Goal: Task Accomplishment & Management: Complete application form

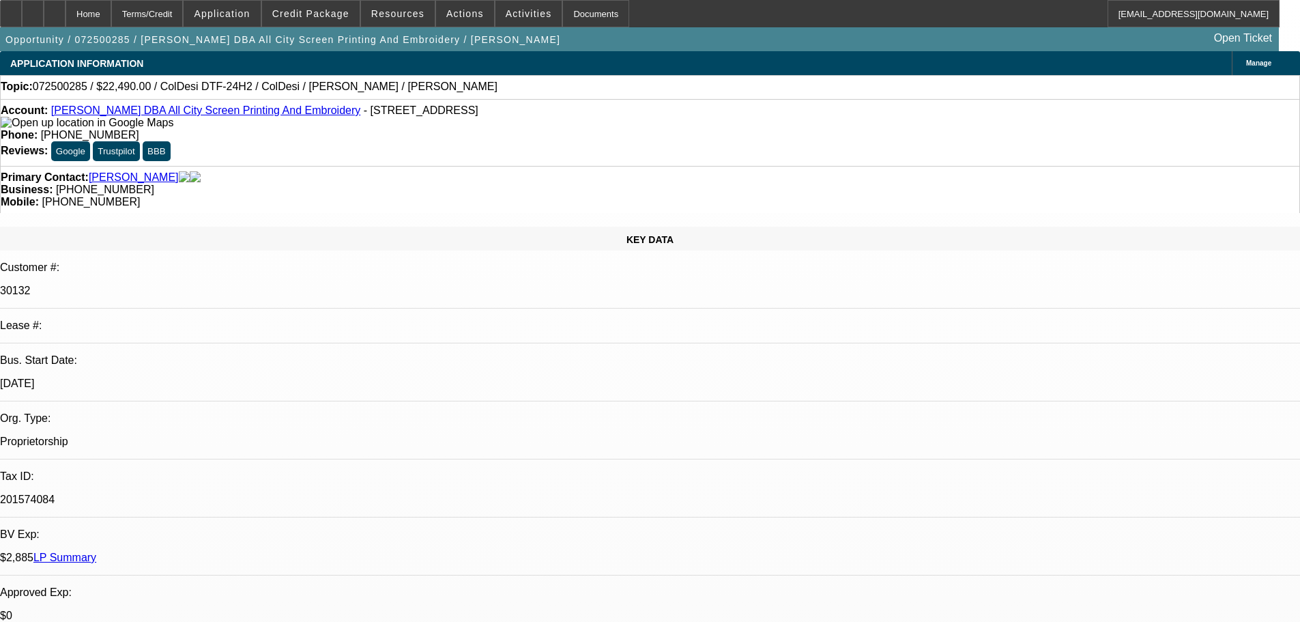
select select "0"
select select "0.1"
select select "4"
select select "0"
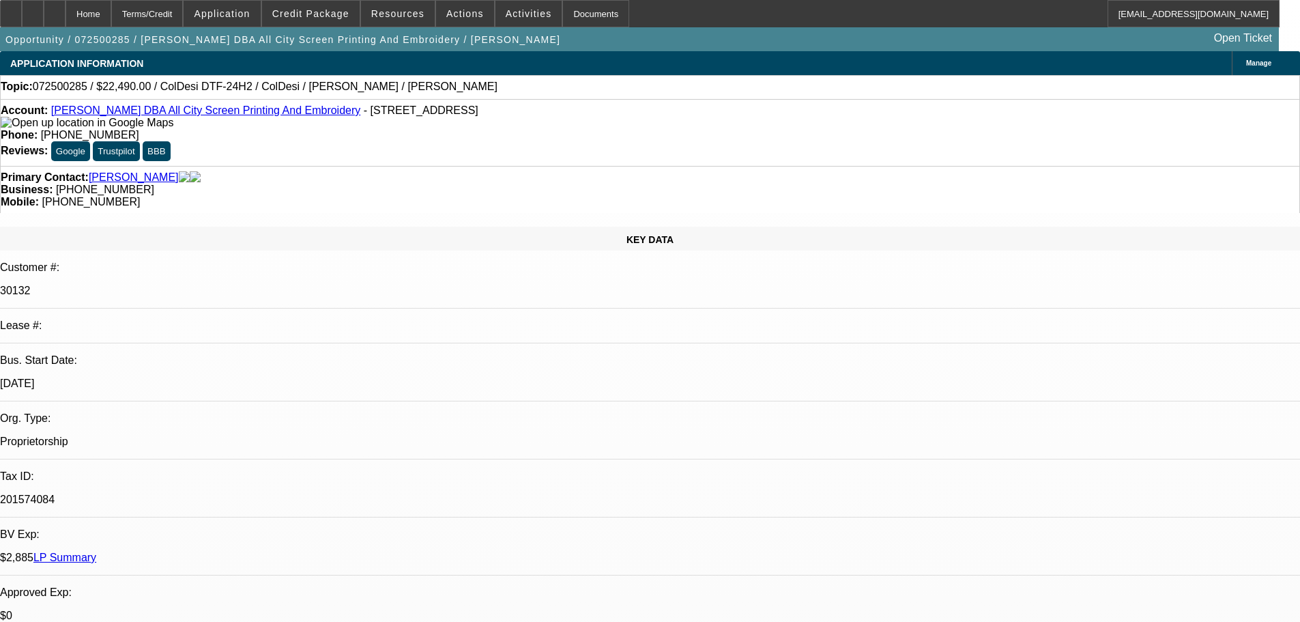
select select "0"
select select "0.1"
select select "4"
select select "0"
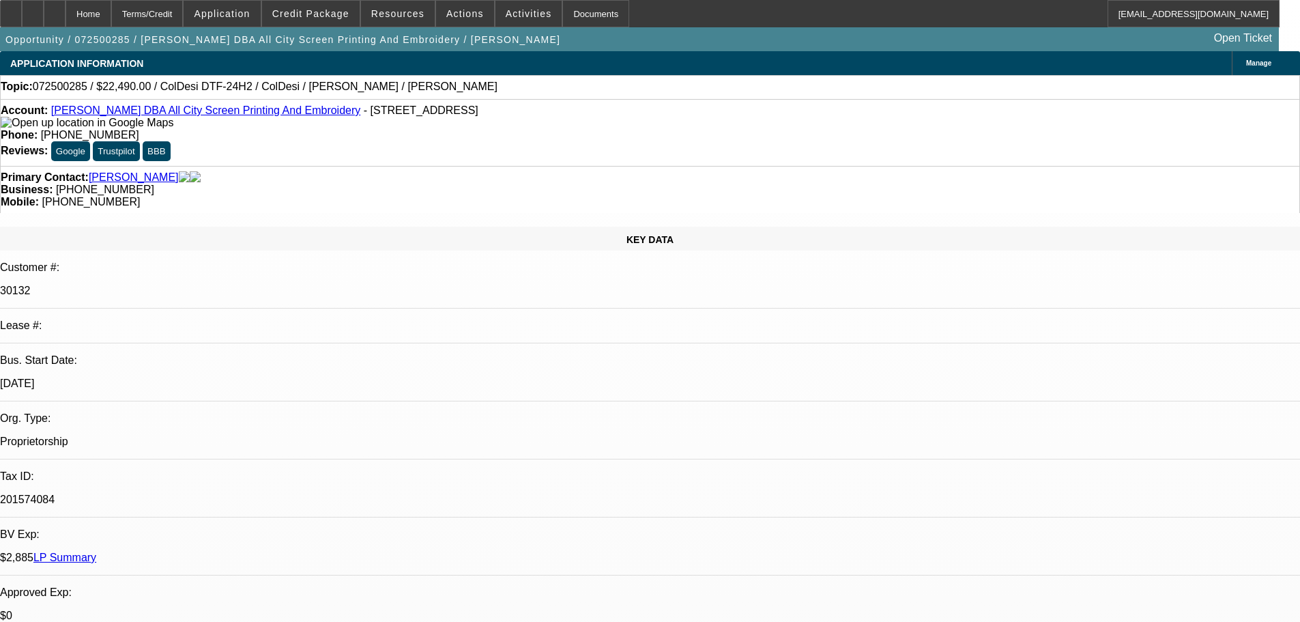
select select "0.1"
select select "4"
select select "0"
select select "0.1"
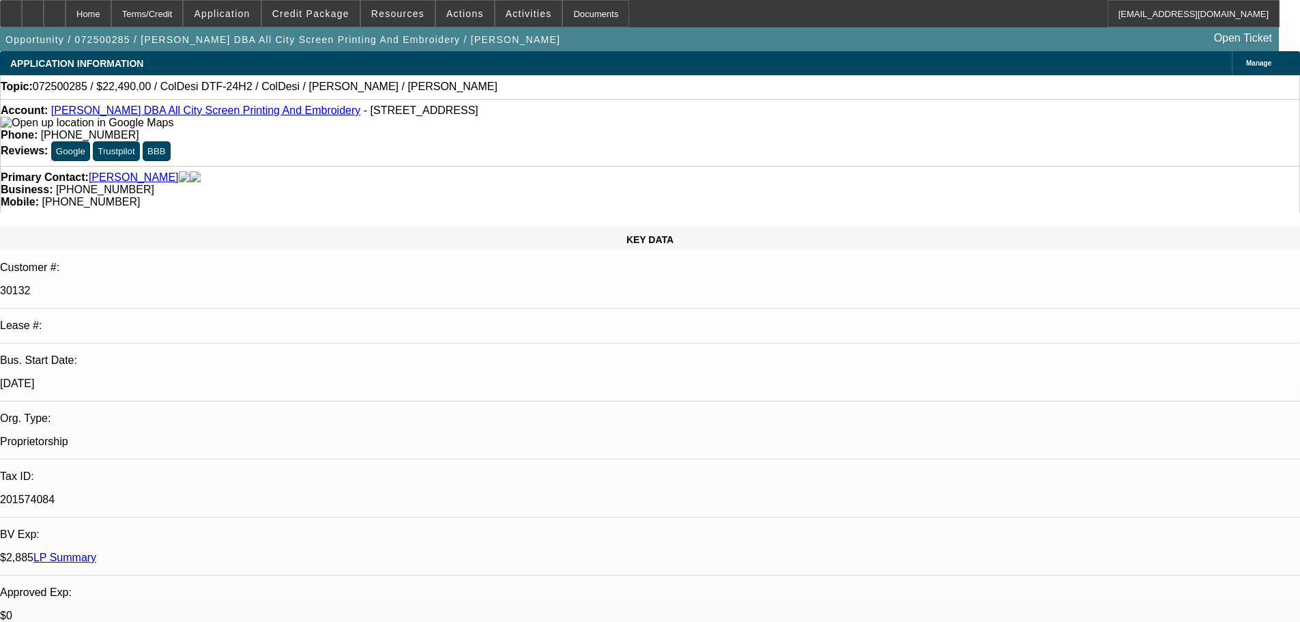
select select "4"
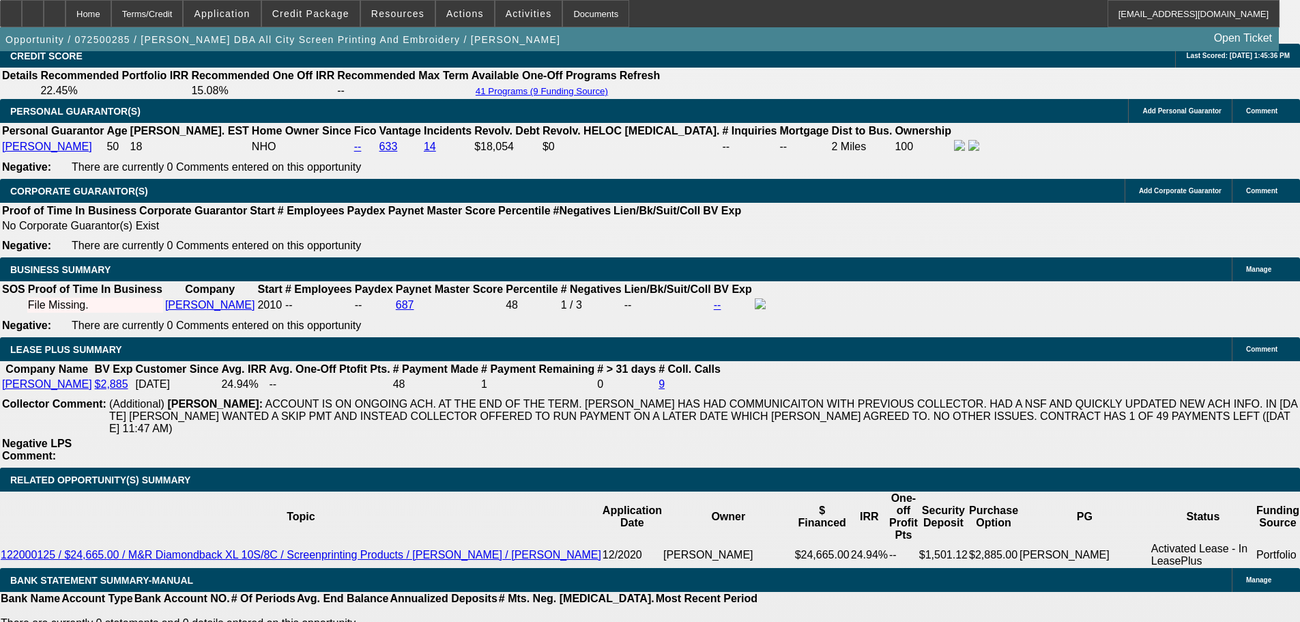
scroll to position [2252, 0]
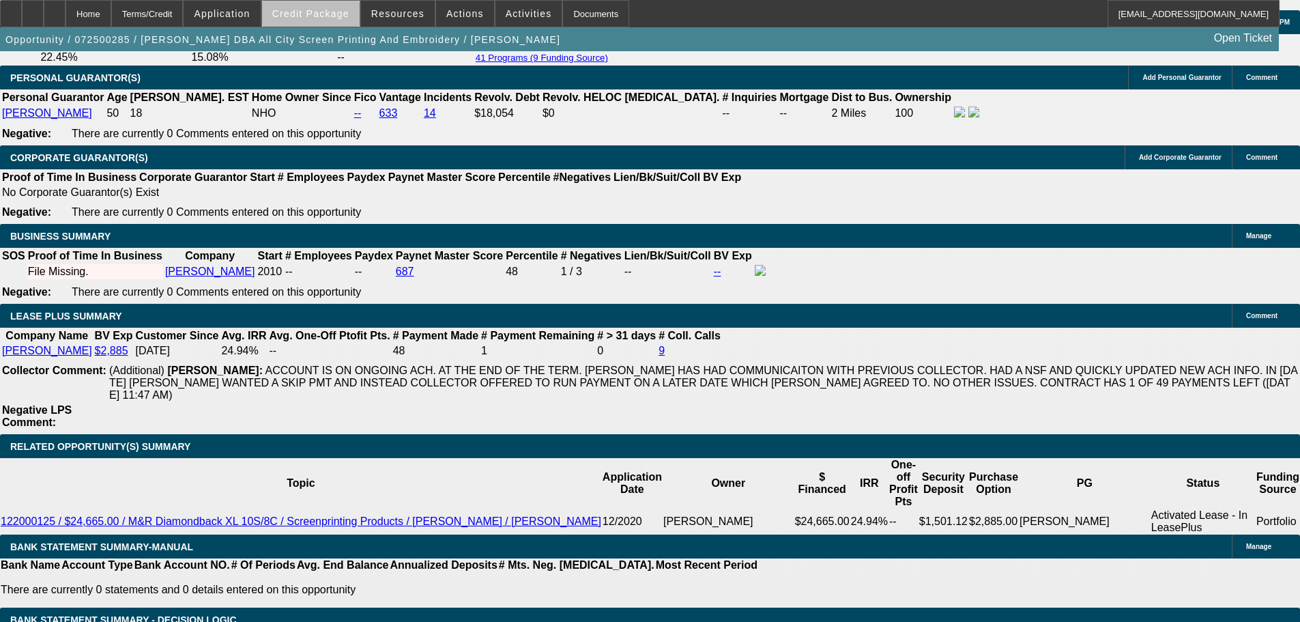
click at [348, 14] on span "Credit Package" at bounding box center [310, 13] width 77 height 11
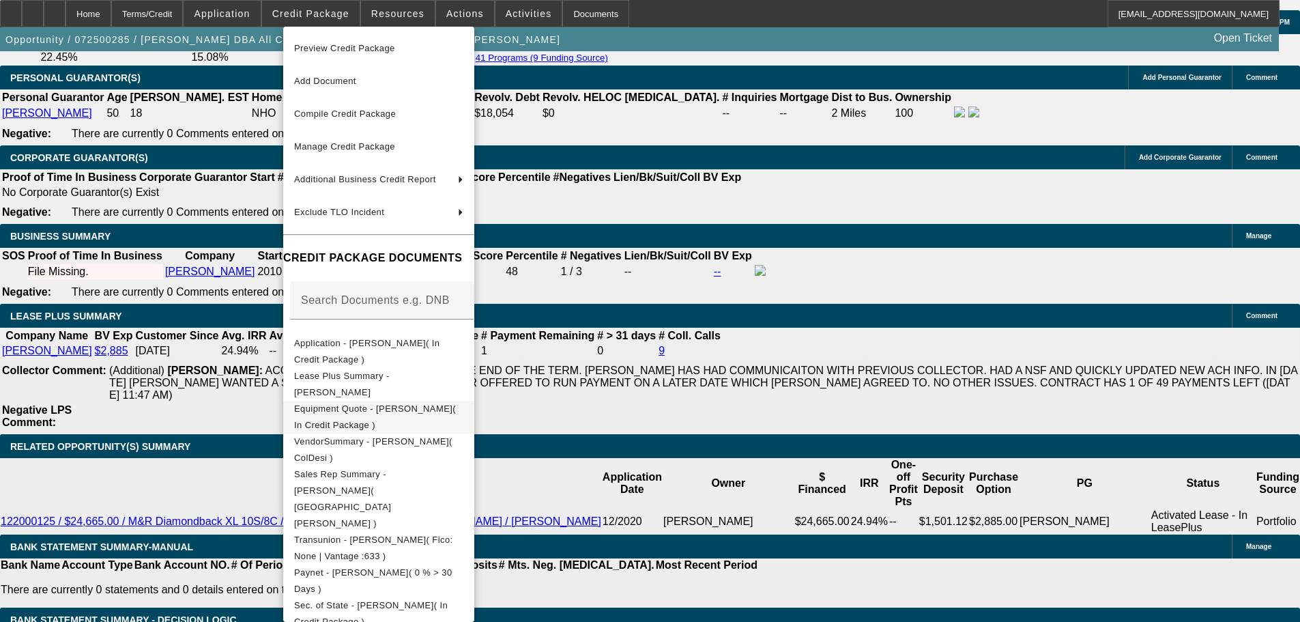
click at [437, 411] on span "Equipment Quote - Brian Banks( In Credit Package )" at bounding box center [375, 416] width 162 height 27
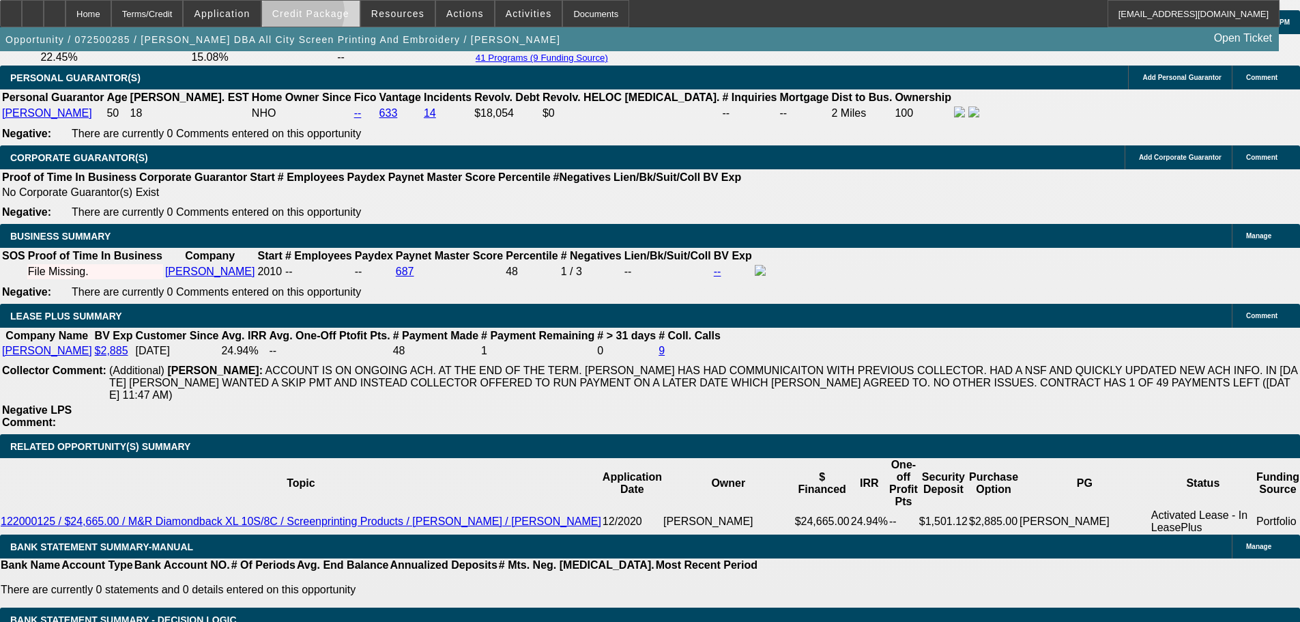
click at [324, 16] on span "Credit Package" at bounding box center [310, 13] width 77 height 11
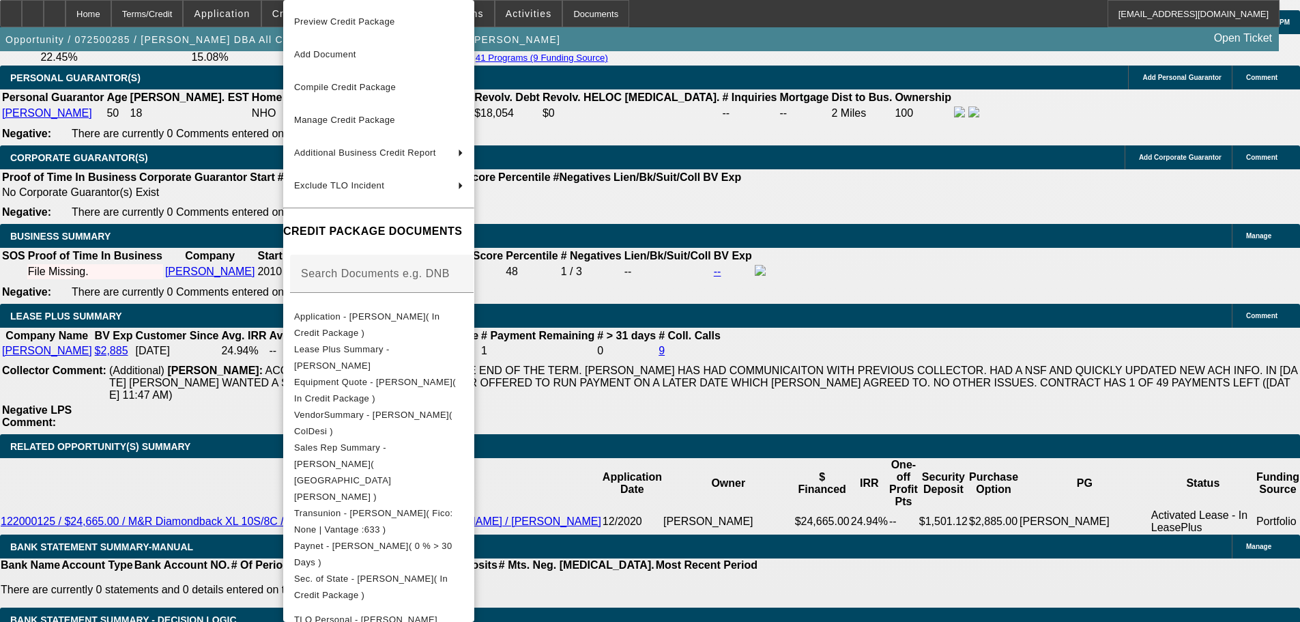
click at [142, 203] on div at bounding box center [650, 311] width 1300 height 622
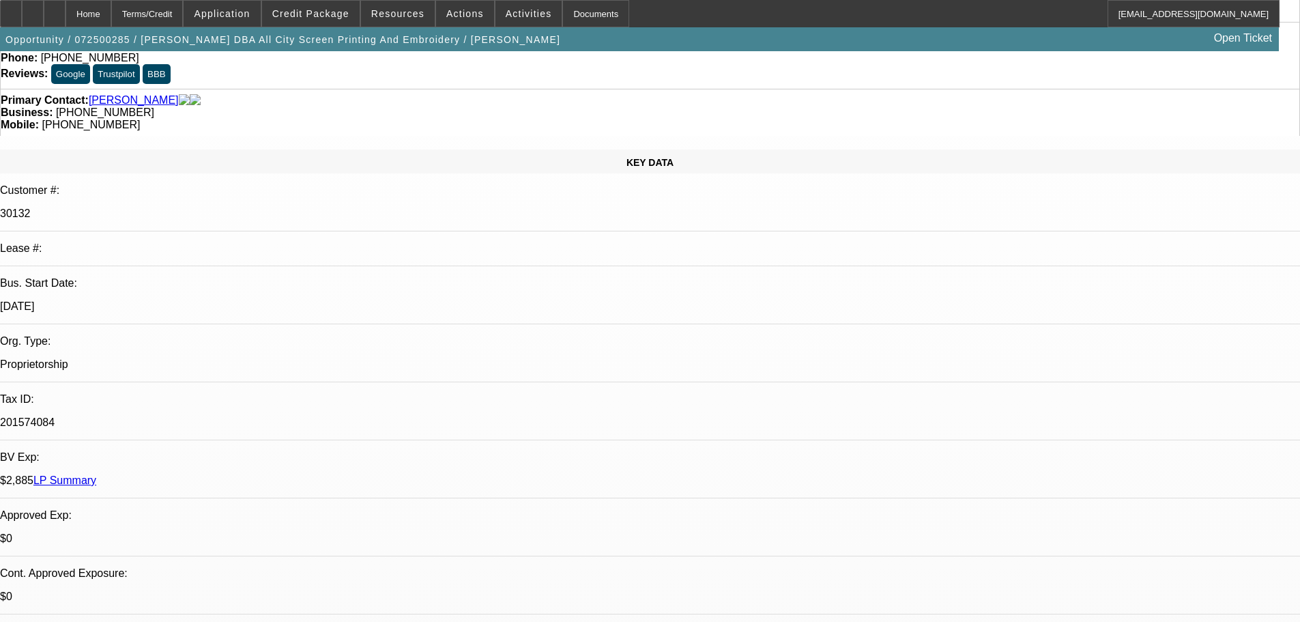
scroll to position [0, 0]
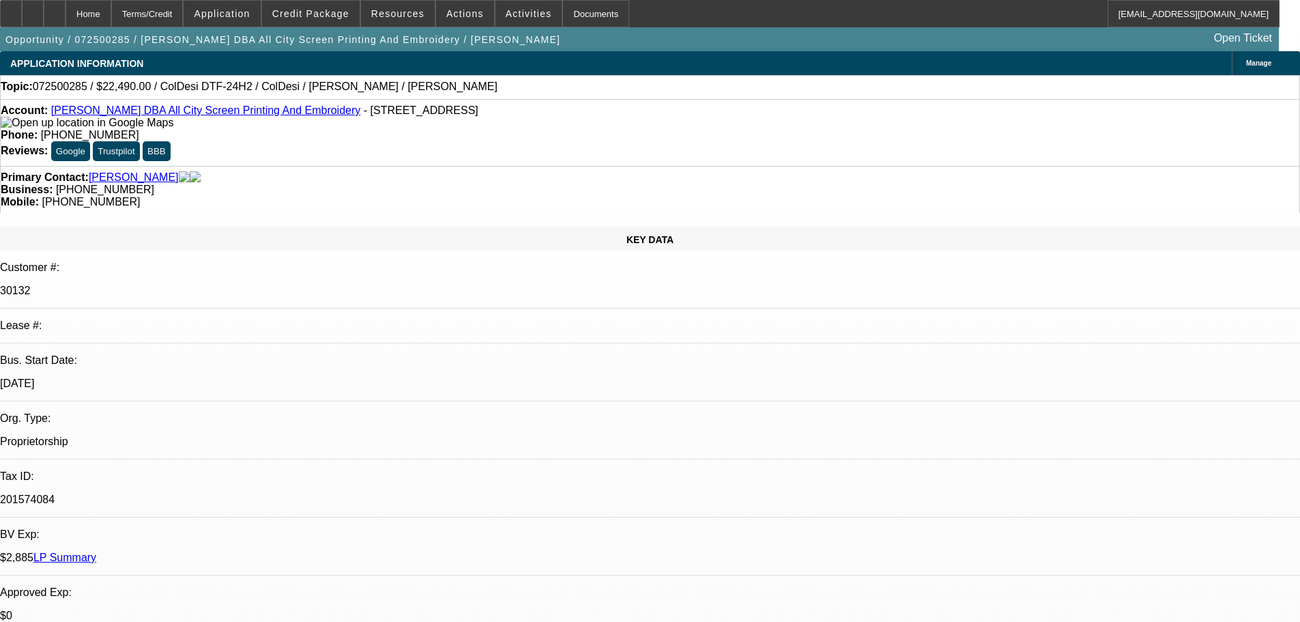
click at [96, 551] on link "LP Summary" at bounding box center [64, 557] width 63 height 12
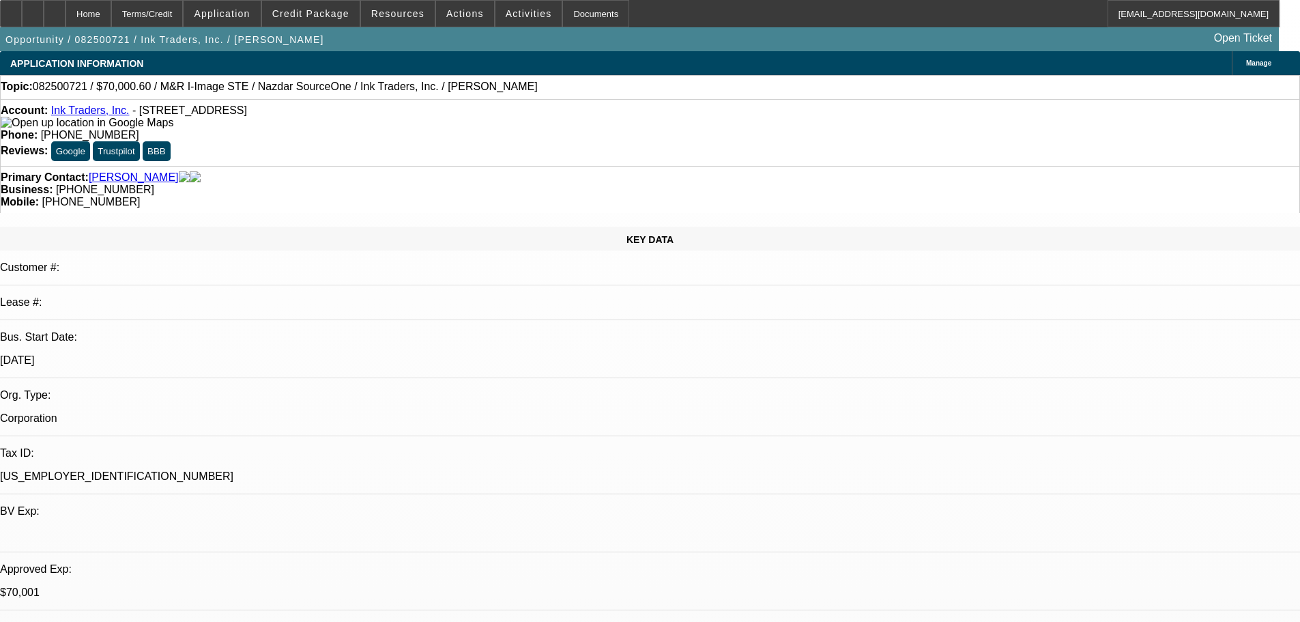
select select "0"
select select "2"
select select "0.1"
select select "4"
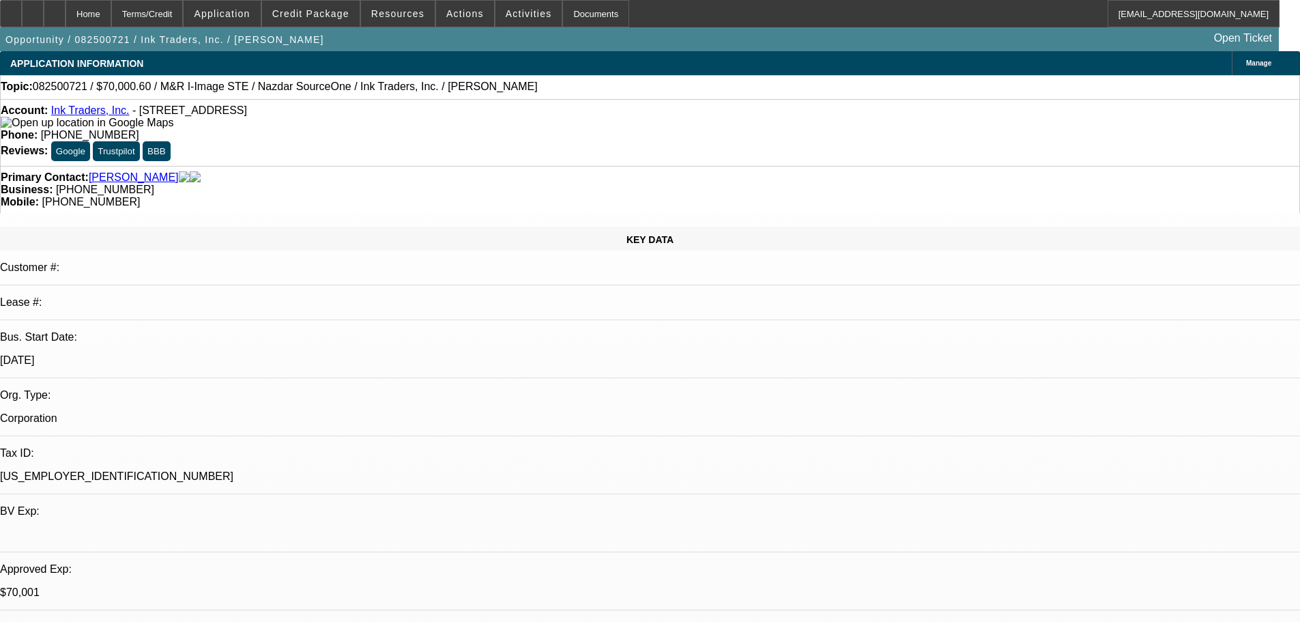
select select "0"
select select "2"
select select "0.1"
select select "4"
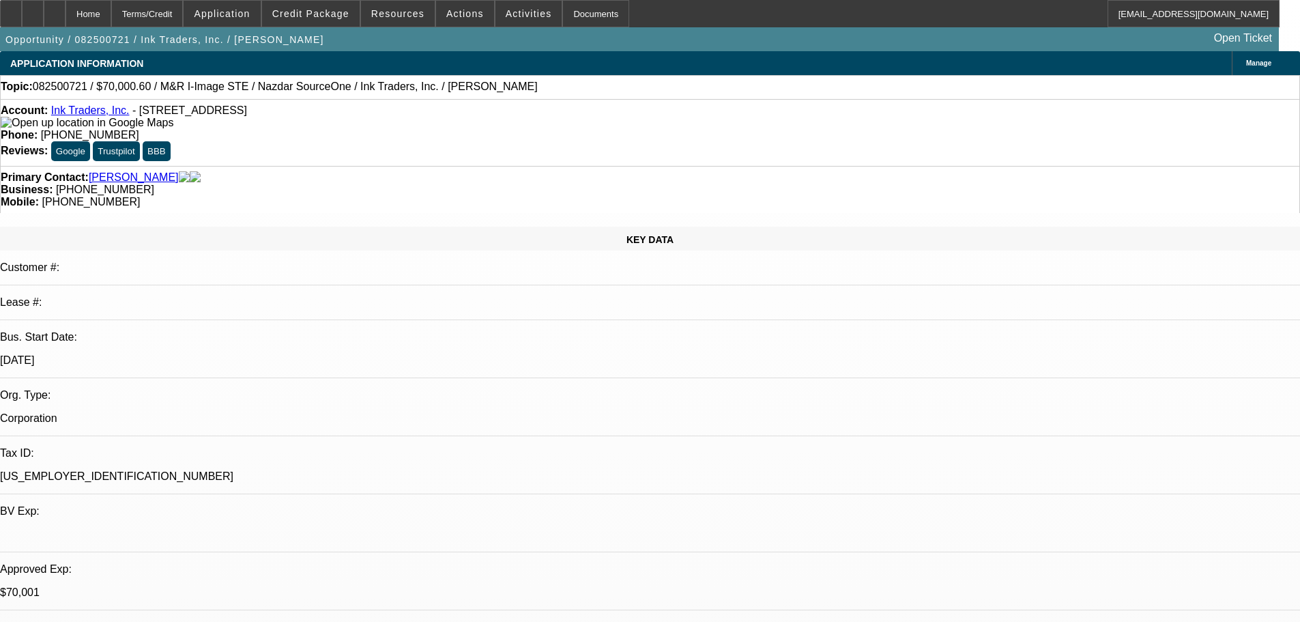
select select "0"
select select "2"
select select "0.1"
select select "4"
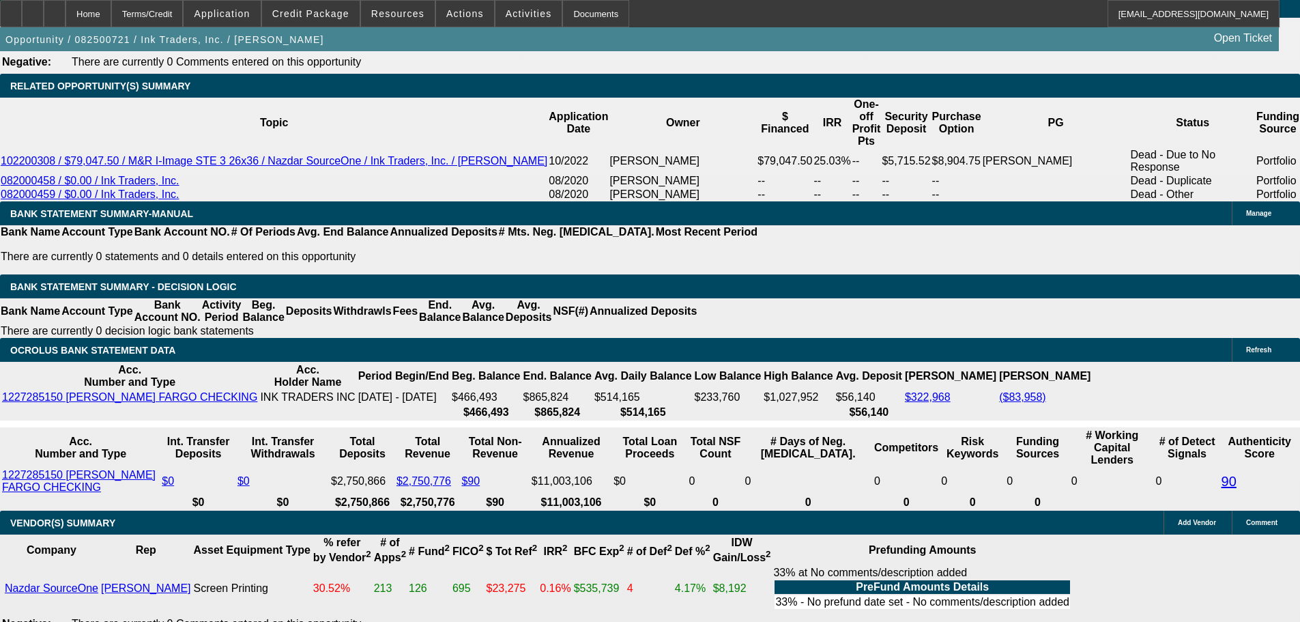
scroll to position [2183, 0]
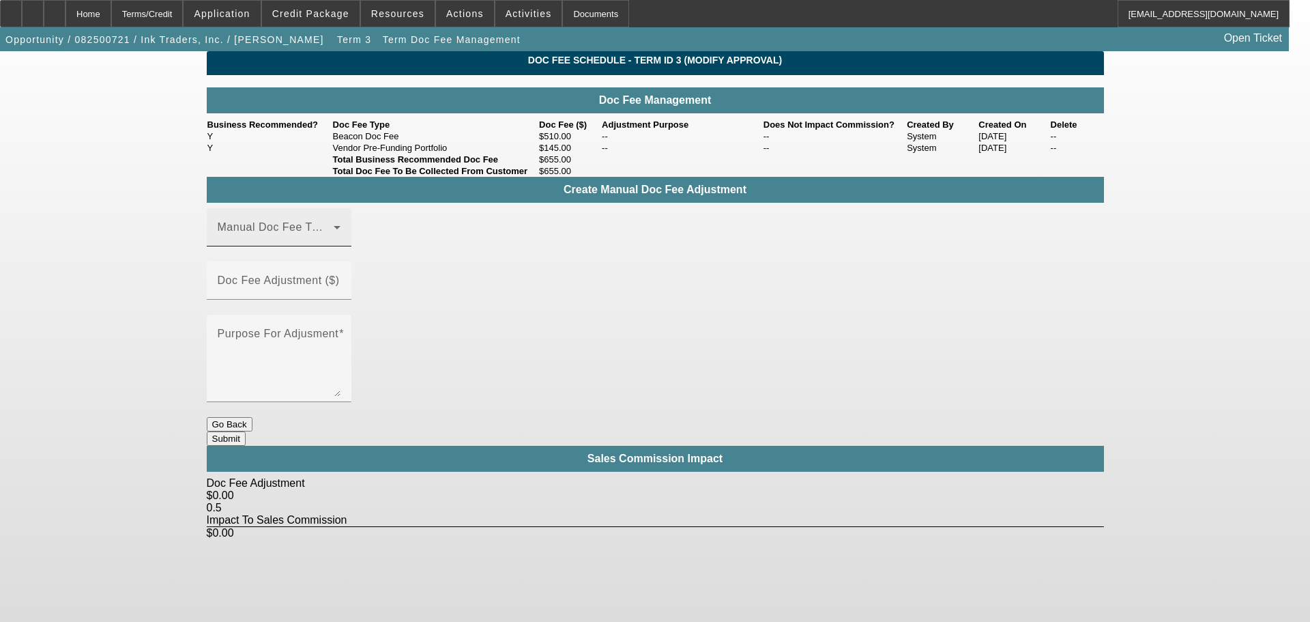
click at [334, 241] on span at bounding box center [276, 232] width 116 height 16
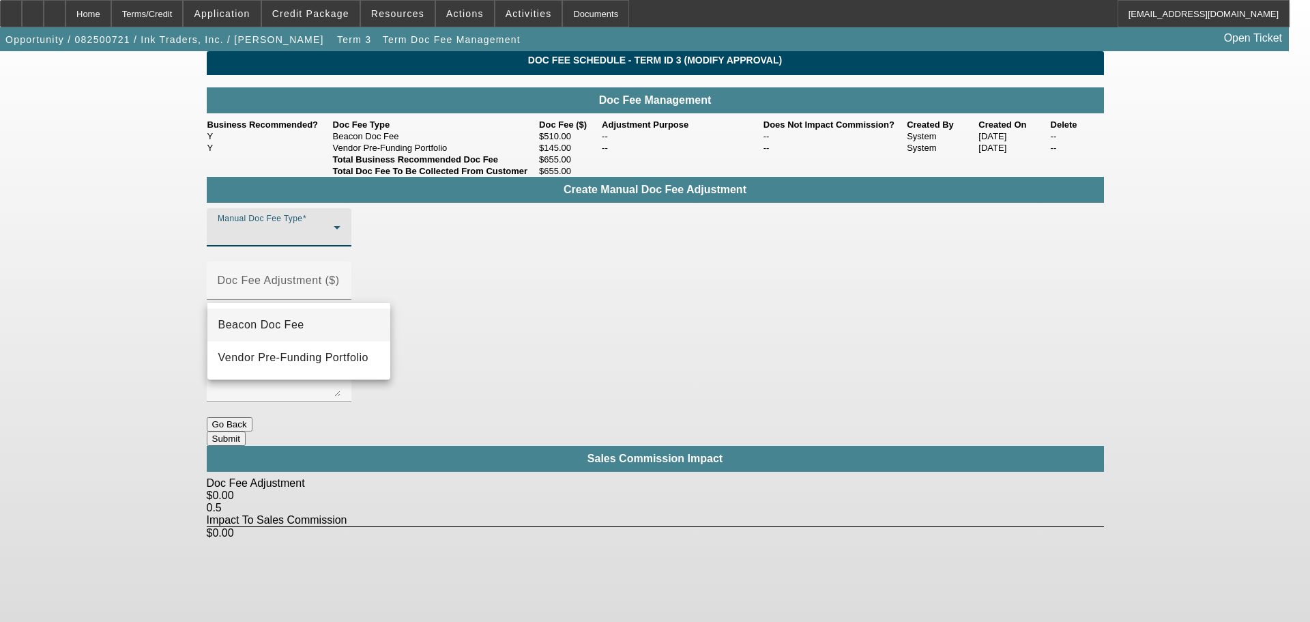
click at [343, 327] on mat-option "Beacon Doc Fee" at bounding box center [298, 324] width 183 height 33
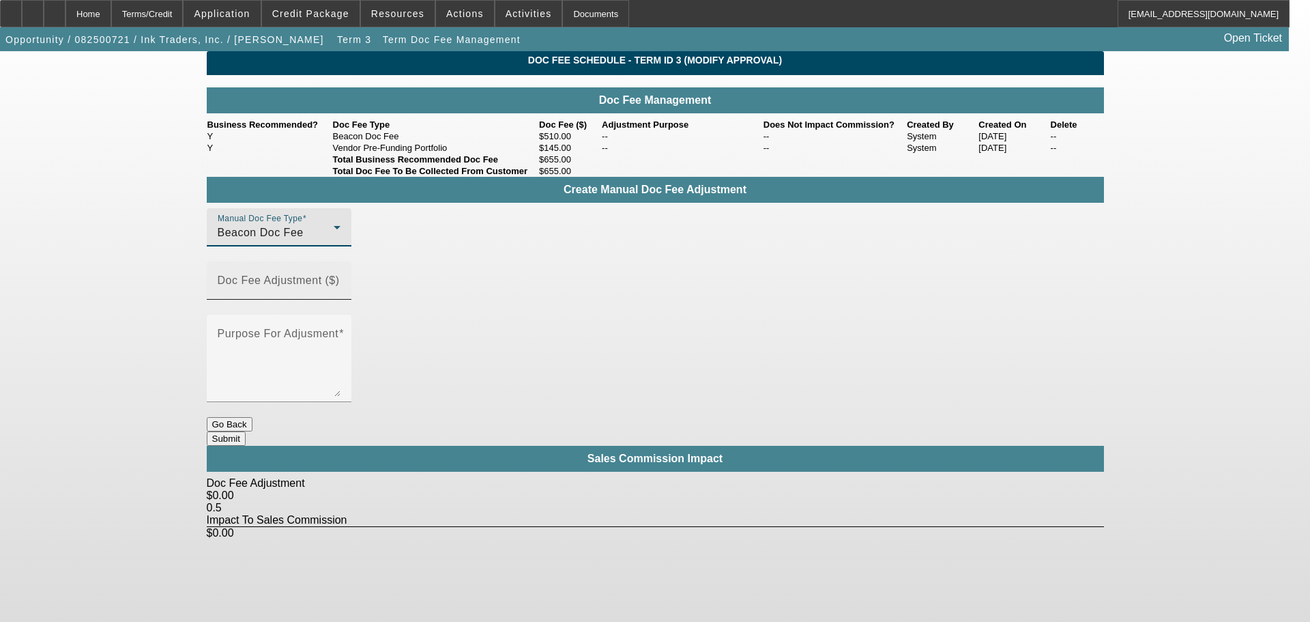
click at [340, 292] on input "Doc Fee Adjustment ($)" at bounding box center [279, 286] width 123 height 16
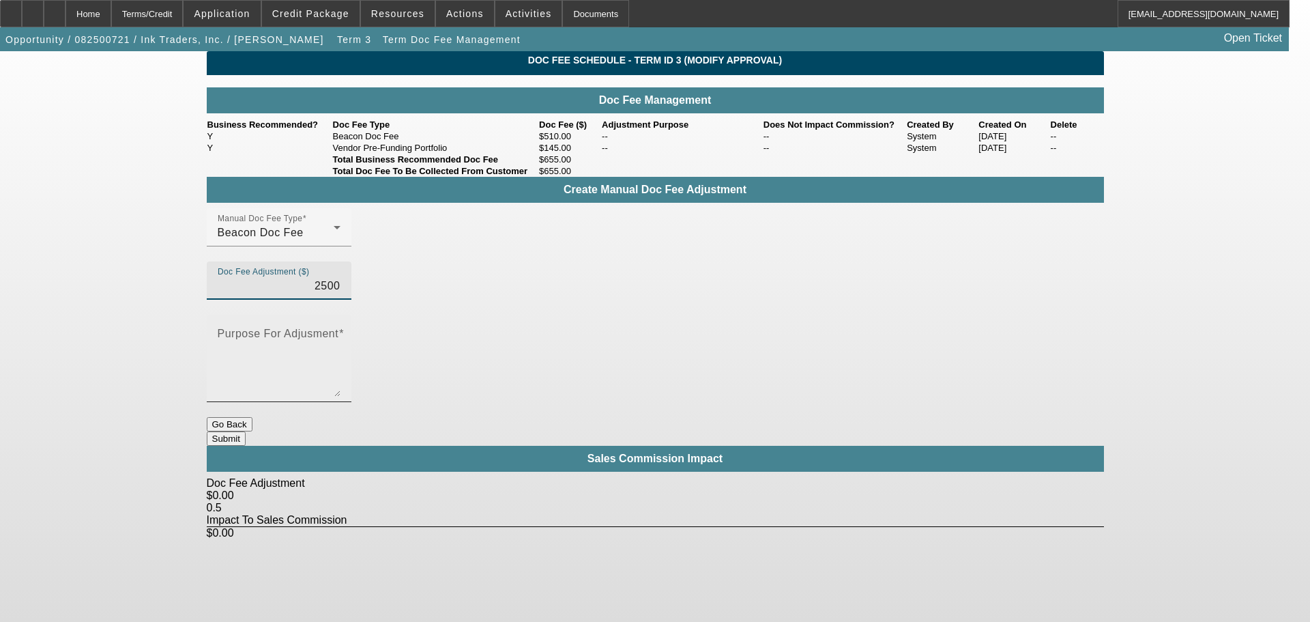
type input "$2,500.00"
click at [340, 331] on textarea "Purpose For Adjusment" at bounding box center [279, 363] width 123 height 65
type textarea "s"
type textarea "atty fee"
drag, startPoint x: 547, startPoint y: 293, endPoint x: 708, endPoint y: 285, distance: 161.3
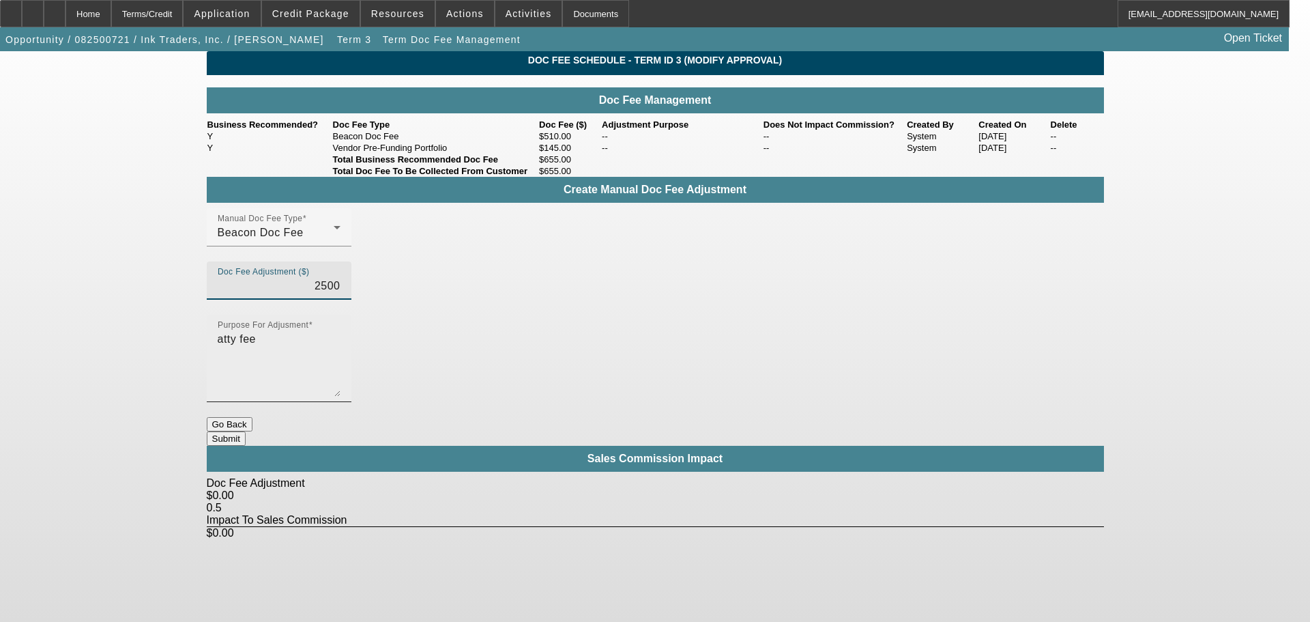
click at [708, 285] on div "Manual Doc Fee Type Beacon Doc Fee Doc Fee Adjustment ($) 2500 Purpose For Adju…" at bounding box center [655, 312] width 897 height 209
type input "$2,000.00"
click at [340, 334] on textarea "atty fee" at bounding box center [279, 363] width 123 height 65
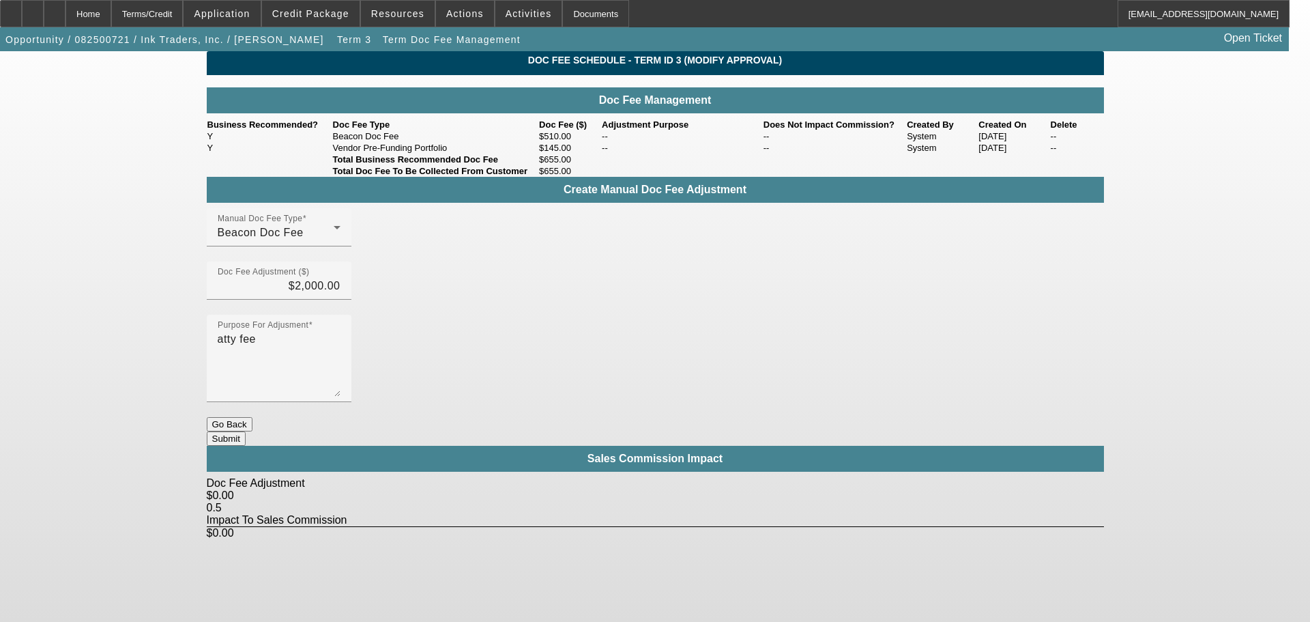
click at [246, 431] on button "Submit" at bounding box center [226, 438] width 39 height 14
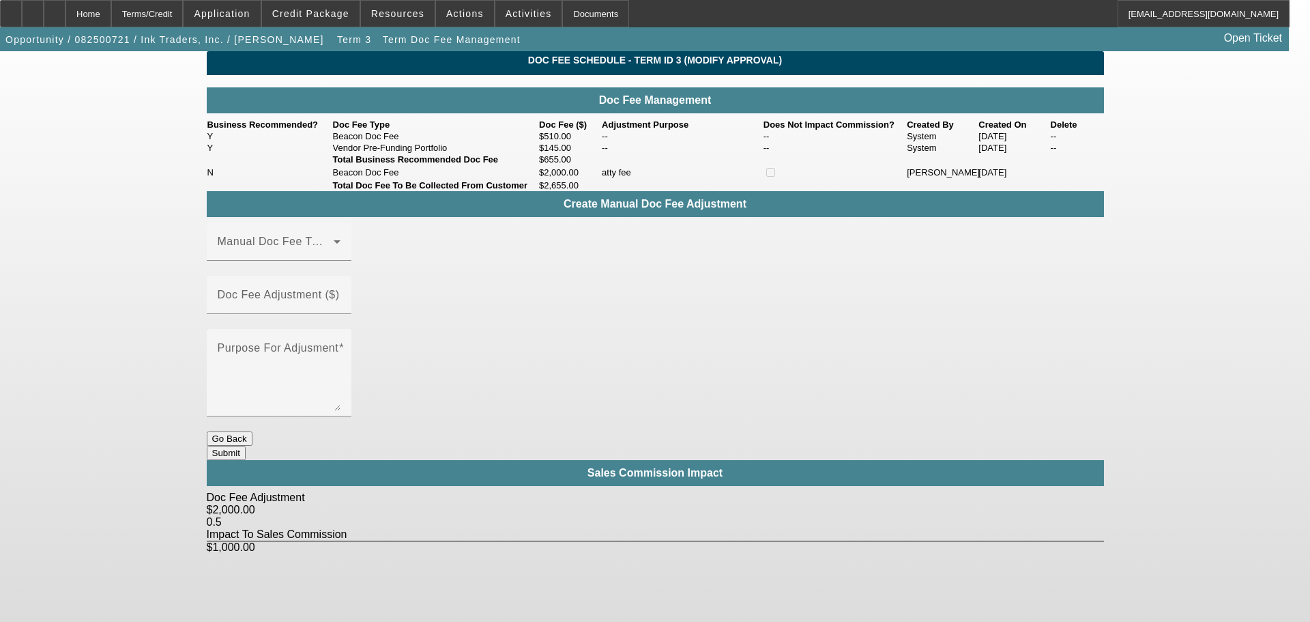
click at [246, 446] on button "Submit" at bounding box center [226, 453] width 39 height 14
click at [111, 11] on div "Home" at bounding box center [88, 13] width 46 height 27
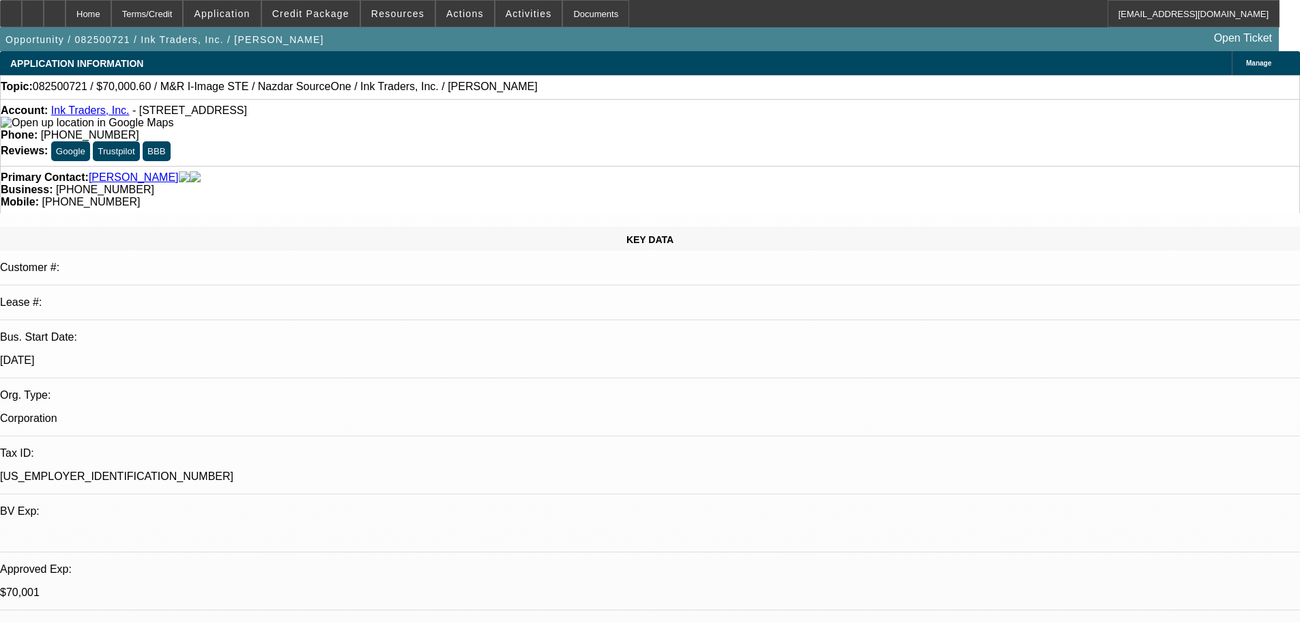
select select "0"
select select "2"
select select "0.1"
select select "4"
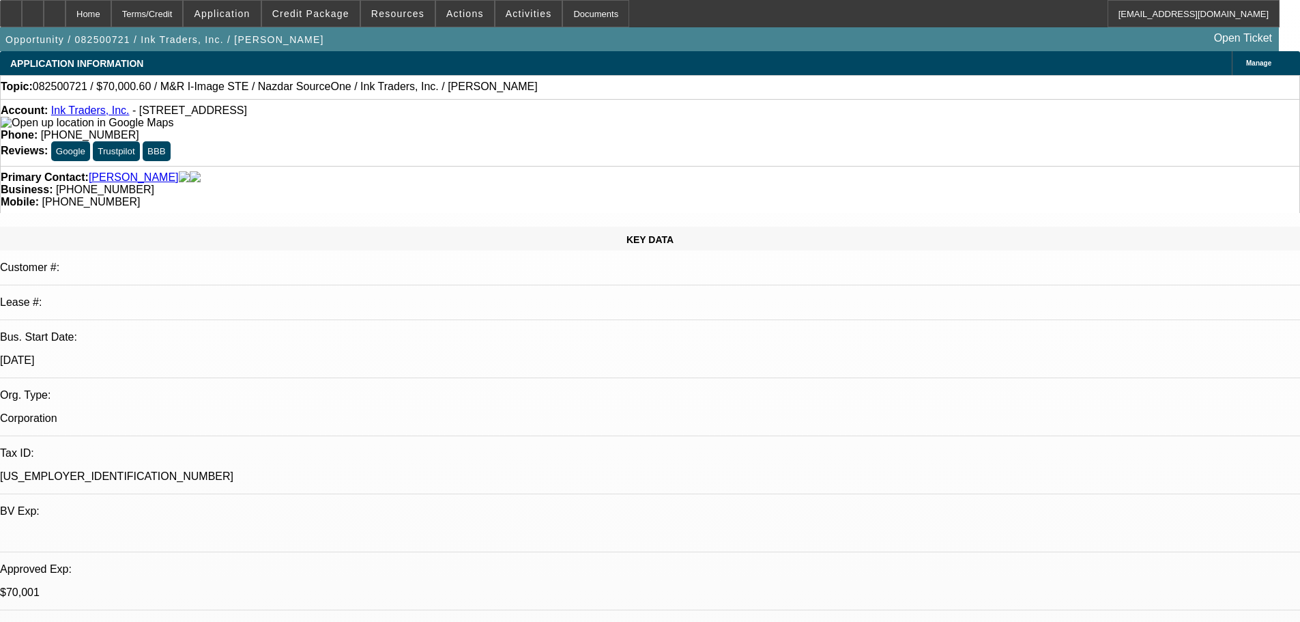
select select "0"
select select "2"
select select "0.1"
select select "4"
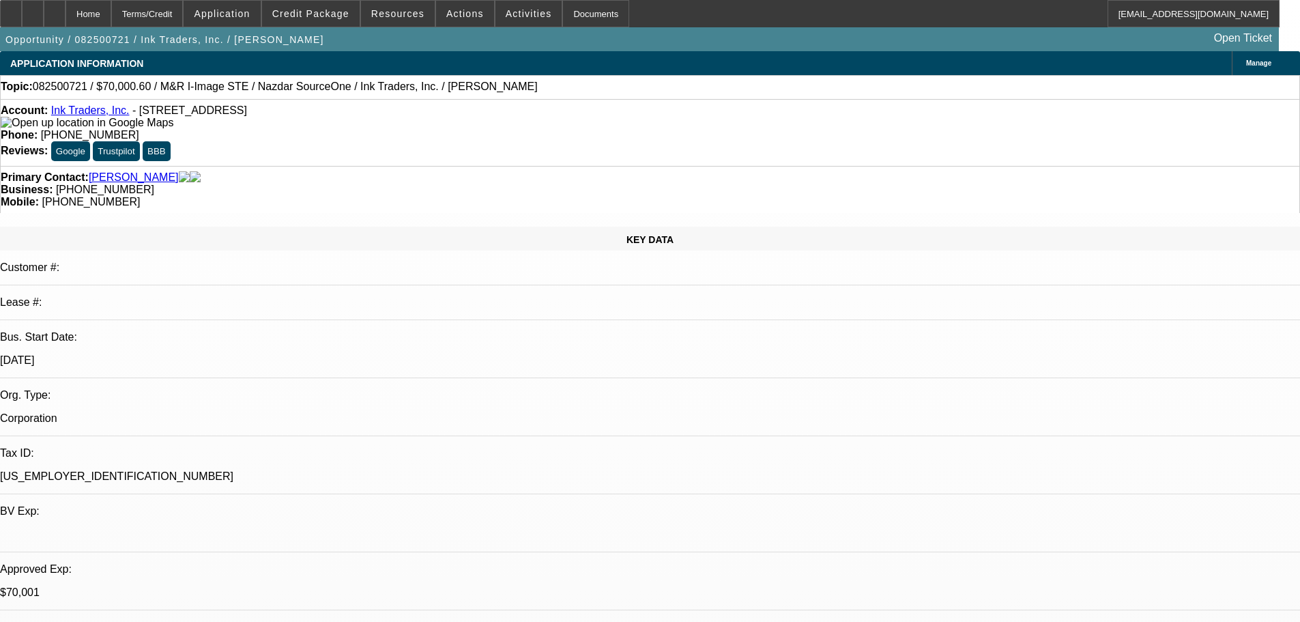
select select "0"
select select "2"
select select "0.1"
select select "4"
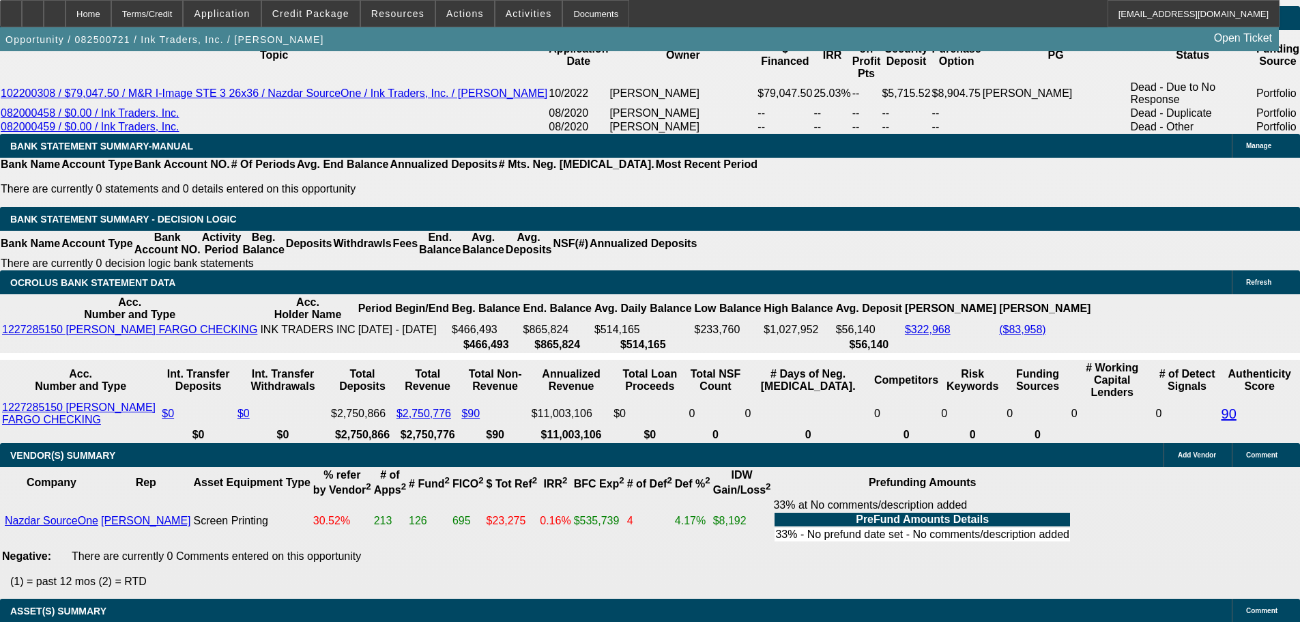
scroll to position [2252, 0]
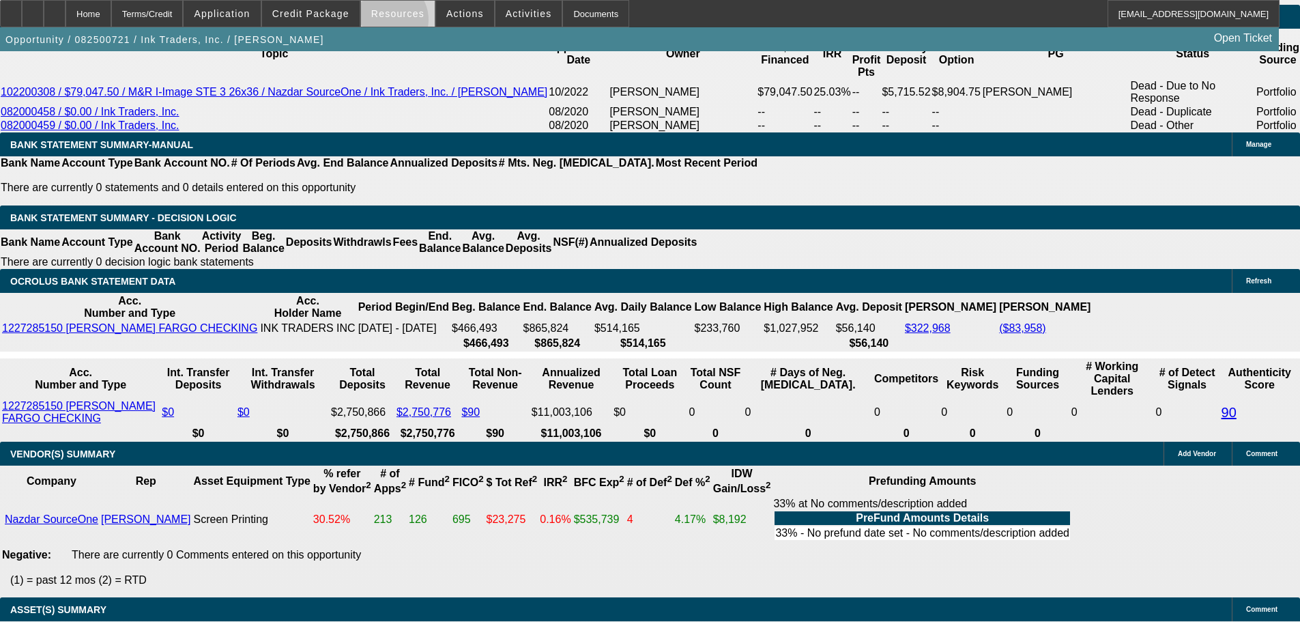
click at [390, 23] on span at bounding box center [398, 13] width 74 height 33
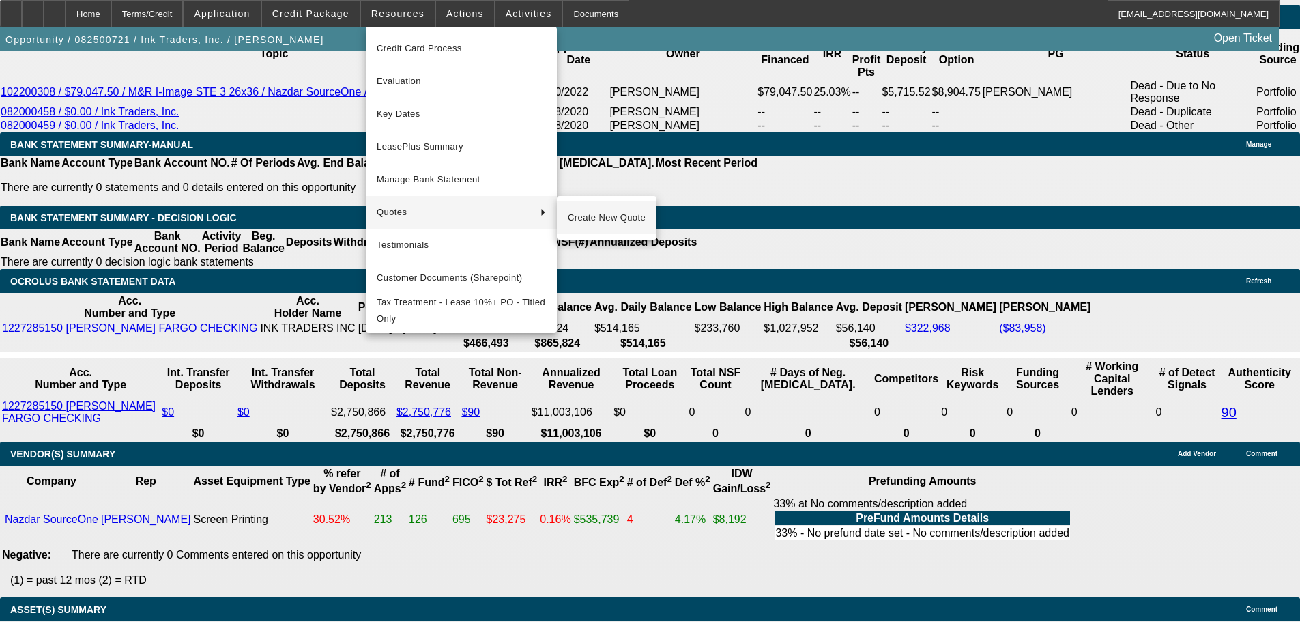
click at [583, 217] on span "Create New Quote" at bounding box center [607, 217] width 78 height 16
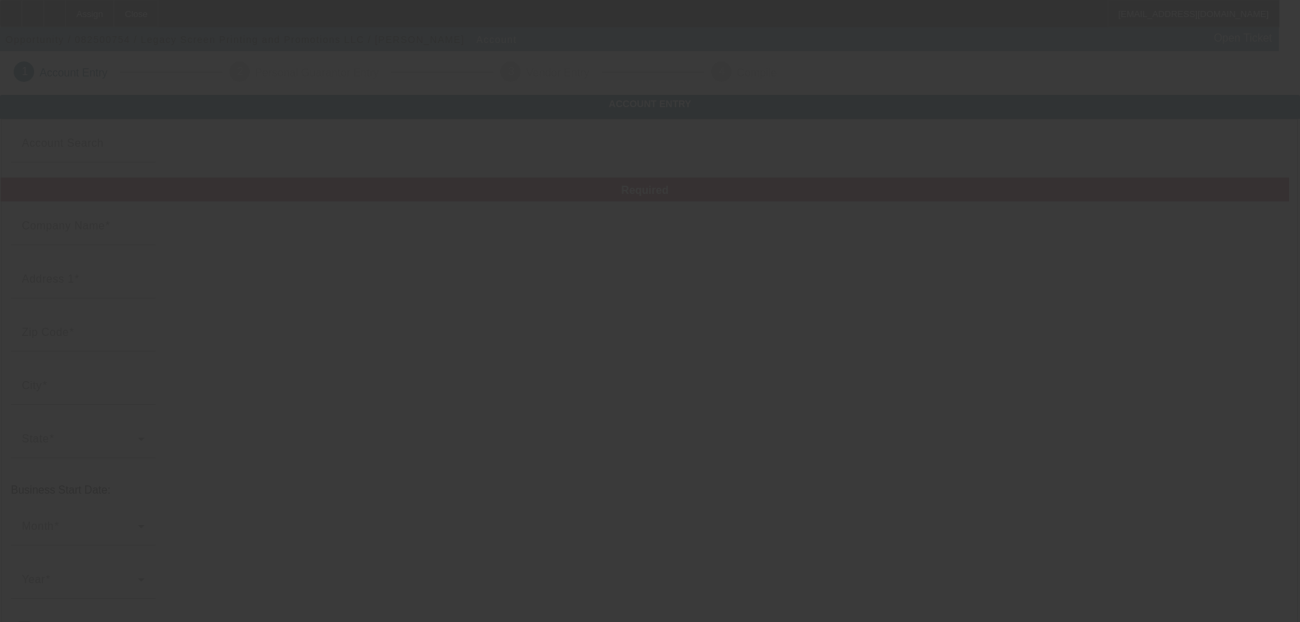
type input "Legacy Screen Printing and Promotions LLC"
type input "100 Anchor Rd"
type input "46360"
type input "[US_STATE][GEOGRAPHIC_DATA]"
type input "[PHONE_NUMBER]"
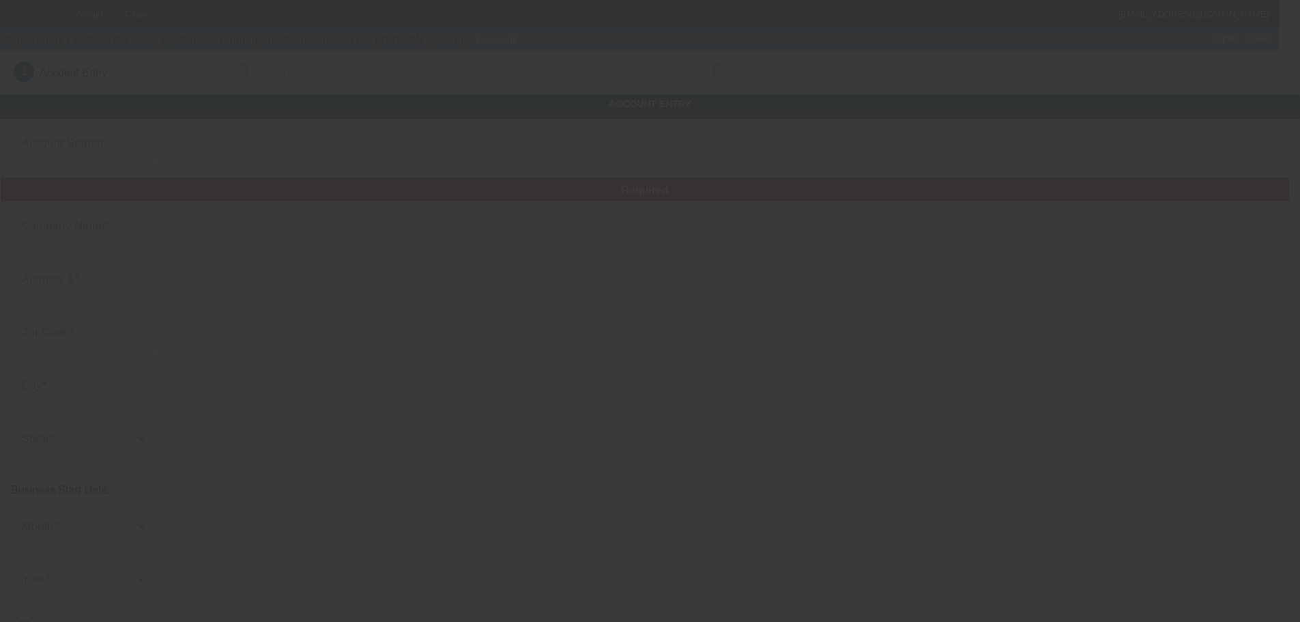
type input "Ste 5"
type input "dan@legacyscreenprinting.net"
type input "LaPorte"
type input "[US_EMPLOYER_IDENTIFICATION_NUMBER]"
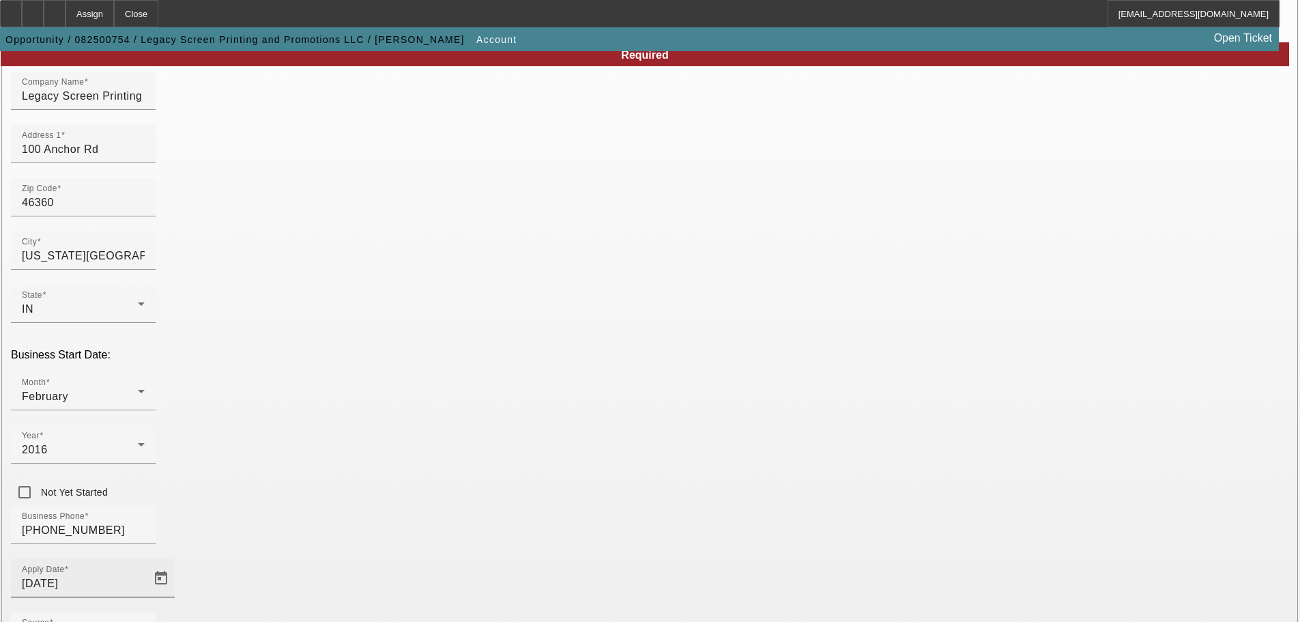
scroll to position [239, 0]
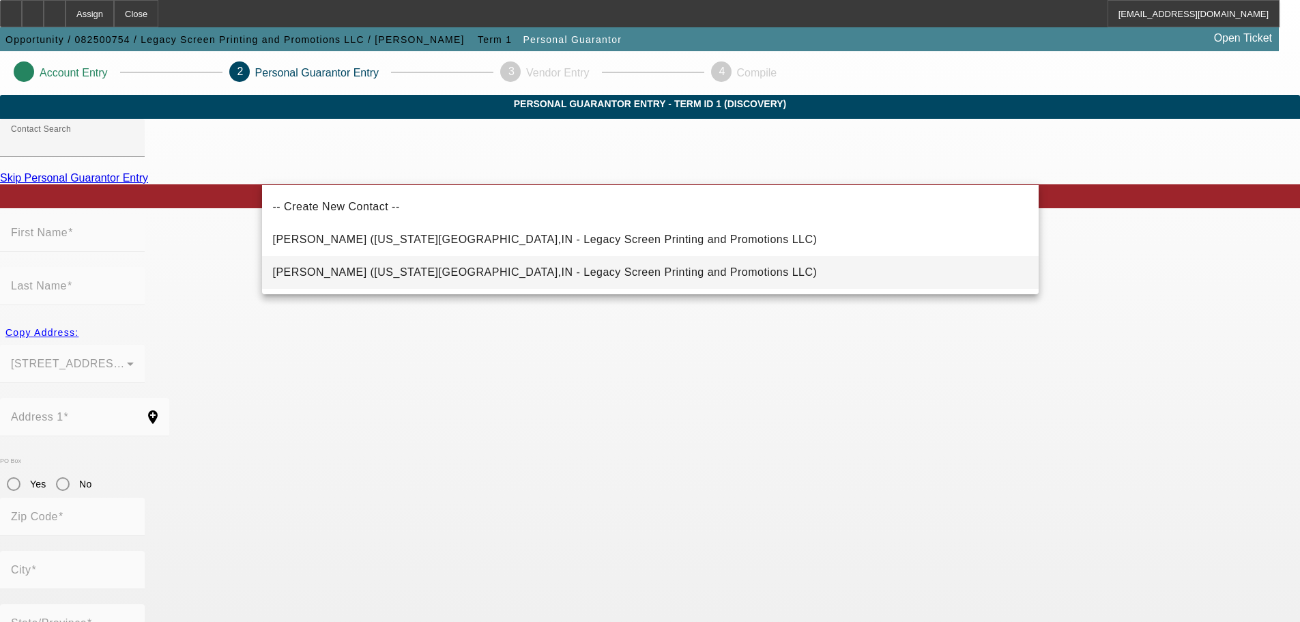
click at [416, 271] on span "Kreuser, Daniel (Michigan City,IN - Legacy Screen Printing and Promotions LLC)" at bounding box center [545, 272] width 544 height 12
type input "Kreuser, Daniel (Michigan City,IN - Legacy Screen Printing and Promotions LLC)"
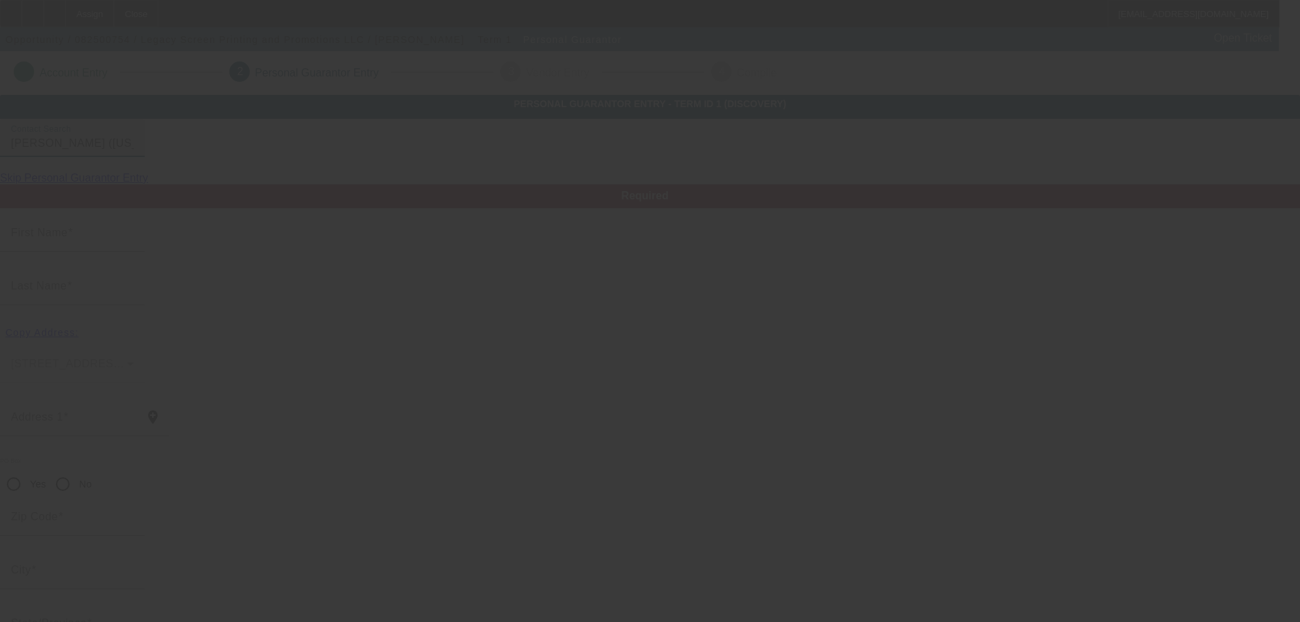
type input "Daniel"
type input "Kreuser"
type input "7652 W Pahs Rd"
radio input "true"
type input "46360"
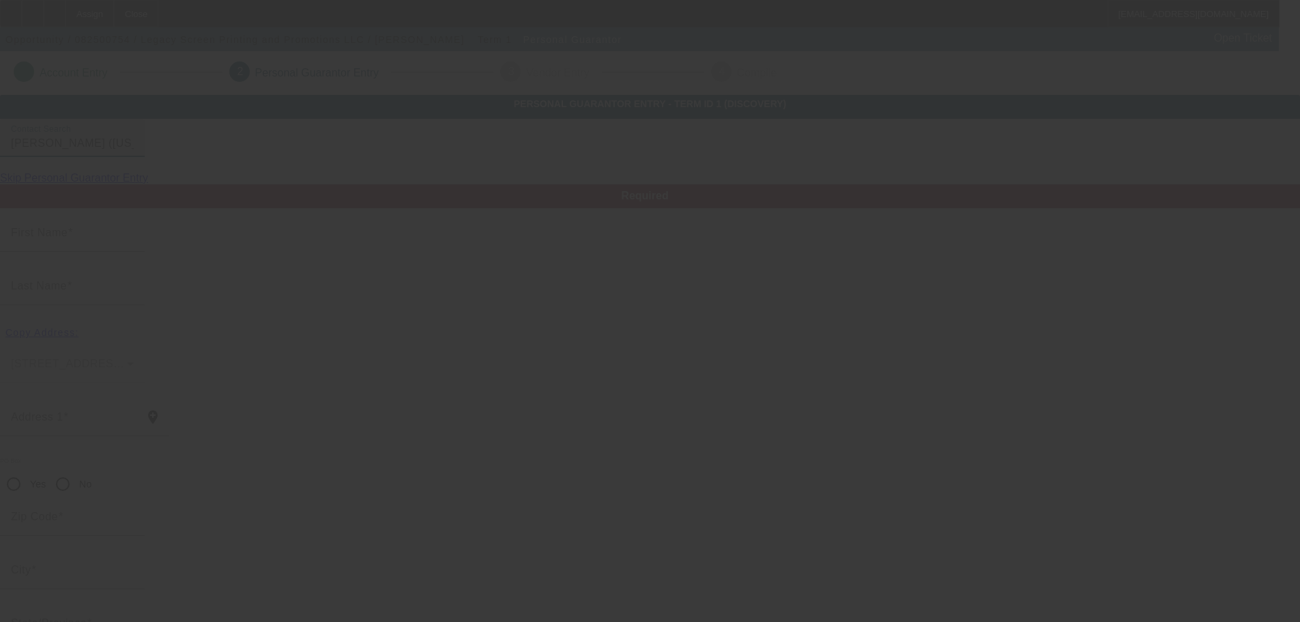
type input "Michigan City"
type input "(219) 262-4000"
type input "0"
type input "303-15-9530"
type input "dan@legacyscreenprinting.net"
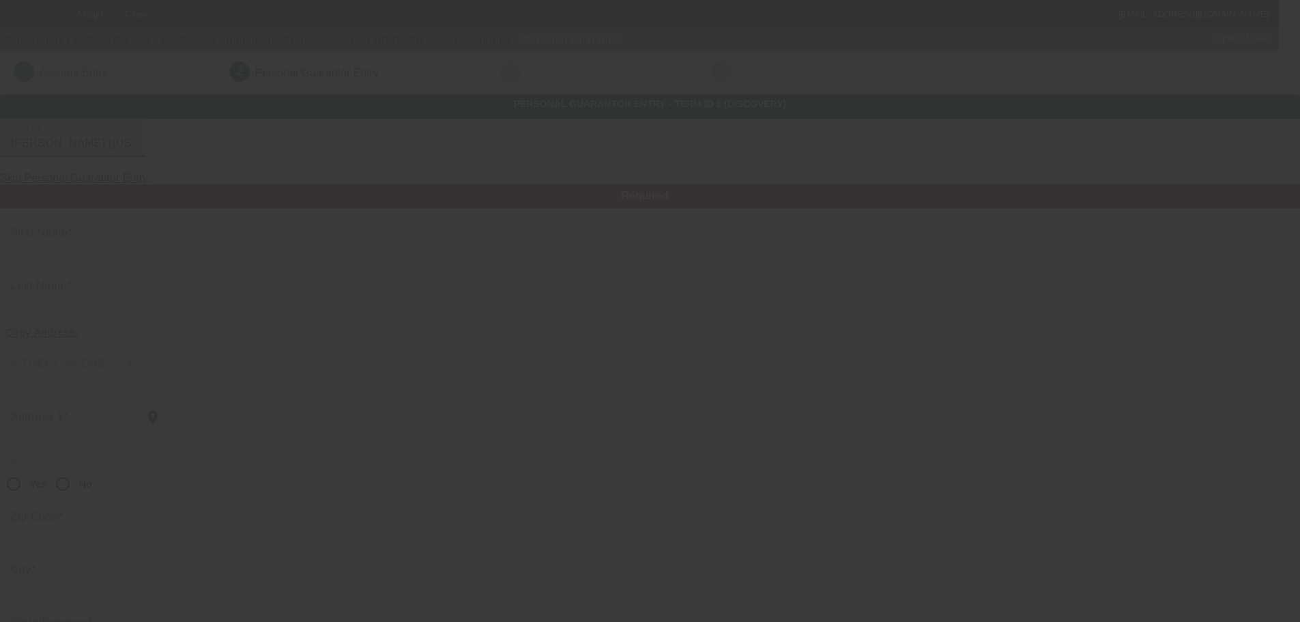
type input "(219) 229-9607"
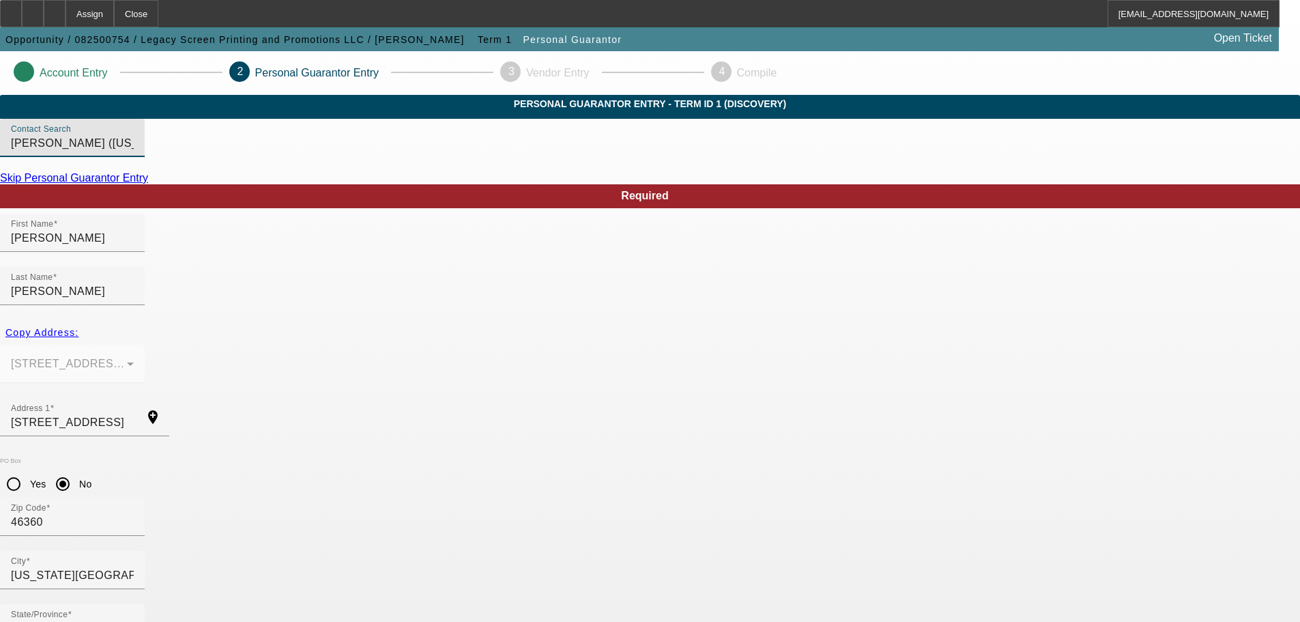
scroll to position [46, 0]
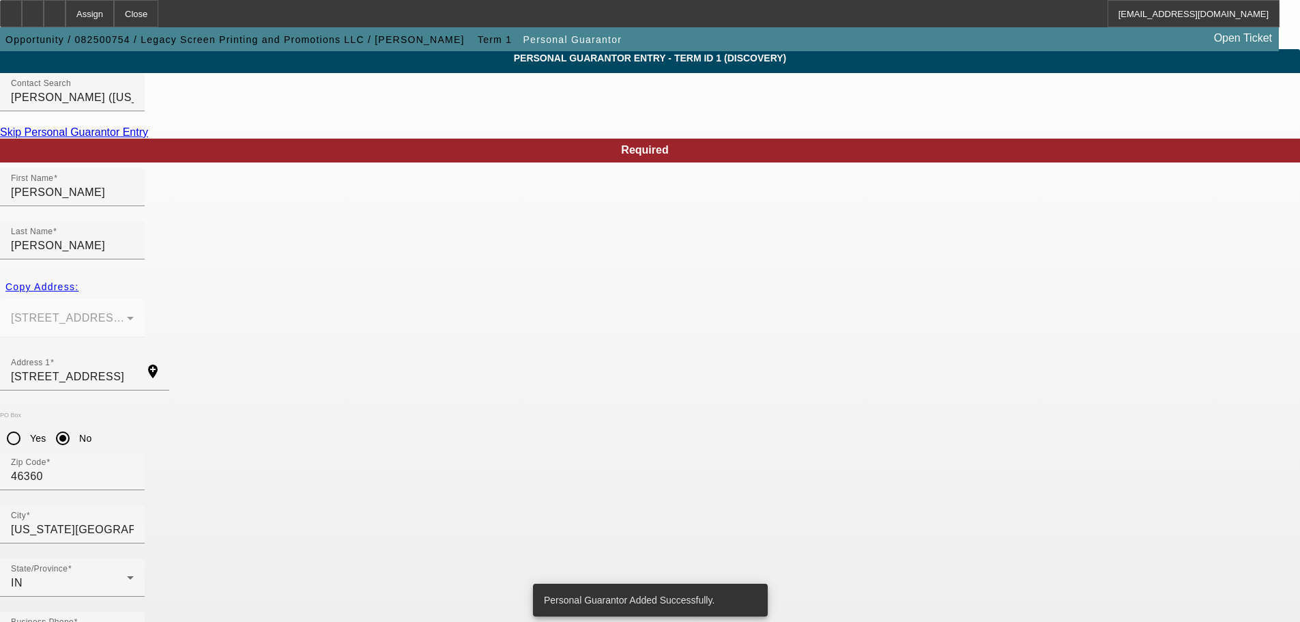
scroll to position [0, 0]
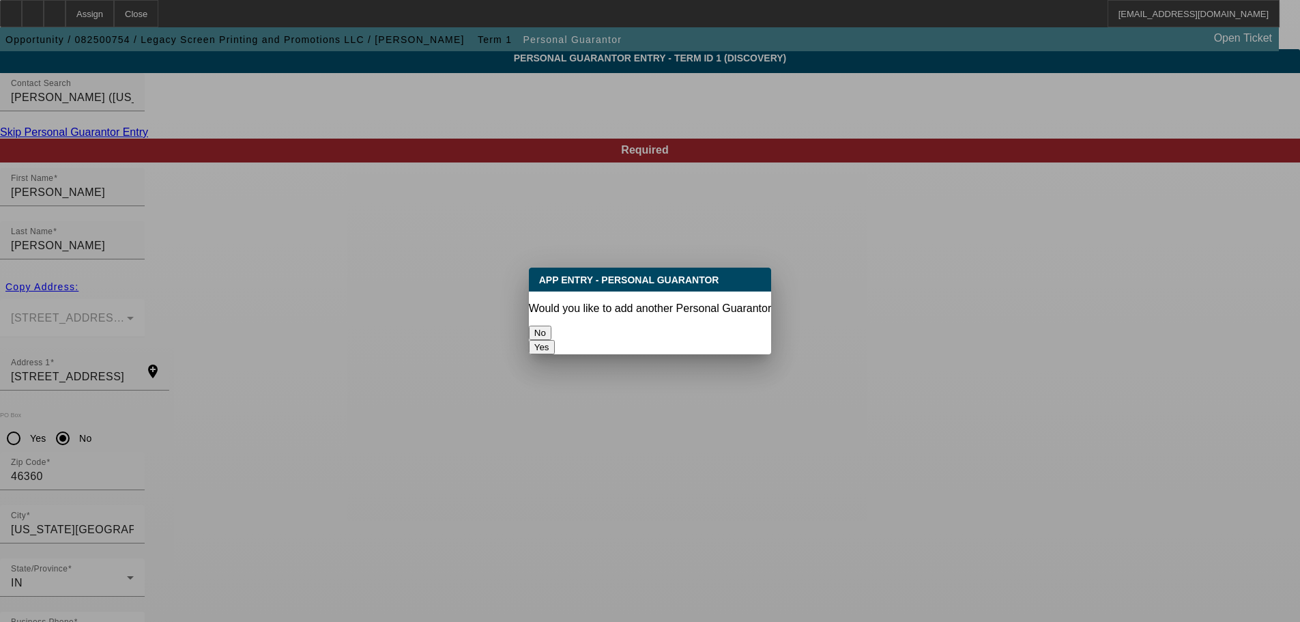
click at [555, 340] on button "Yes" at bounding box center [542, 347] width 26 height 14
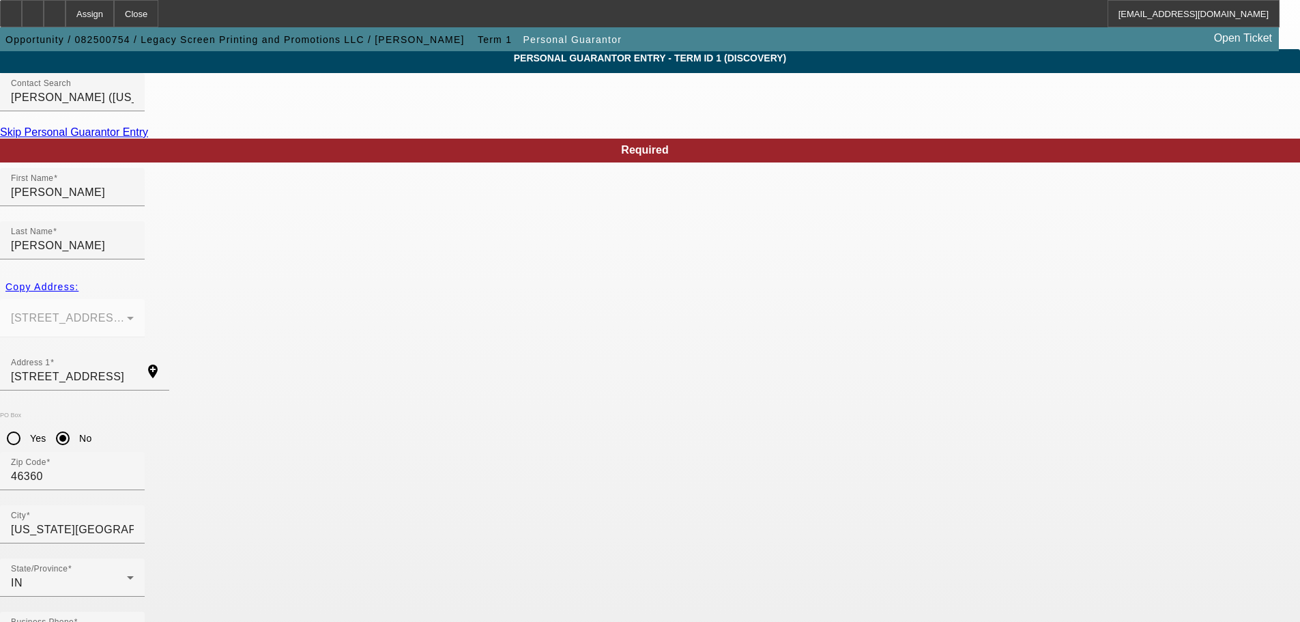
radio input "false"
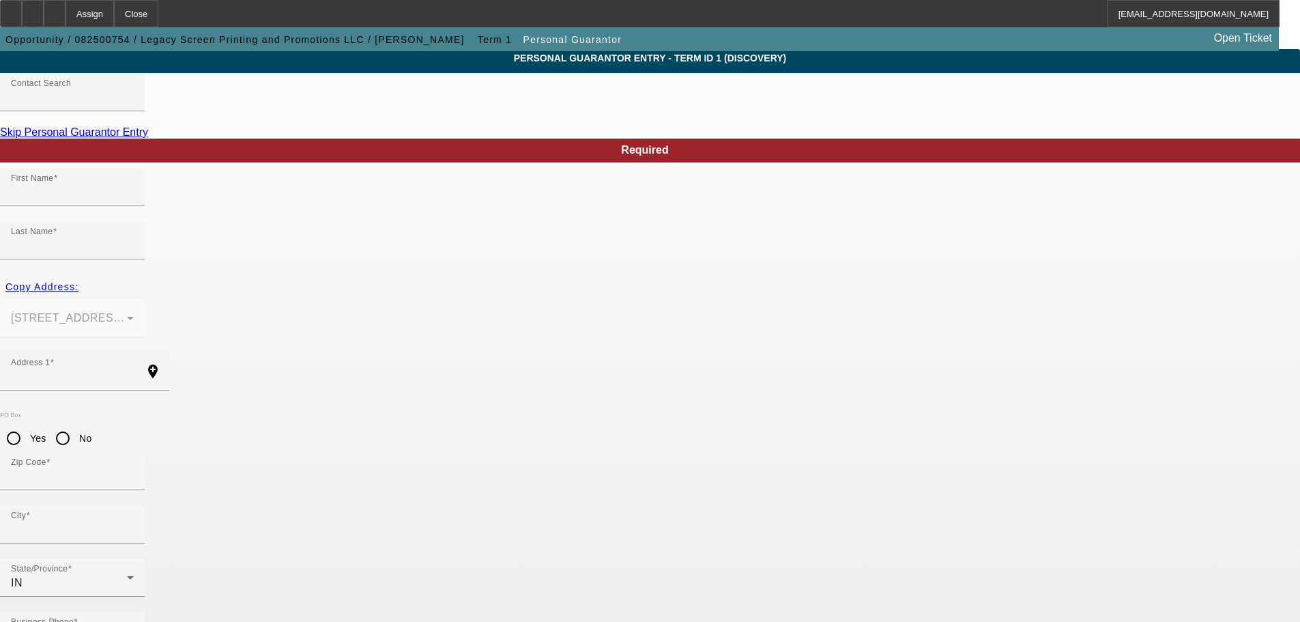
scroll to position [46, 0]
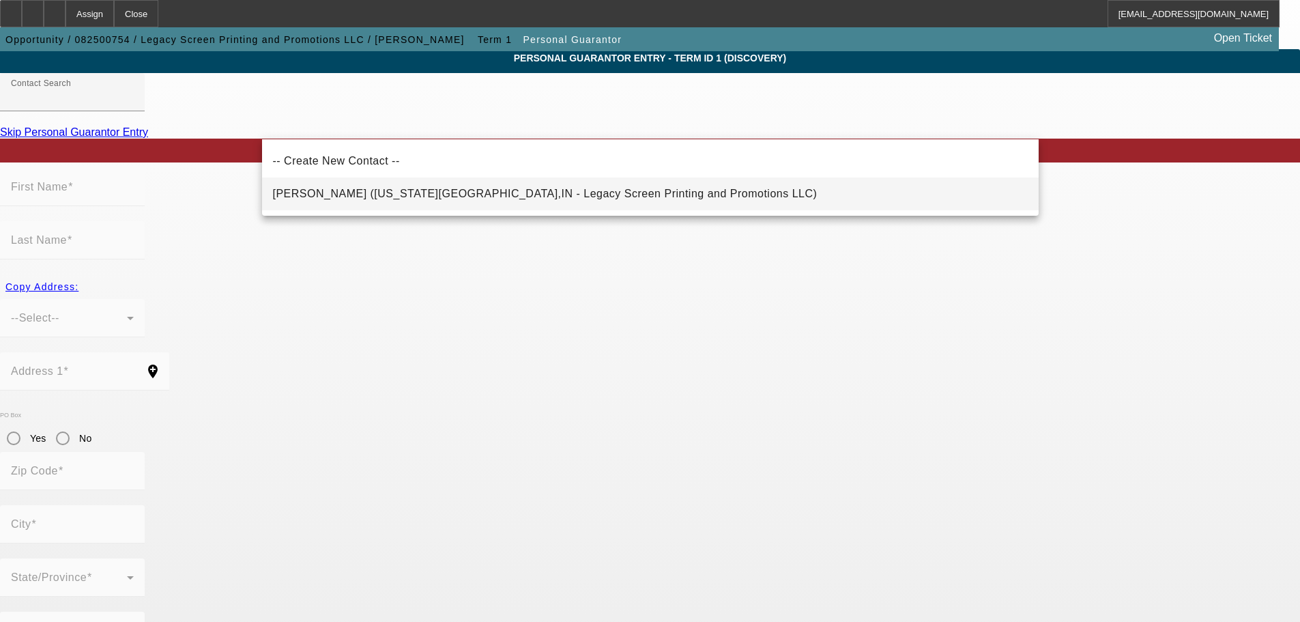
click at [470, 190] on span "Jones, Crystal (Michigan City,IN - Legacy Screen Printing and Promotions LLC)" at bounding box center [545, 194] width 544 height 12
type input "Jones, Crystal (Michigan City,IN - Legacy Screen Printing and Promotions LLC)"
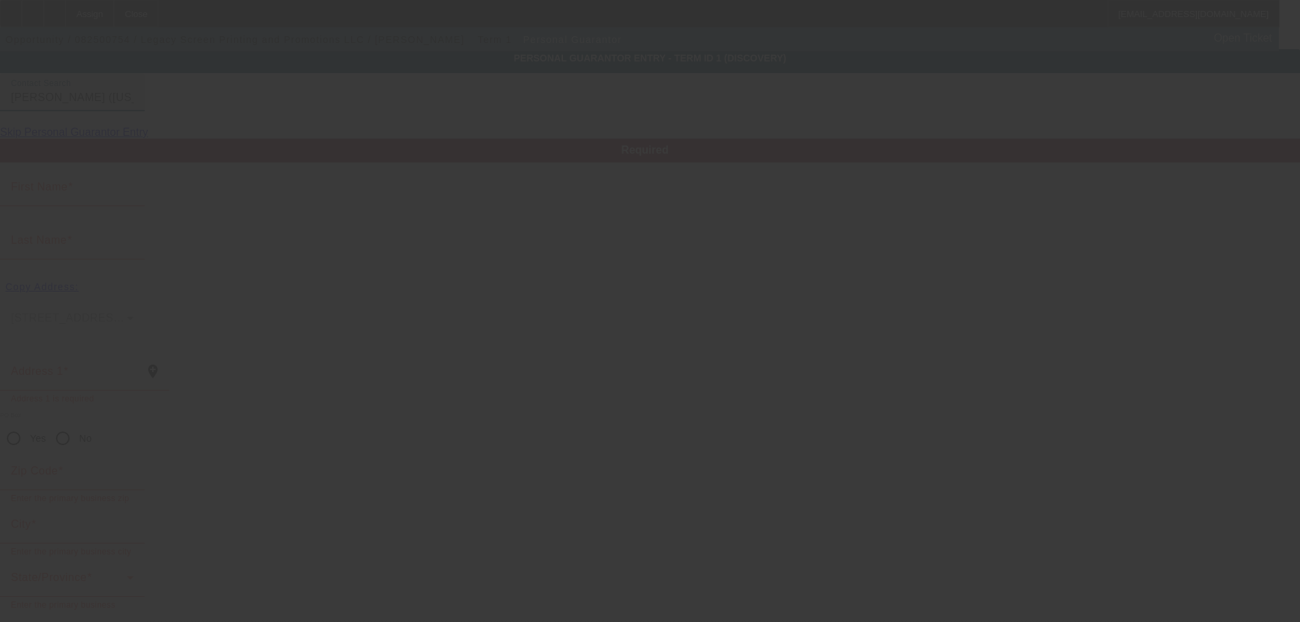
type input "Crystal"
type input "Jones"
type input "7652 W Pahs Rd"
radio input "true"
type input "46360"
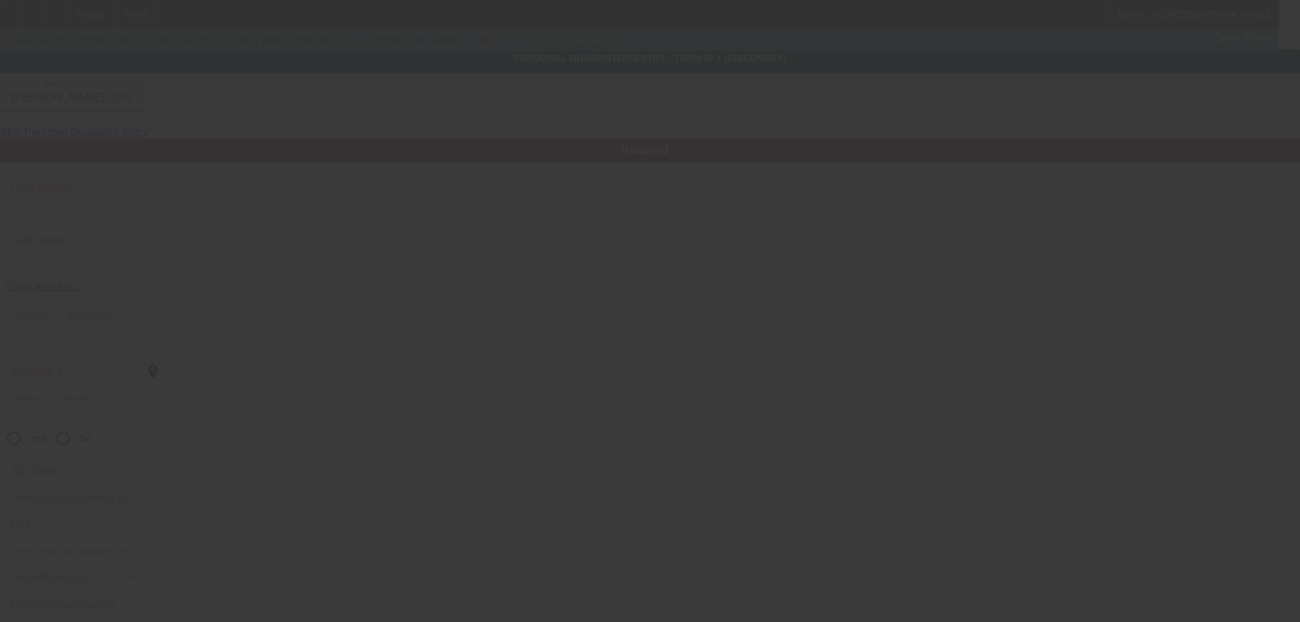
type input "Michigan City"
type input "(219) 262-4000"
type input "100"
type input "307-08-6371"
type input "cjones@legacyscreenprinting.net"
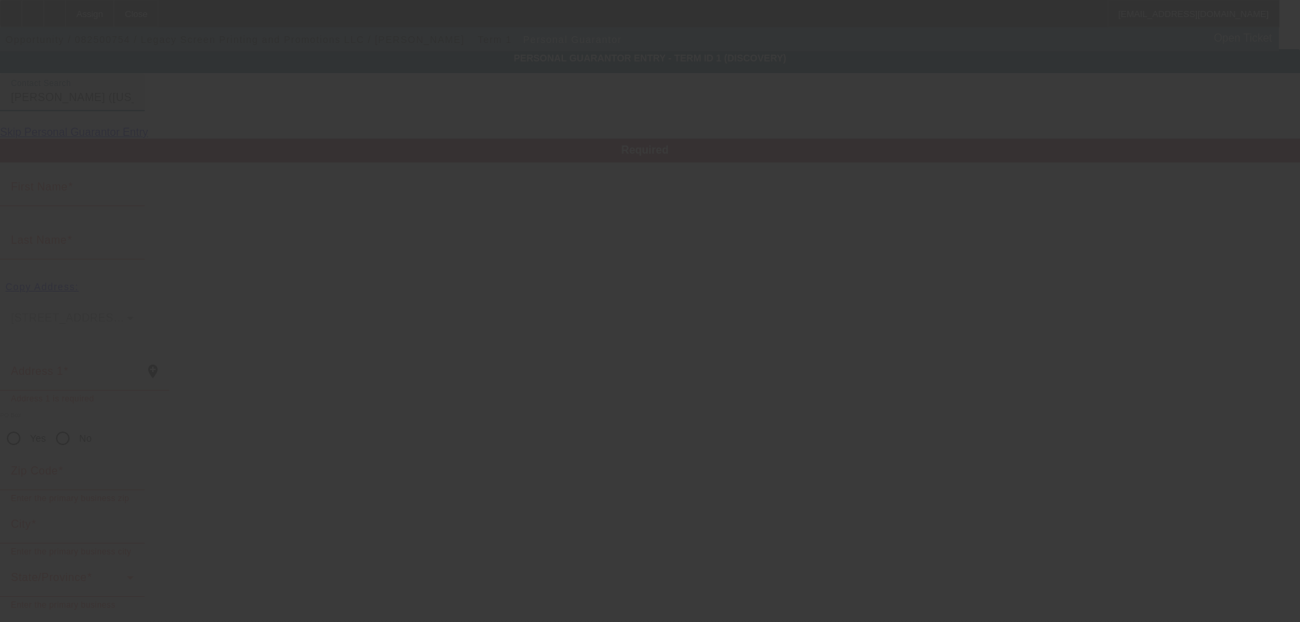
type input "(219) 227-6960"
type input "$0.00"
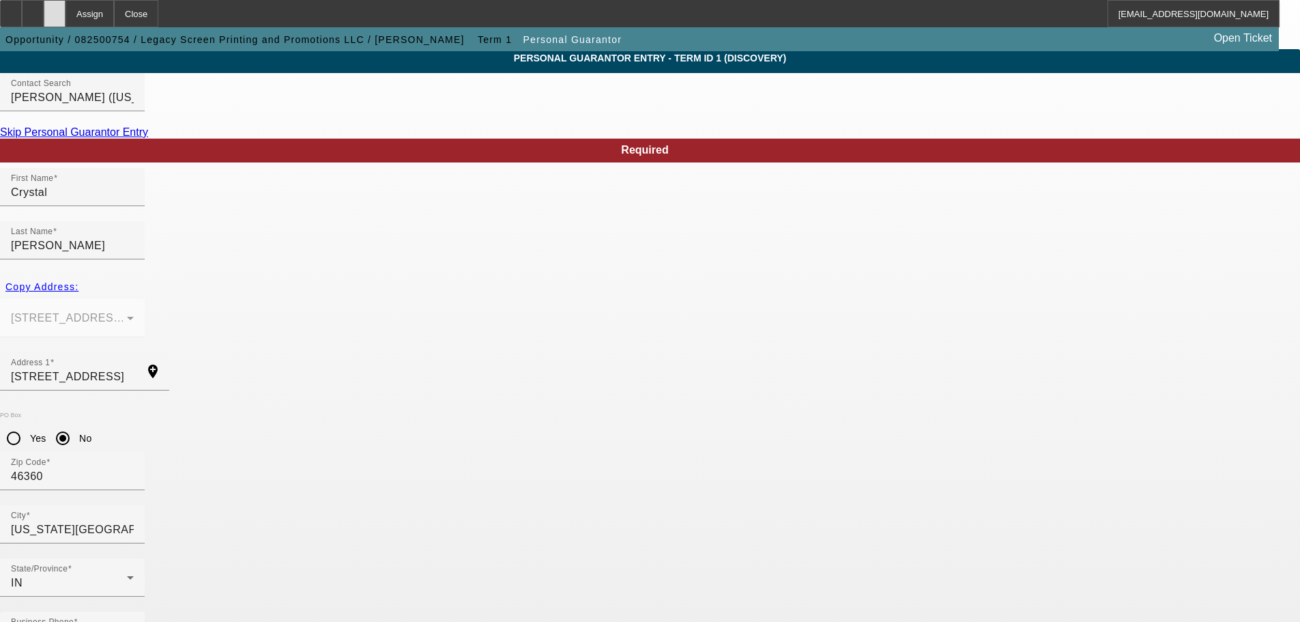
click at [65, 20] on div at bounding box center [55, 13] width 22 height 27
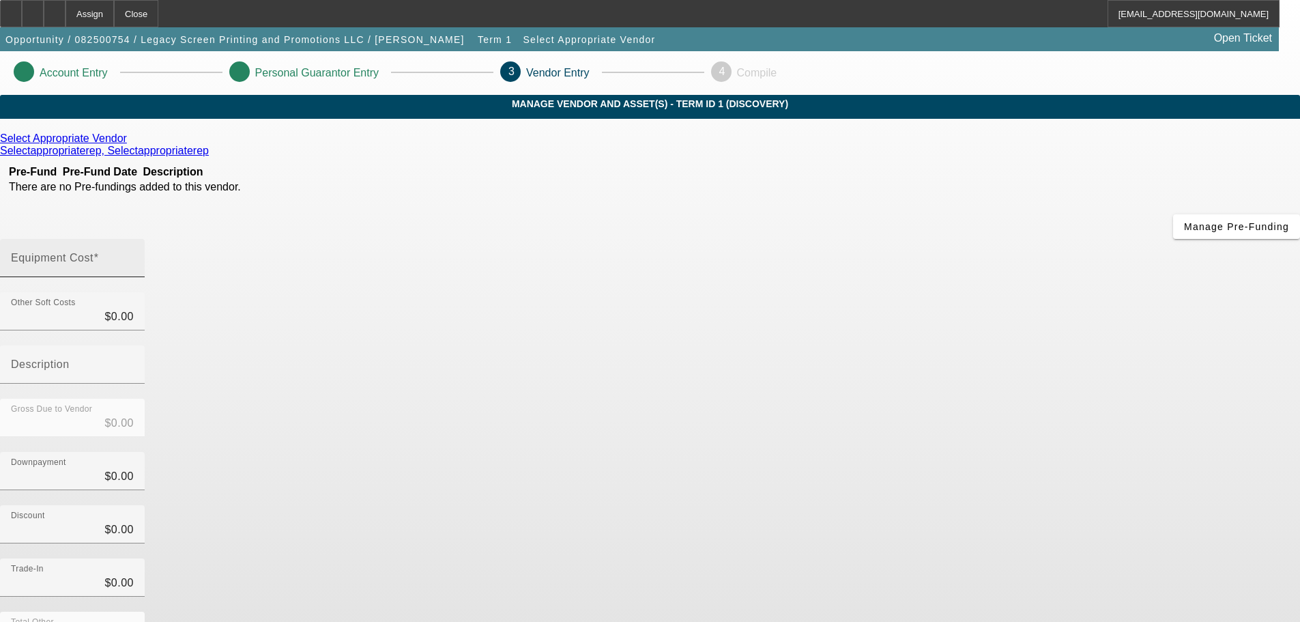
click at [134, 239] on div "Equipment Cost" at bounding box center [72, 258] width 123 height 38
type input "3"
type input "$3.00"
type input "35"
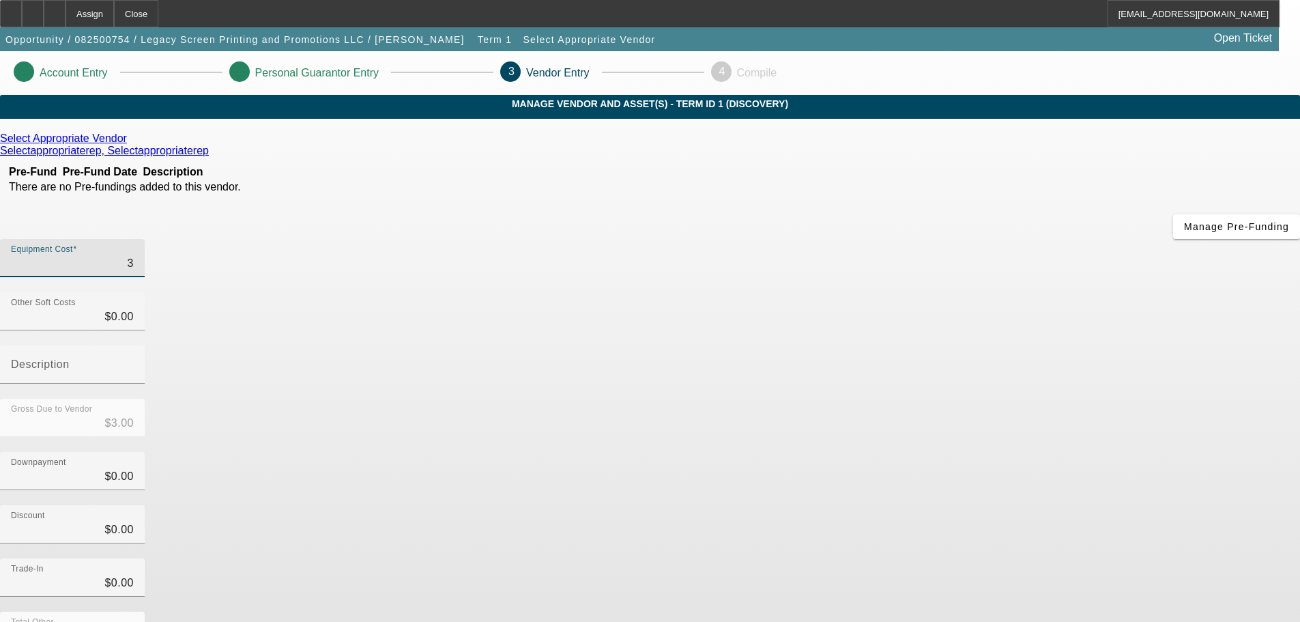
type input "$35.00"
type input "350"
type input "$350.00"
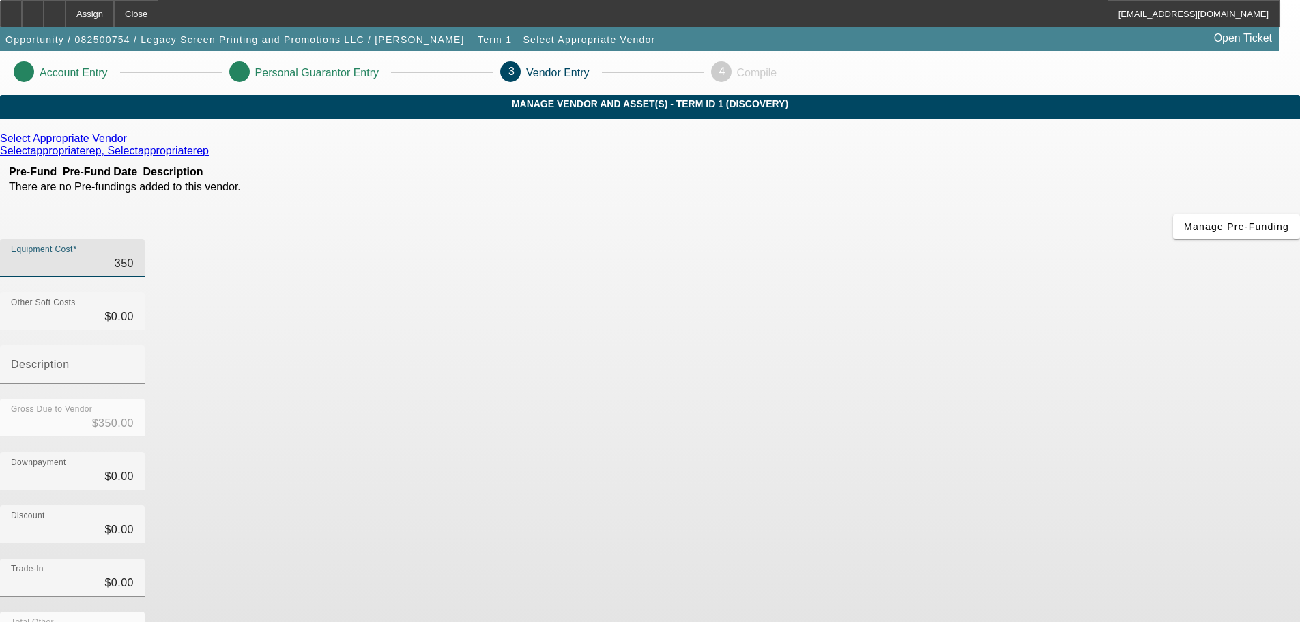
type input "3500"
type input "$3,500.00"
type input "35000"
type input "$35,000.00"
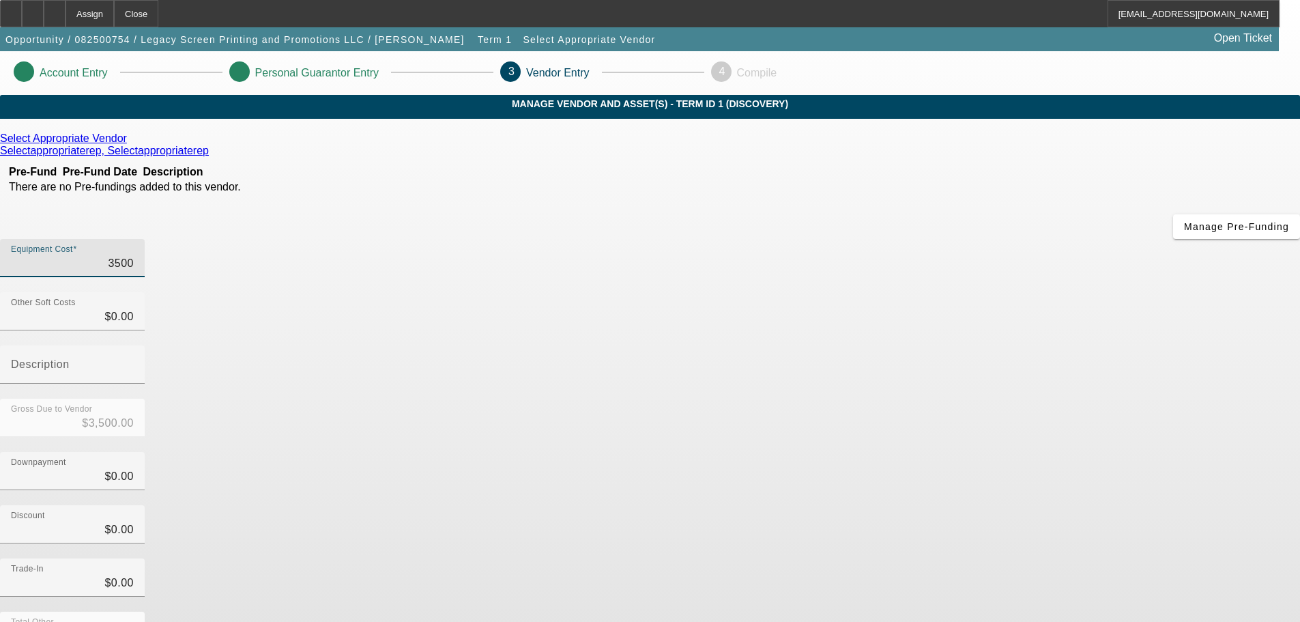
type input "$35,000.00"
click at [960, 505] on div "Discount $0.00" at bounding box center [650, 531] width 1300 height 53
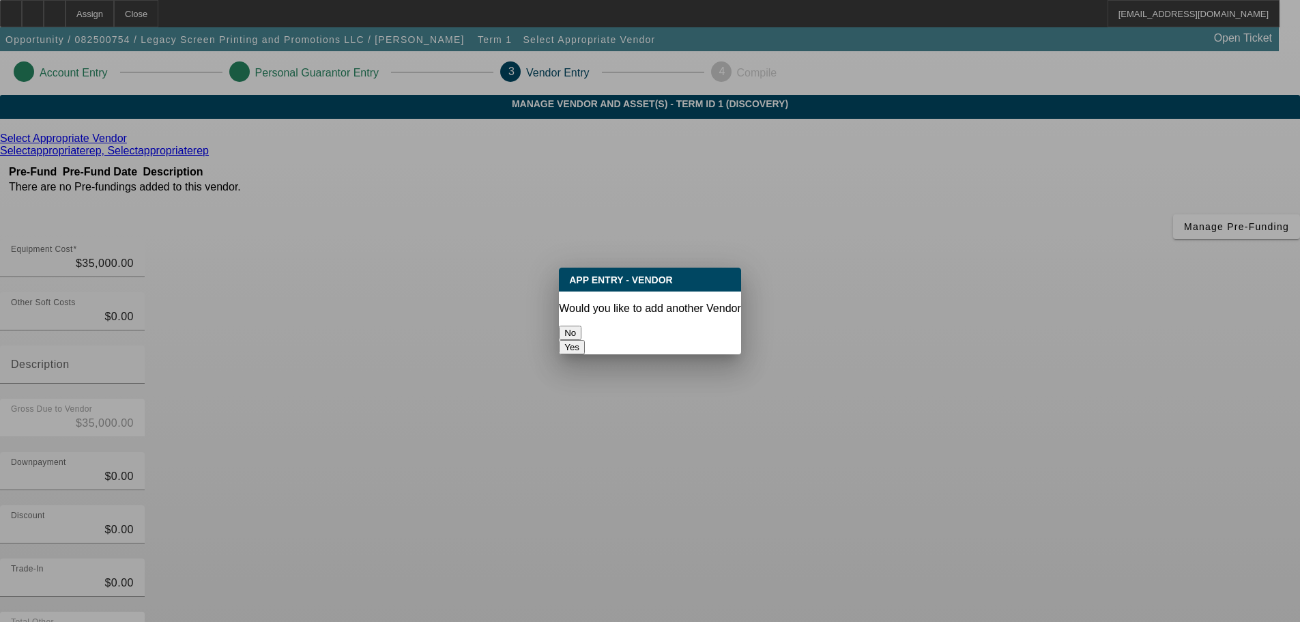
click at [581, 325] on button "No" at bounding box center [570, 332] width 23 height 14
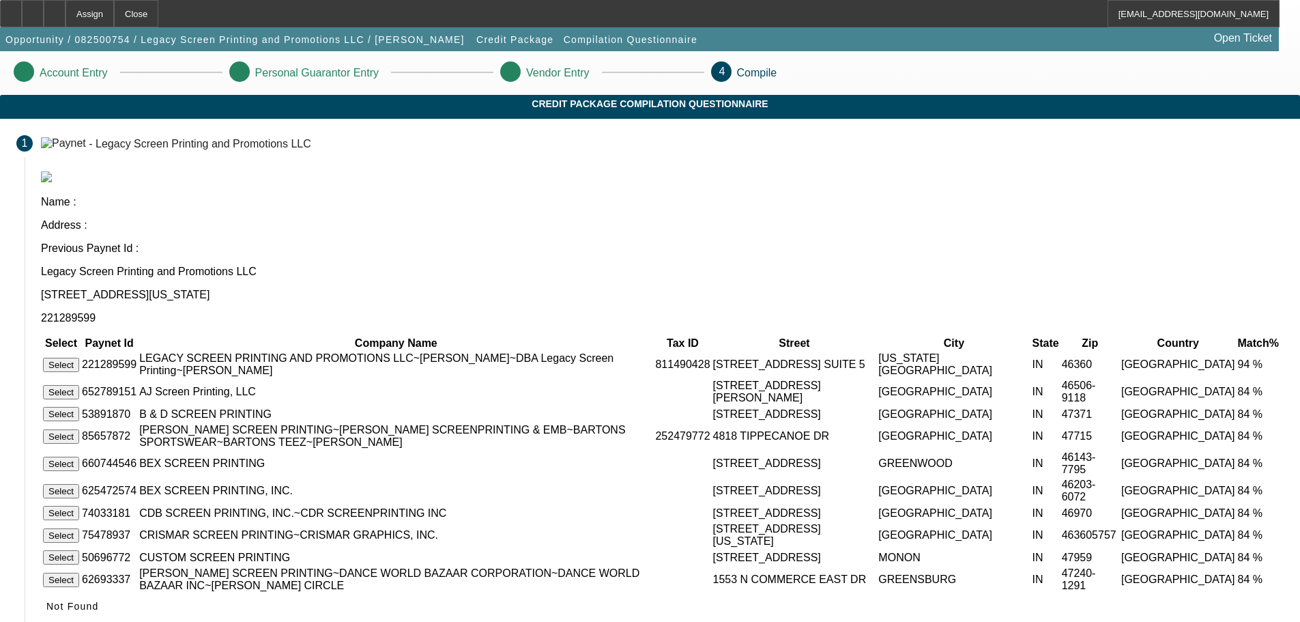
click at [79, 358] on button "Select" at bounding box center [61, 365] width 36 height 14
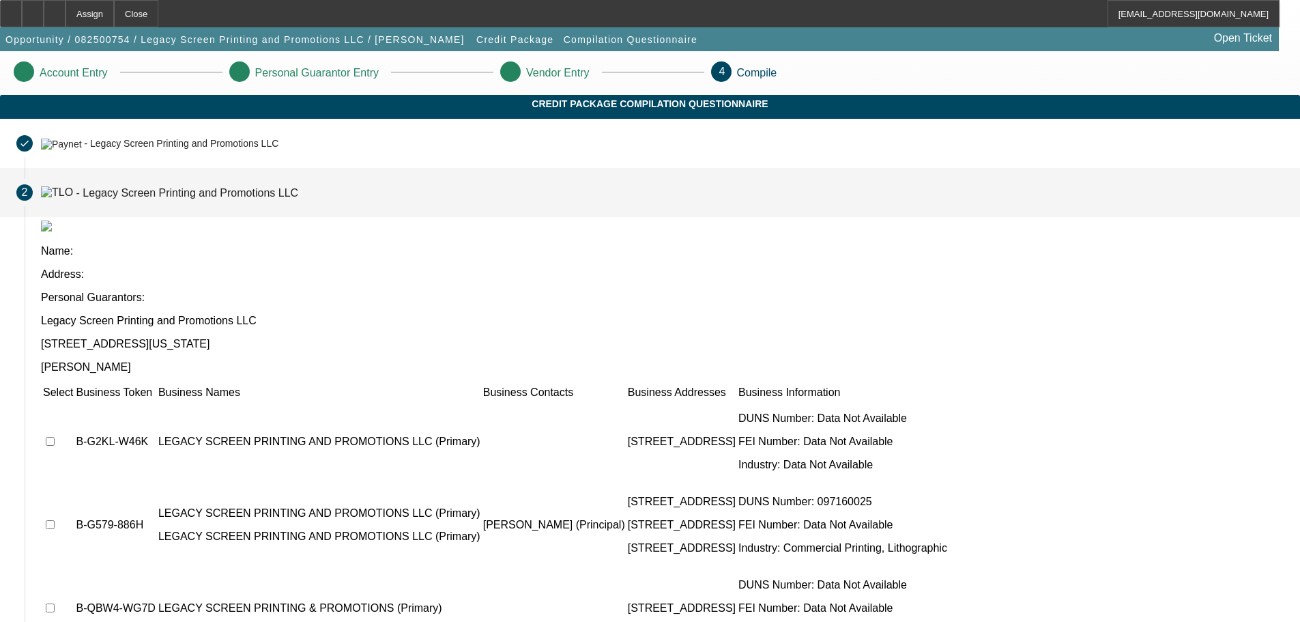
scroll to position [111, 0]
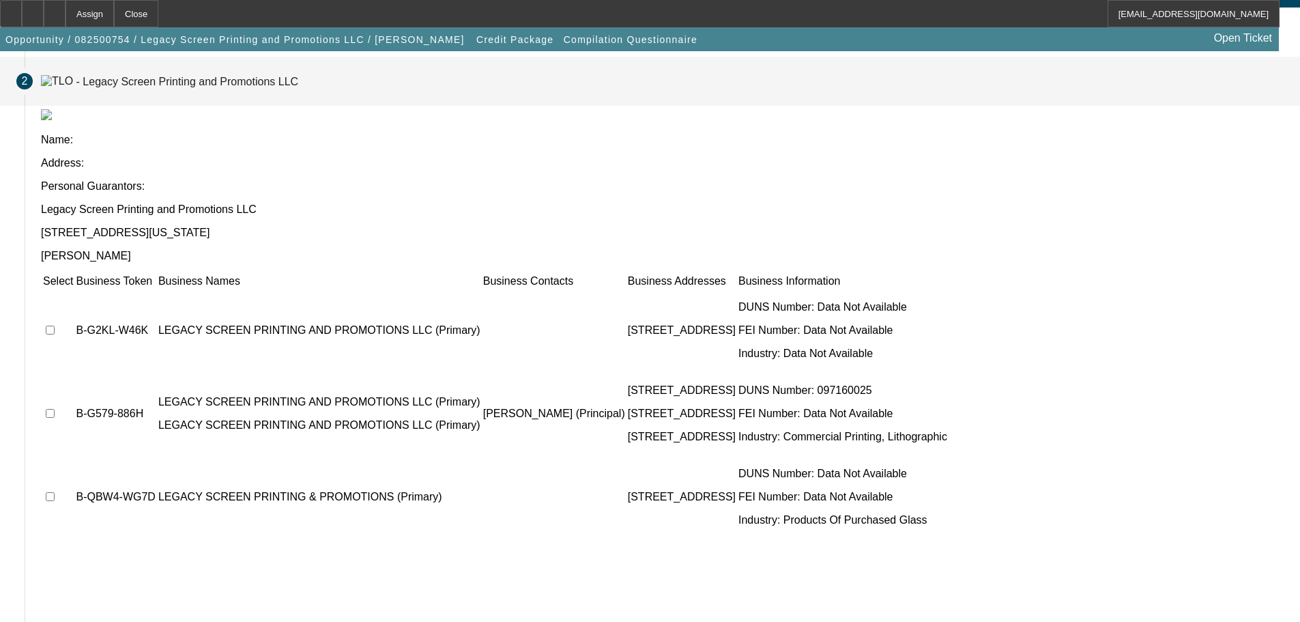
click at [55, 409] on input "checkbox" at bounding box center [50, 413] width 9 height 9
checkbox input "true"
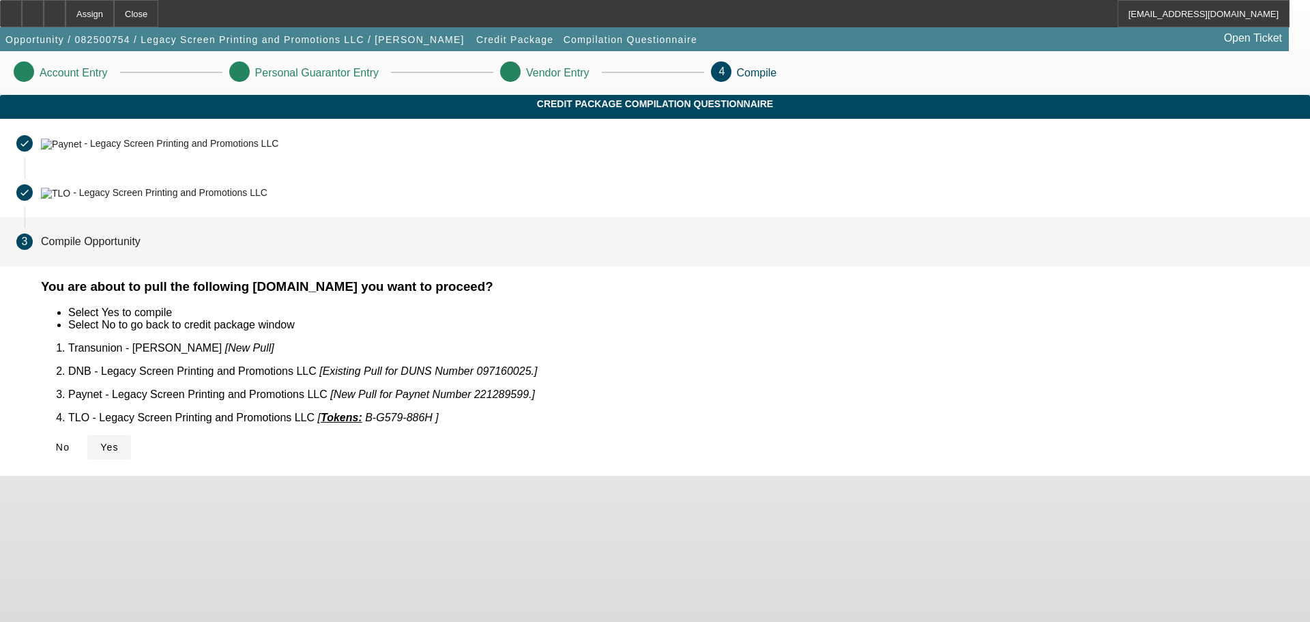
click at [131, 431] on span at bounding box center [109, 447] width 44 height 33
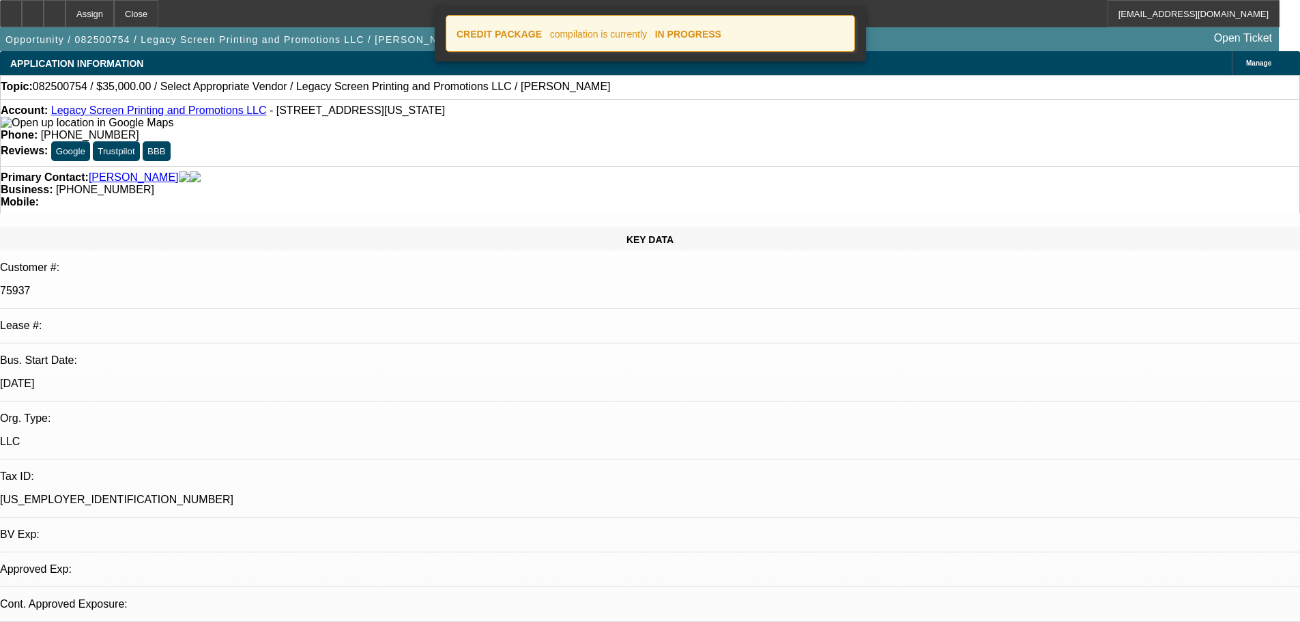
select select "0"
select select "2"
select select "0.1"
select select "4"
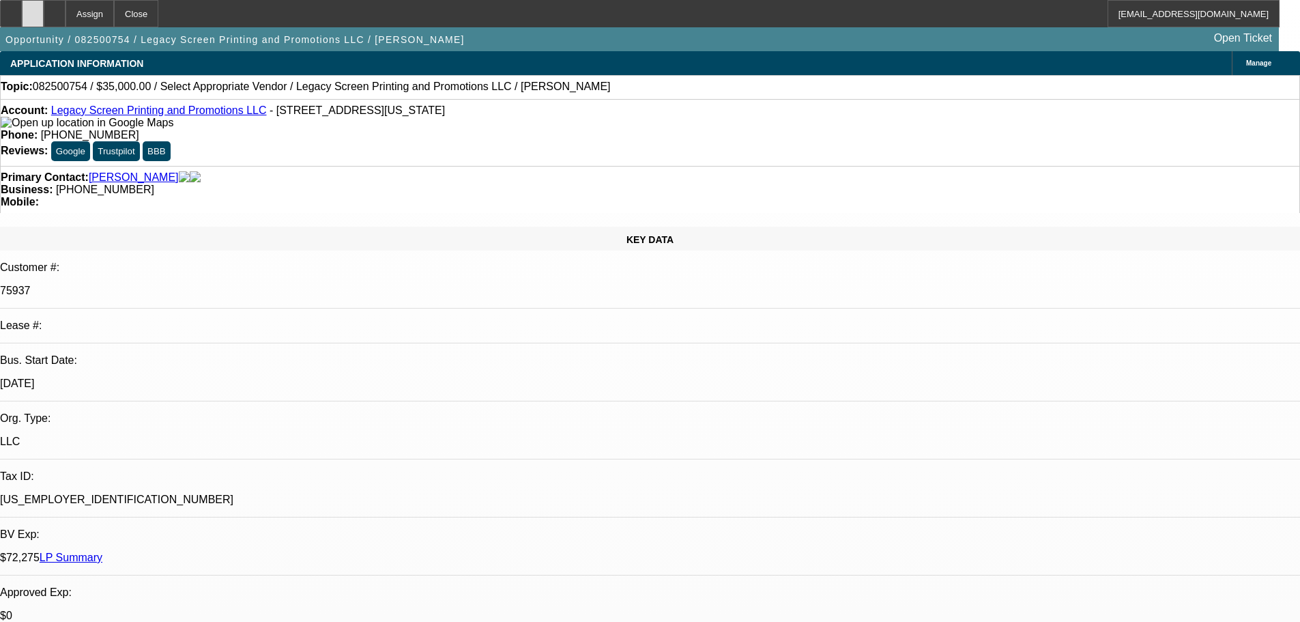
click at [33, 9] on icon at bounding box center [33, 9] width 0 height 0
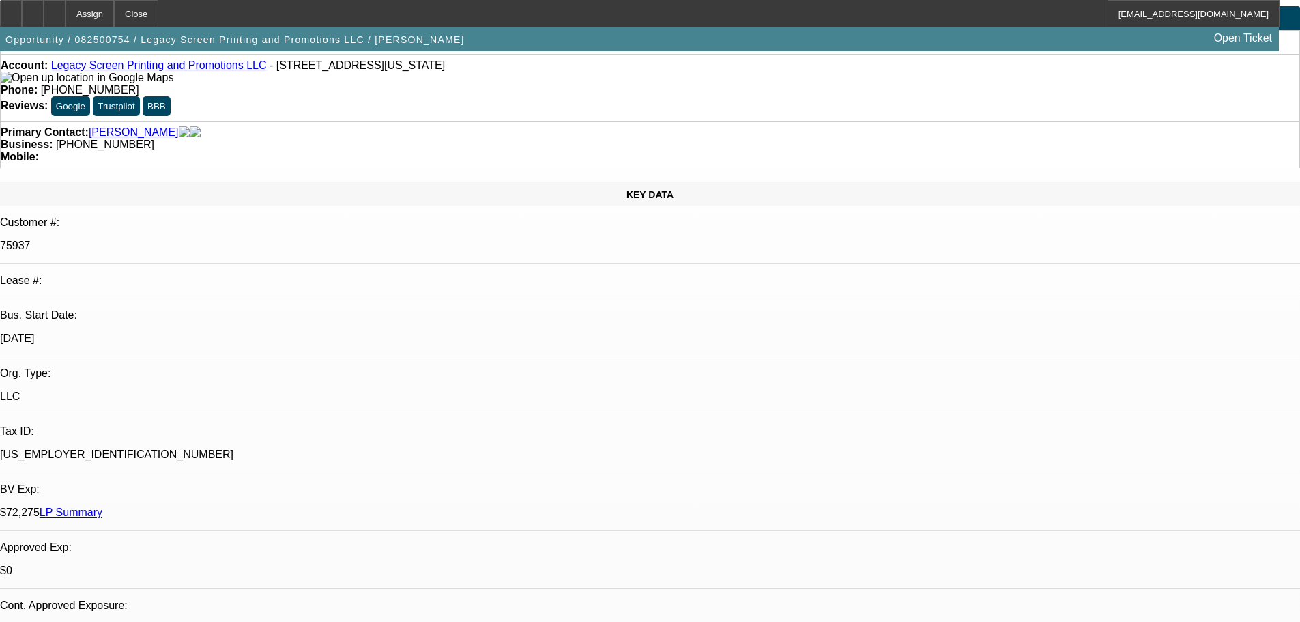
scroll to position [136, 0]
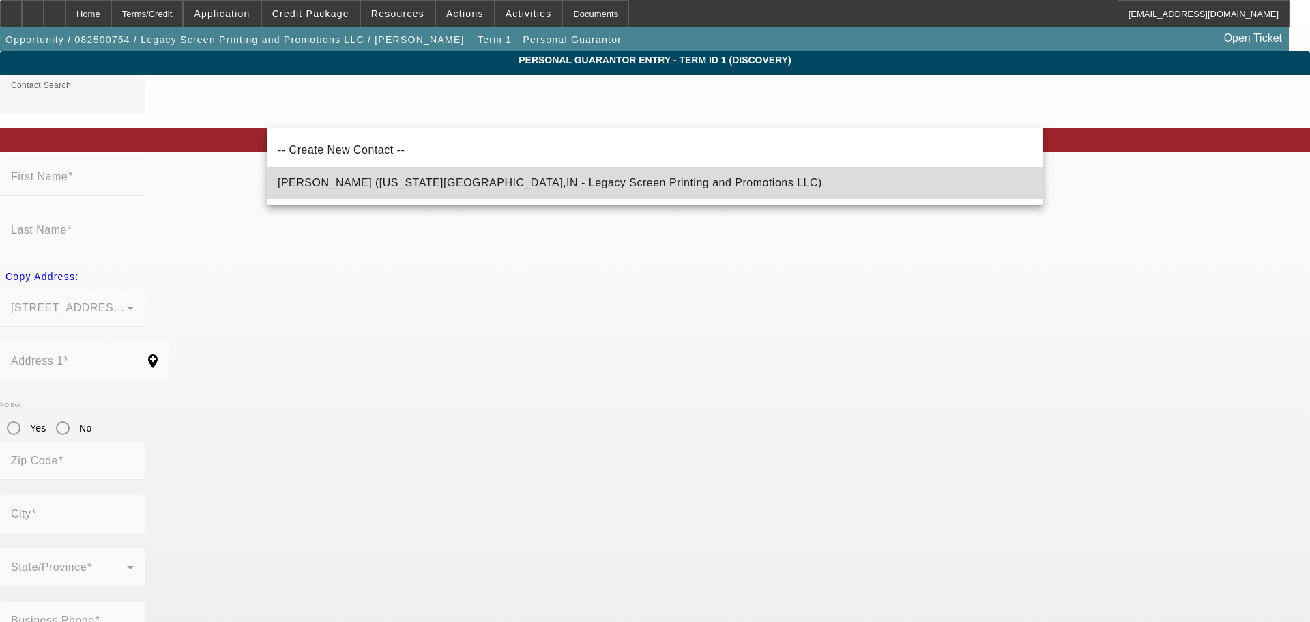
click at [437, 179] on span "Jones, Crystal (Michigan City,IN - Legacy Screen Printing and Promotions LLC)" at bounding box center [550, 183] width 544 height 12
type input "Jones, Crystal (Michigan City,IN - Legacy Screen Printing and Promotions LLC)"
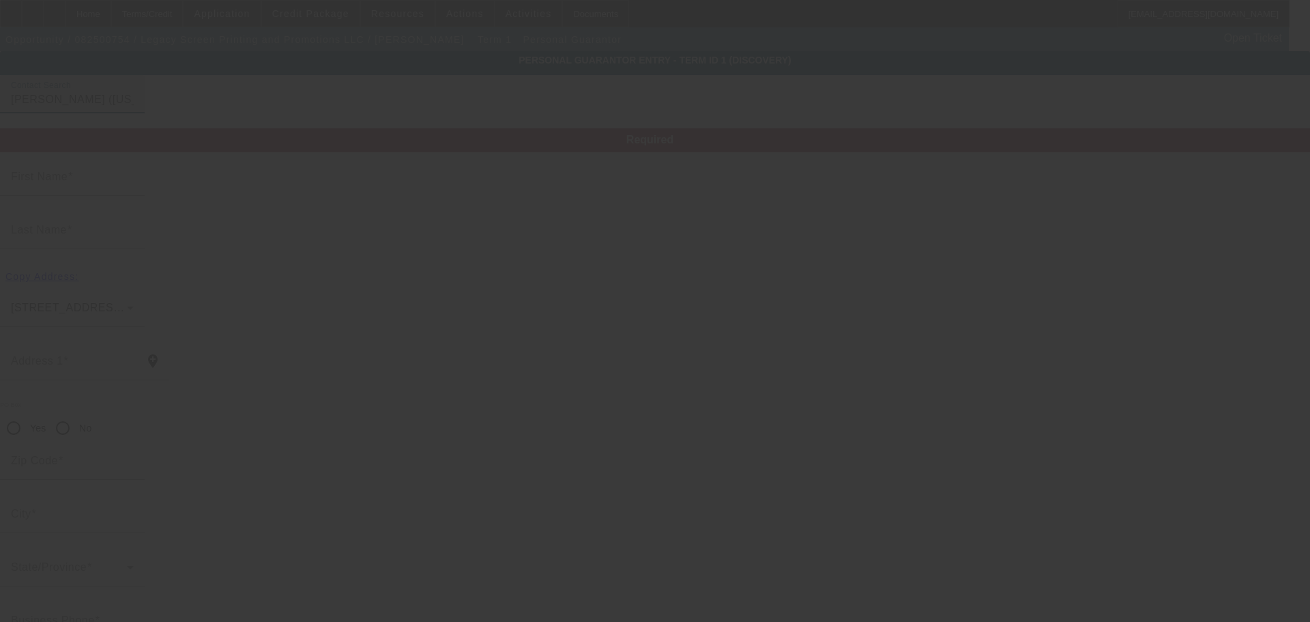
type input "Crystal"
type input "Jones"
type input "7652 W Pahs Rd"
radio input "true"
type input "46360"
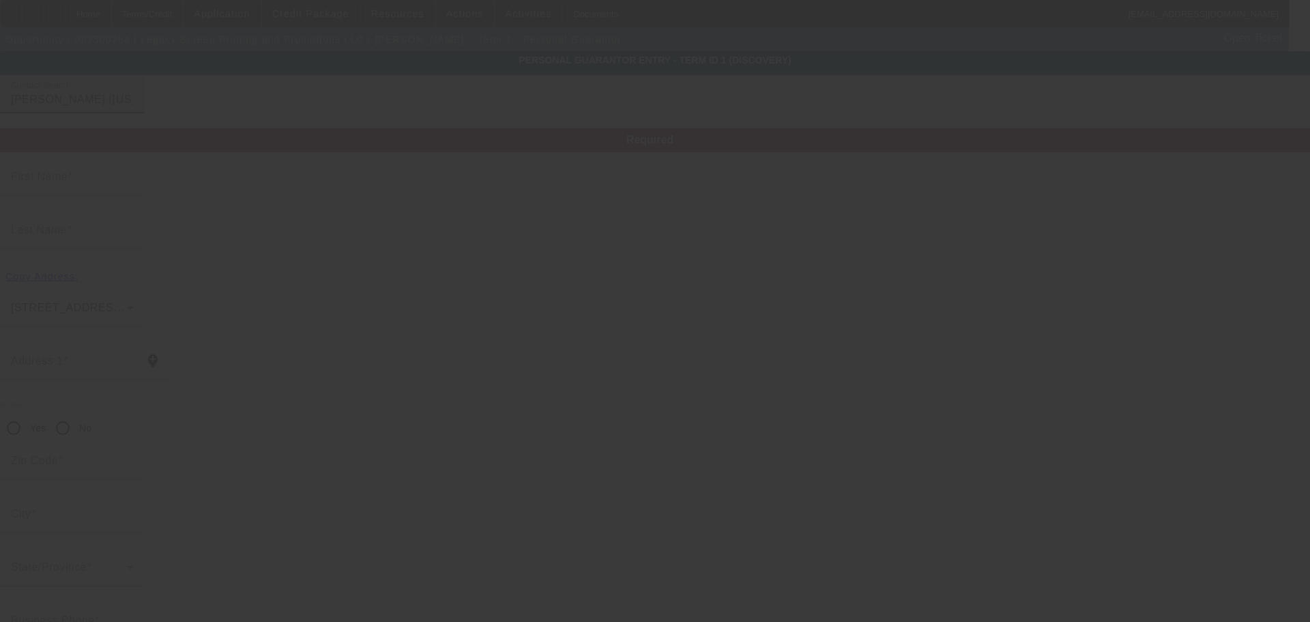
type input "Michigan City"
type input "(219) 262-4000"
type input "100"
type input "307-08-6371"
type input "cjones@legacyscreenprinting.net"
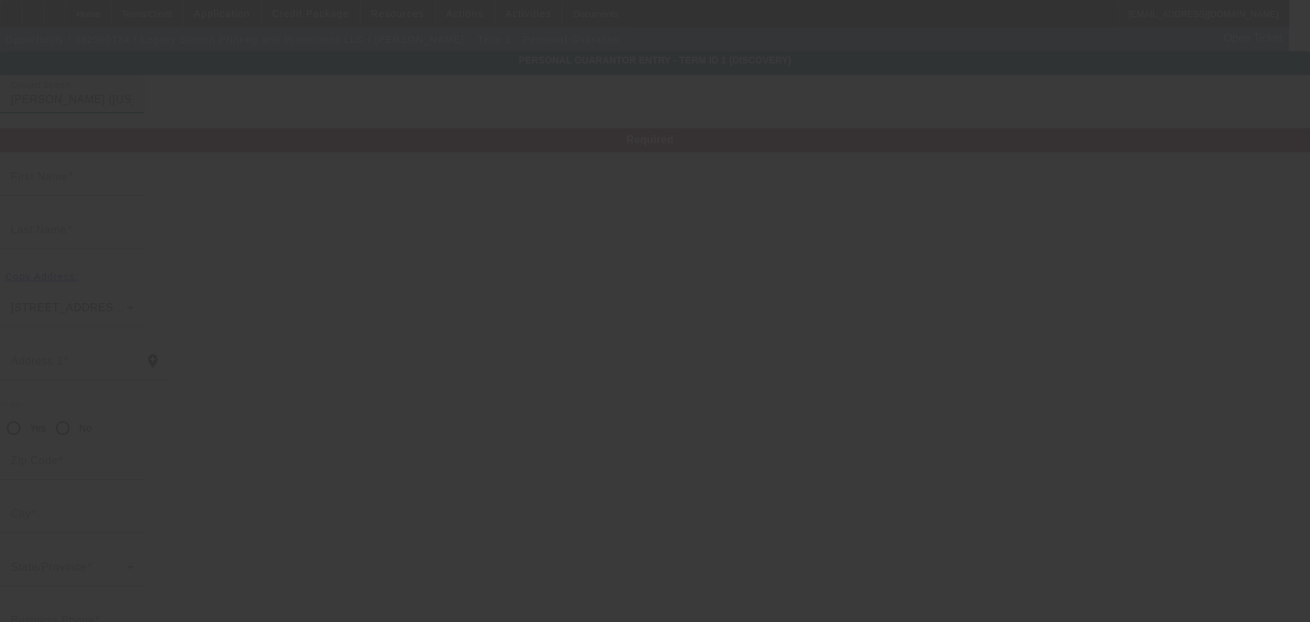
type input "(219) 227-6960"
type input "$0.00"
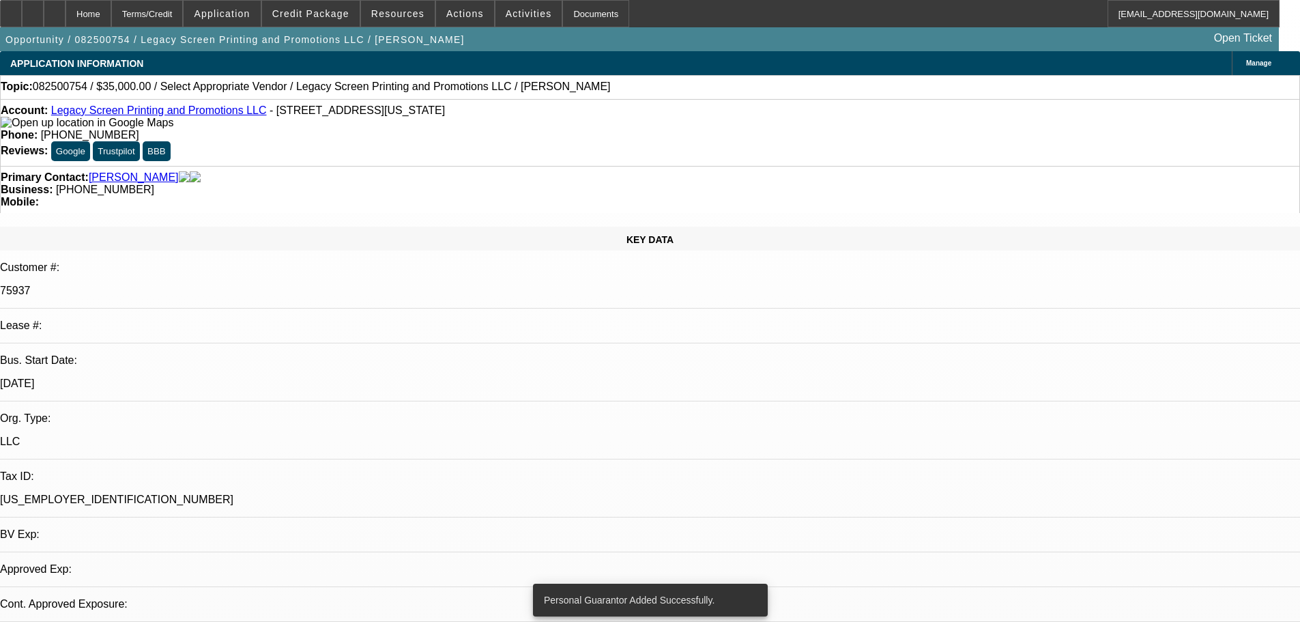
select select "0"
select select "2"
select select "0.1"
select select "4"
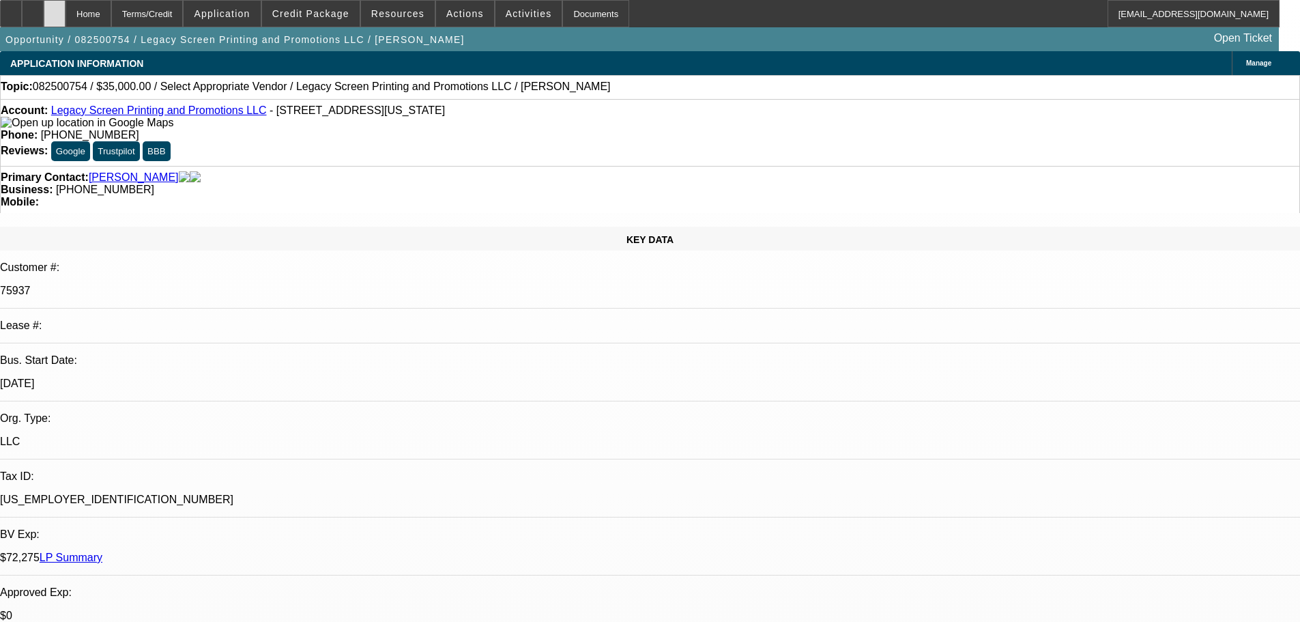
click at [65, 16] on div at bounding box center [55, 13] width 22 height 27
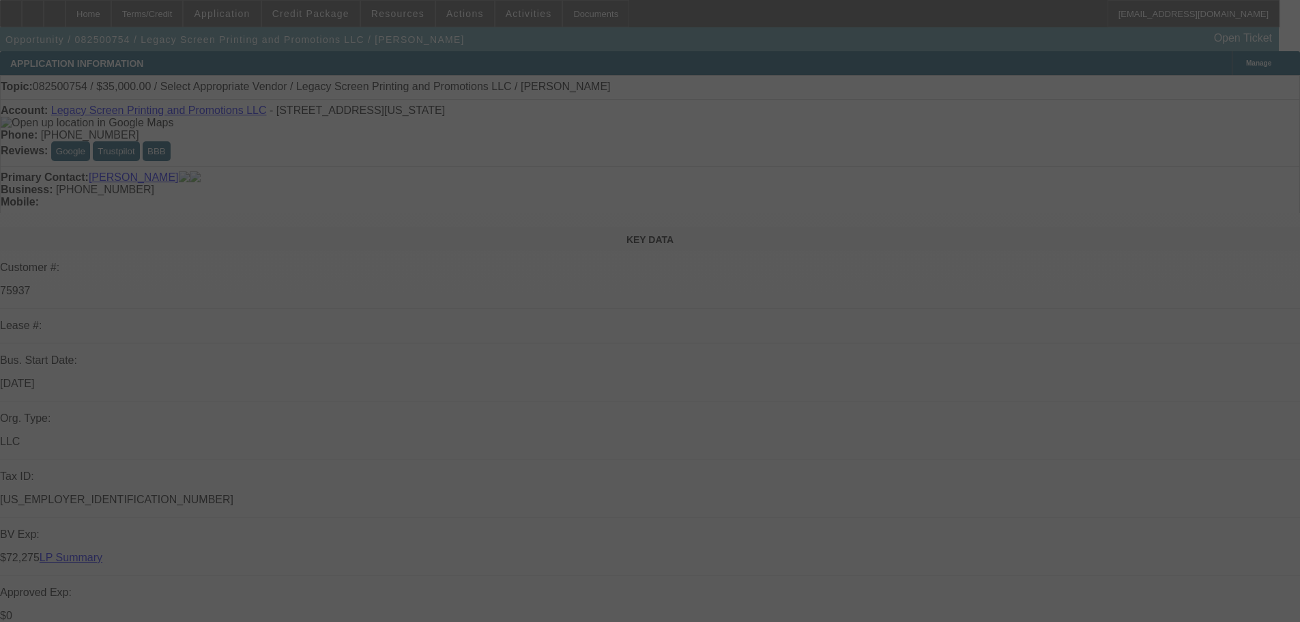
select select "0"
select select "2"
select select "0.1"
select select "4"
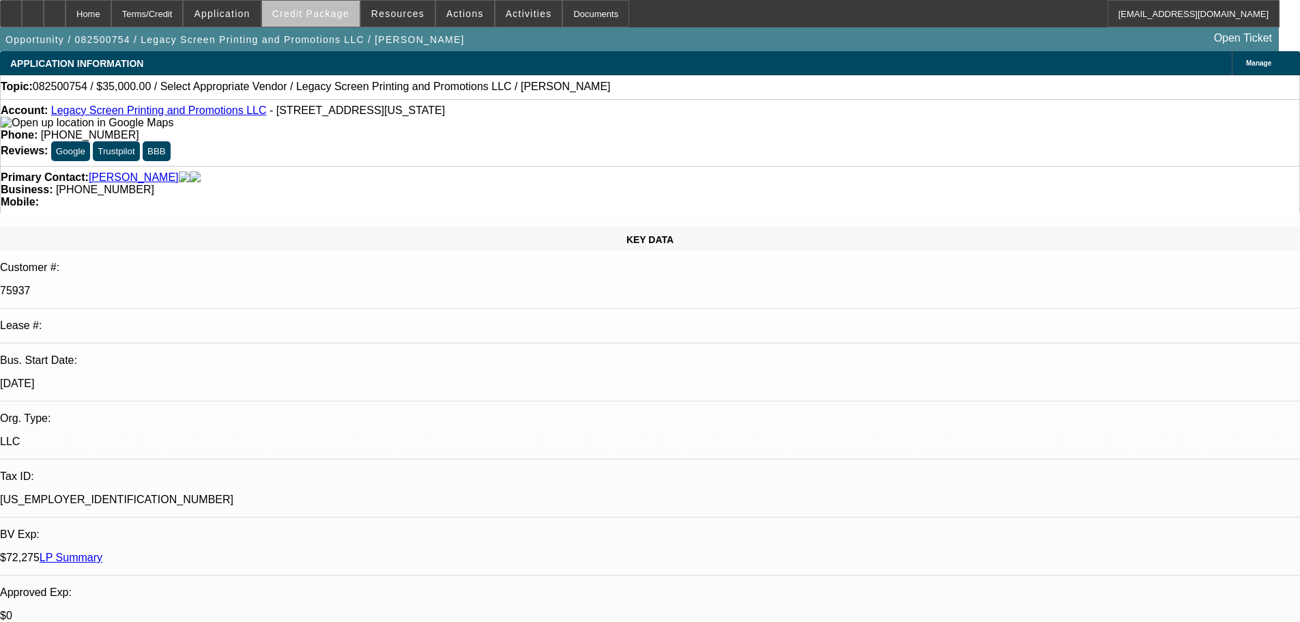
click at [343, 17] on span "Credit Package" at bounding box center [310, 13] width 77 height 11
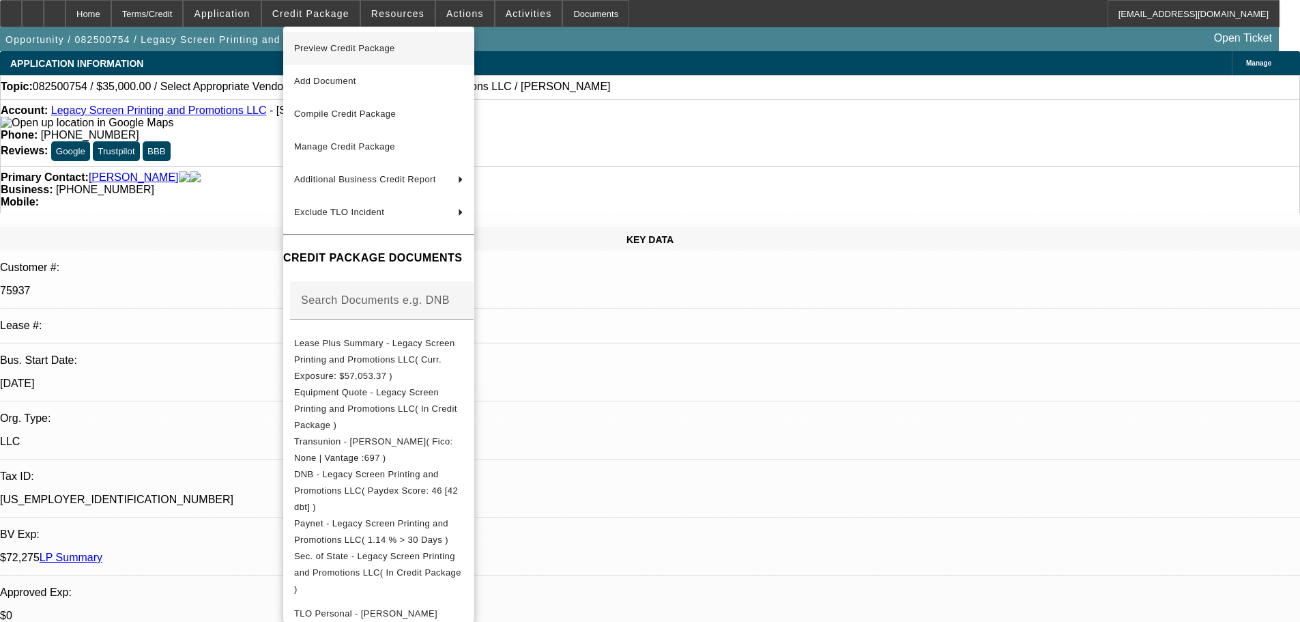
click at [361, 44] on span "Preview Credit Package" at bounding box center [344, 48] width 101 height 10
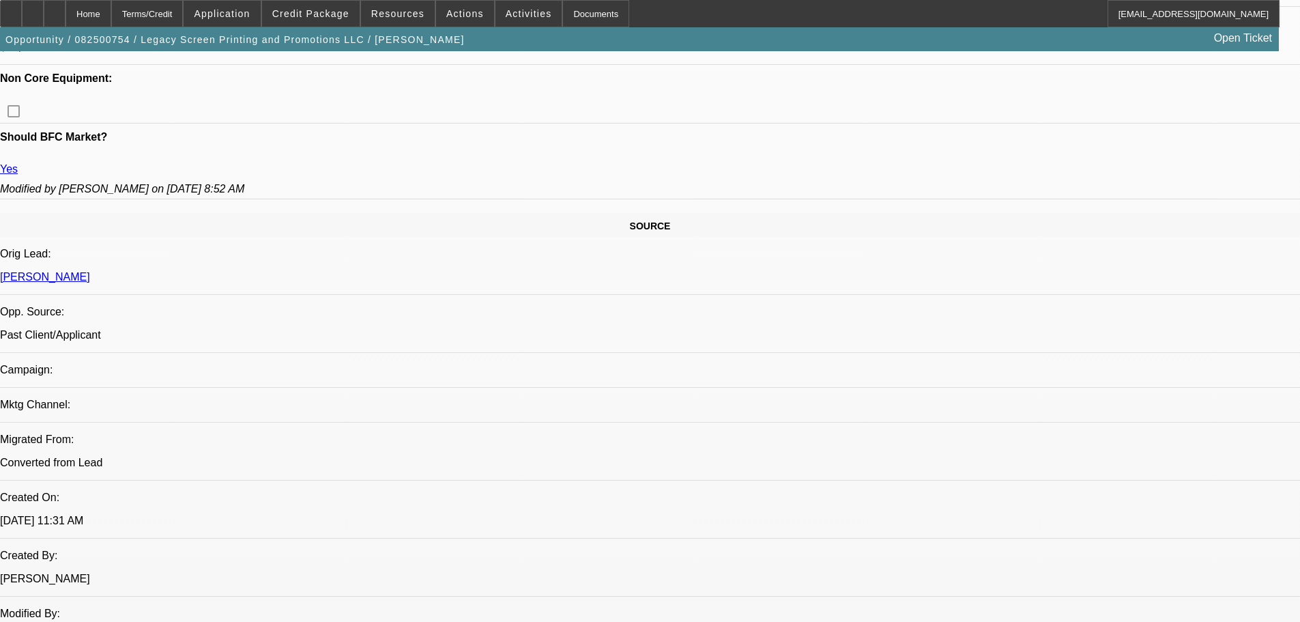
scroll to position [682, 0]
click at [340, 14] on span "Credit Package" at bounding box center [310, 13] width 77 height 11
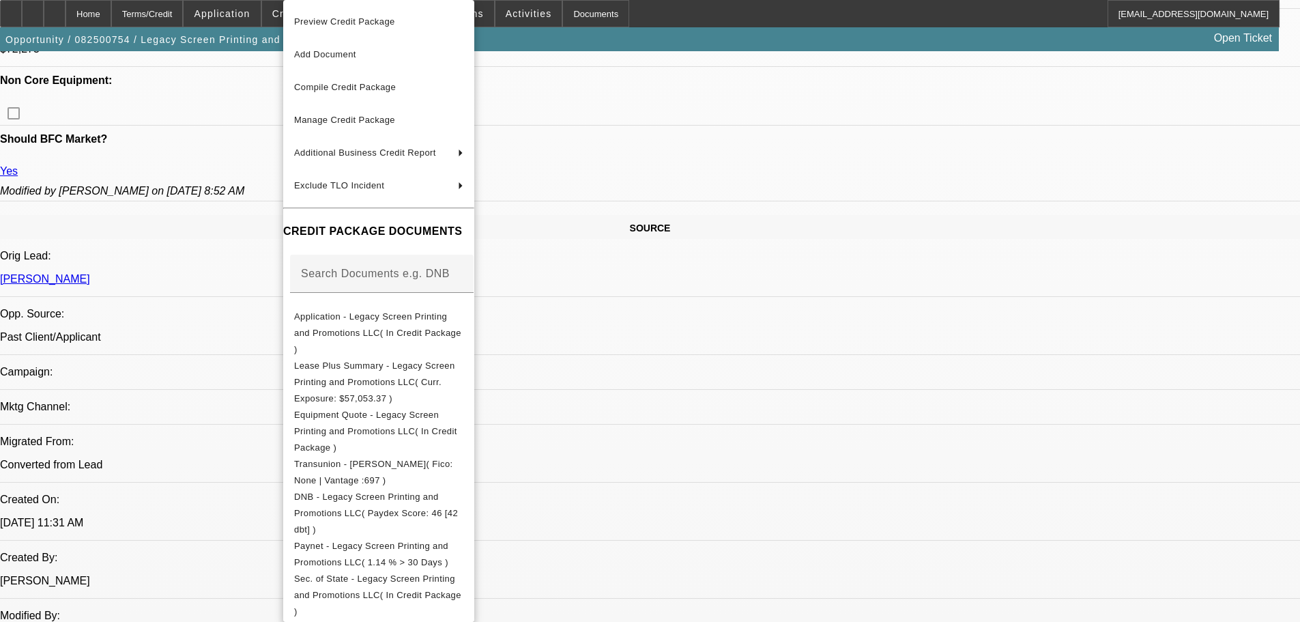
click at [736, 232] on div at bounding box center [650, 311] width 1300 height 622
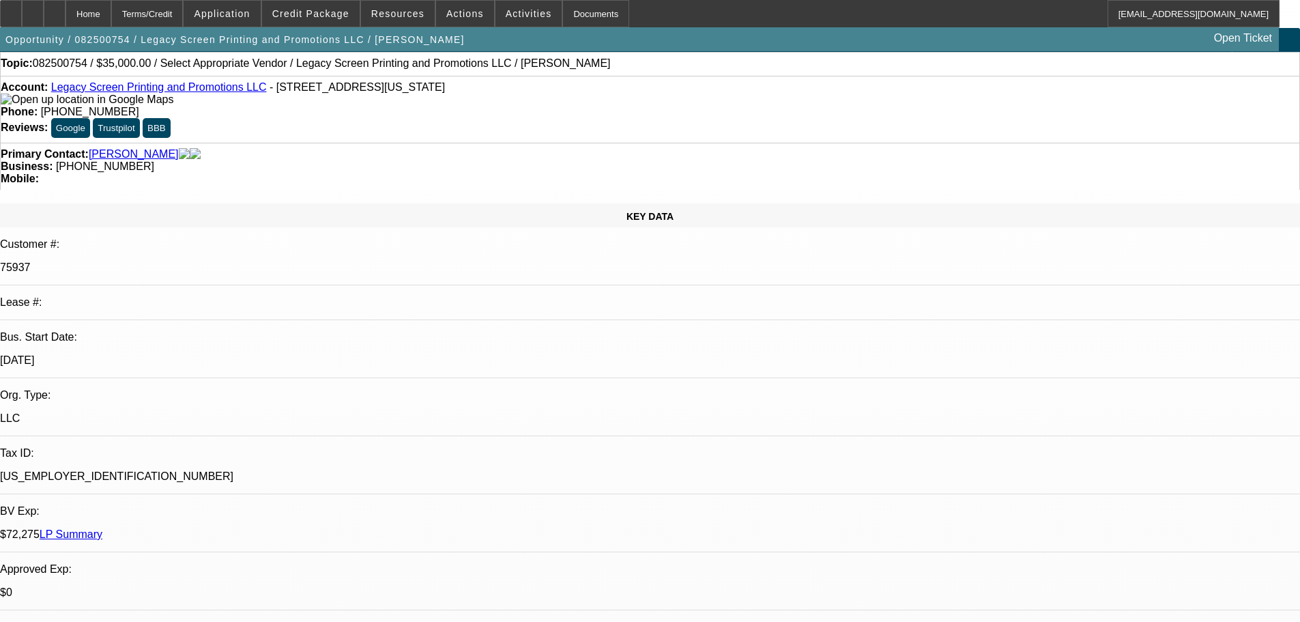
scroll to position [0, 0]
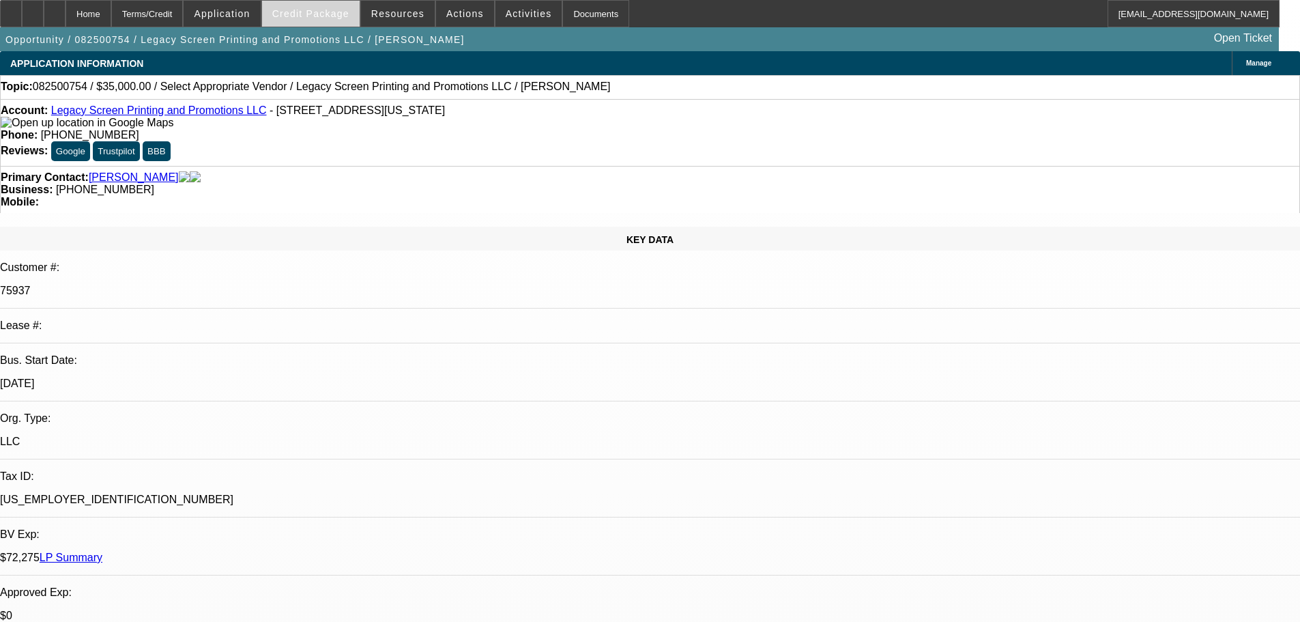
click at [349, 11] on span "Credit Package" at bounding box center [310, 13] width 77 height 11
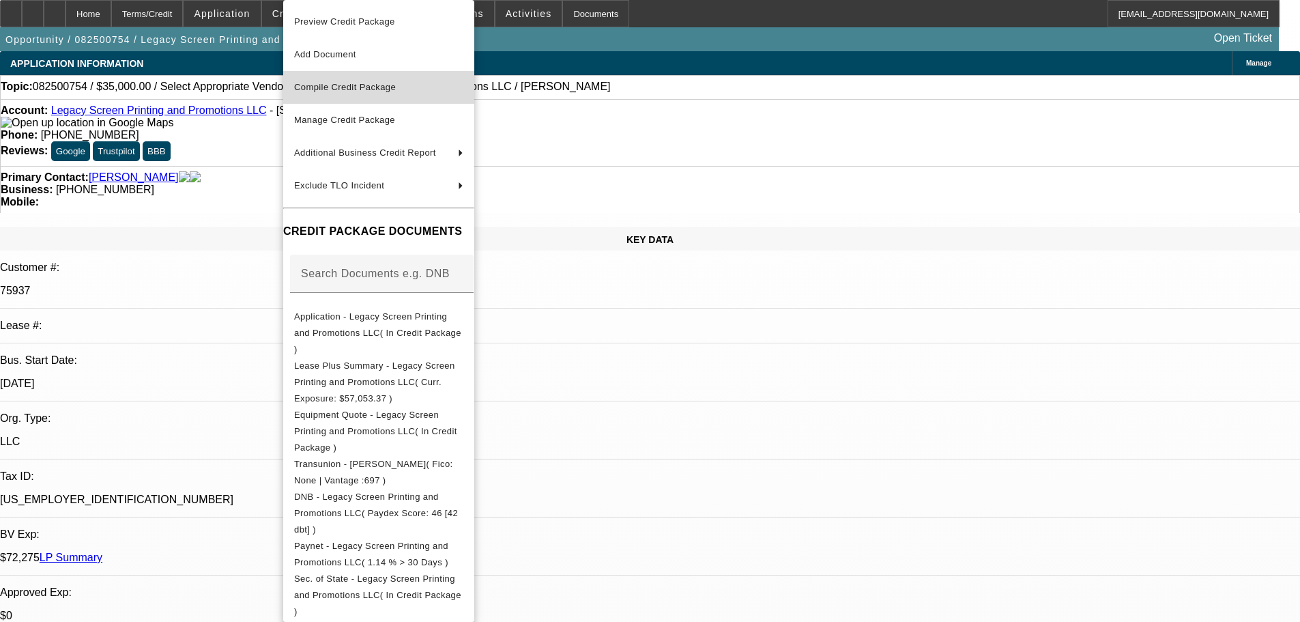
click at [355, 83] on span "Compile Credit Package" at bounding box center [345, 87] width 102 height 10
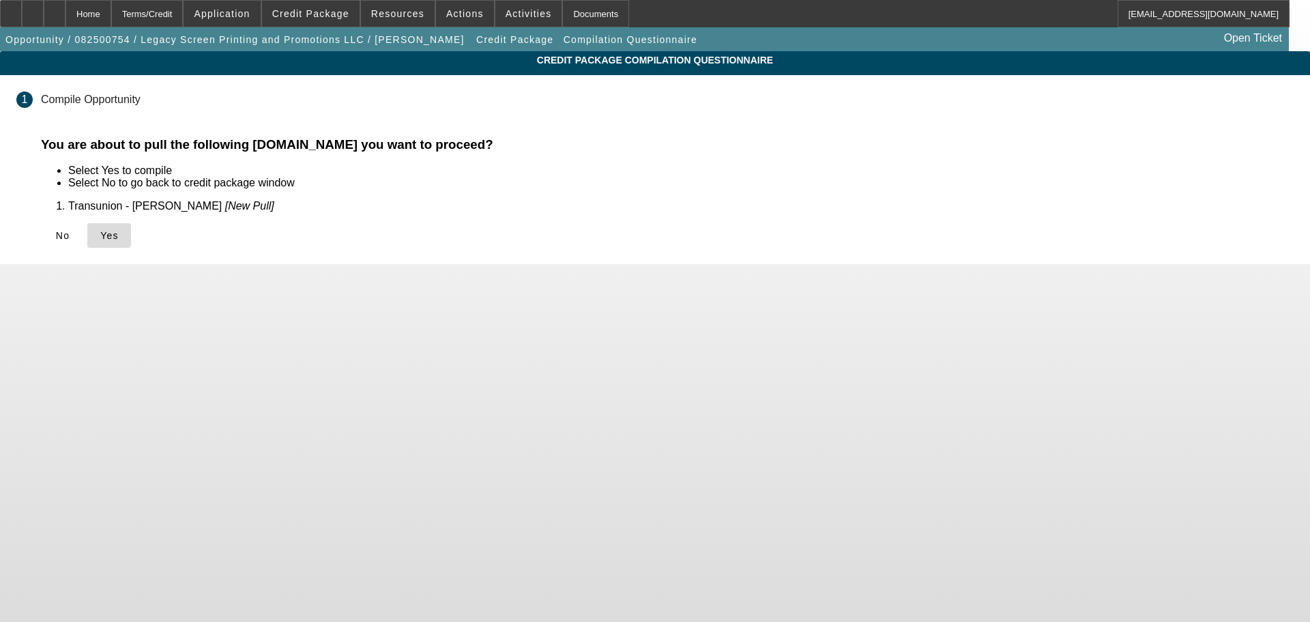
click at [100, 234] on icon at bounding box center [100, 235] width 0 height 11
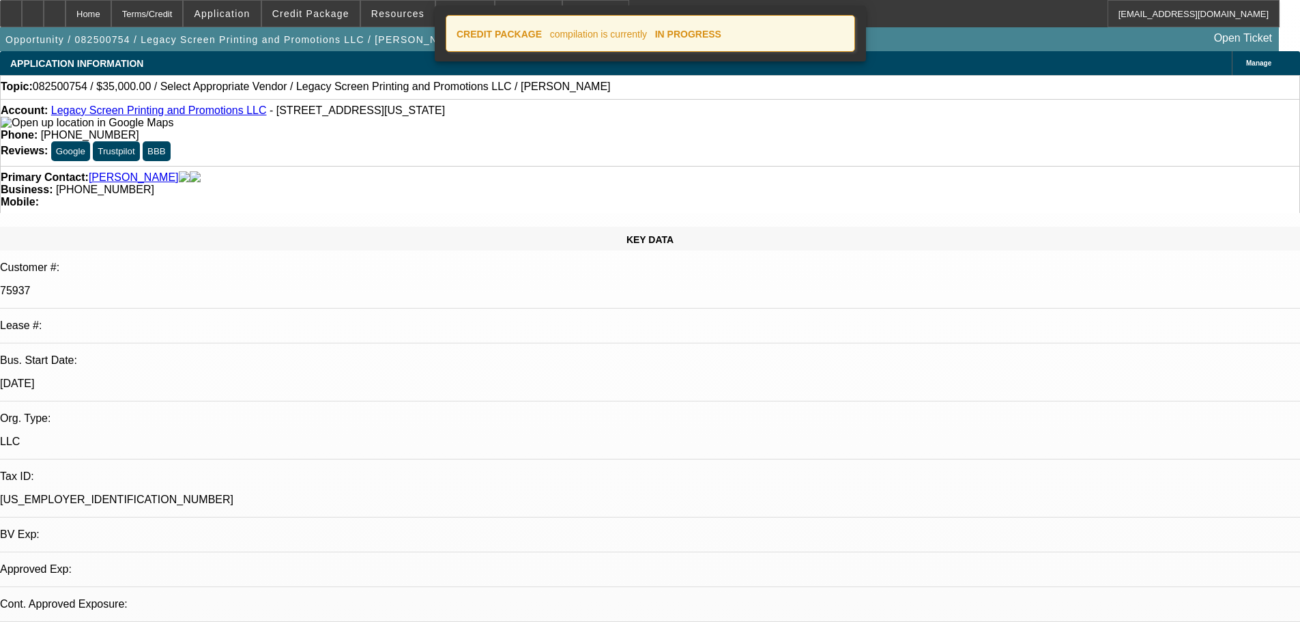
select select "0"
select select "2"
select select "0.1"
select select "4"
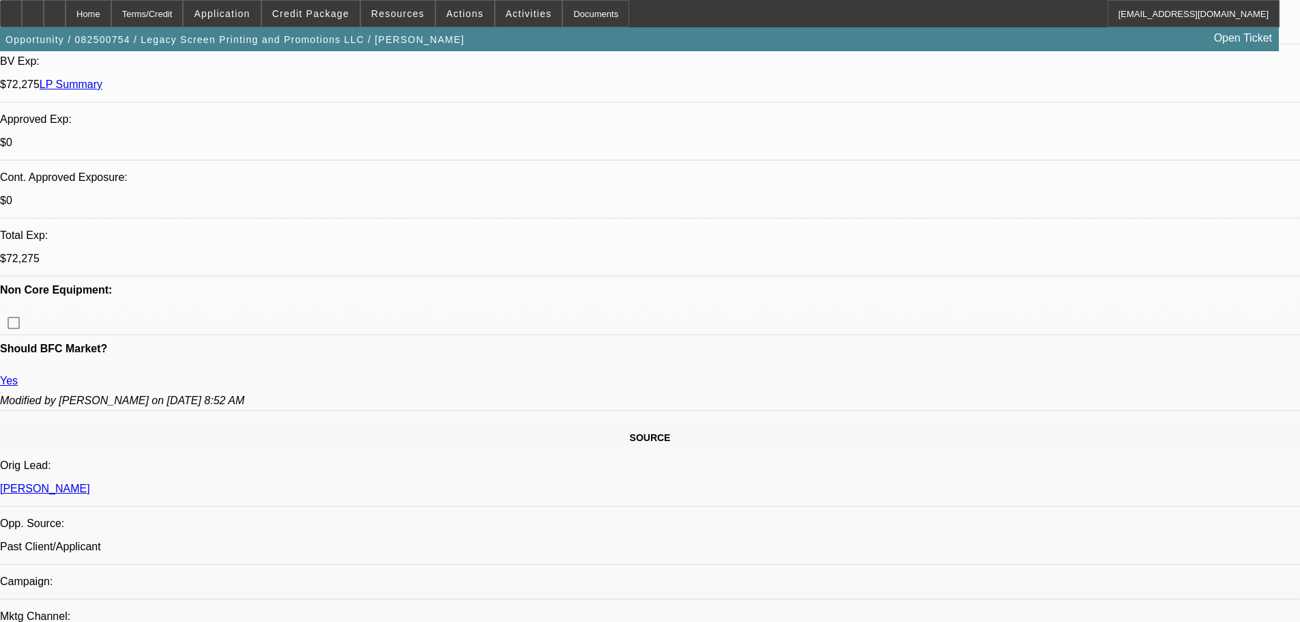
scroll to position [546, 0]
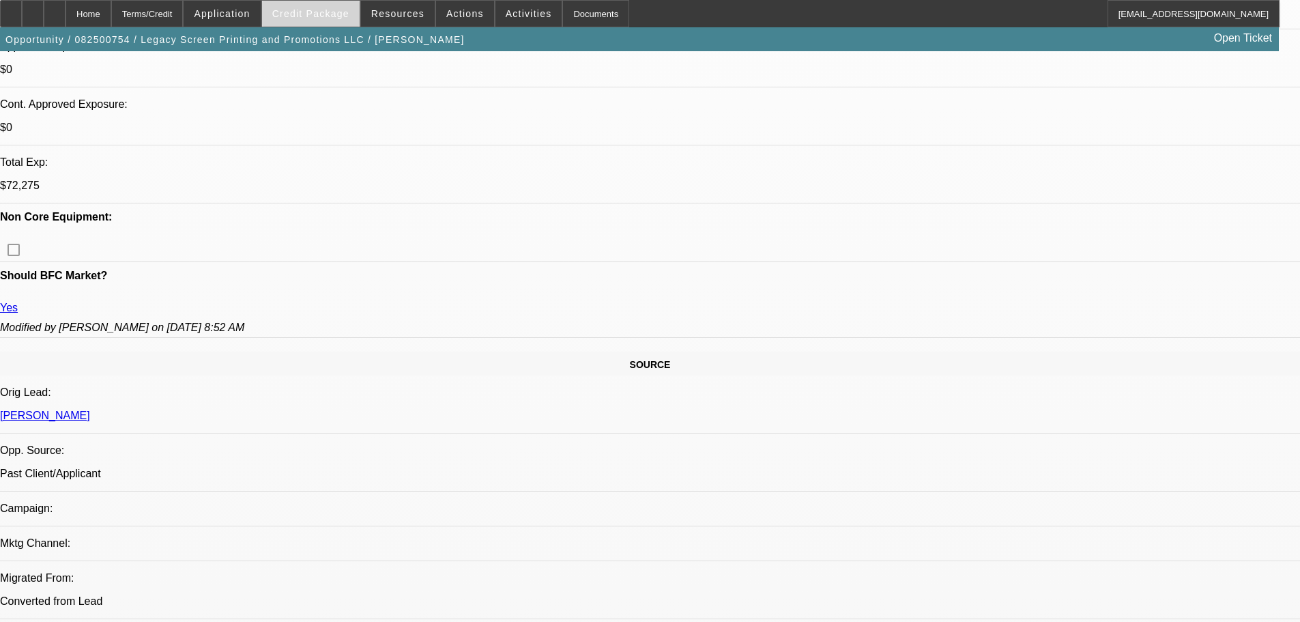
click at [346, 17] on span "Credit Package" at bounding box center [310, 13] width 77 height 11
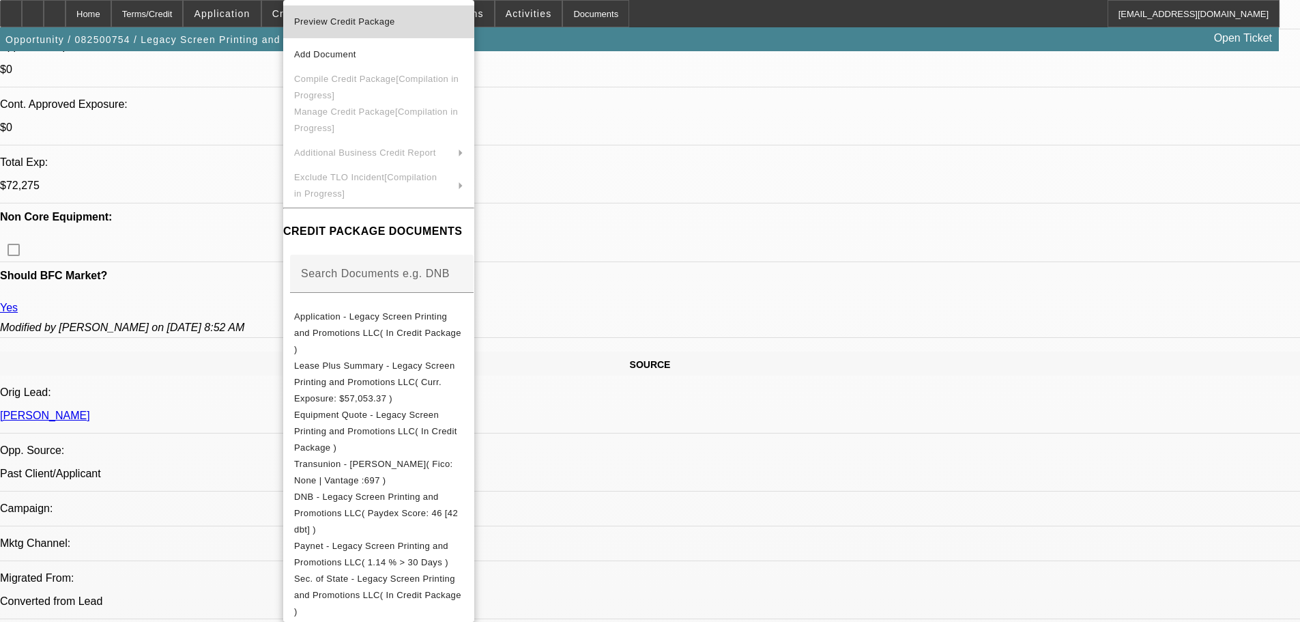
click at [346, 20] on span "Preview Credit Package" at bounding box center [344, 21] width 101 height 10
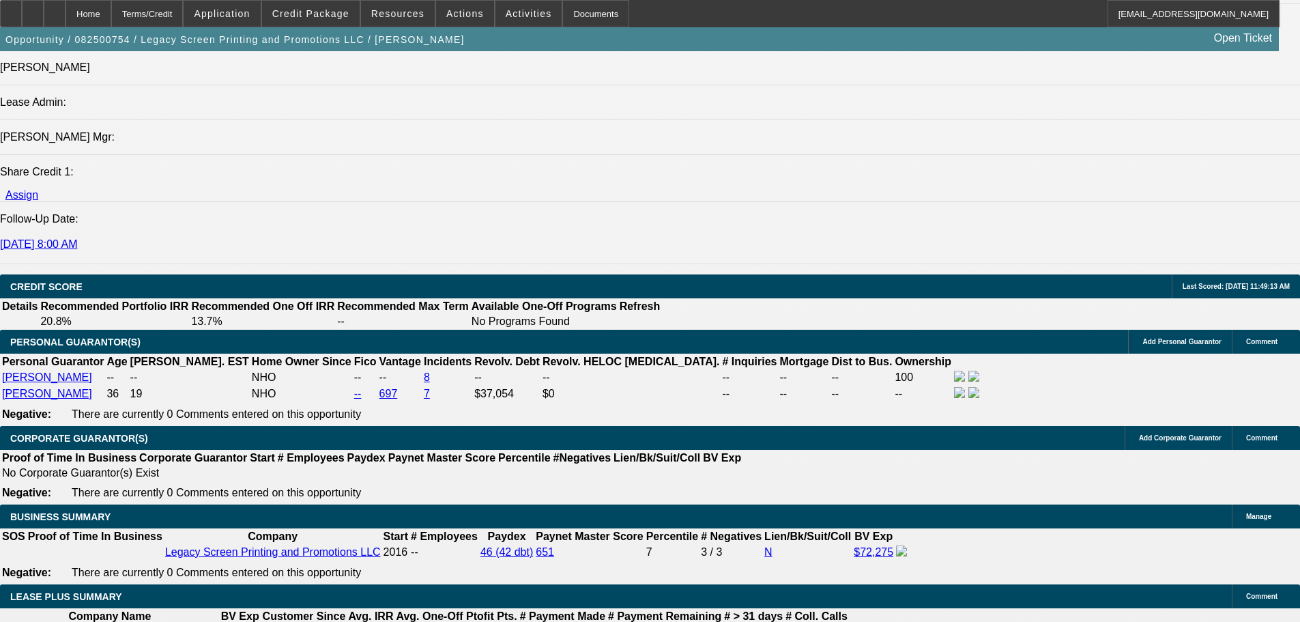
scroll to position [1979, 0]
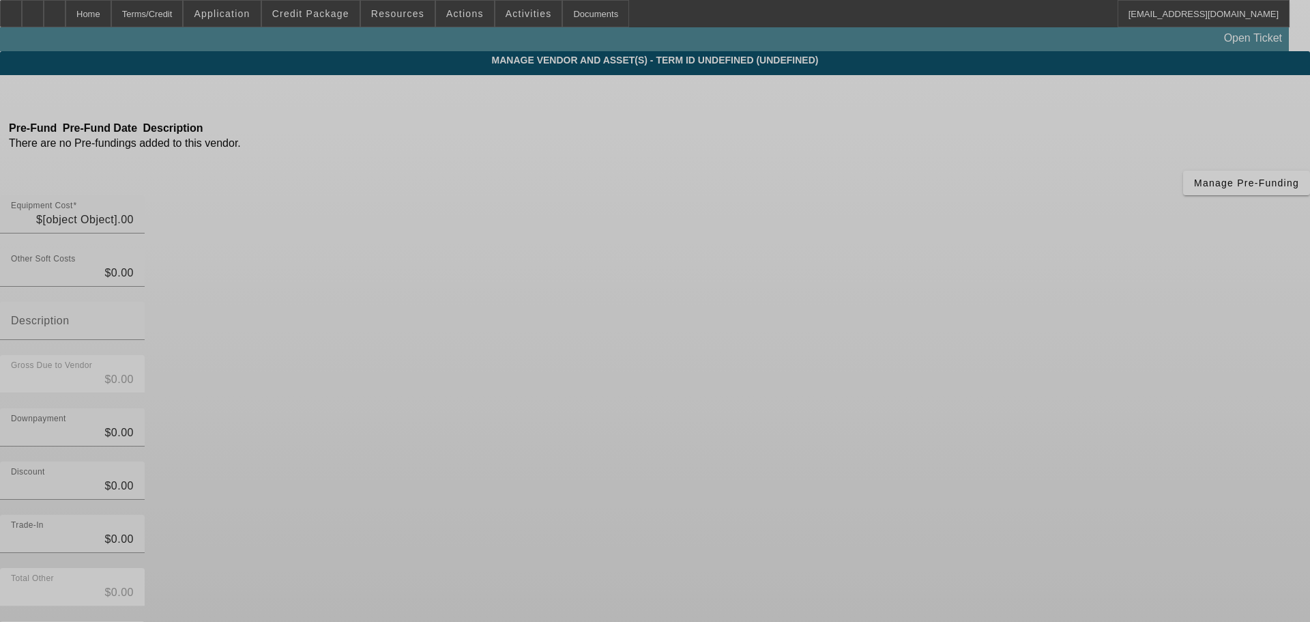
type input "$35,000.00"
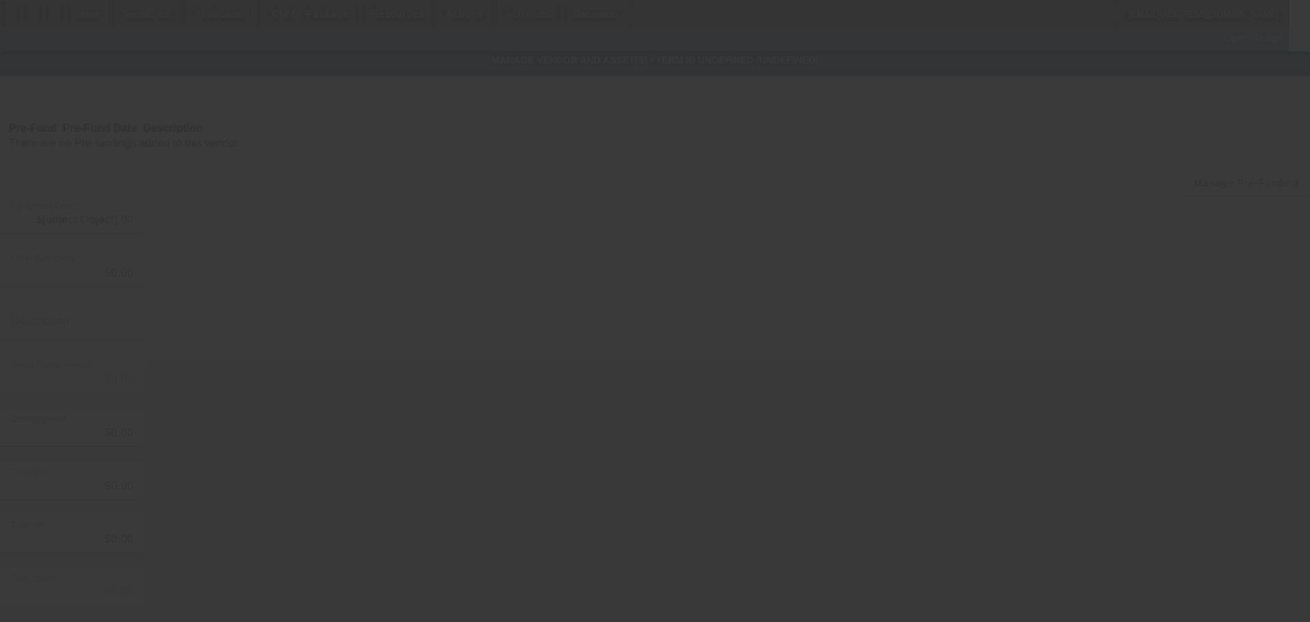
type input "$35,000.00"
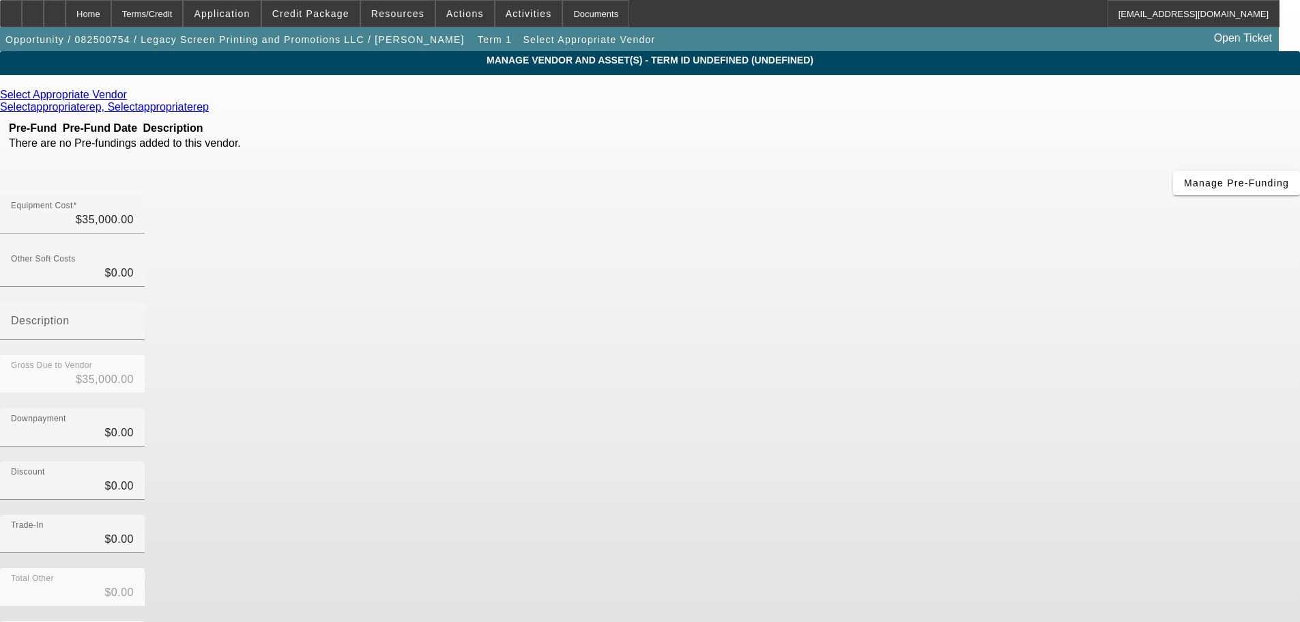
click at [130, 94] on icon at bounding box center [130, 95] width 0 height 12
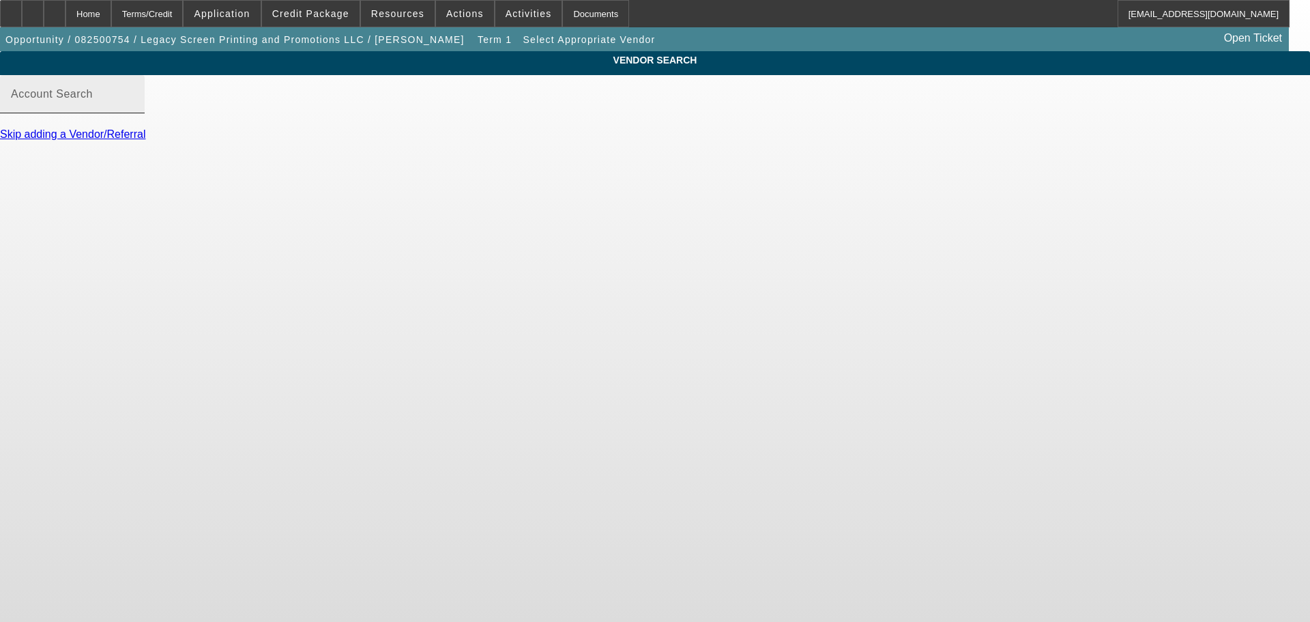
click at [93, 100] on mat-label "Account Search" at bounding box center [52, 94] width 82 height 12
click at [134, 108] on input "Account Search" at bounding box center [72, 99] width 123 height 16
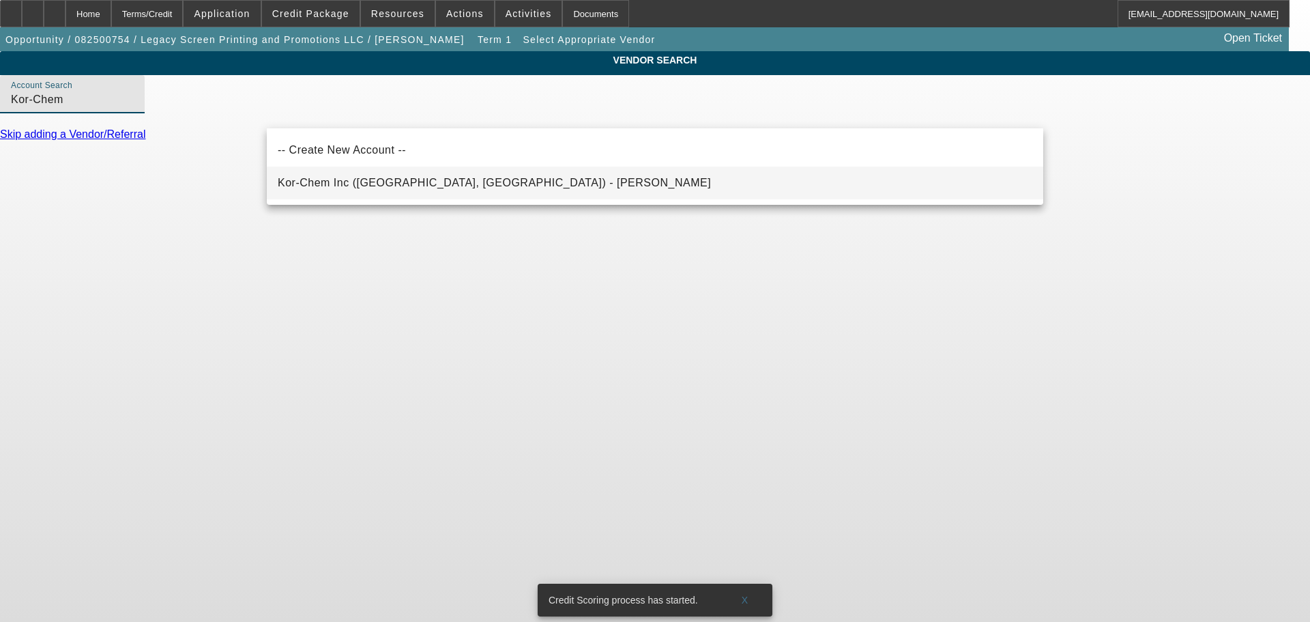
click at [353, 178] on span "Kor-Chem Inc (Atlanta, GA) - Dow, John" at bounding box center [494, 183] width 433 height 12
type input "Kor-Chem Inc (Atlanta, GA) - Dow, John"
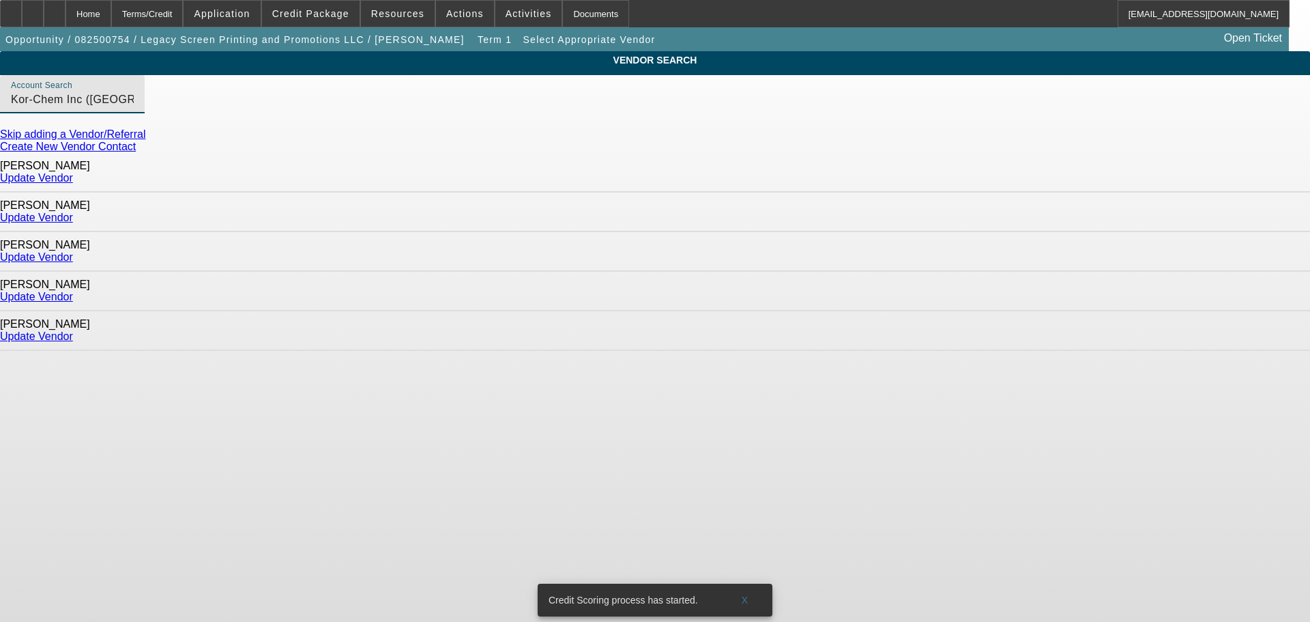
click at [73, 212] on link "Update Vendor" at bounding box center [36, 218] width 73 height 12
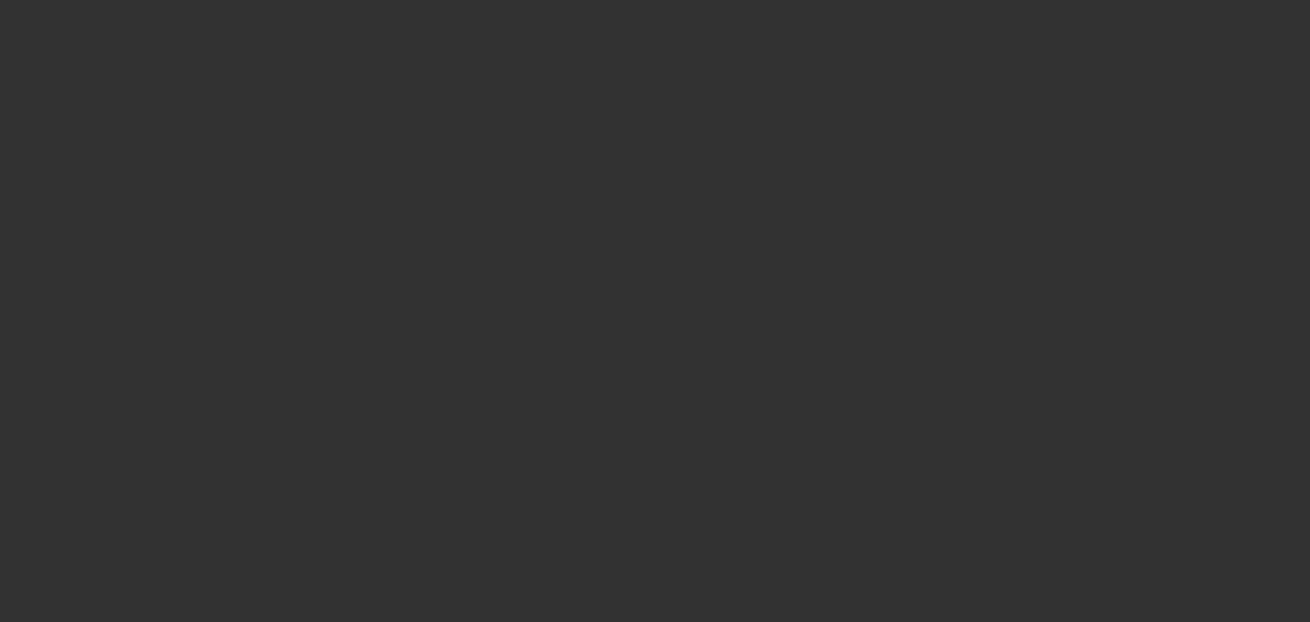
type input "$35,000.00"
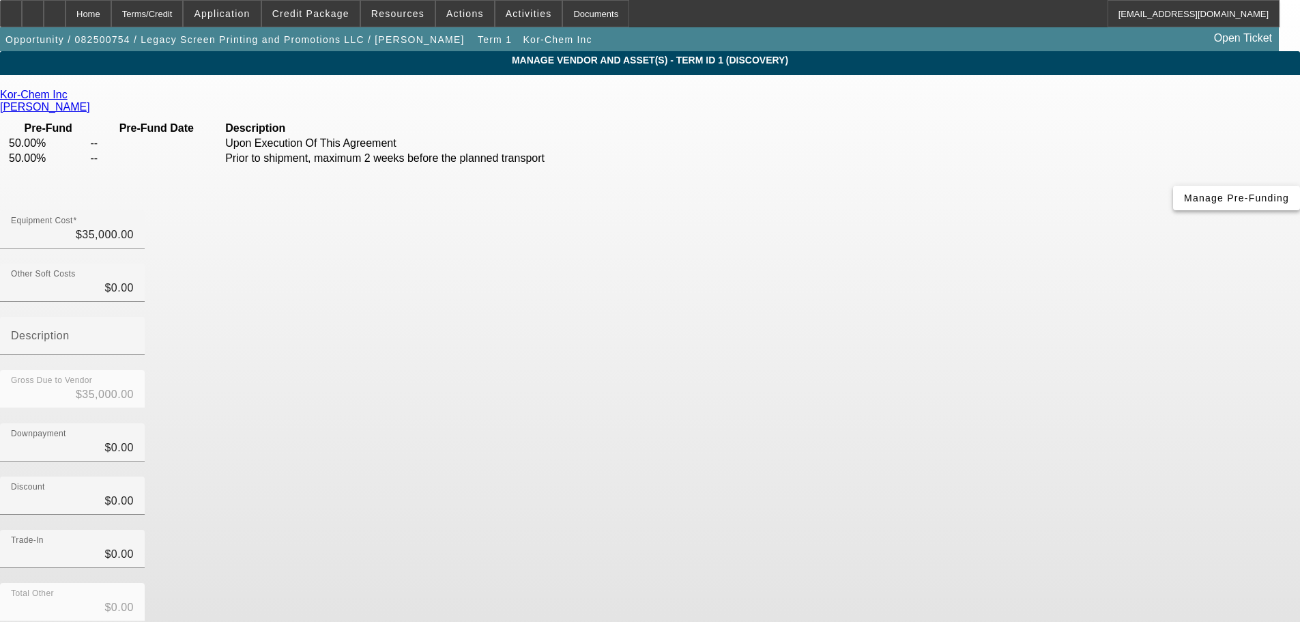
click at [1184, 203] on span "Manage Pre-Funding" at bounding box center [1236, 197] width 105 height 11
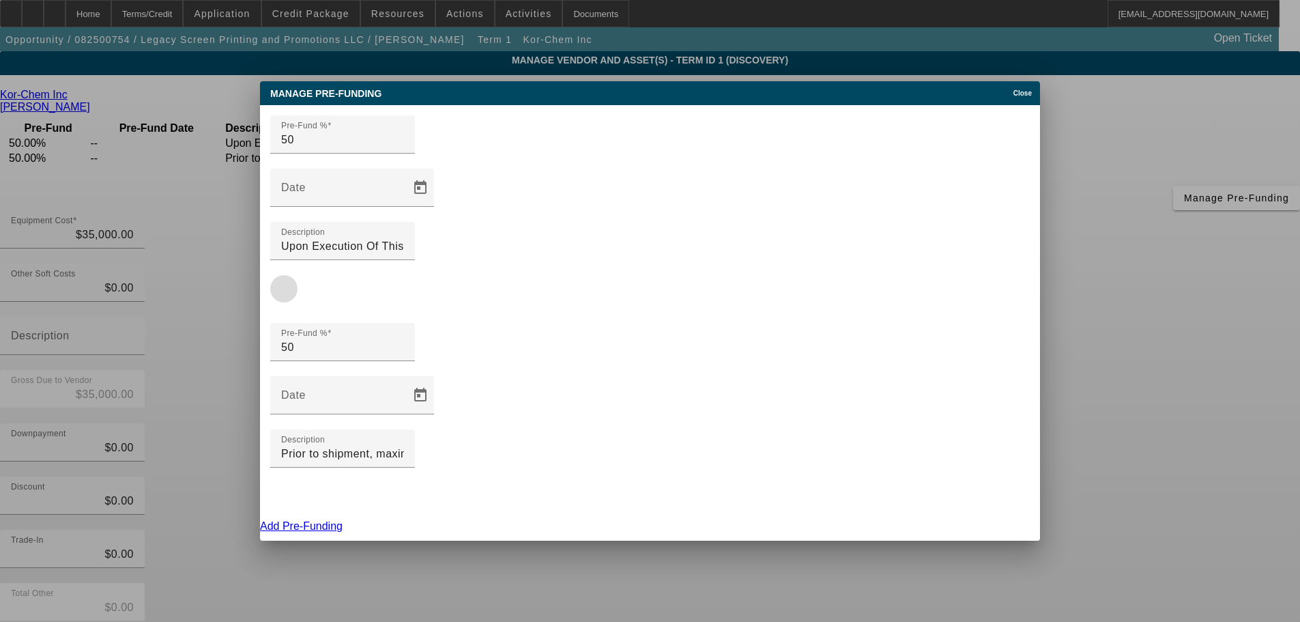
click at [300, 272] on span "button" at bounding box center [283, 288] width 33 height 33
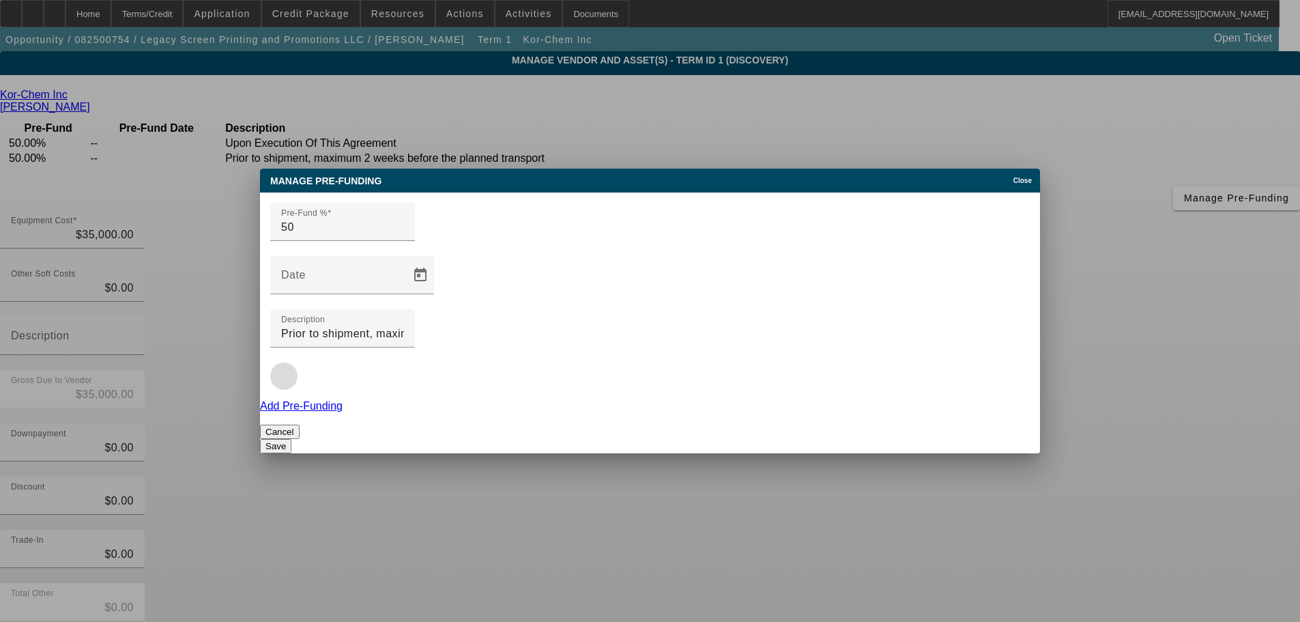
click at [300, 360] on span "button" at bounding box center [283, 376] width 33 height 33
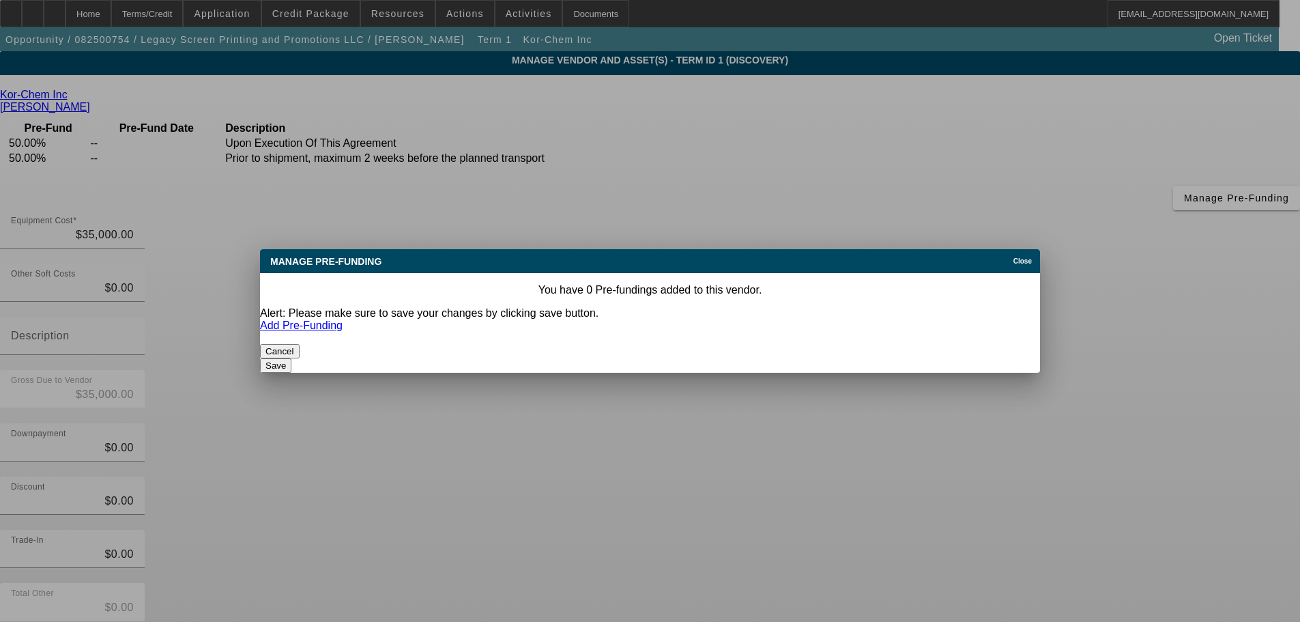
click at [343, 327] on link "Add Pre-Funding" at bounding box center [301, 325] width 83 height 12
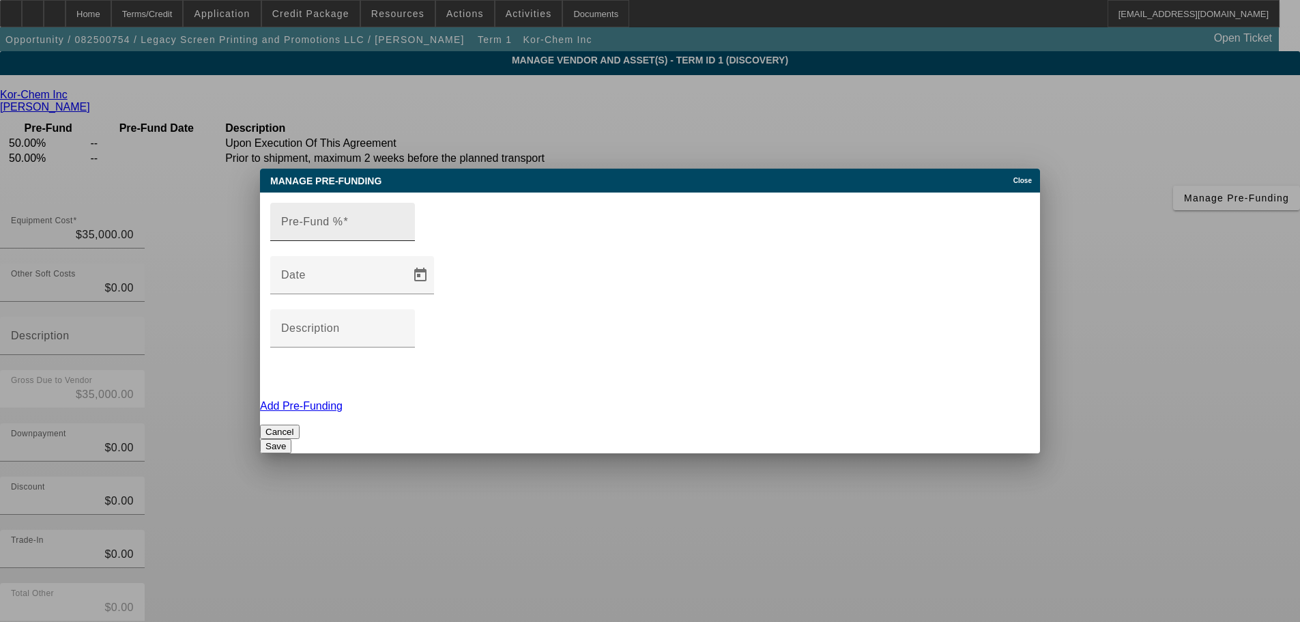
click at [327, 227] on mat-label "Pre-Fund %" at bounding box center [311, 222] width 61 height 12
click at [327, 235] on input "Pre-Fund %" at bounding box center [342, 227] width 123 height 16
type input "100"
click at [404, 325] on input "Description" at bounding box center [342, 333] width 123 height 16
click at [291, 439] on button "Save" at bounding box center [275, 446] width 31 height 14
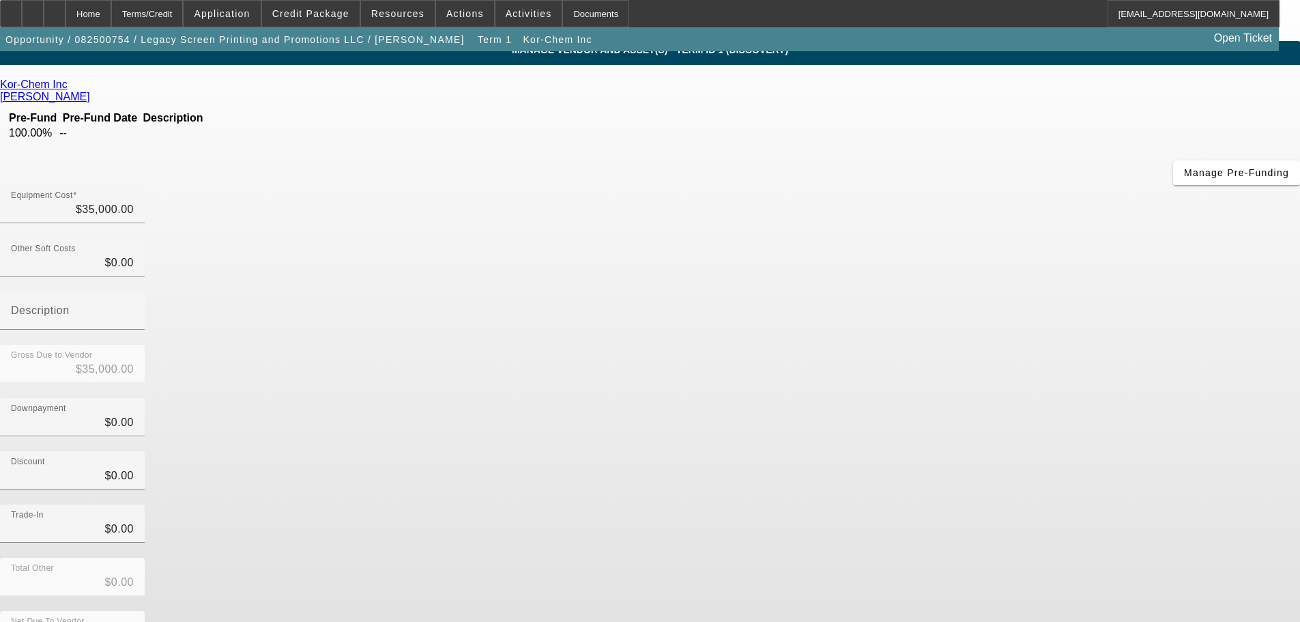
scroll to position [13, 0]
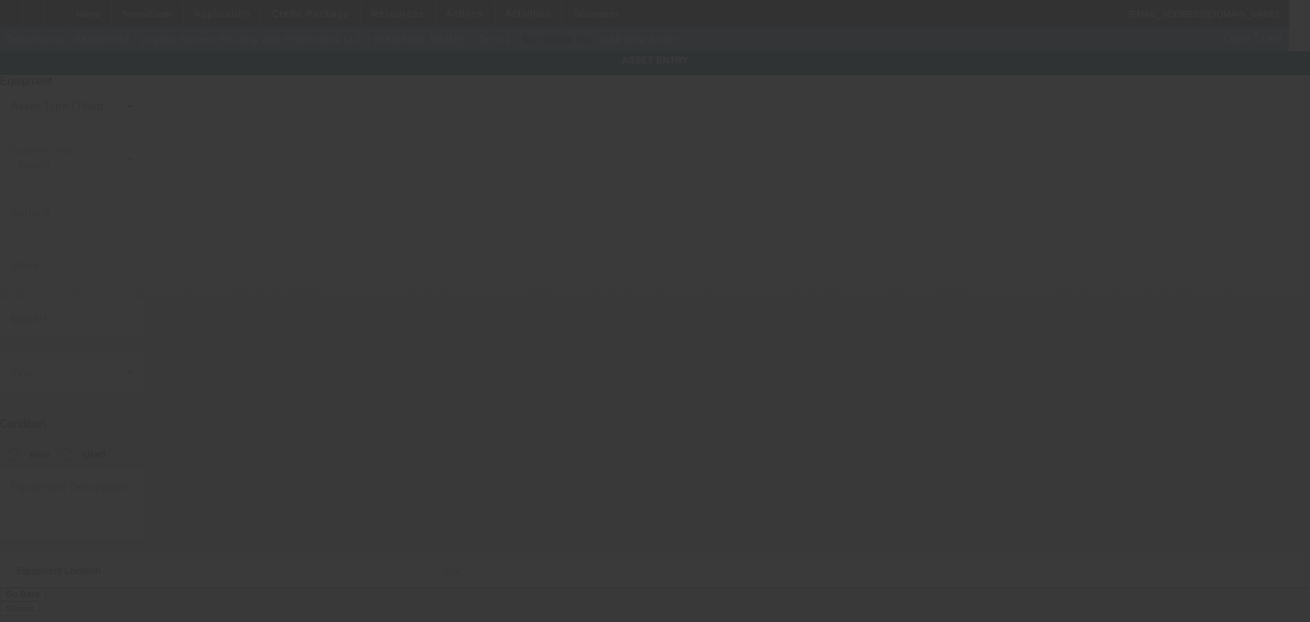
type input "100 Anchor Rd"
type input "Ste 5"
type input "Michigan City"
type input "46360"
type input "LaPorte"
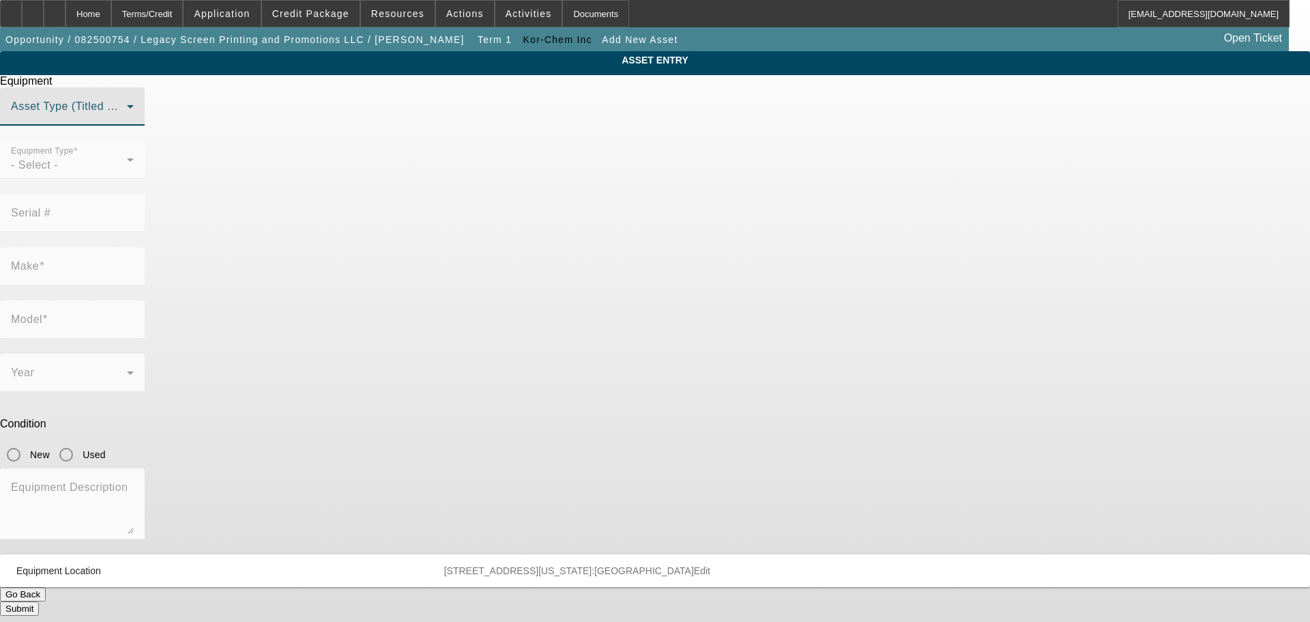
click at [127, 120] on span at bounding box center [69, 112] width 116 height 16
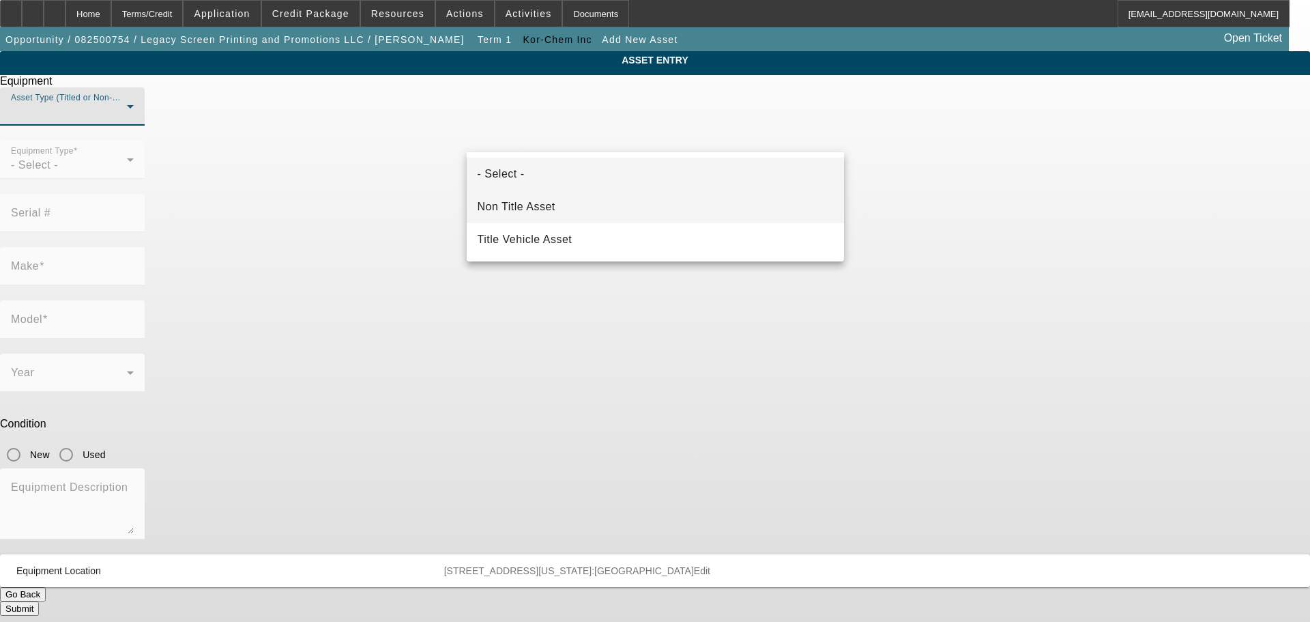
click at [560, 208] on mat-option "Non Title Asset" at bounding box center [655, 206] width 377 height 33
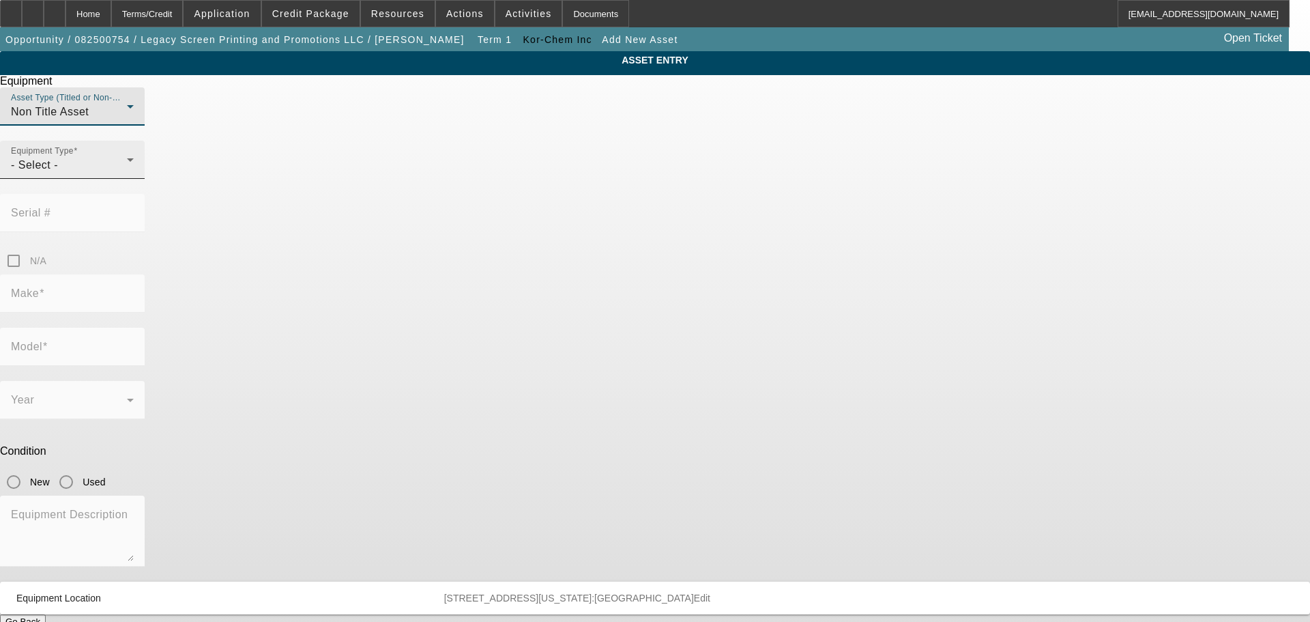
click at [127, 173] on div "- Select -" at bounding box center [69, 165] width 116 height 16
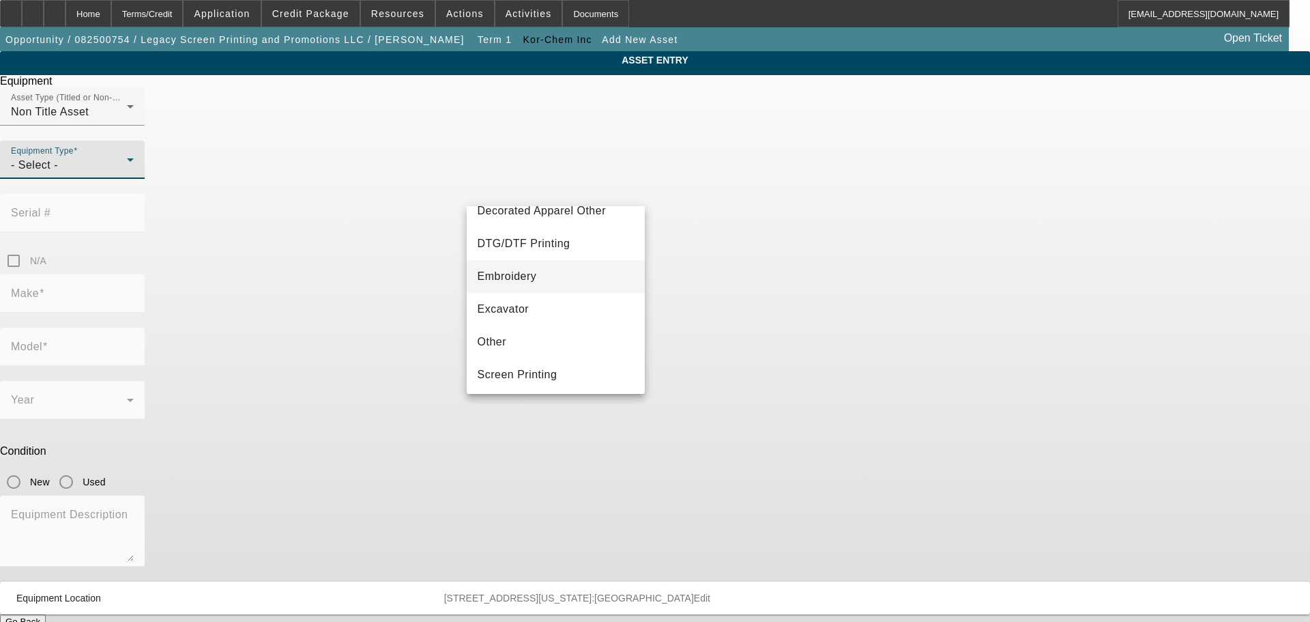
scroll to position [205, 0]
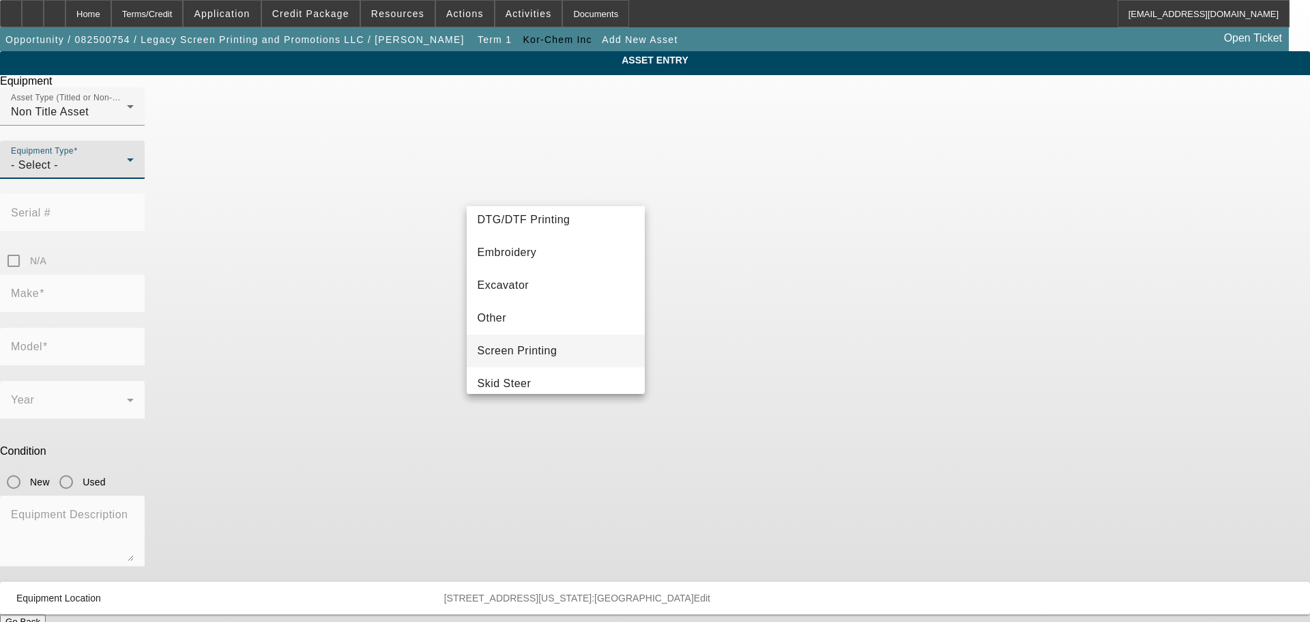
click at [545, 346] on span "Screen Printing" at bounding box center [518, 351] width 80 height 16
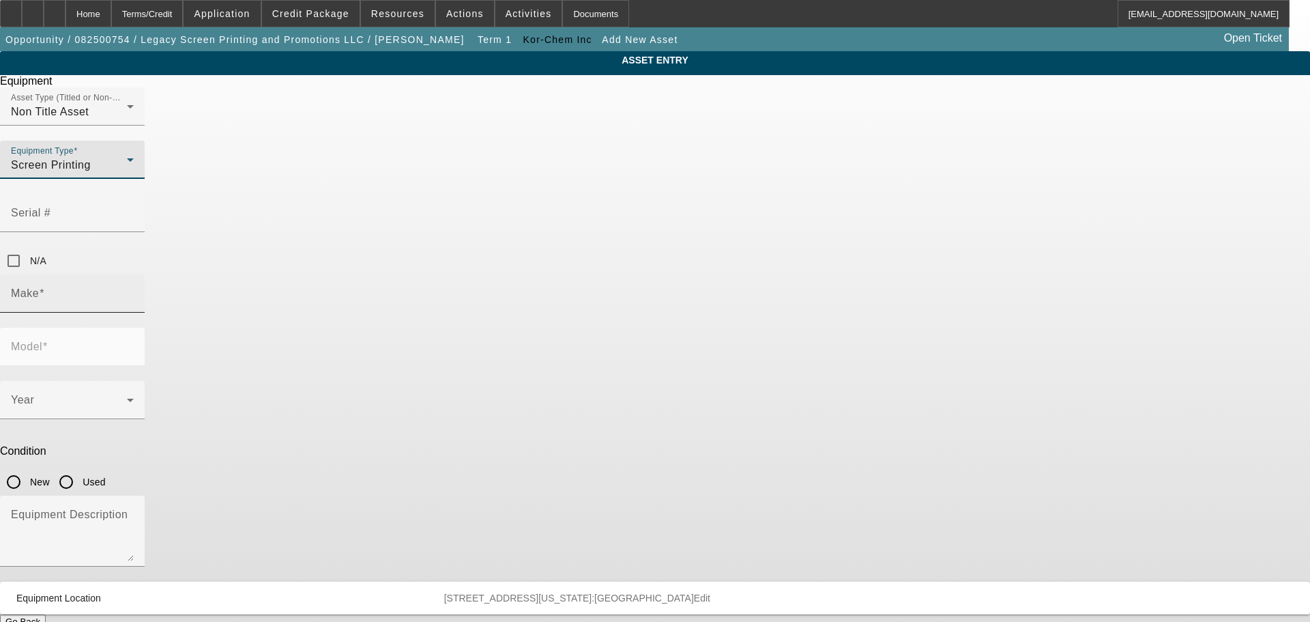
click at [134, 274] on div "Make" at bounding box center [72, 293] width 123 height 38
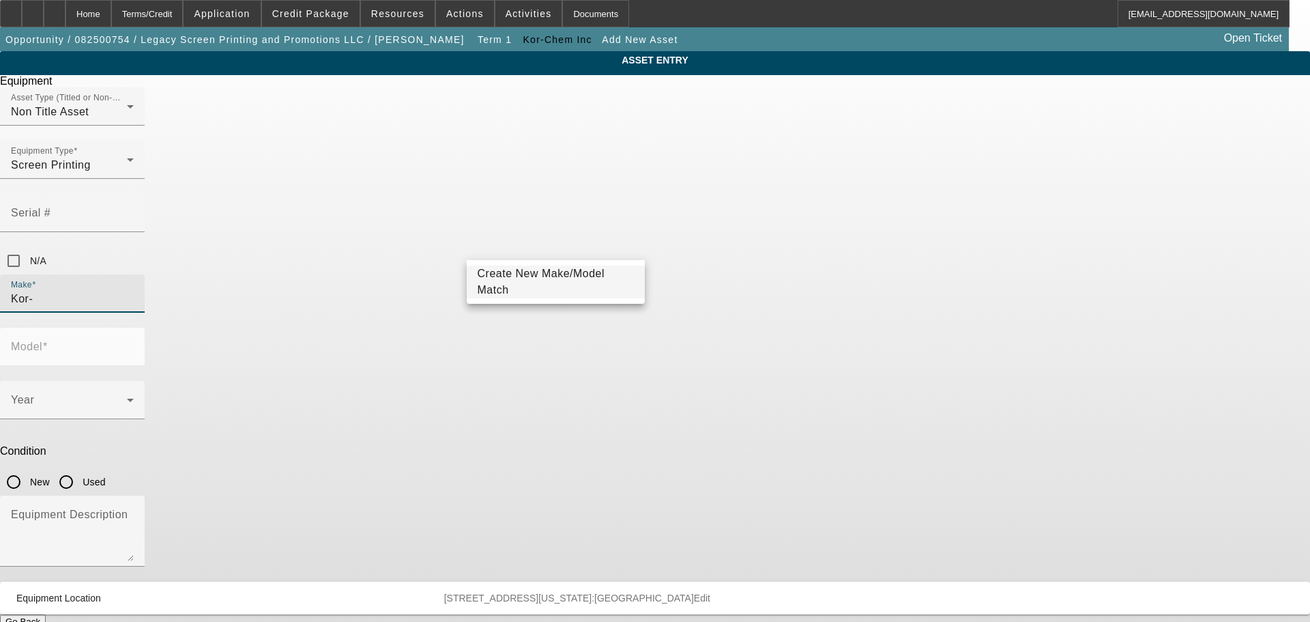
drag, startPoint x: 519, startPoint y: 248, endPoint x: 305, endPoint y: 221, distance: 215.9
click at [305, 254] on div "ASSET ENTRY Equipment Asset Type (Titled or Non-Titled) Non Title Asset Equipme…" at bounding box center [655, 347] width 1310 height 592
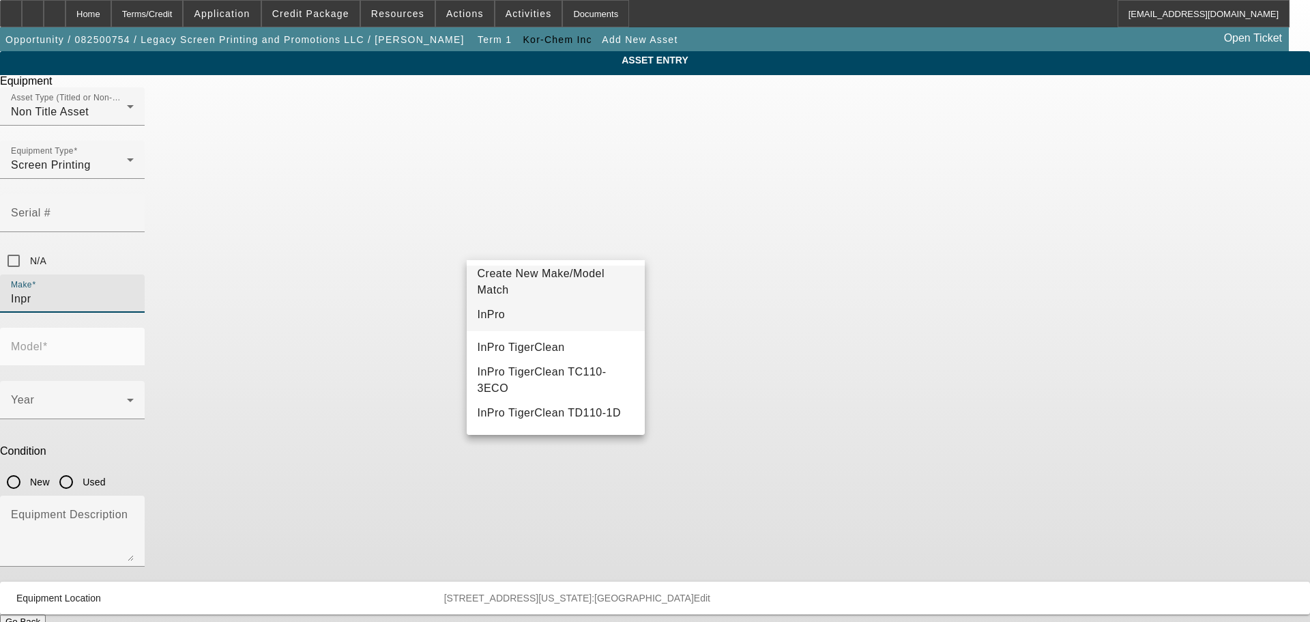
click at [501, 311] on mat-option "InPro" at bounding box center [556, 314] width 179 height 33
type input "InPro"
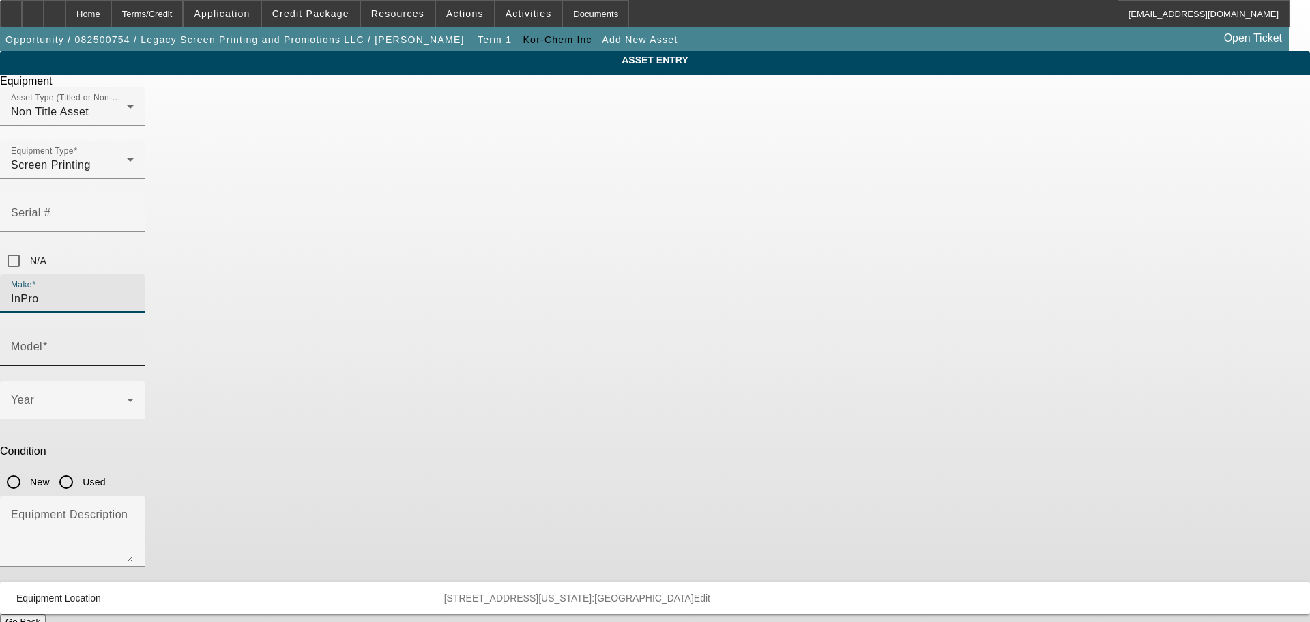
click at [42, 340] on mat-label "Model" at bounding box center [26, 346] width 31 height 12
click at [134, 344] on input "Model" at bounding box center [72, 352] width 123 height 16
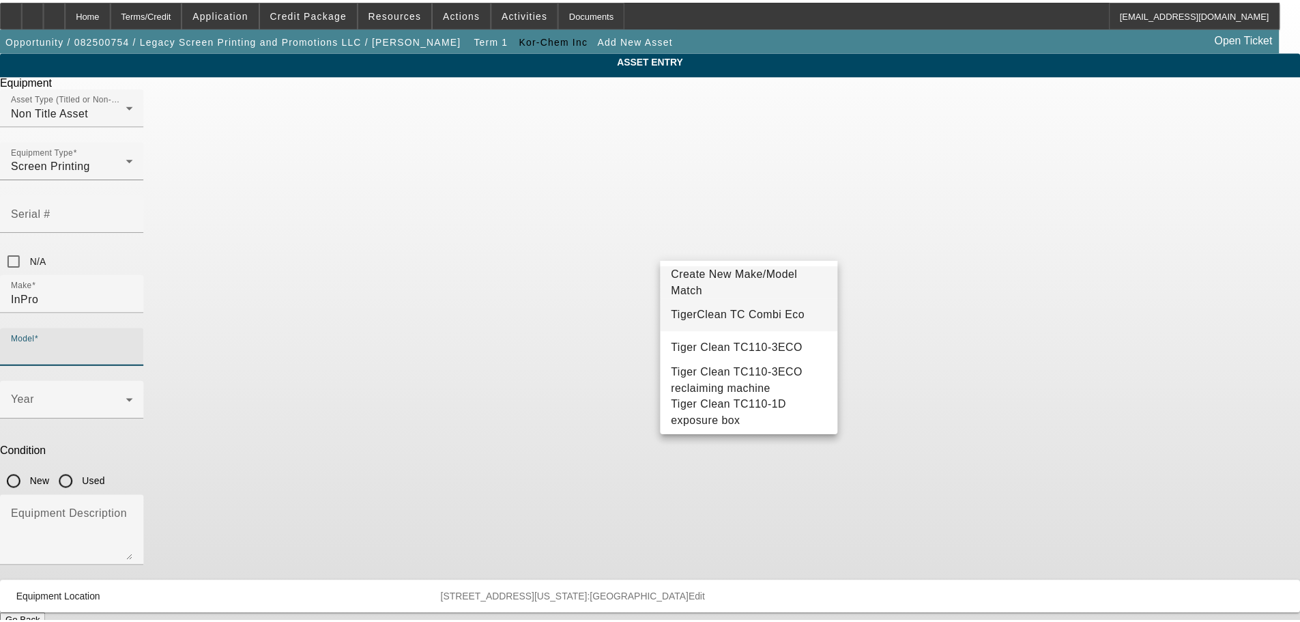
scroll to position [8, 0]
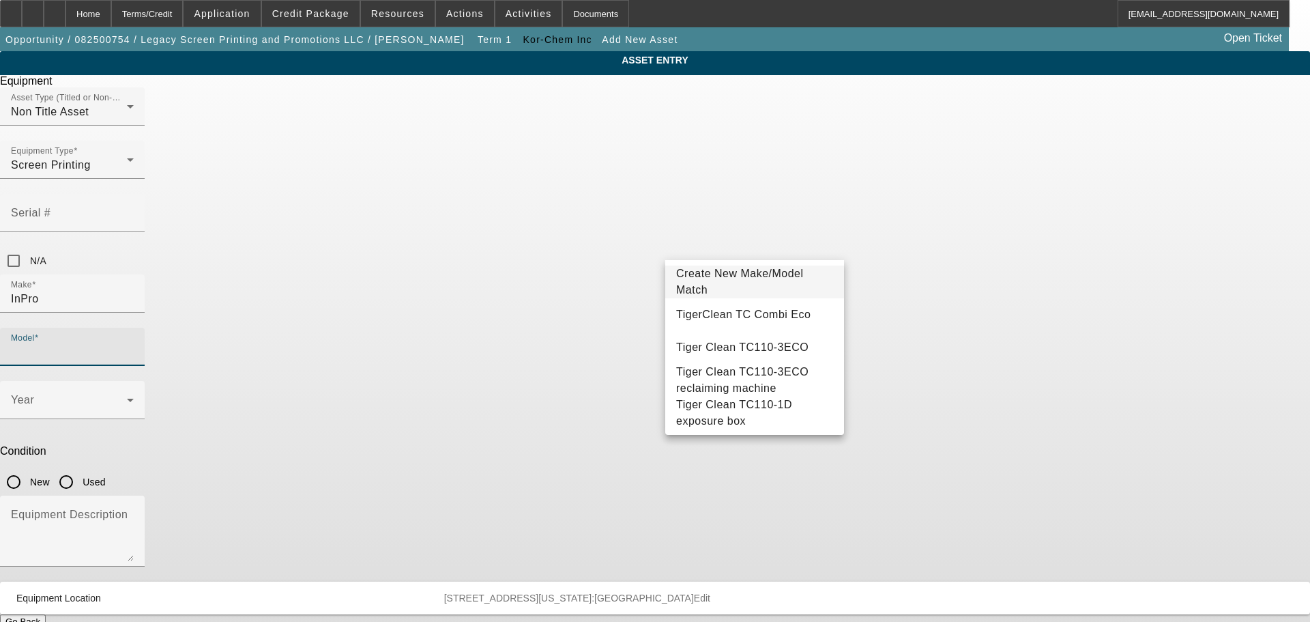
click at [744, 278] on span "Create New Make/Model Match" at bounding box center [740, 281] width 128 height 28
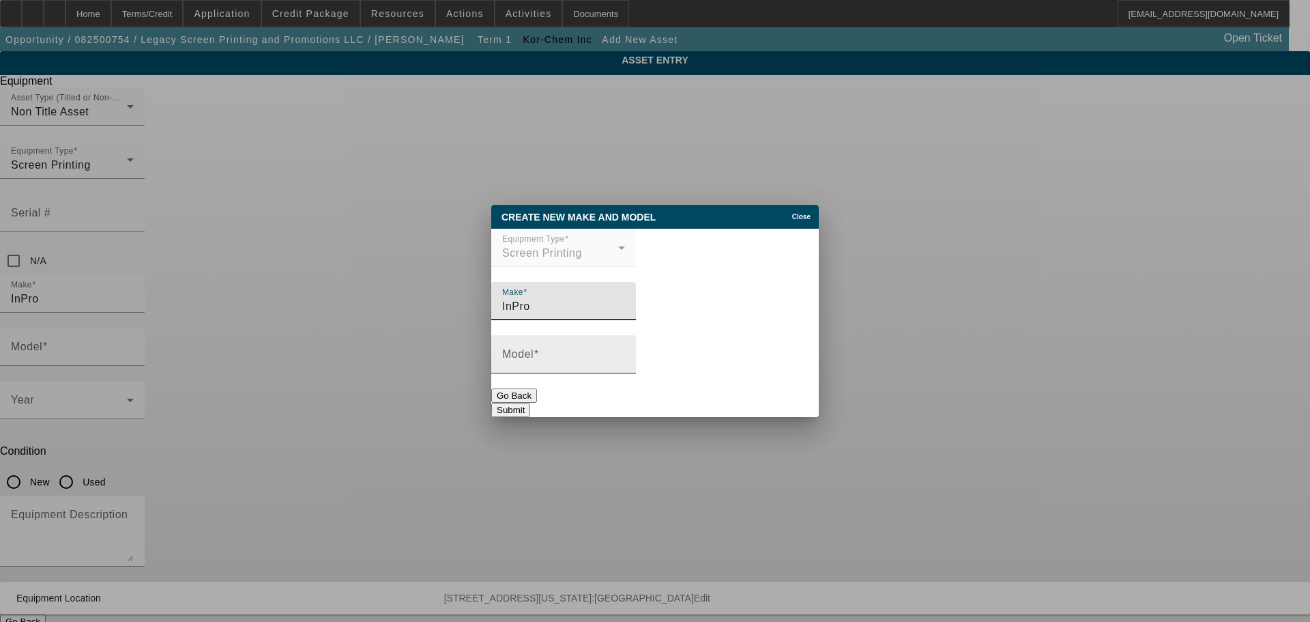
click at [602, 361] on input "Model" at bounding box center [563, 359] width 123 height 16
type input "TC110-R2"
click at [530, 403] on button "Submit" at bounding box center [510, 410] width 39 height 14
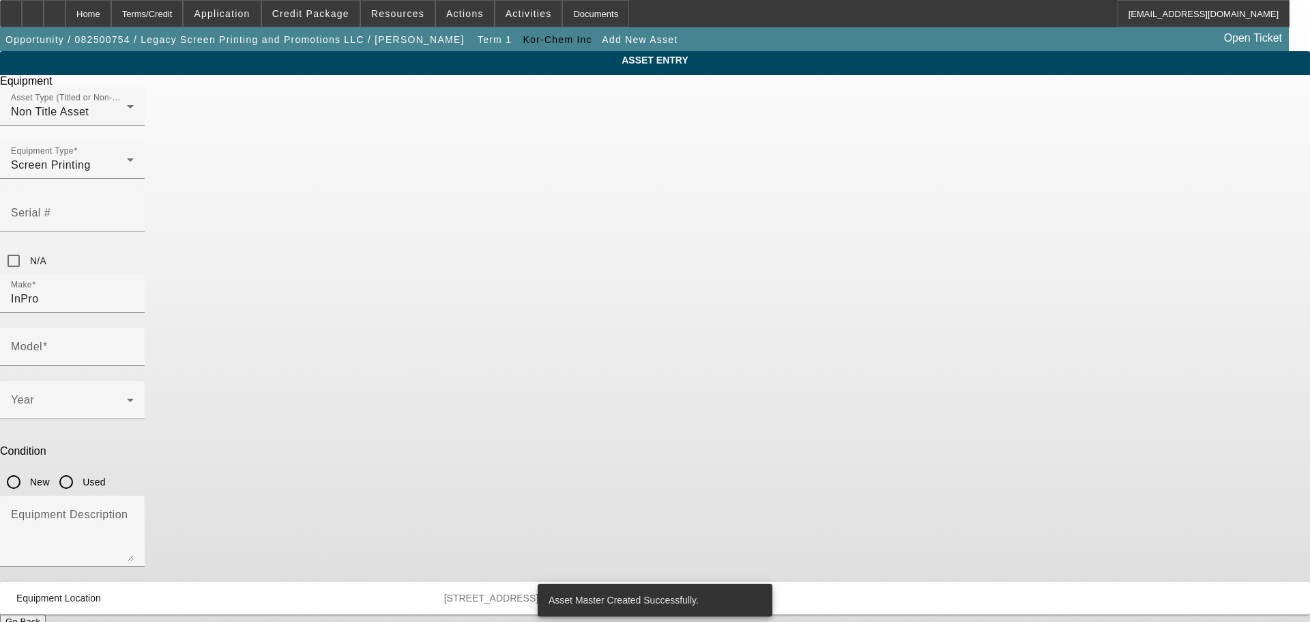
type input "TC110-R2"
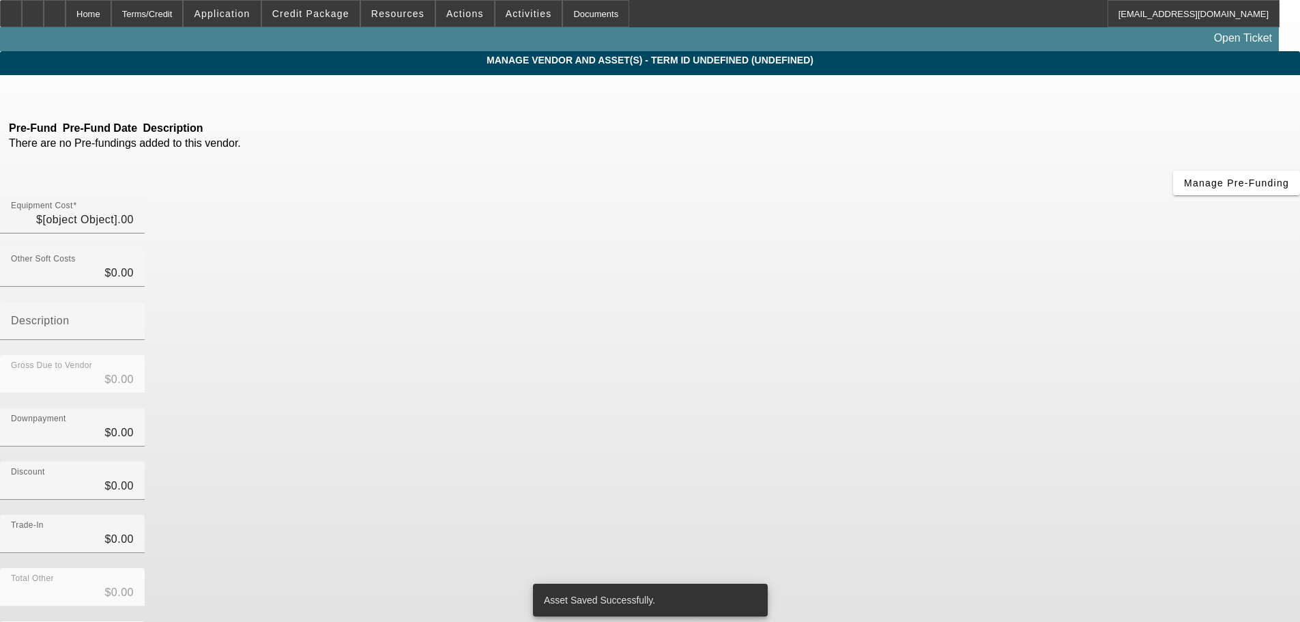
type input "$35,000.00"
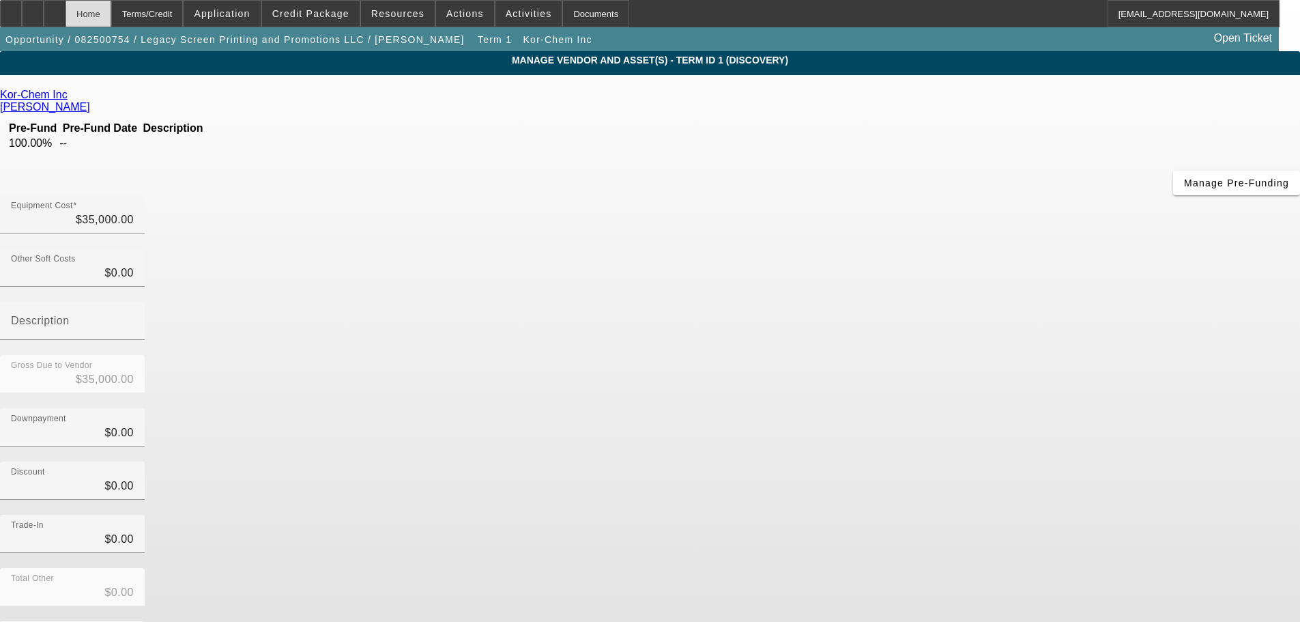
click at [111, 14] on div "Home" at bounding box center [88, 13] width 46 height 27
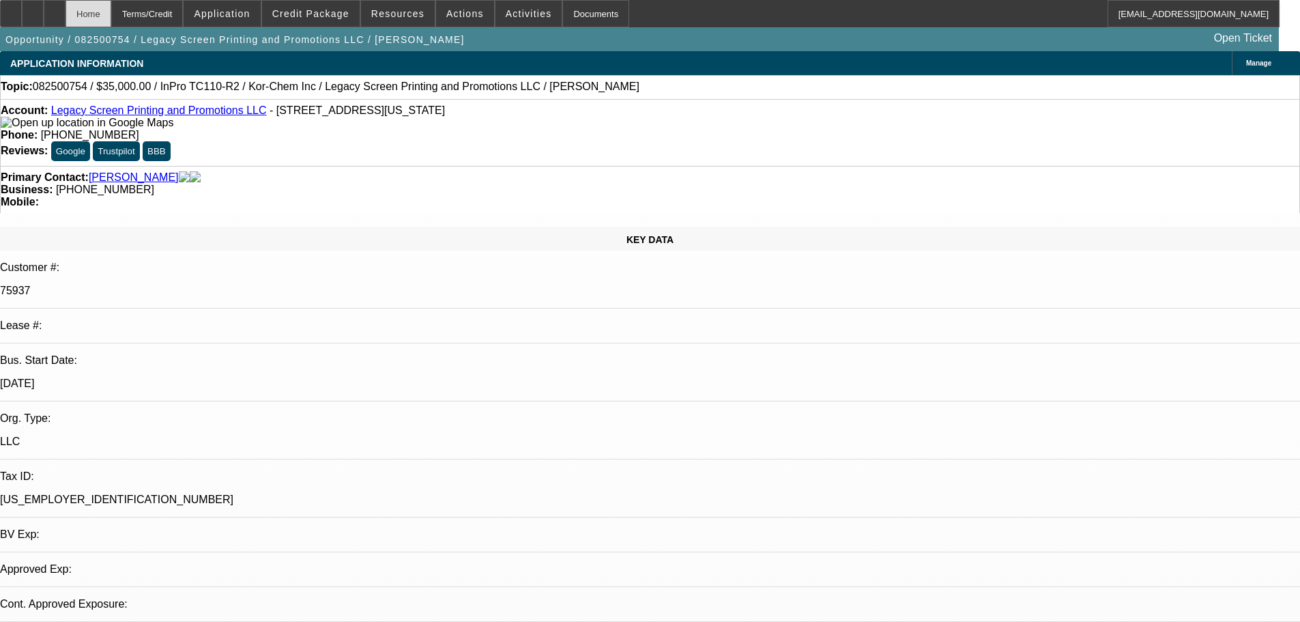
select select "0"
select select "2"
select select "0.1"
select select "4"
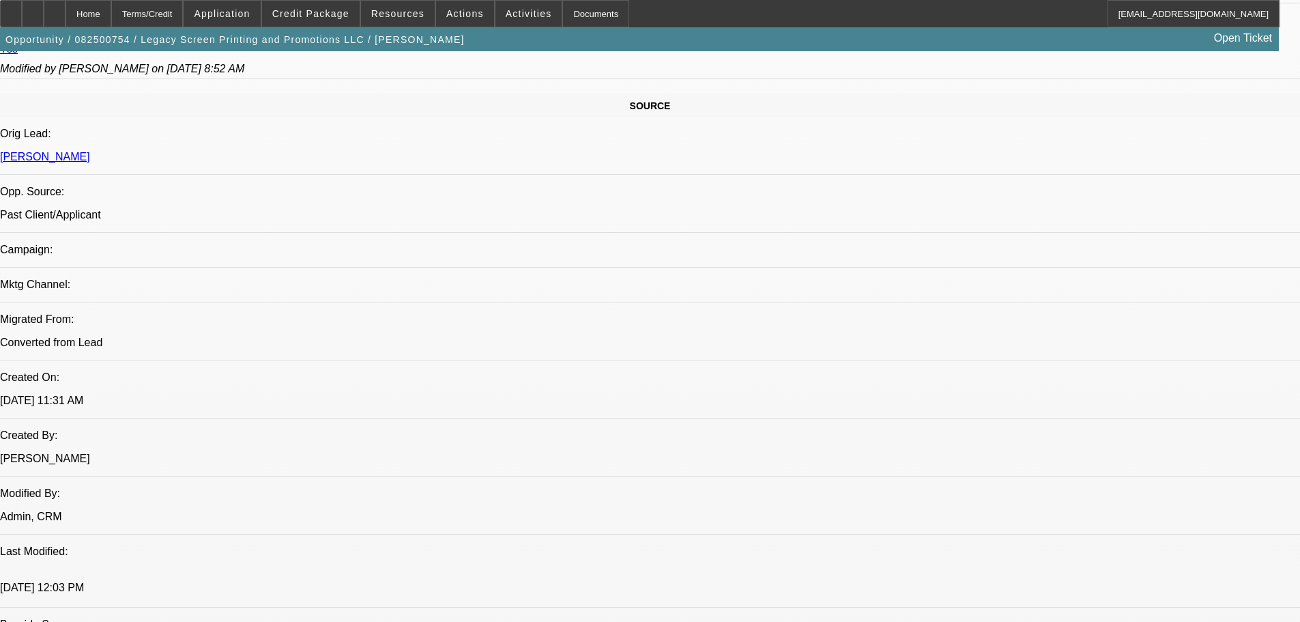
scroll to position [819, 0]
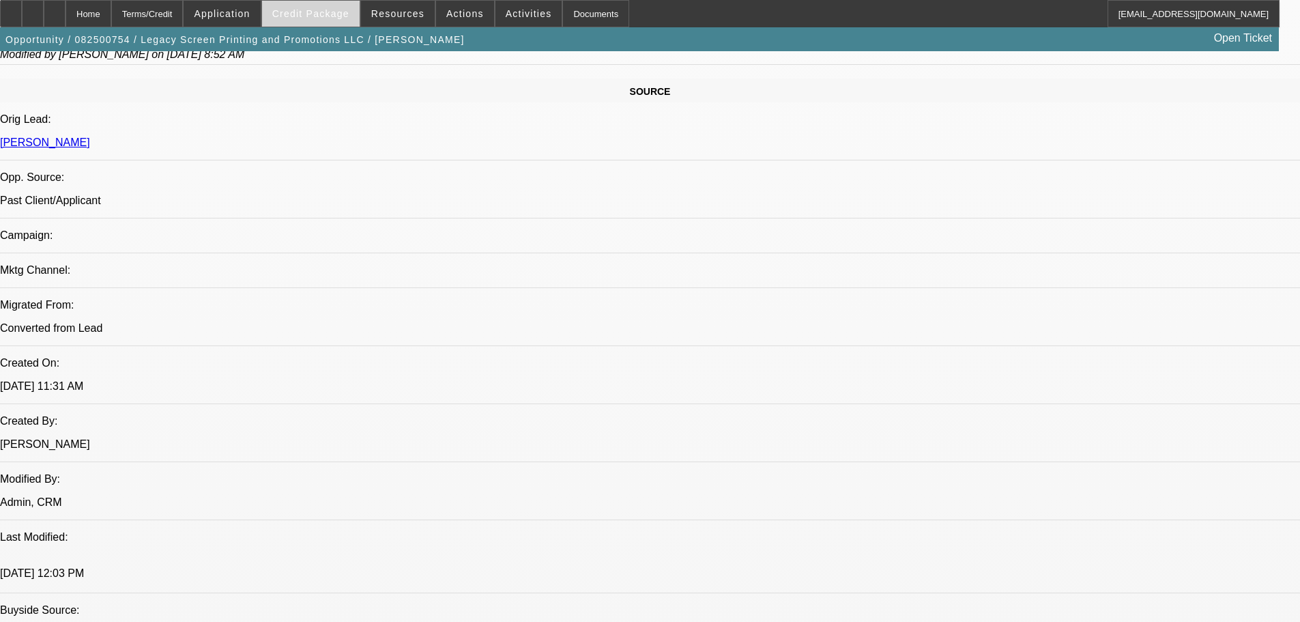
click at [332, 16] on span "Credit Package" at bounding box center [310, 13] width 77 height 11
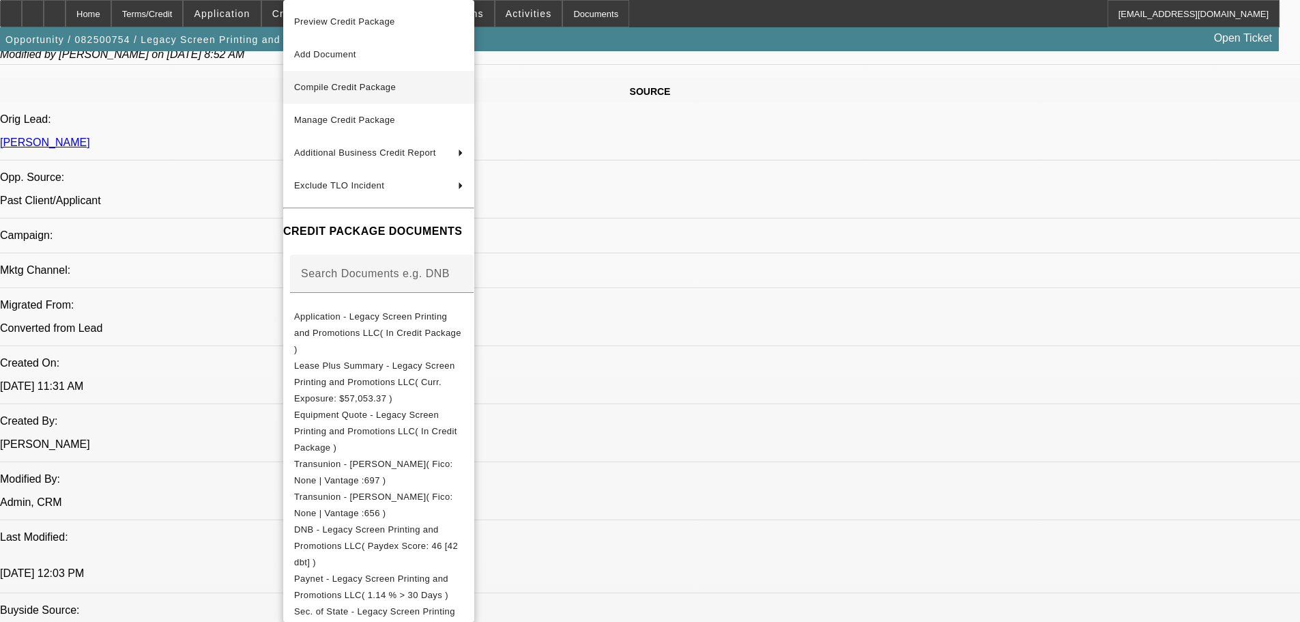
click at [358, 89] on span "Compile Credit Package" at bounding box center [345, 87] width 102 height 10
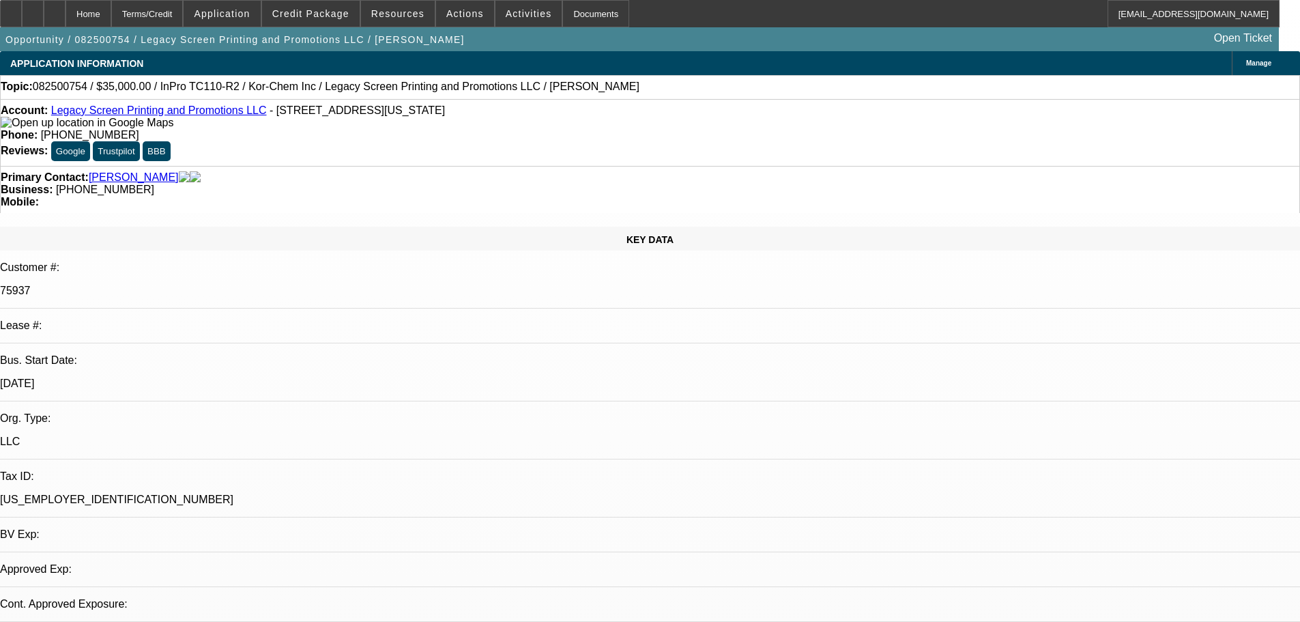
select select "0"
select select "2"
select select "0.1"
select select "4"
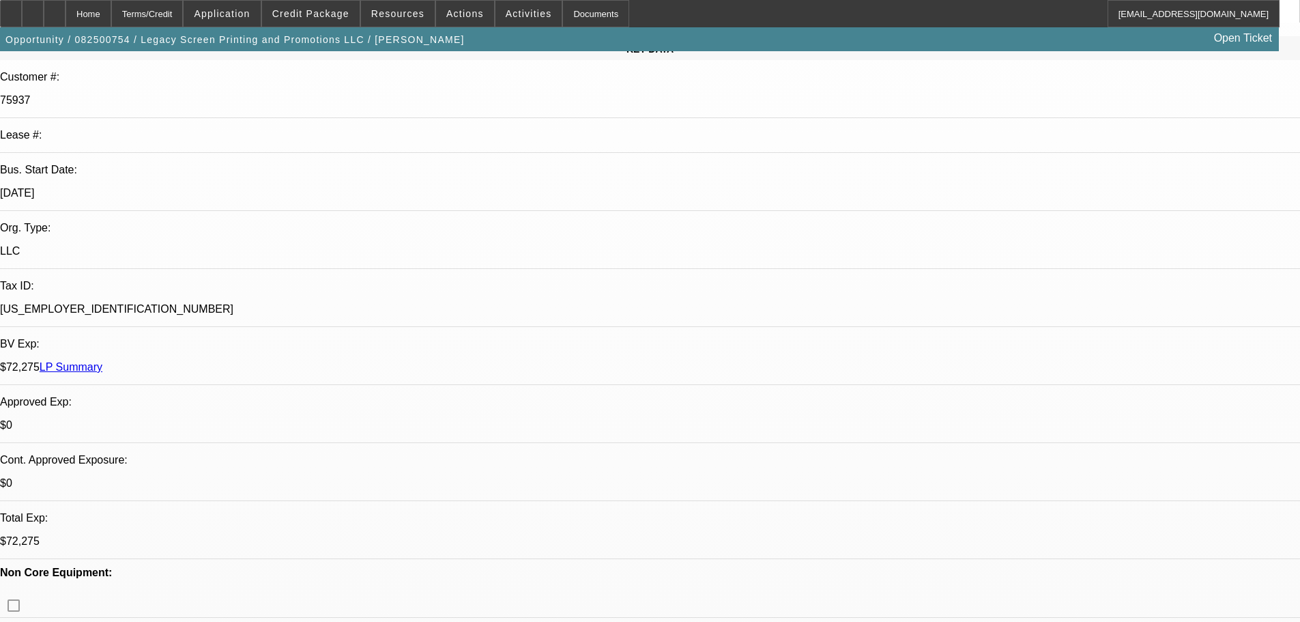
scroll to position [273, 0]
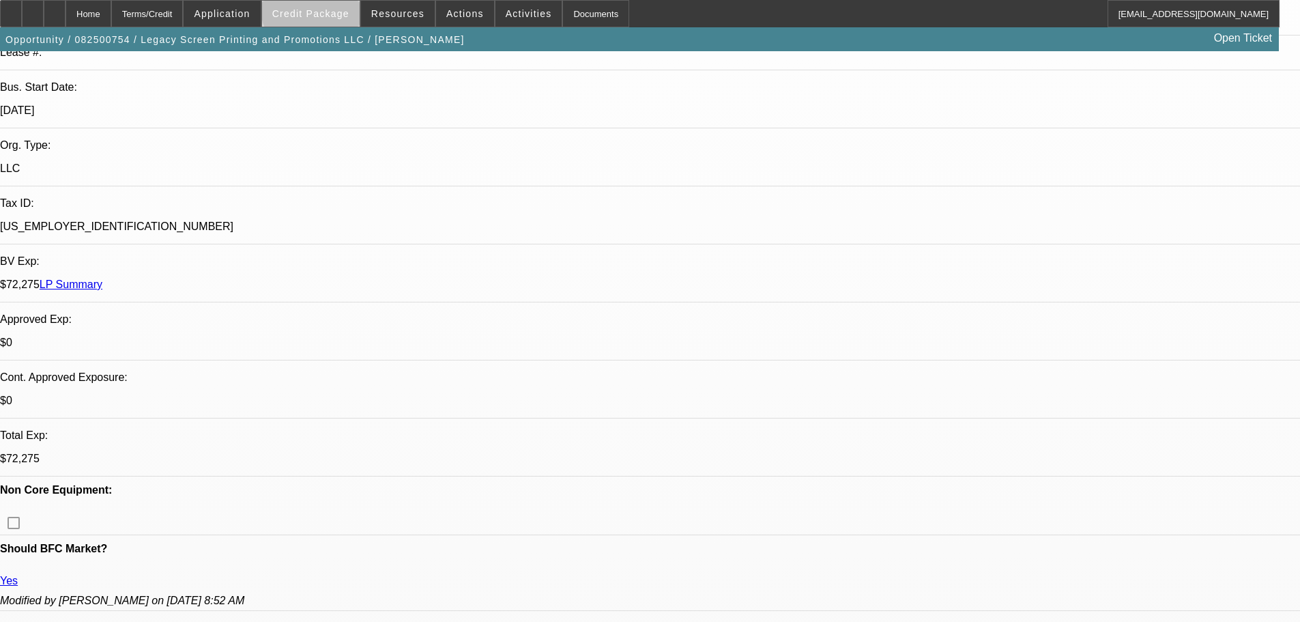
click at [334, 11] on span "Credit Package" at bounding box center [310, 13] width 77 height 11
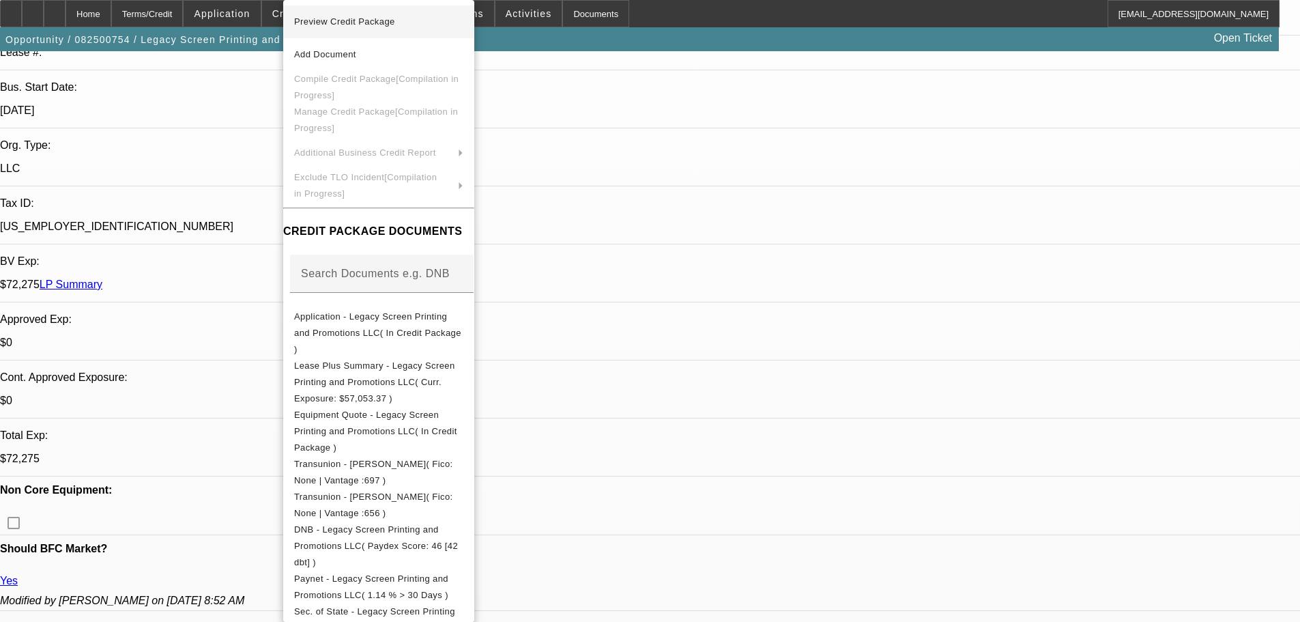
click at [344, 23] on span "Preview Credit Package" at bounding box center [344, 21] width 101 height 10
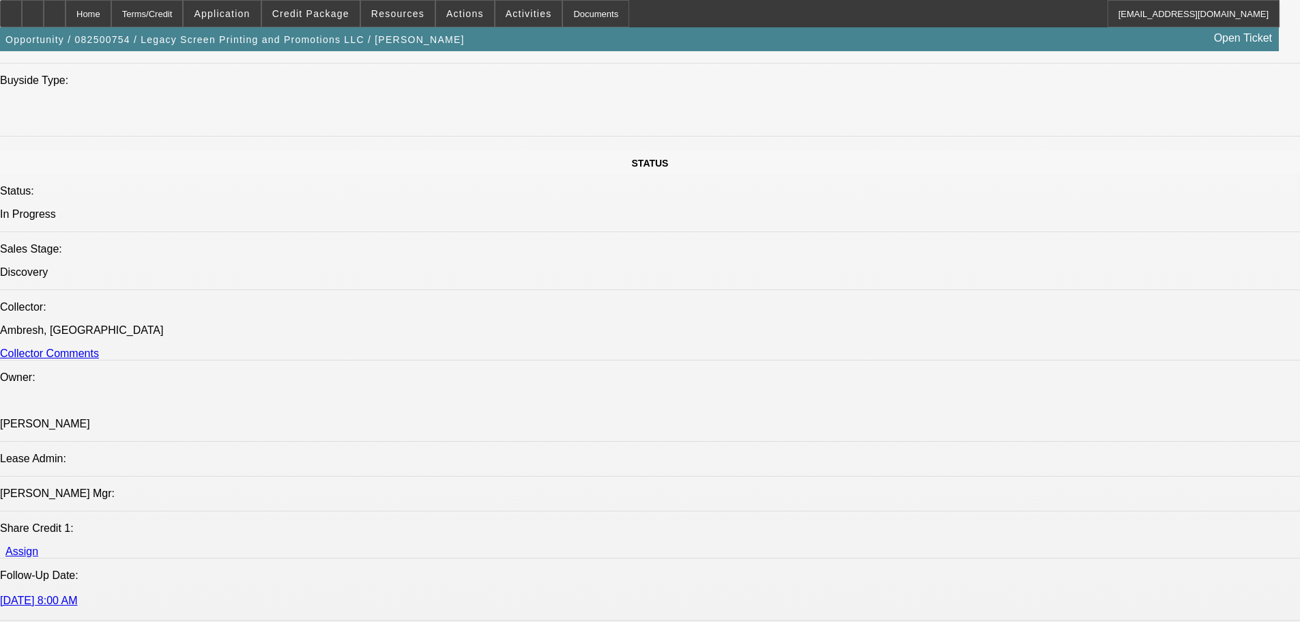
scroll to position [1637, 0]
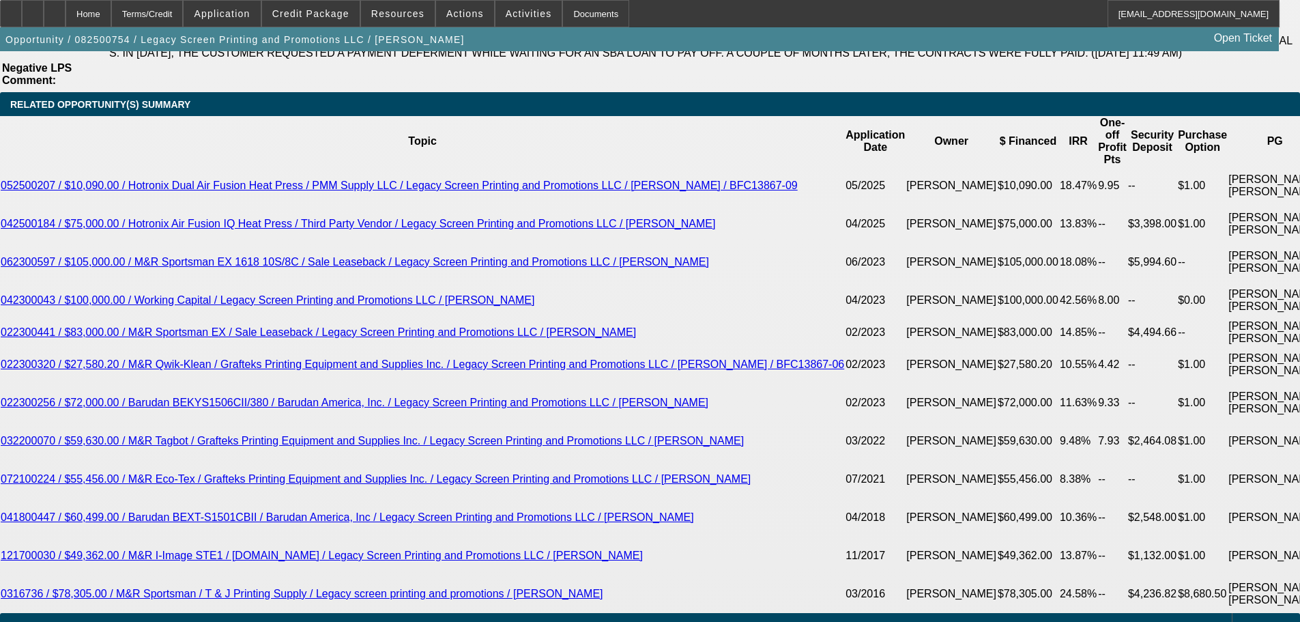
scroll to position [2388, 0]
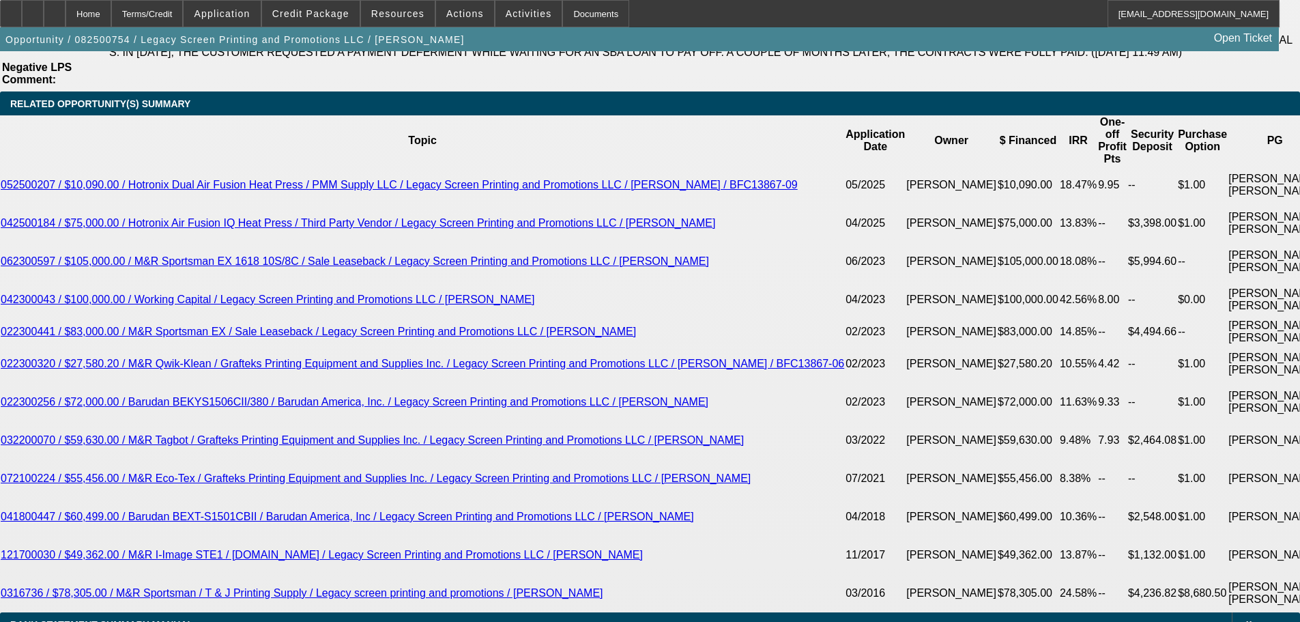
type input "$0.00"
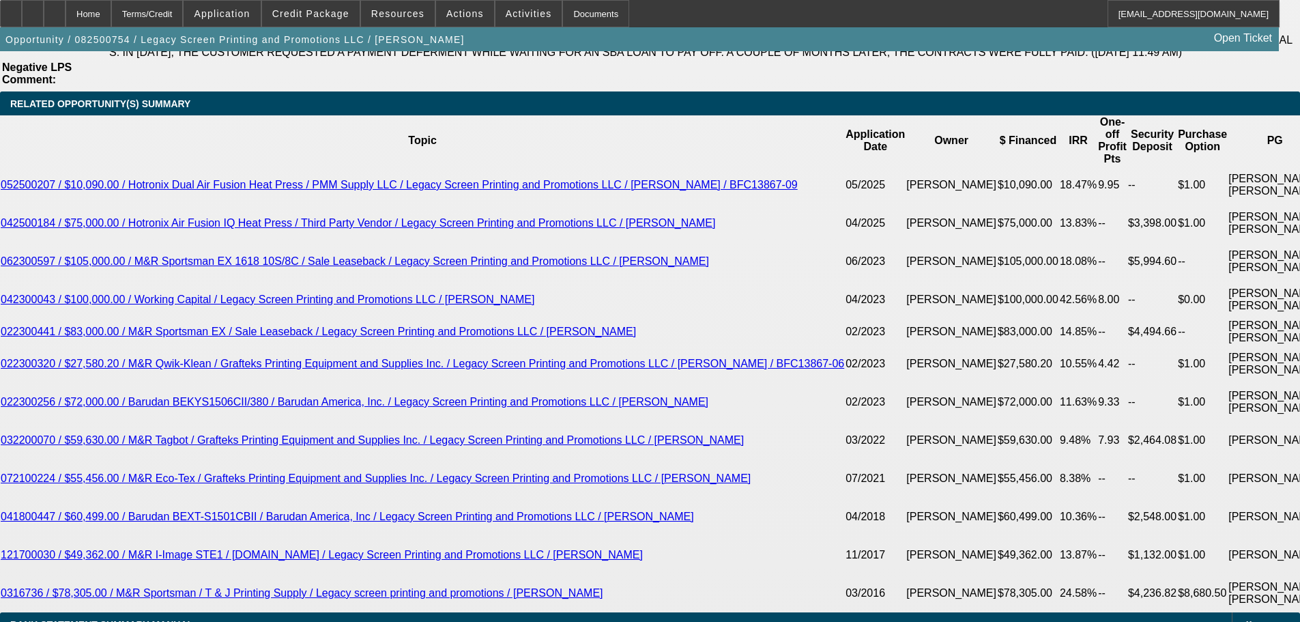
type input "60"
type input "1"
type input "$1,196.56"
type input "$598.28"
type input "10"
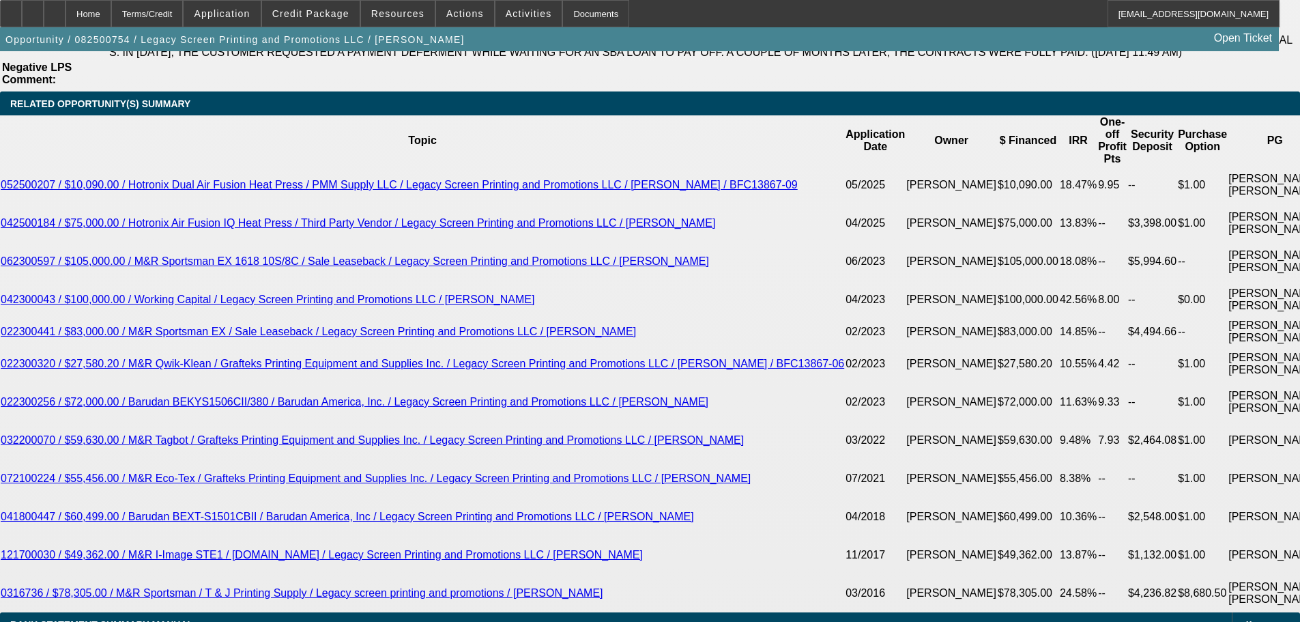
type input "$1,487.30"
type input "$743.65"
type input "10.3"
type input "$1,497.64"
type input "$748.82"
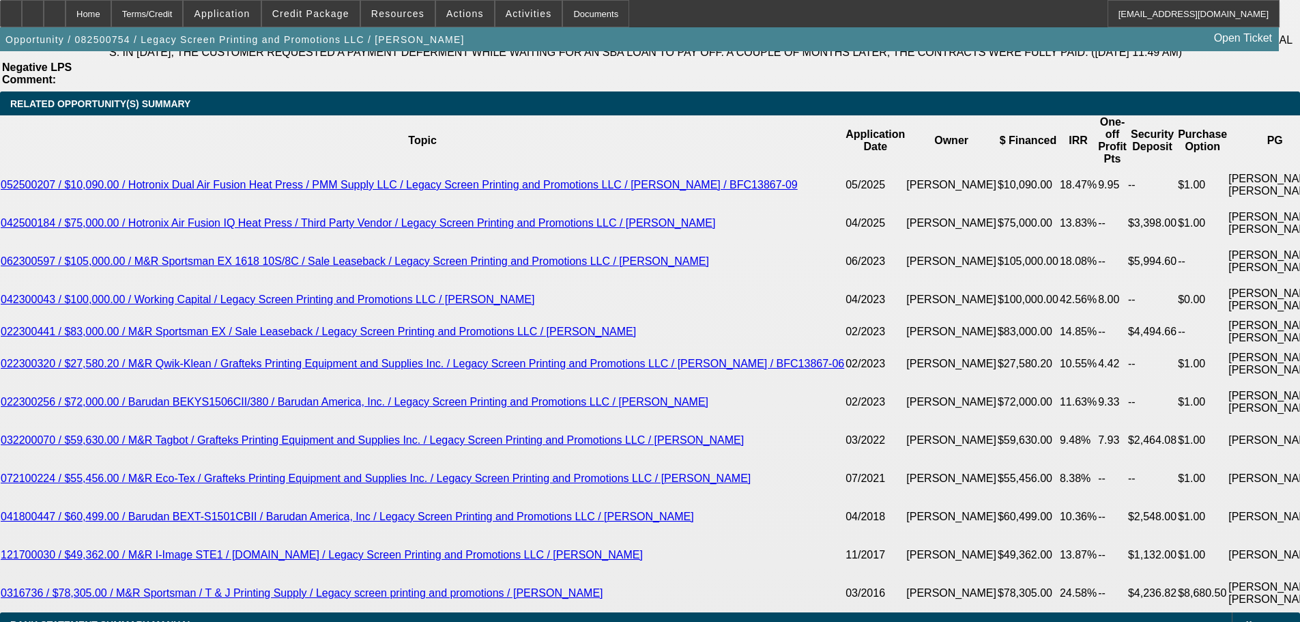
type input "10.3"
drag, startPoint x: 207, startPoint y: 404, endPoint x: 303, endPoint y: 398, distance: 95.7
type input "7"
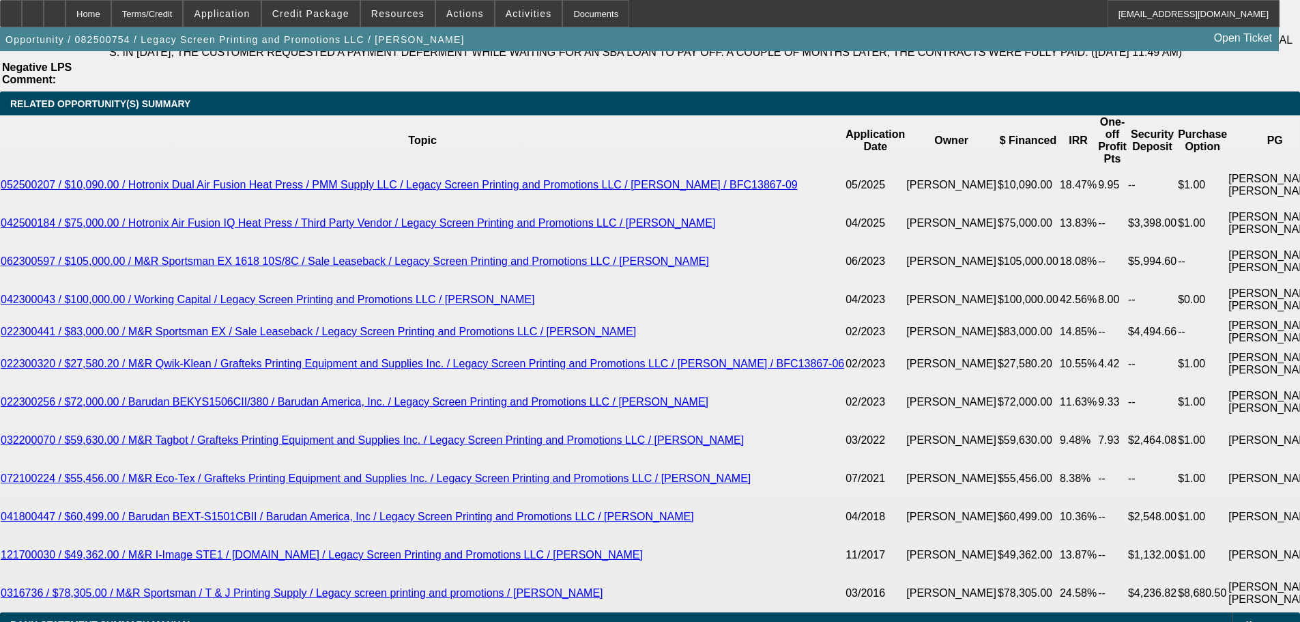
type input "$14.00"
type input "795"
type input "$1,590.00"
type input "12.9"
type input "$795.00"
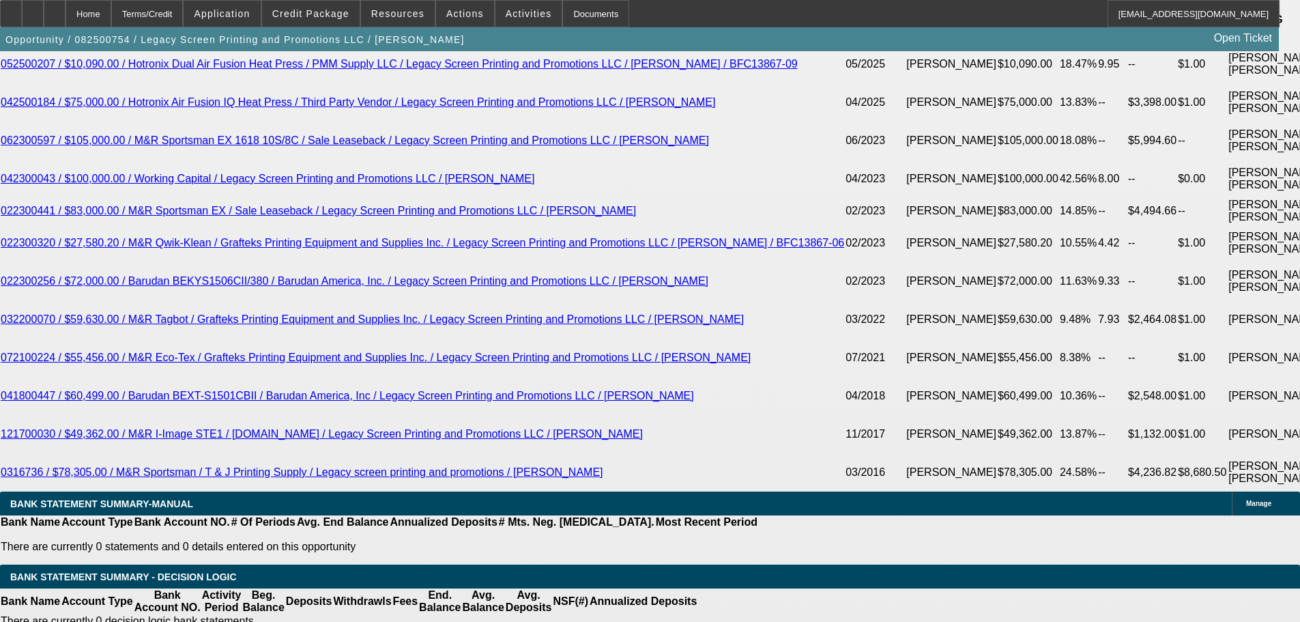
scroll to position [2524, 0]
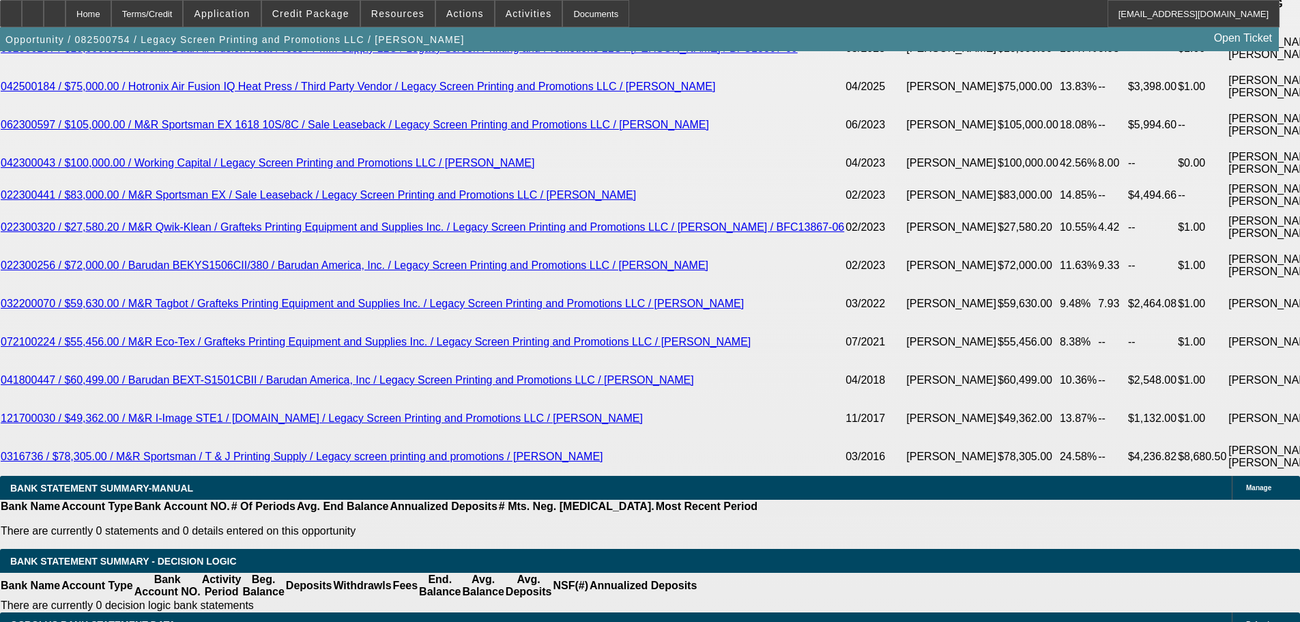
select select "0"
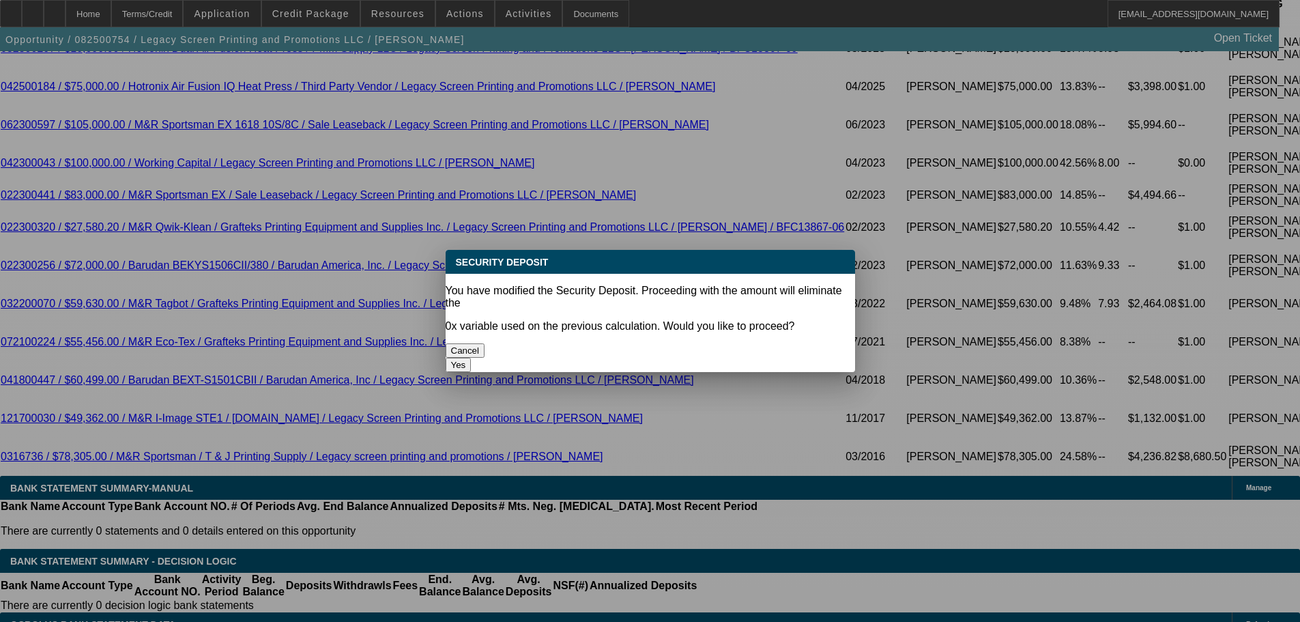
scroll to position [0, 0]
click at [471, 358] on button "Yes" at bounding box center [459, 365] width 26 height 14
type input "$0.00"
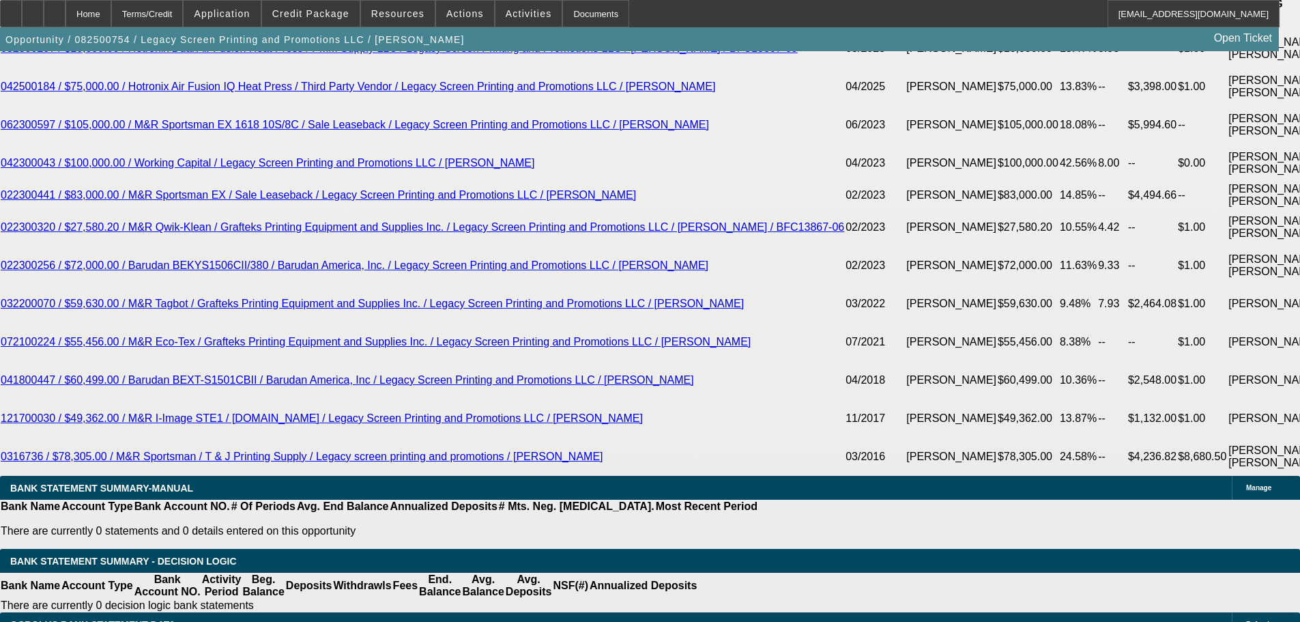
select select "1"
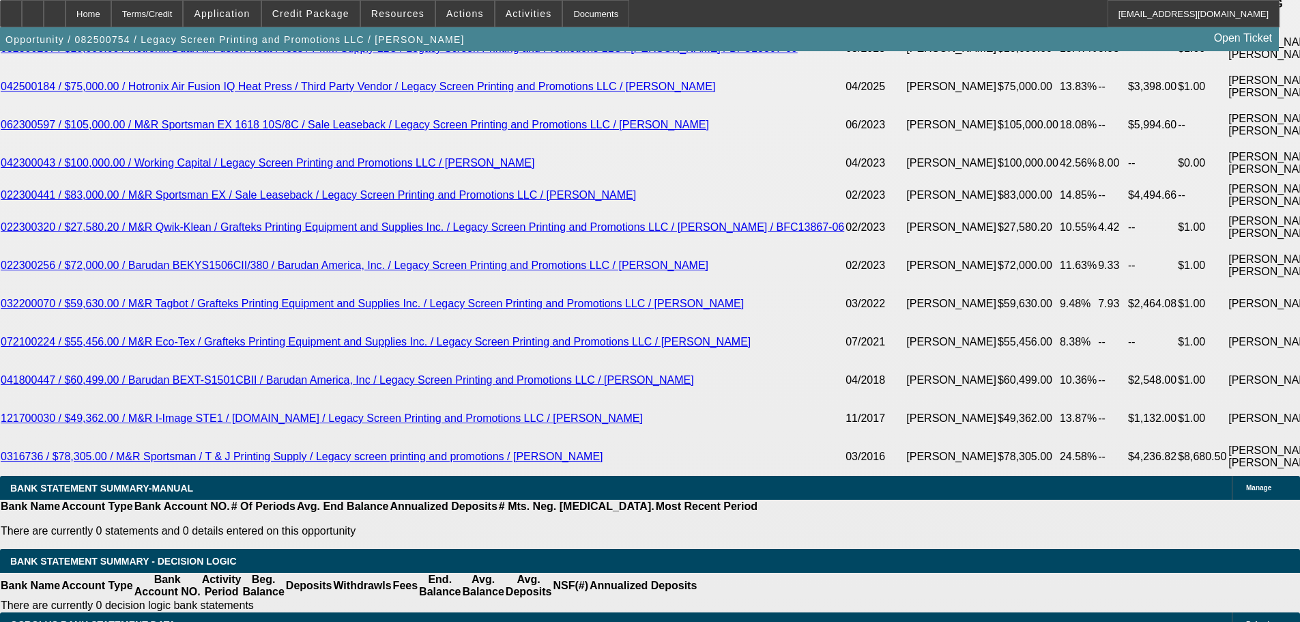
select select "0"
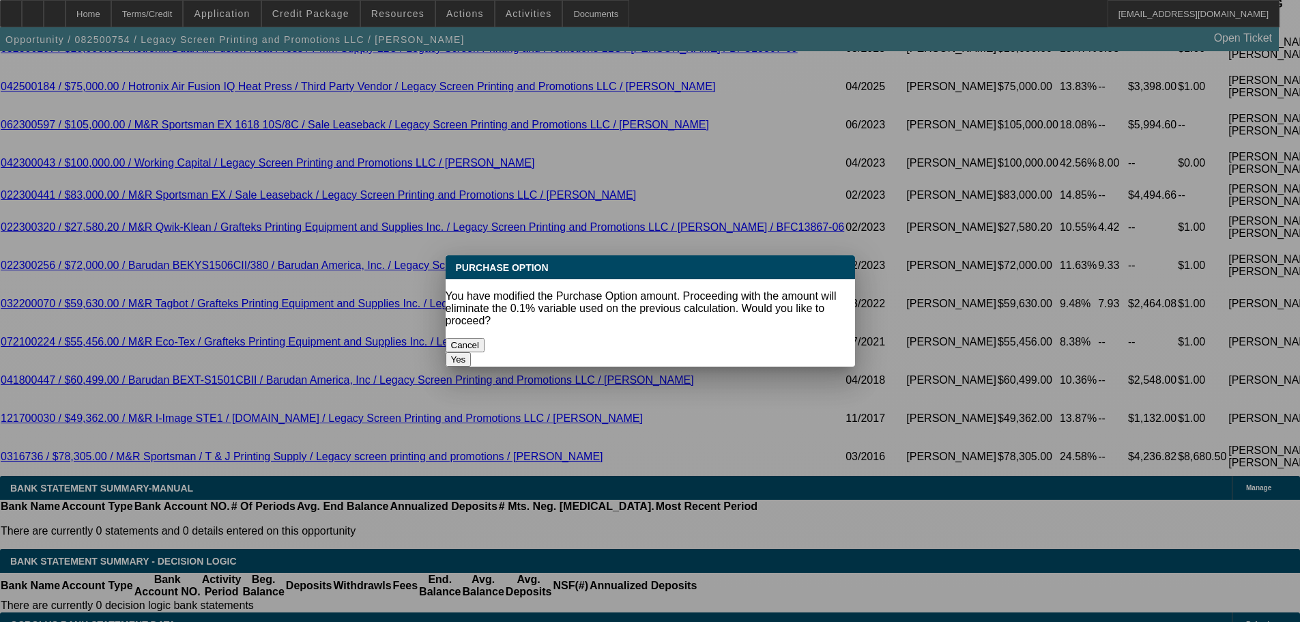
click at [471, 352] on button "Yes" at bounding box center [459, 359] width 26 height 14
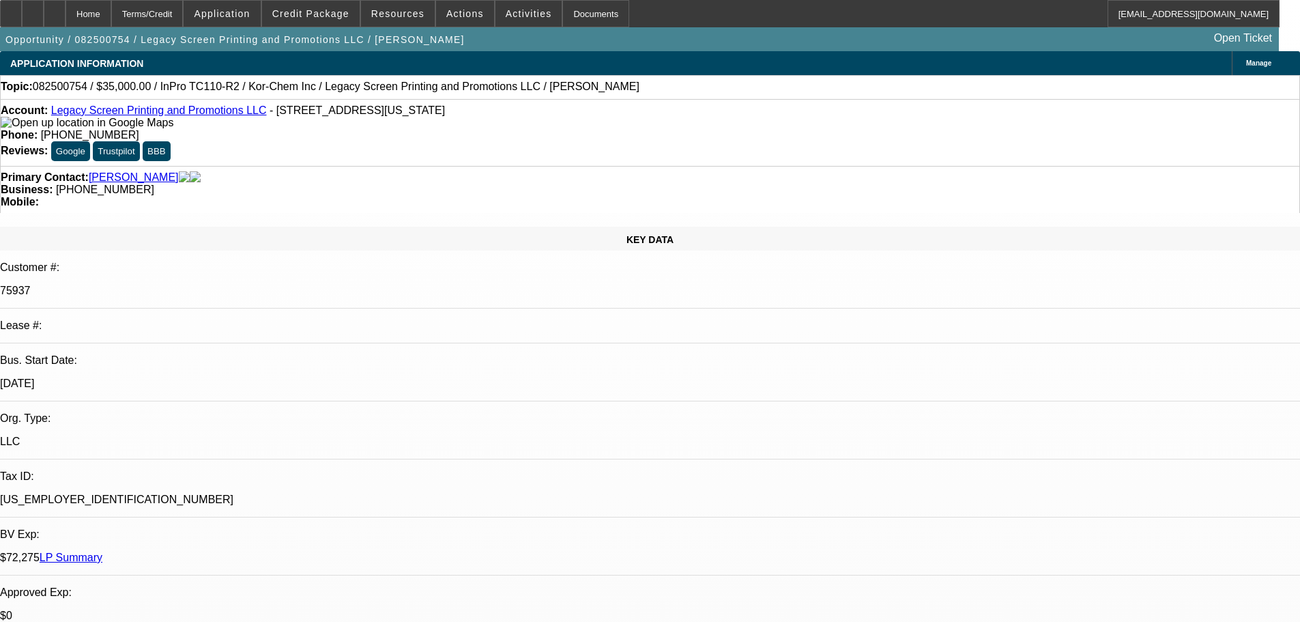
scroll to position [2524, 0]
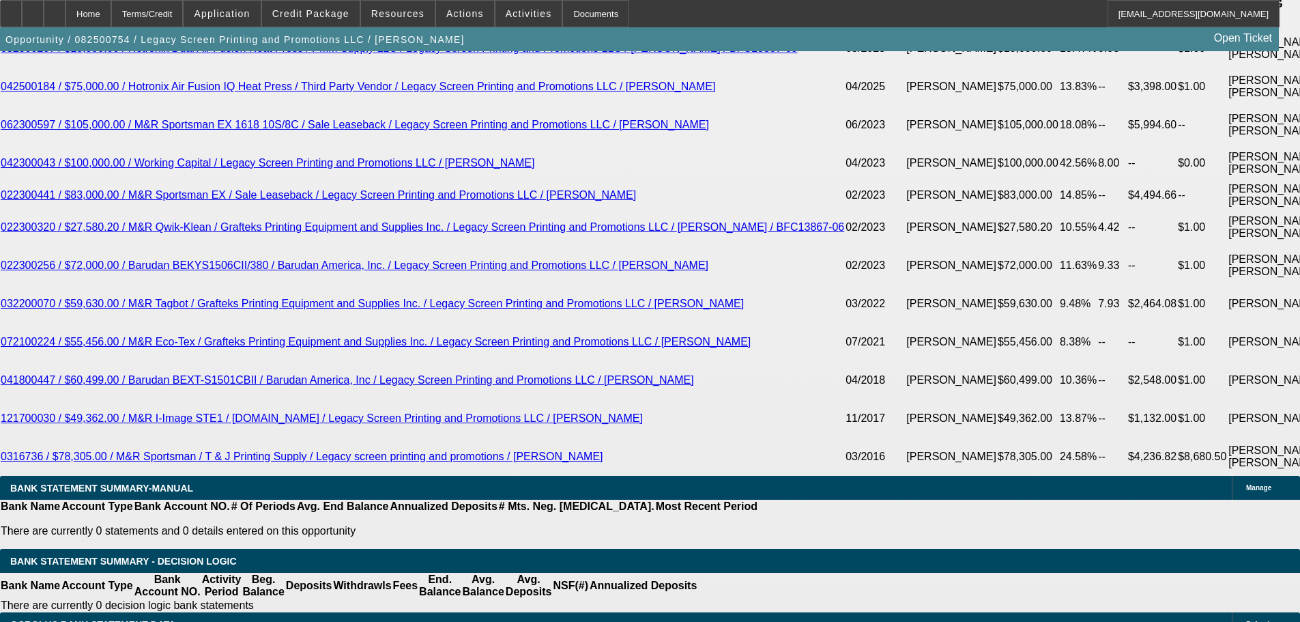
drag, startPoint x: 257, startPoint y: 366, endPoint x: 364, endPoint y: 368, distance: 107.8
type input "$1.00"
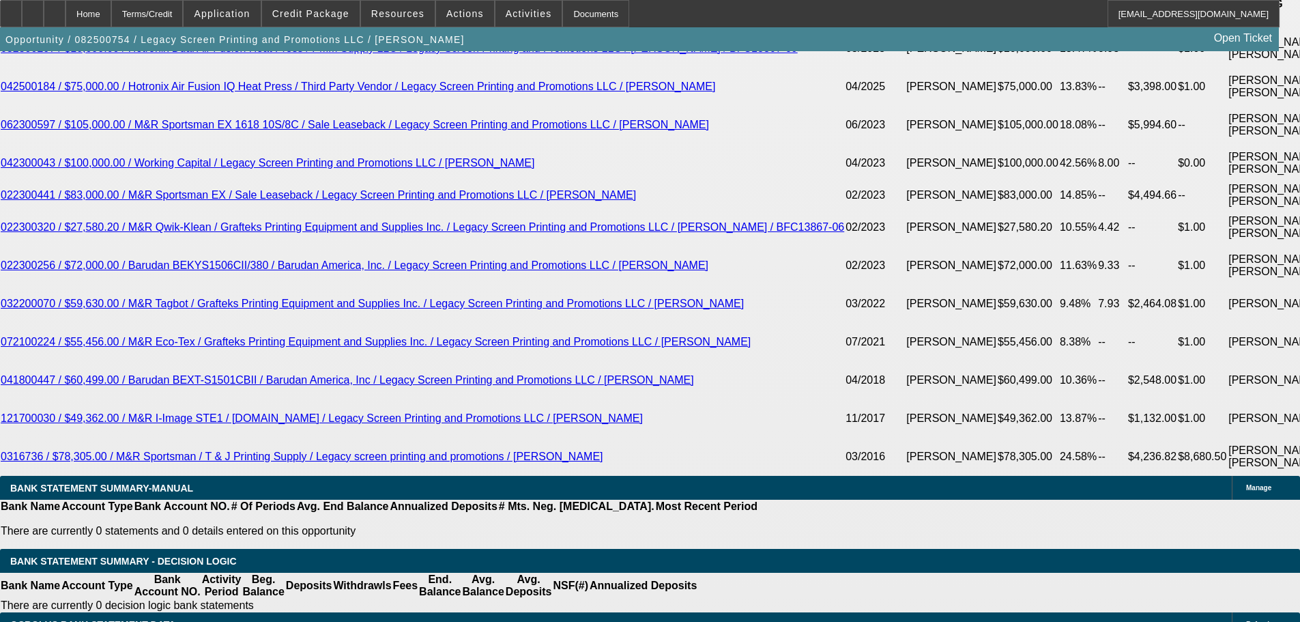
select select "2"
click at [55, 9] on icon at bounding box center [55, 9] width 0 height 0
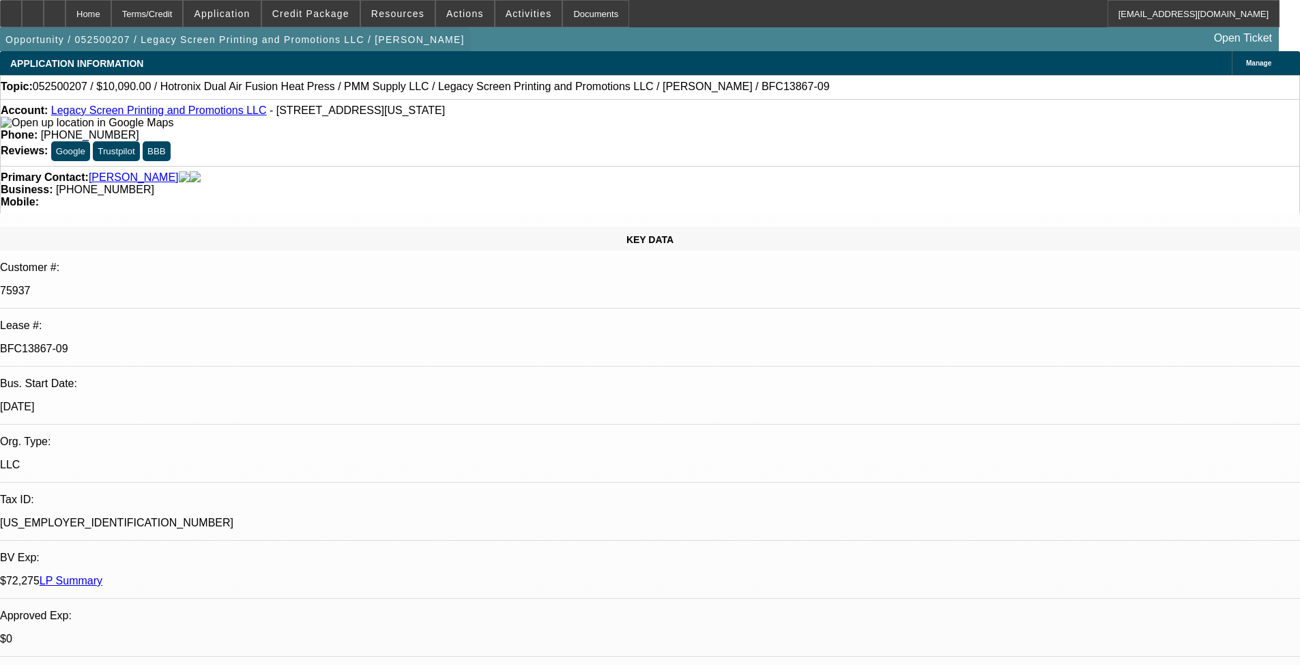
select select "0"
select select "2"
select select "0"
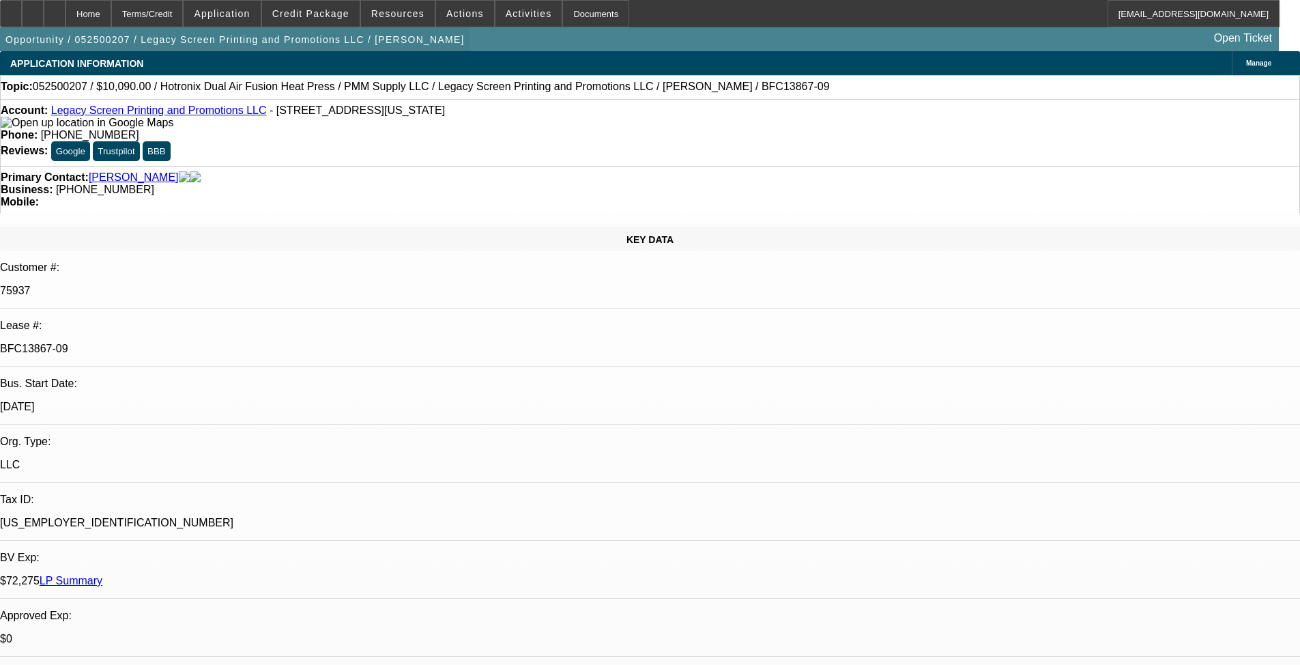
select select "0"
select select "2"
click at [339, 16] on span "Credit Package" at bounding box center [310, 13] width 77 height 11
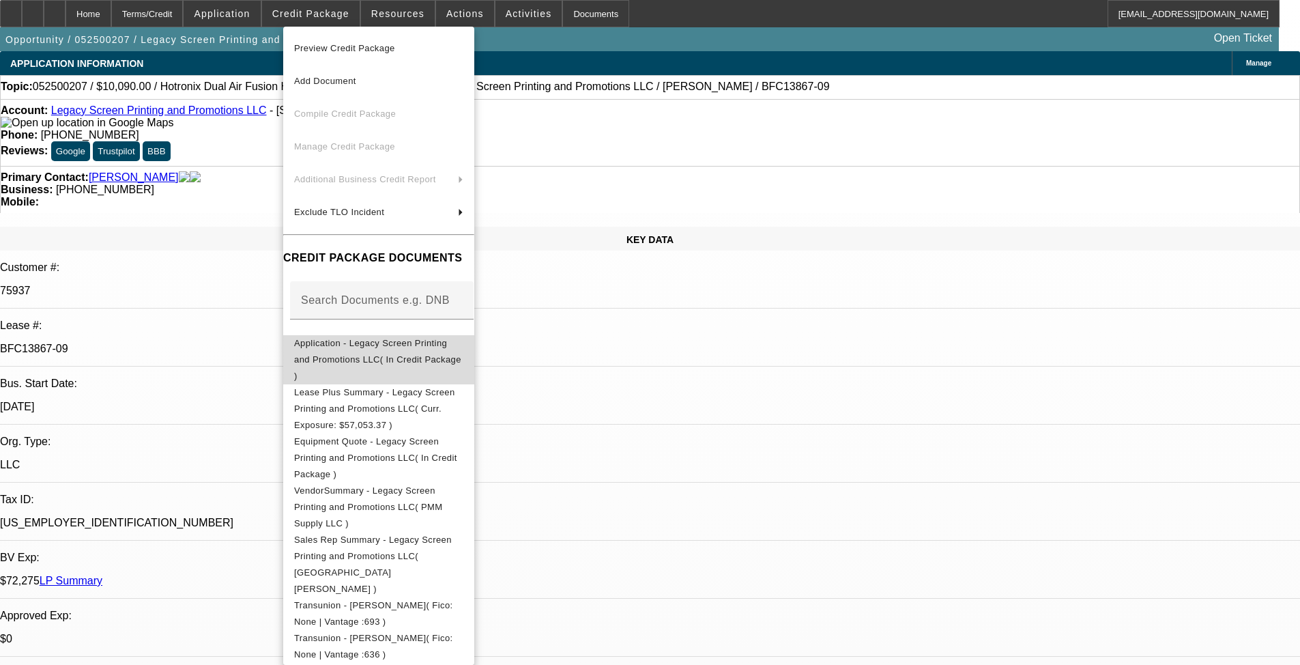
click at [394, 355] on button "Application - Legacy Screen Printing and Promotions LLC( In Credit Package )" at bounding box center [378, 359] width 191 height 49
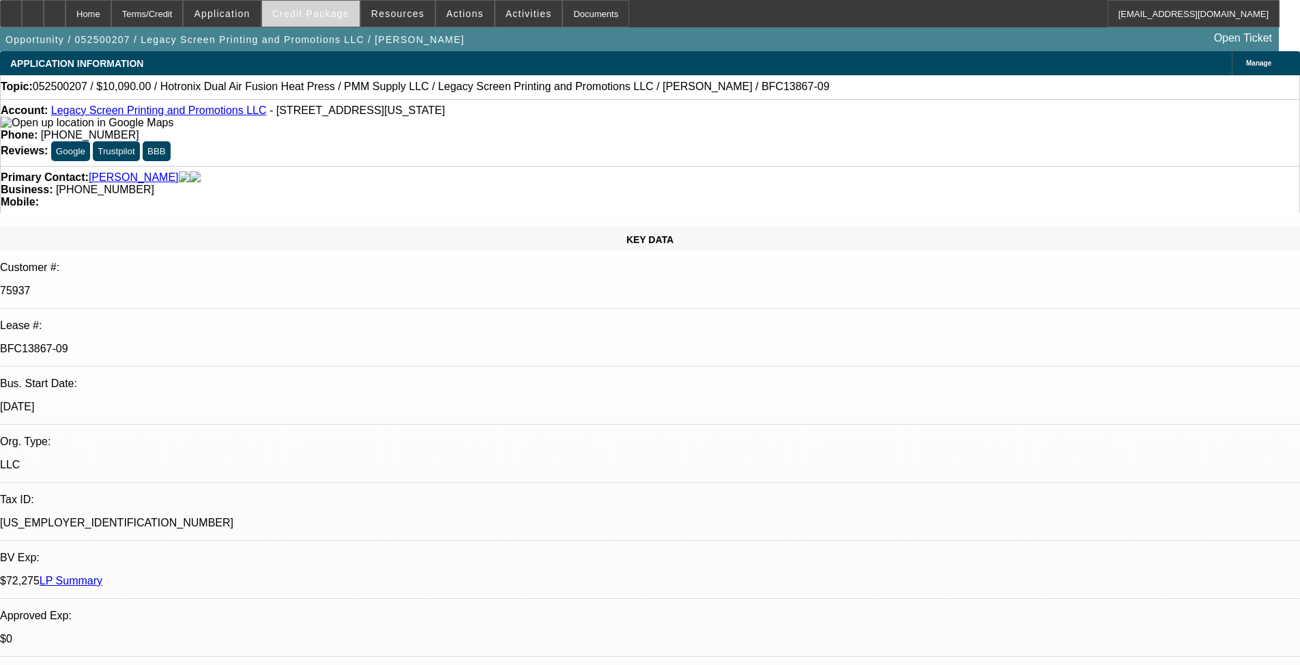
click at [334, 14] on span "Credit Package" at bounding box center [310, 13] width 77 height 11
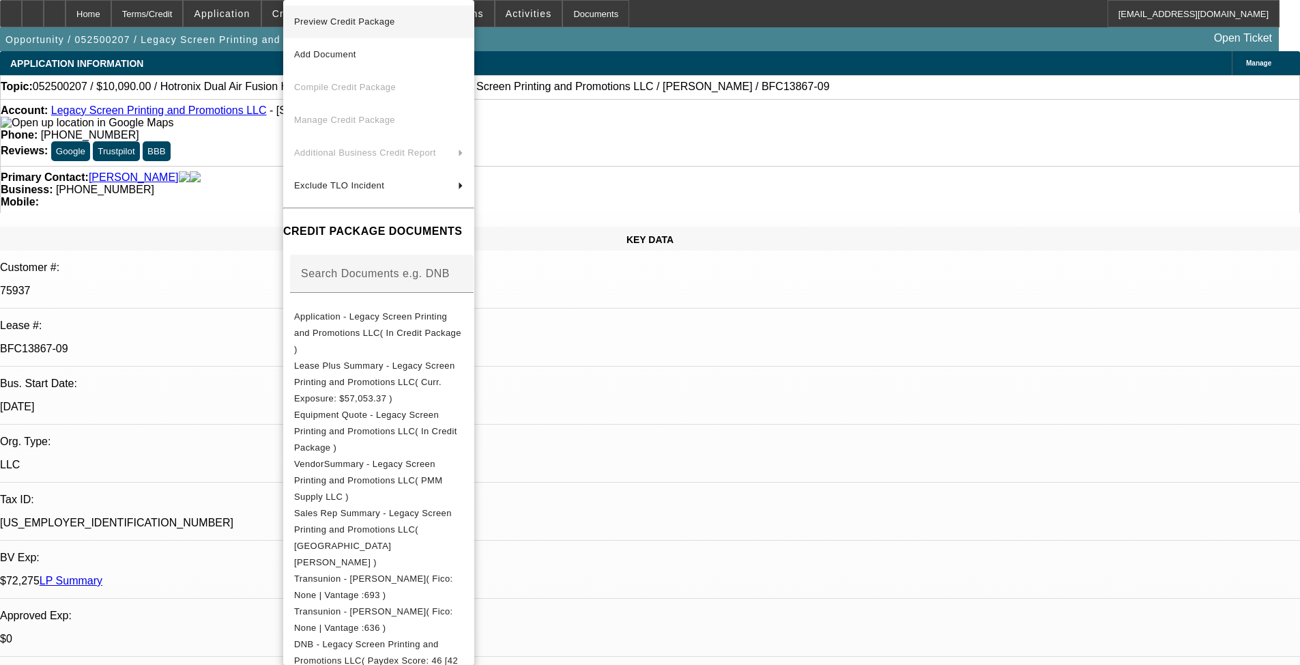
click at [345, 24] on span "Preview Credit Package" at bounding box center [344, 21] width 101 height 10
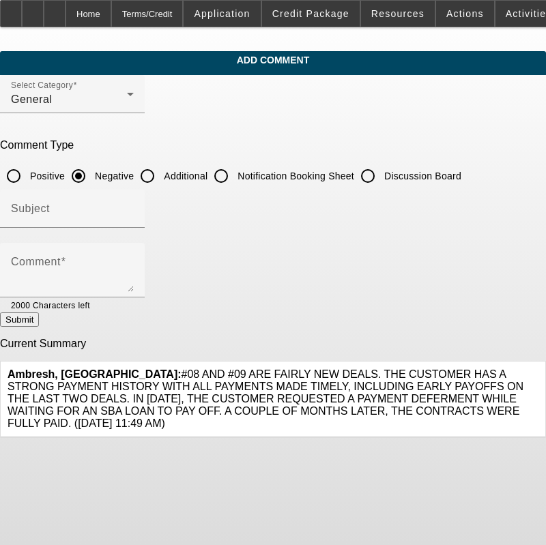
click at [161, 175] on input "Additional" at bounding box center [147, 175] width 27 height 27
radio input "true"
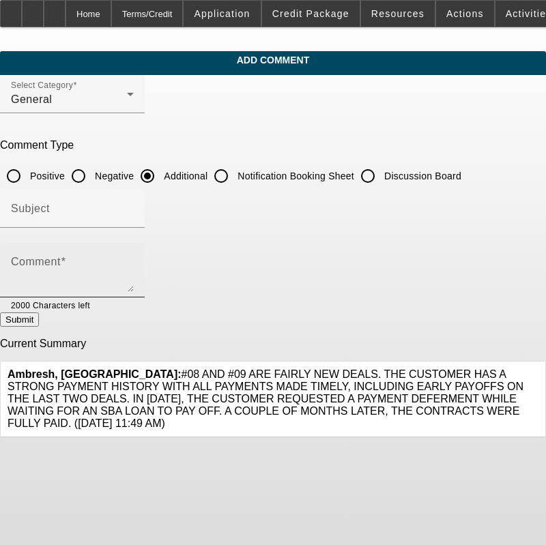
click at [134, 250] on div "Comment" at bounding box center [72, 270] width 123 height 55
paste textarea "Legacy Screen Printing is a long-standing Beacon lessee with a strong payment h…"
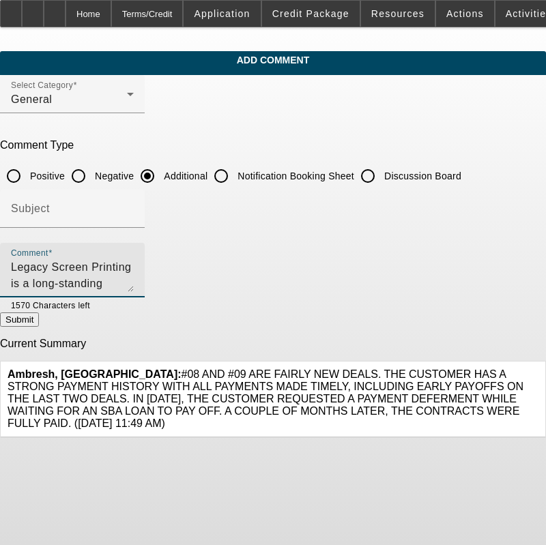
scroll to position [29, 0]
type textarea "Legacy Screen Printing is a long-standing Beacon lessee with a strong payment h…"
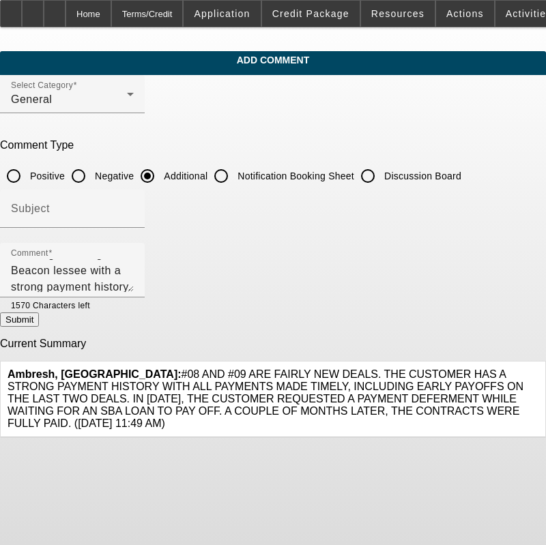
click at [39, 323] on button "Submit" at bounding box center [19, 319] width 39 height 14
radio input "true"
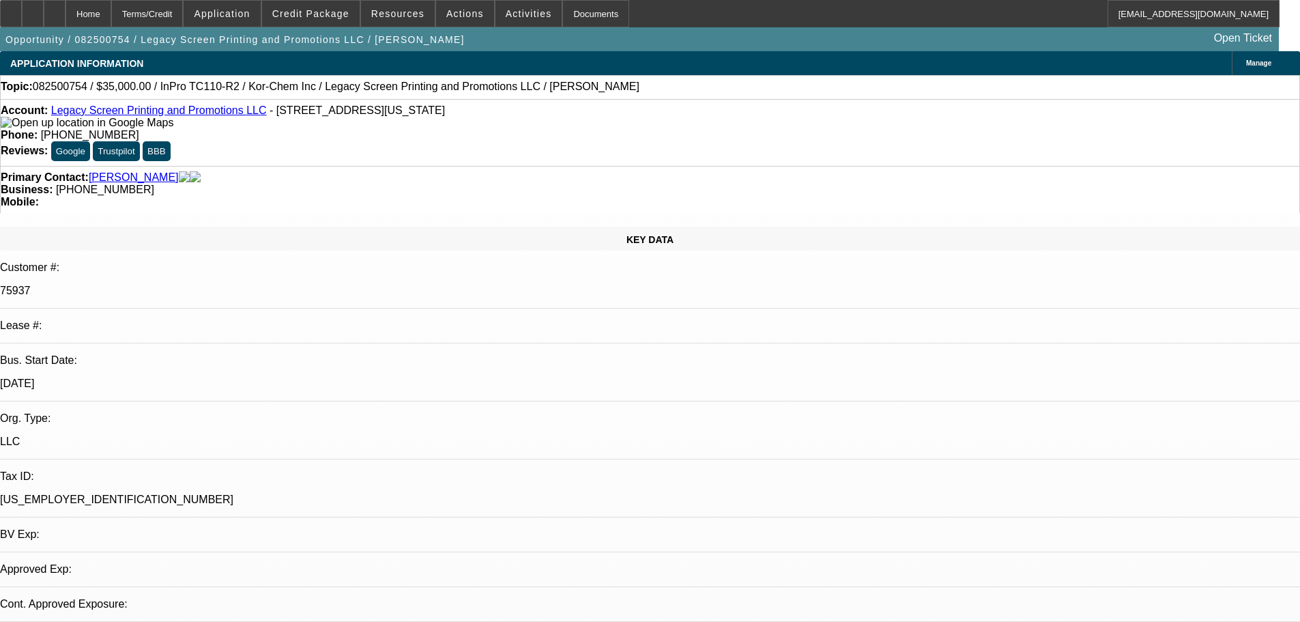
select select "0"
select select "2"
select select "0.1"
select select "1"
select select "2"
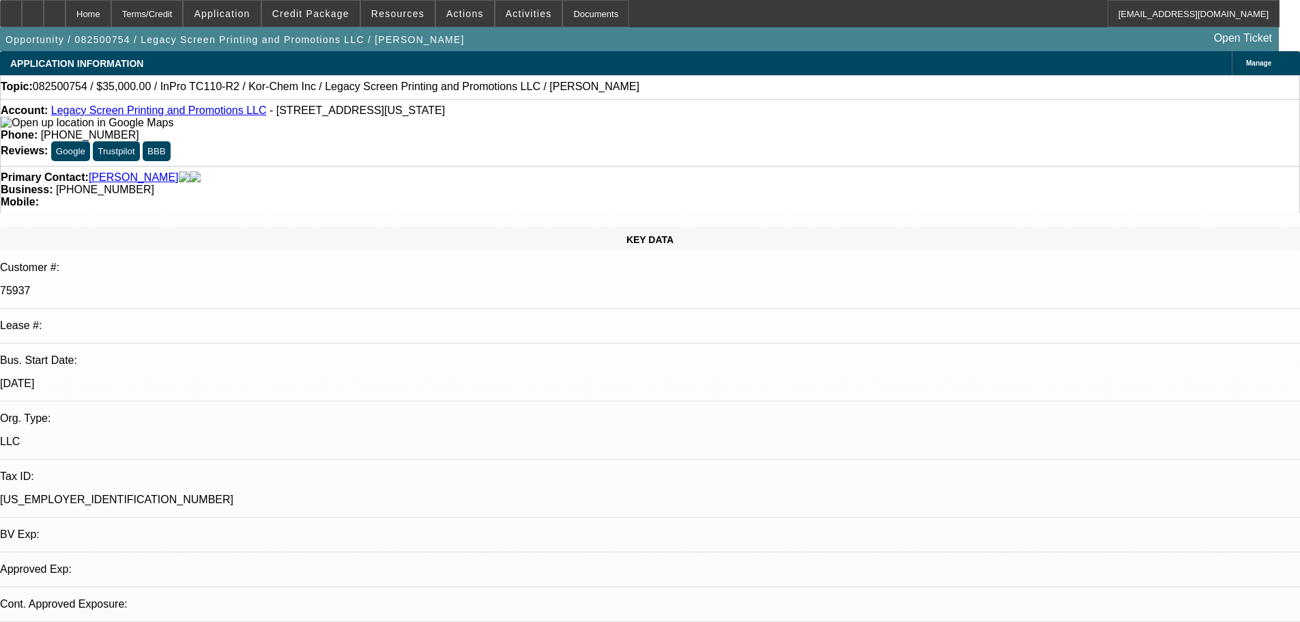
select select "4"
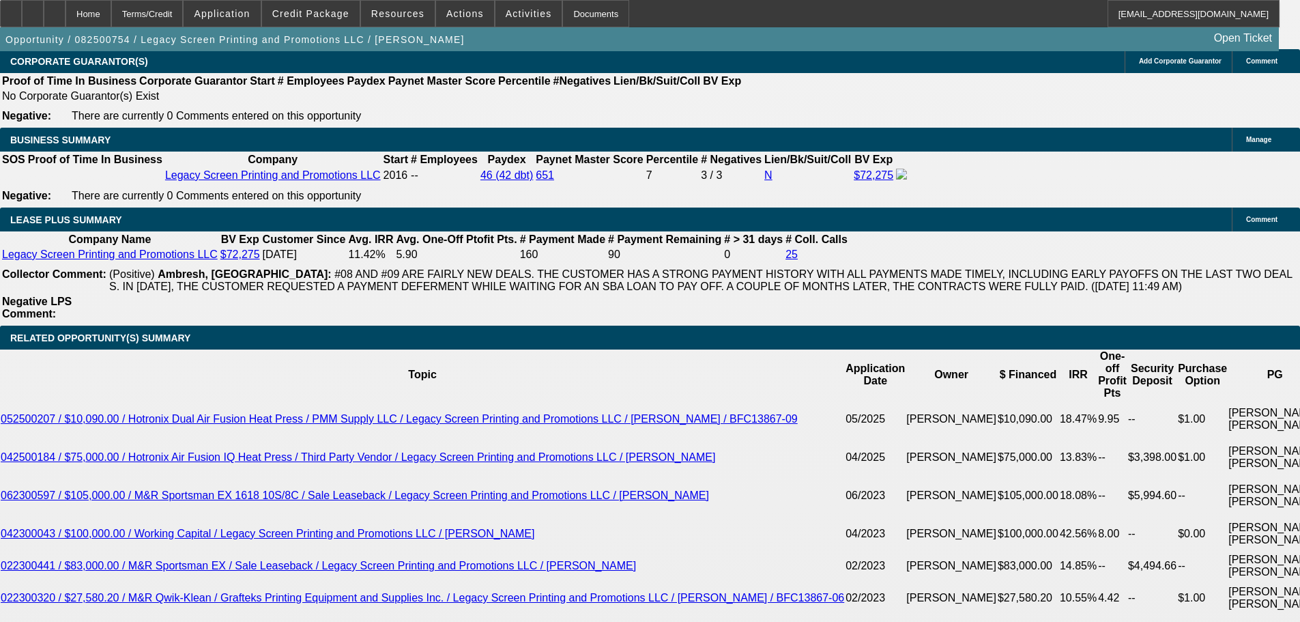
scroll to position [2388, 0]
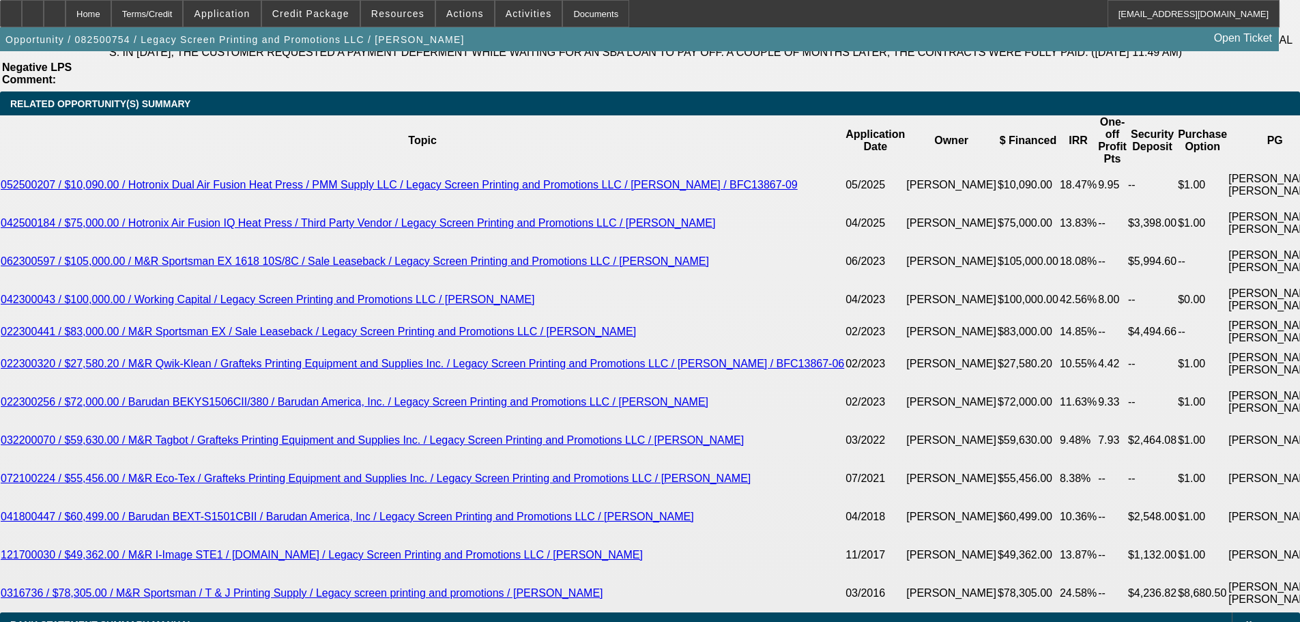
drag, startPoint x: 282, startPoint y: 325, endPoint x: 282, endPoint y: 313, distance: 11.6
type input "$0.00"
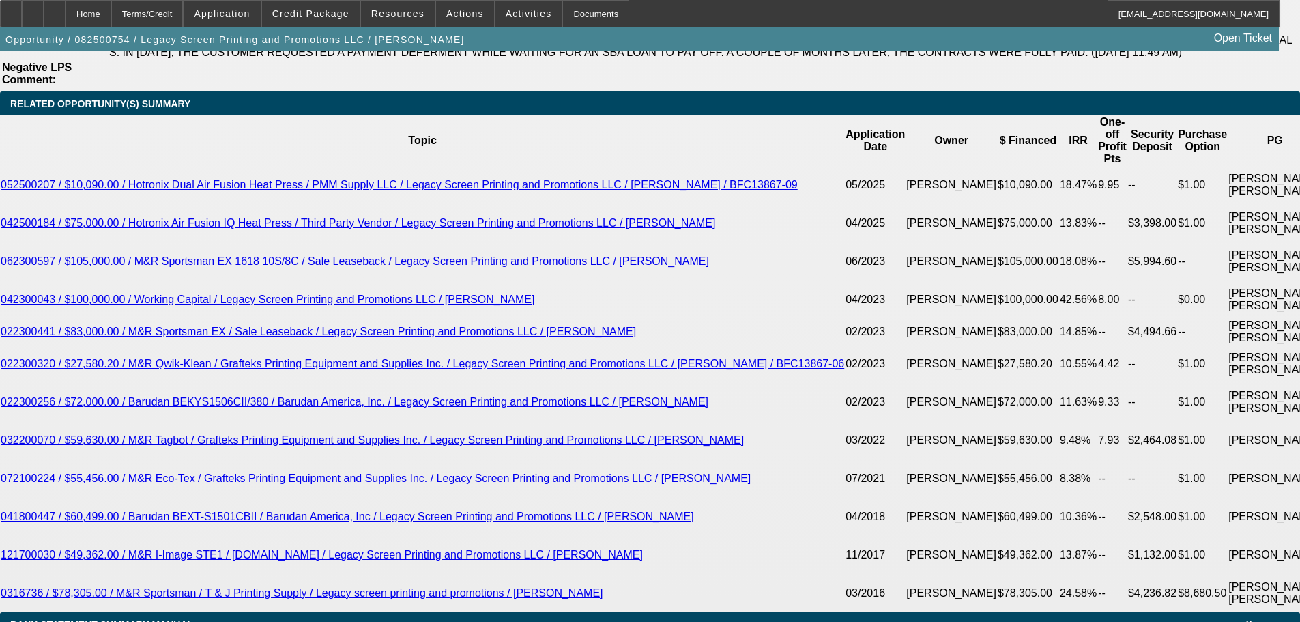
type input "60"
type input "1"
type input "$1,196.56"
type input "$598.28"
type input "12"
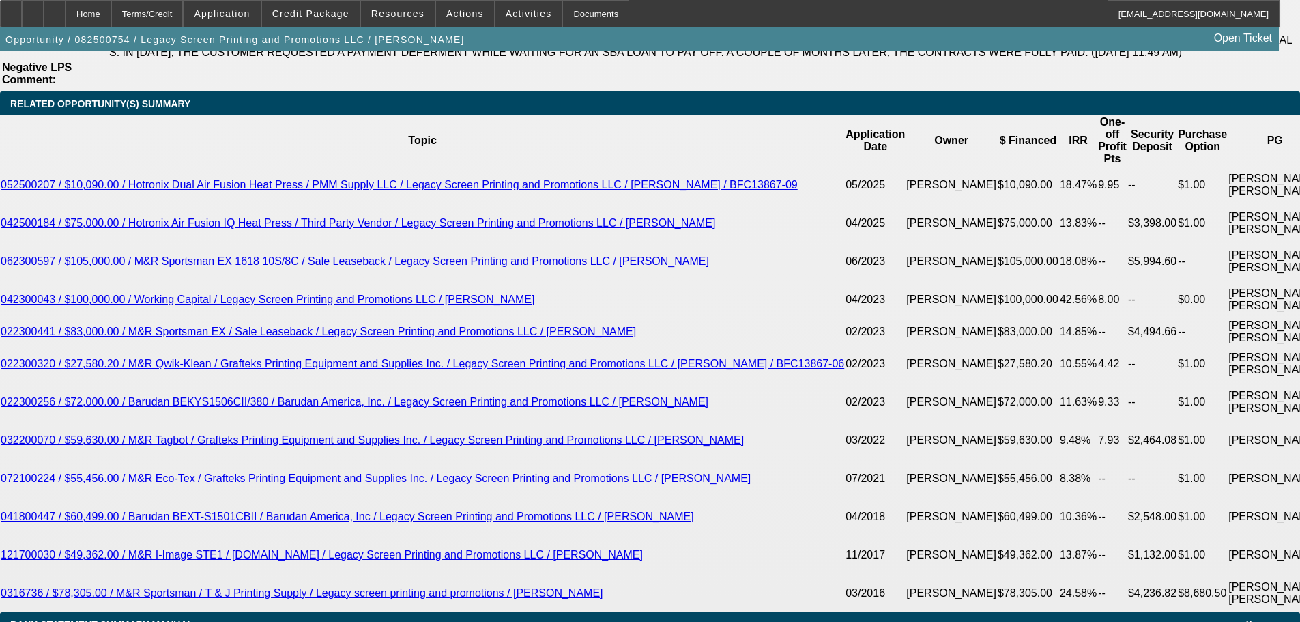
type input "$1,557.12"
type input "$778.56"
type input "12.9"
type input "$1,589.14"
type input "$794.57"
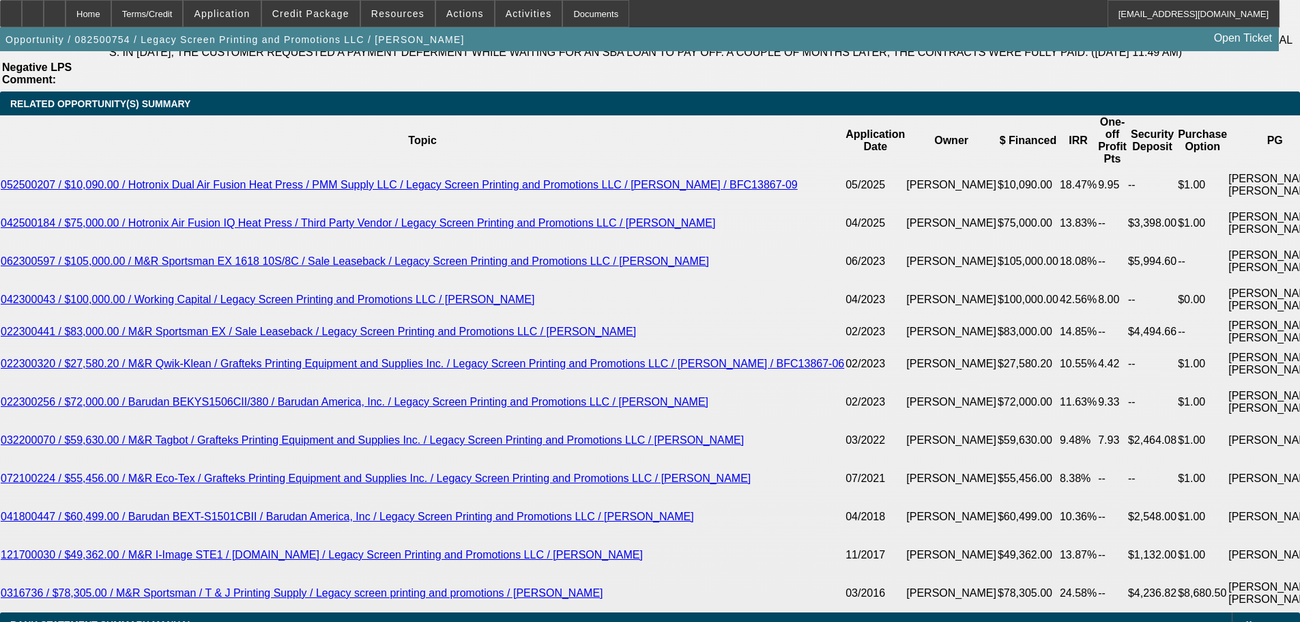
type input "12.9"
type input "$1,589.14"
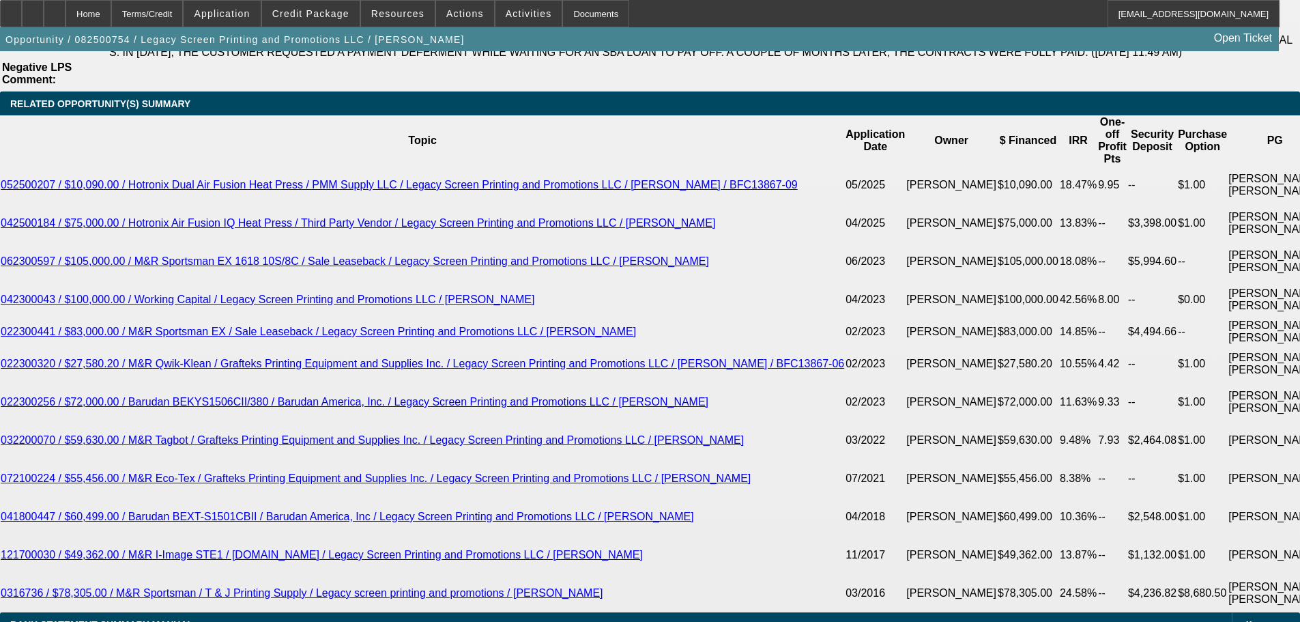
select select "0"
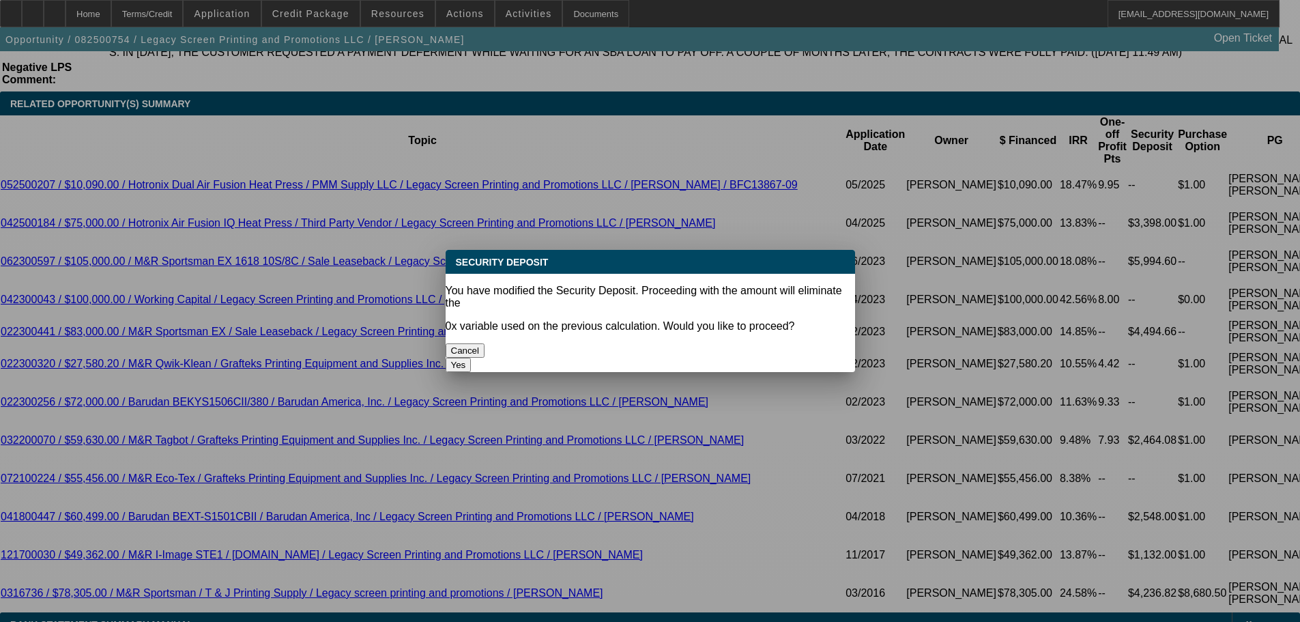
scroll to position [0, 0]
click at [471, 358] on button "Yes" at bounding box center [459, 365] width 26 height 14
type input "$0.00"
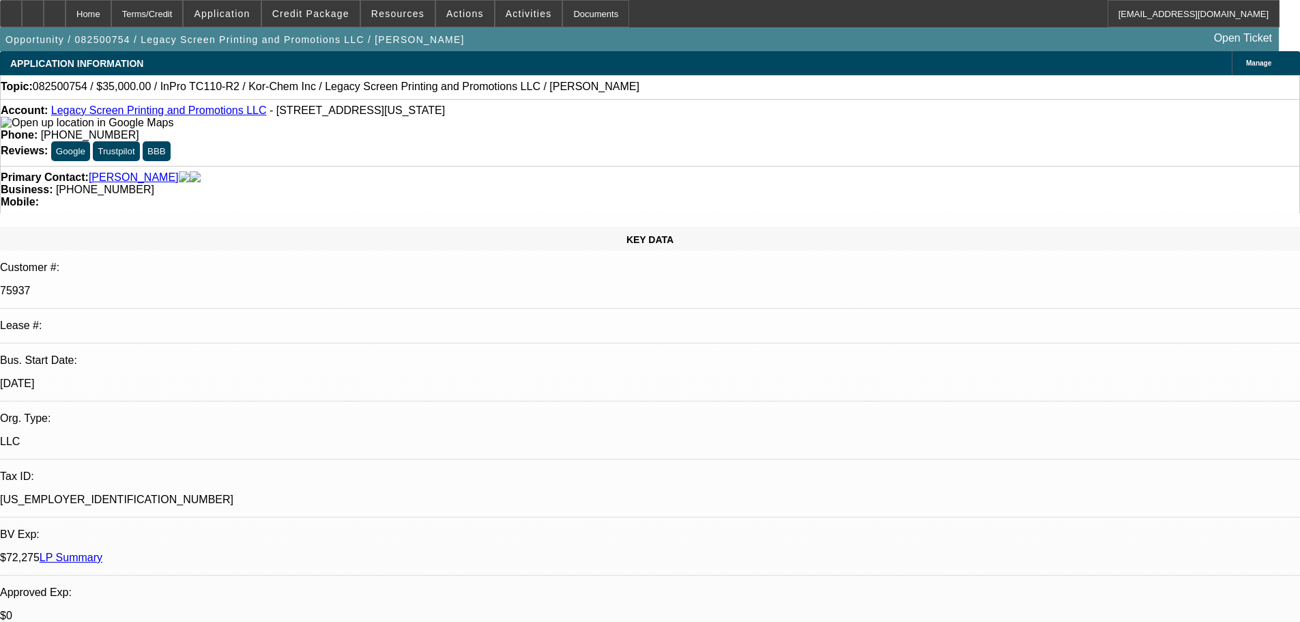
scroll to position [2388, 0]
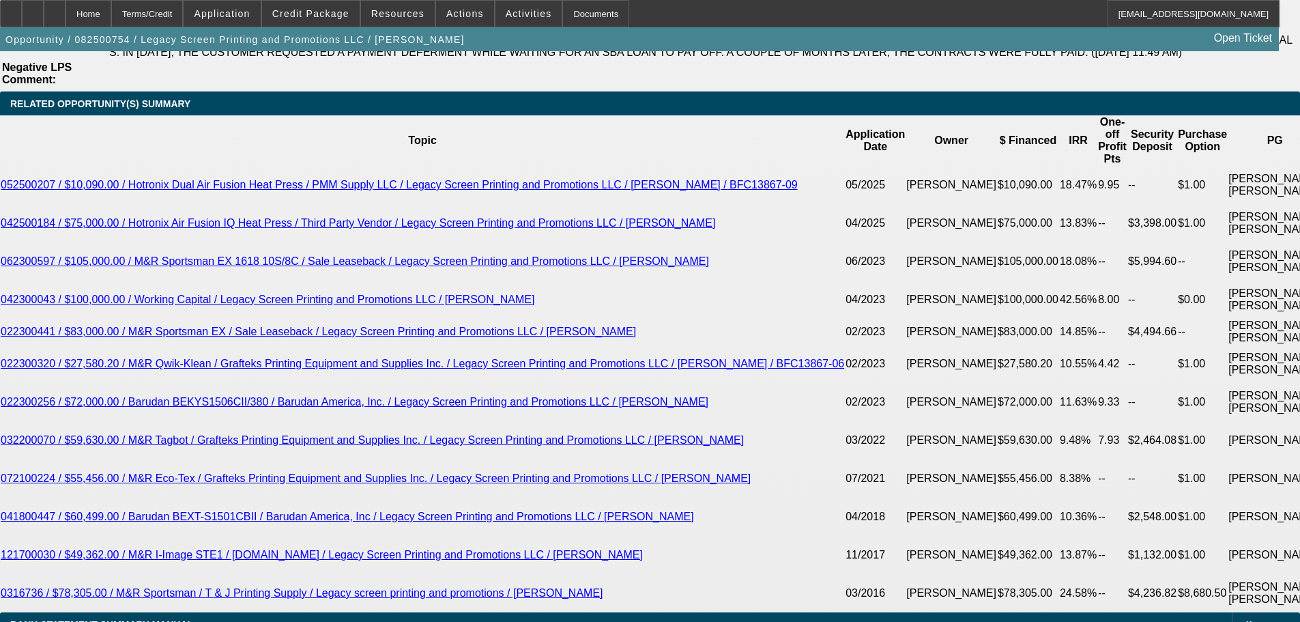
select select "1"
select select "0"
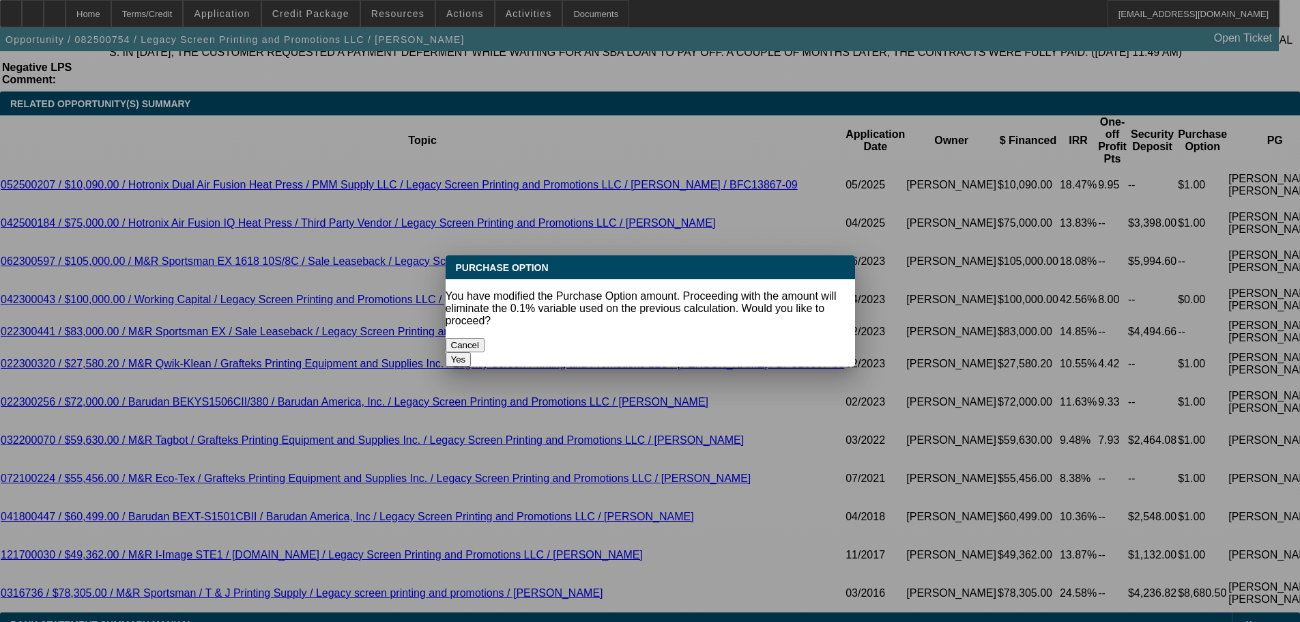
click at [471, 352] on button "Yes" at bounding box center [459, 359] width 26 height 14
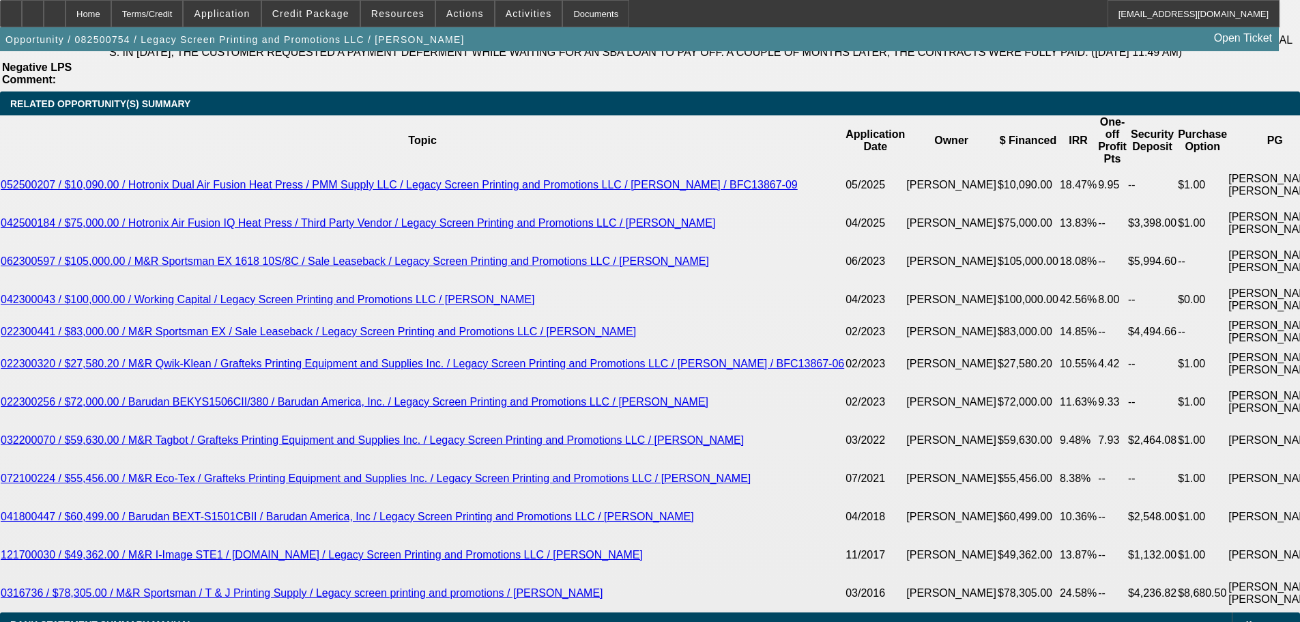
type input "$0.00"
select select "2"
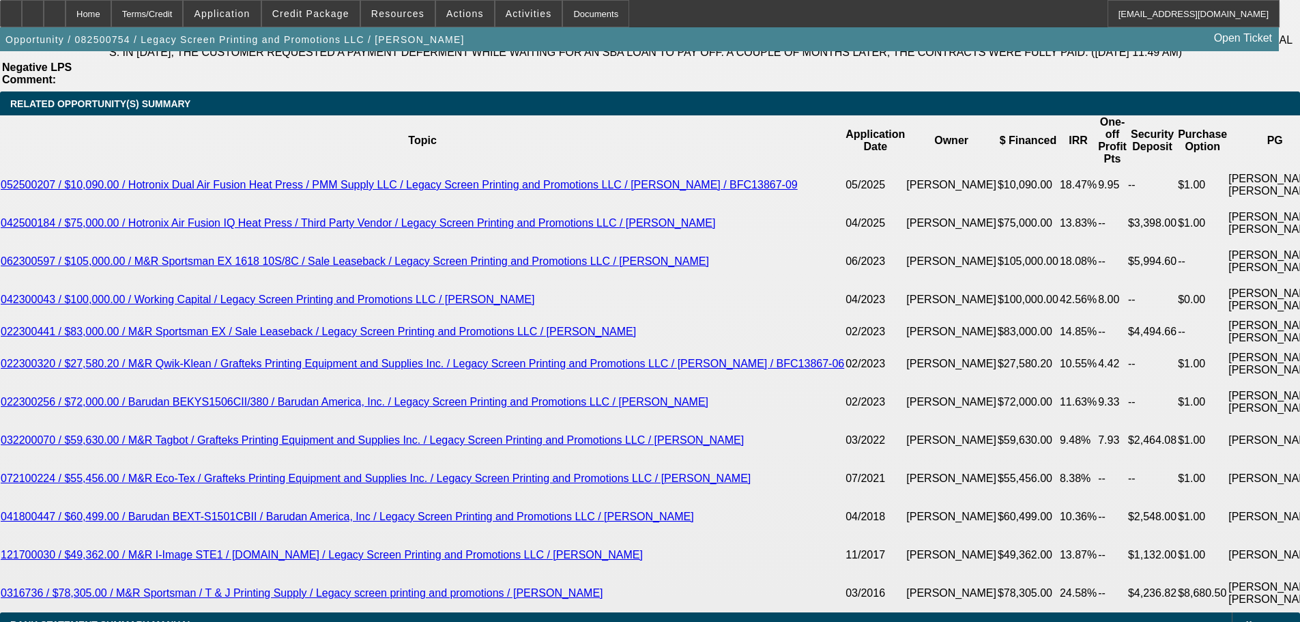
drag, startPoint x: 257, startPoint y: 530, endPoint x: 299, endPoint y: 526, distance: 41.8
type input "$1.00"
click at [205, 53] on span "button" at bounding box center [235, 39] width 470 height 33
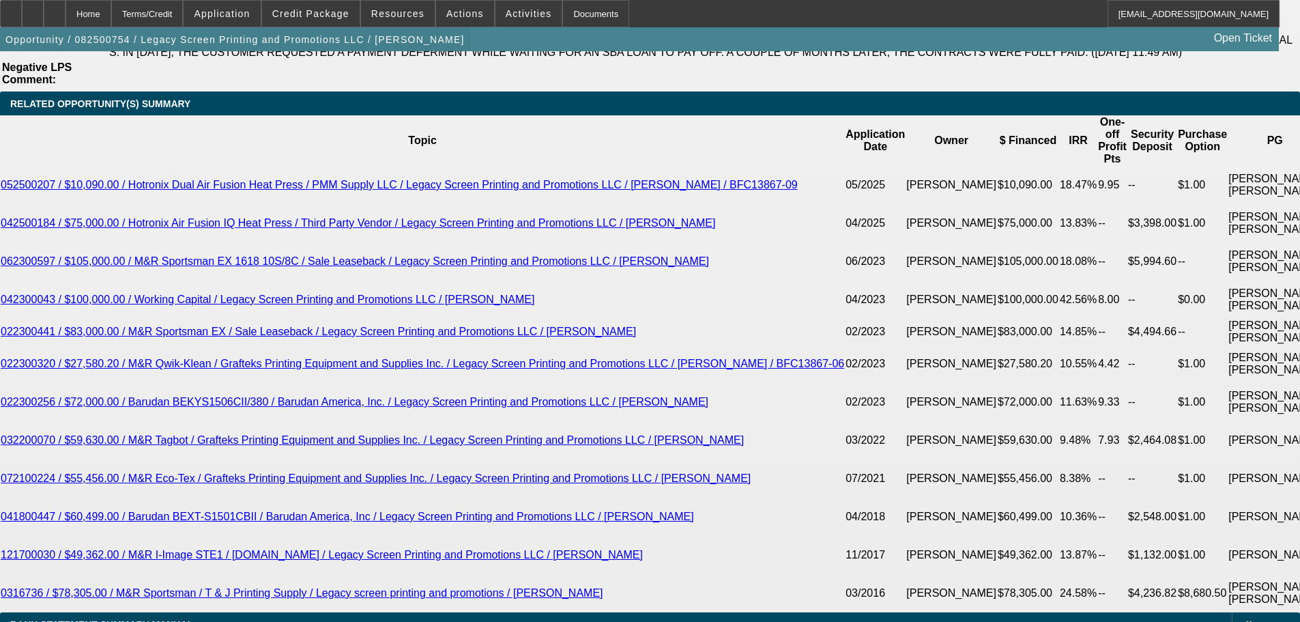
click at [223, 56] on span "button" at bounding box center [235, 39] width 470 height 33
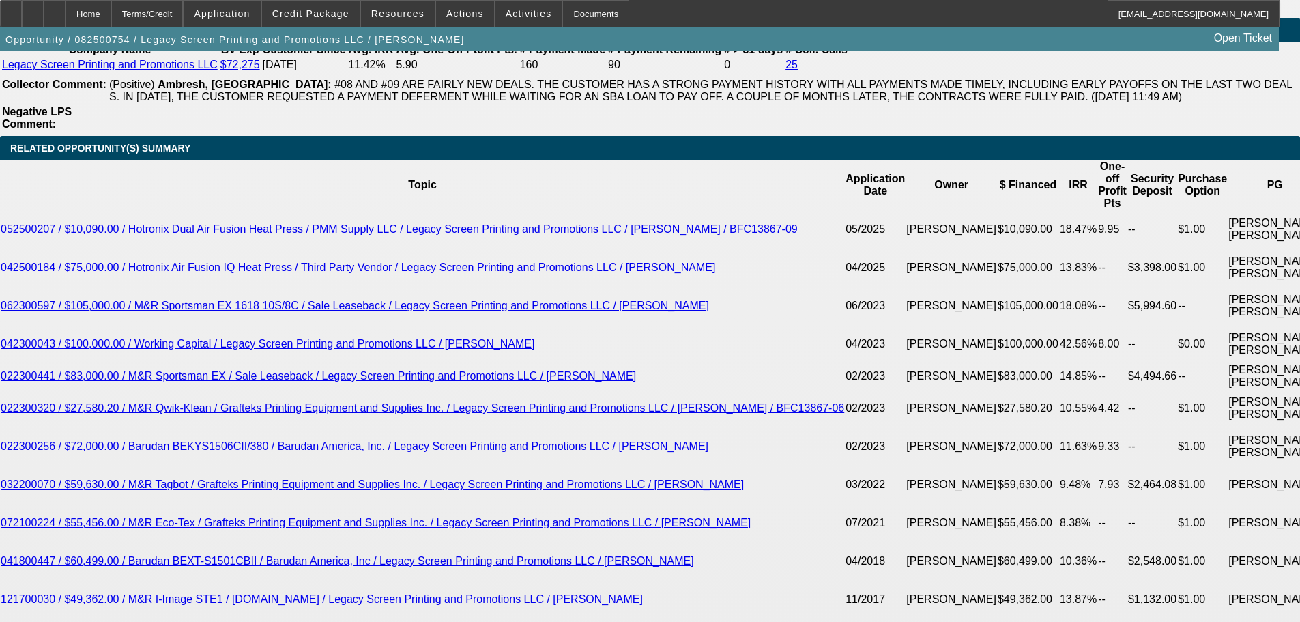
scroll to position [2320, 0]
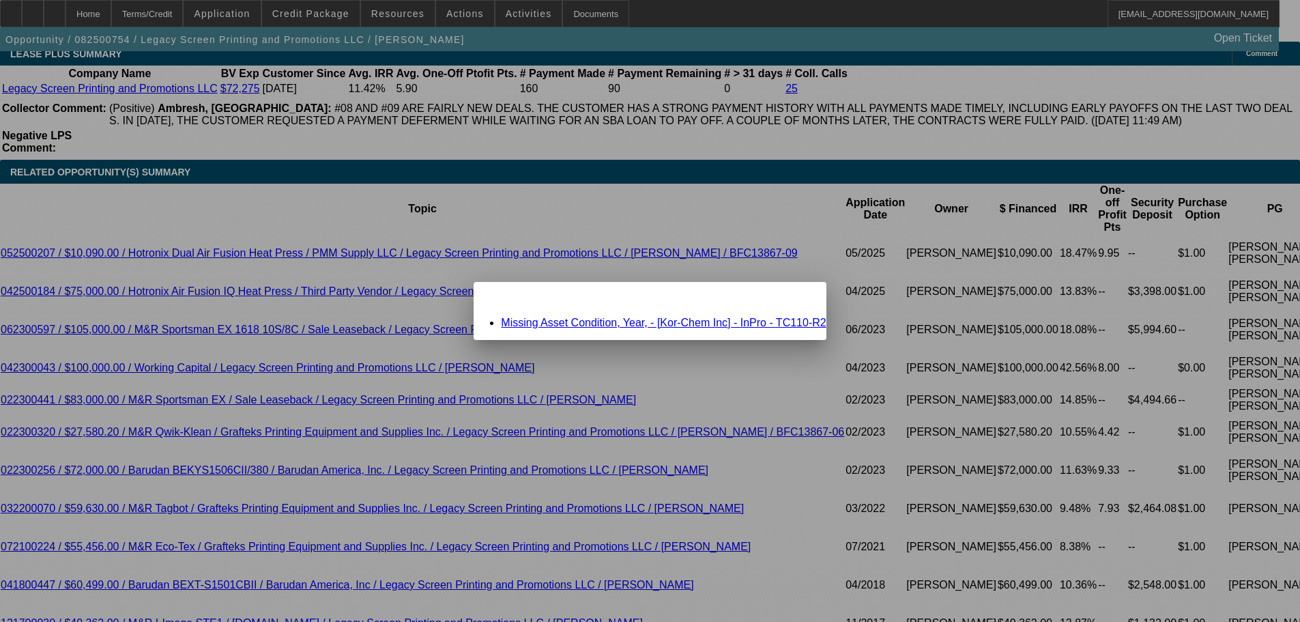
click at [623, 323] on link "Missing Asset Condition, Year, - [Kor-Chem Inc] - InPro - TC110-R2" at bounding box center [663, 323] width 325 height 12
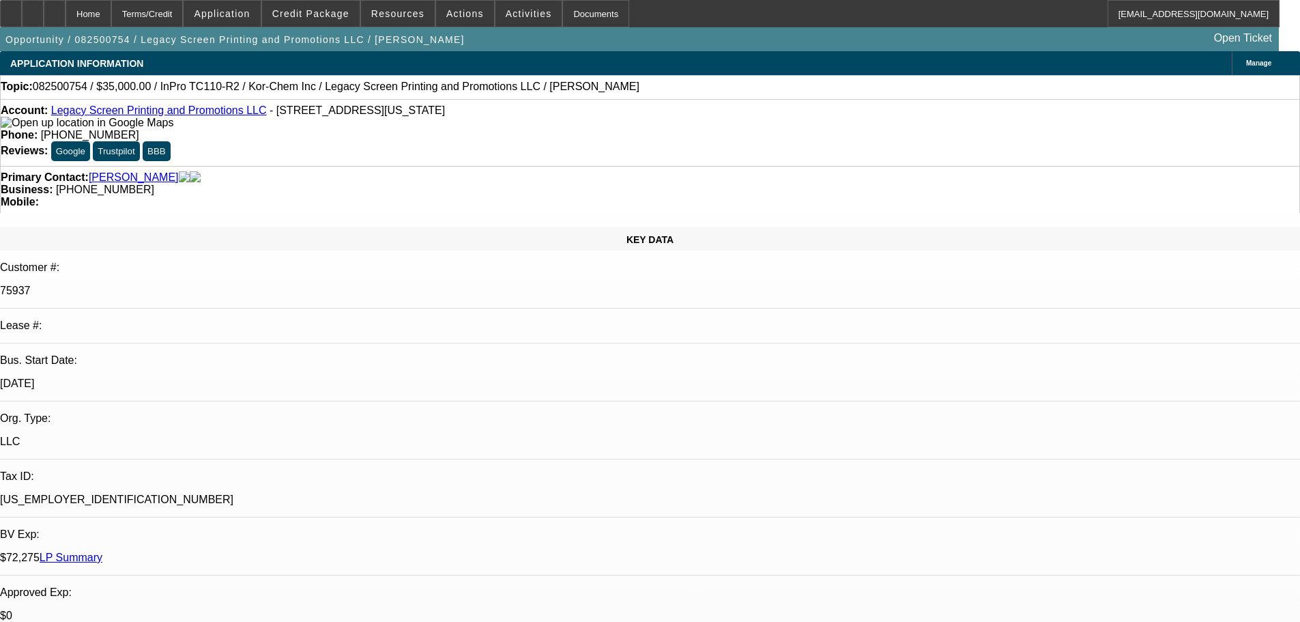
scroll to position [2320, 0]
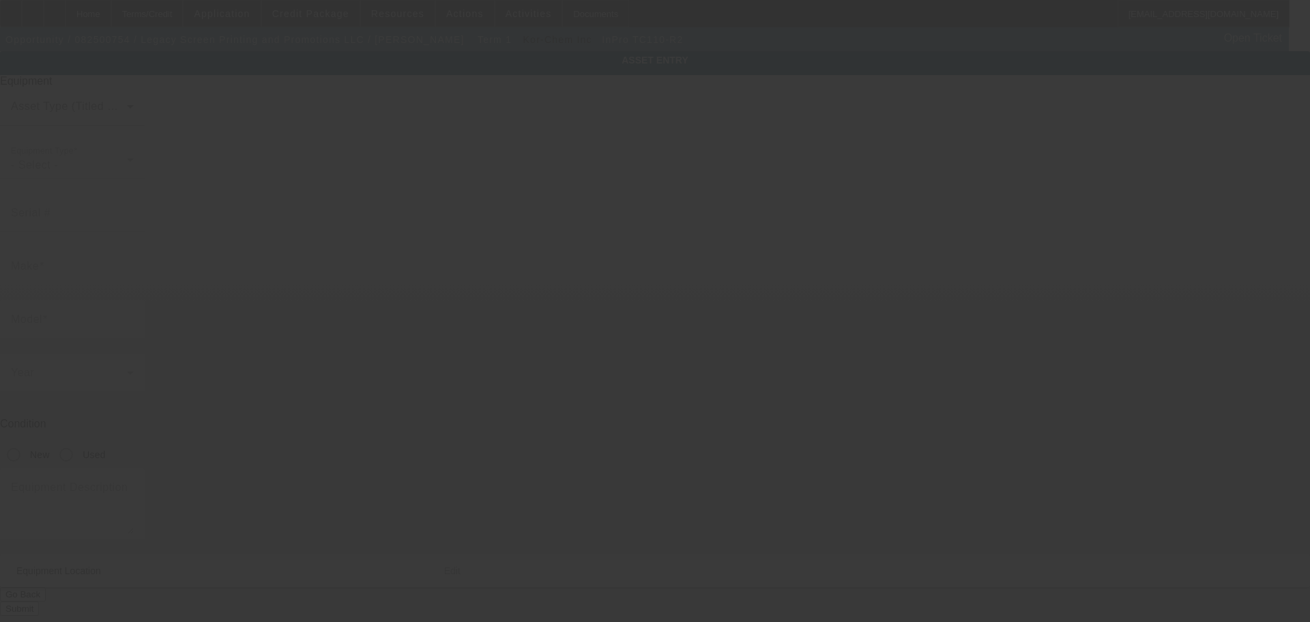
type input "InPro"
type input "TC110-R2"
type input "100 Anchor Rd"
type input "Ste 5"
type input "Michigan City"
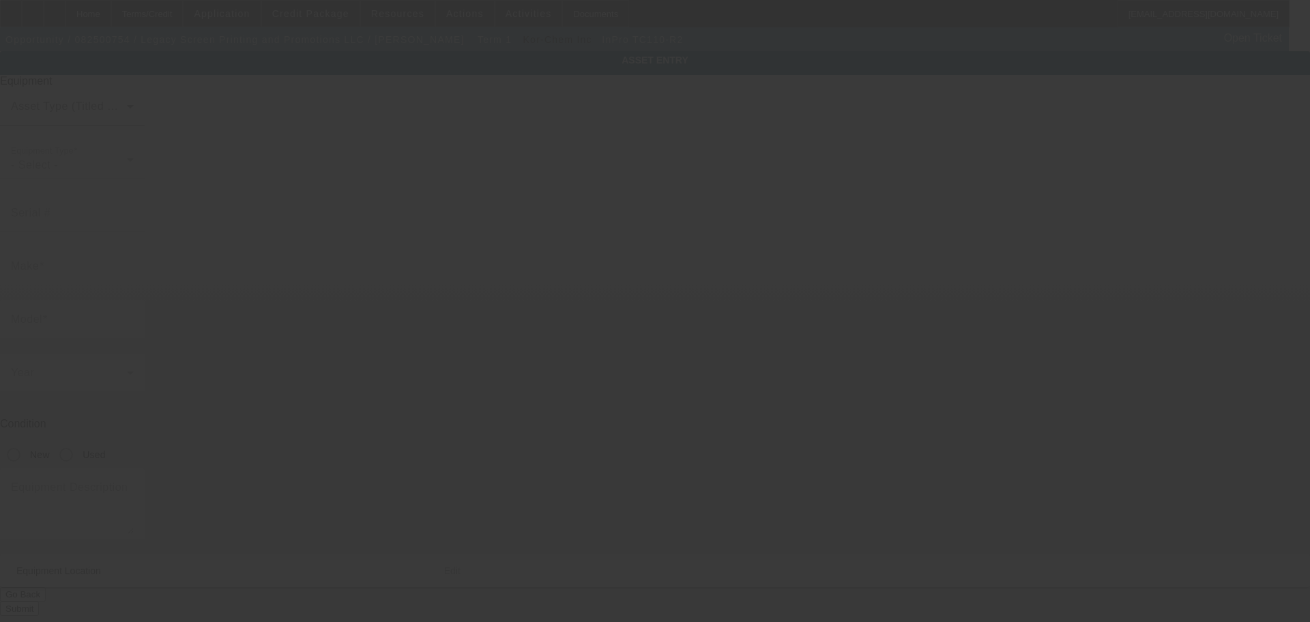
type input "46360"
type input "LaPorte"
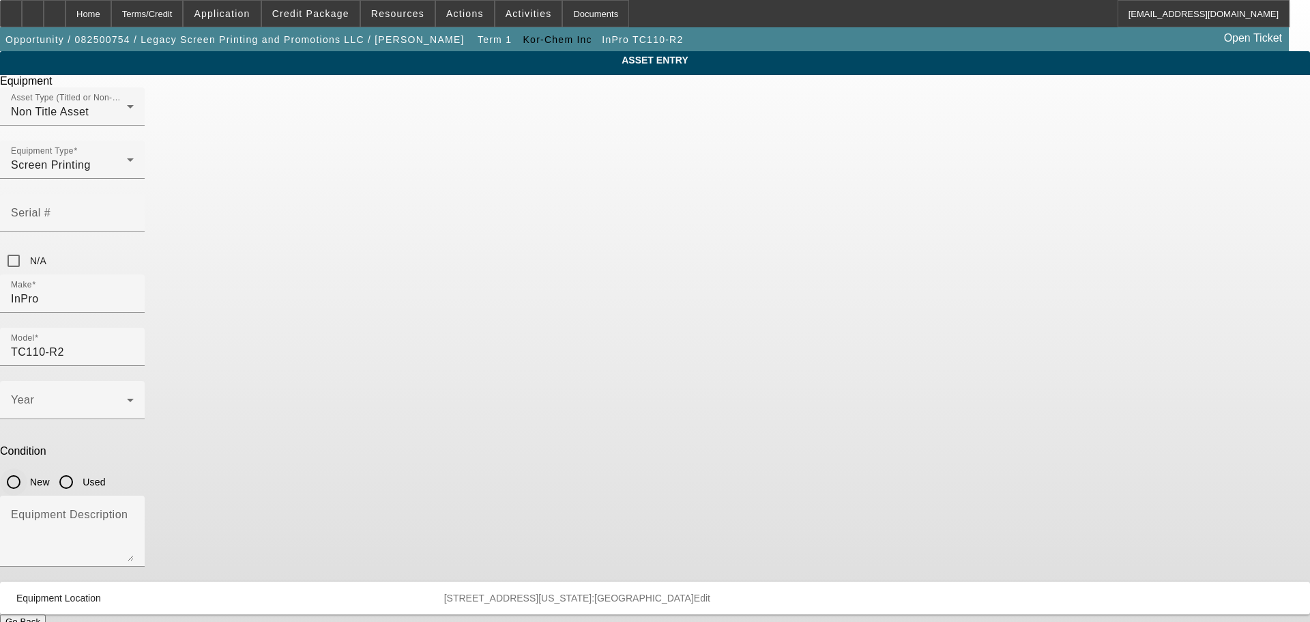
click at [27, 468] on input "New" at bounding box center [13, 481] width 27 height 27
radio input "true"
click at [134, 397] on mat-select at bounding box center [72, 405] width 123 height 16
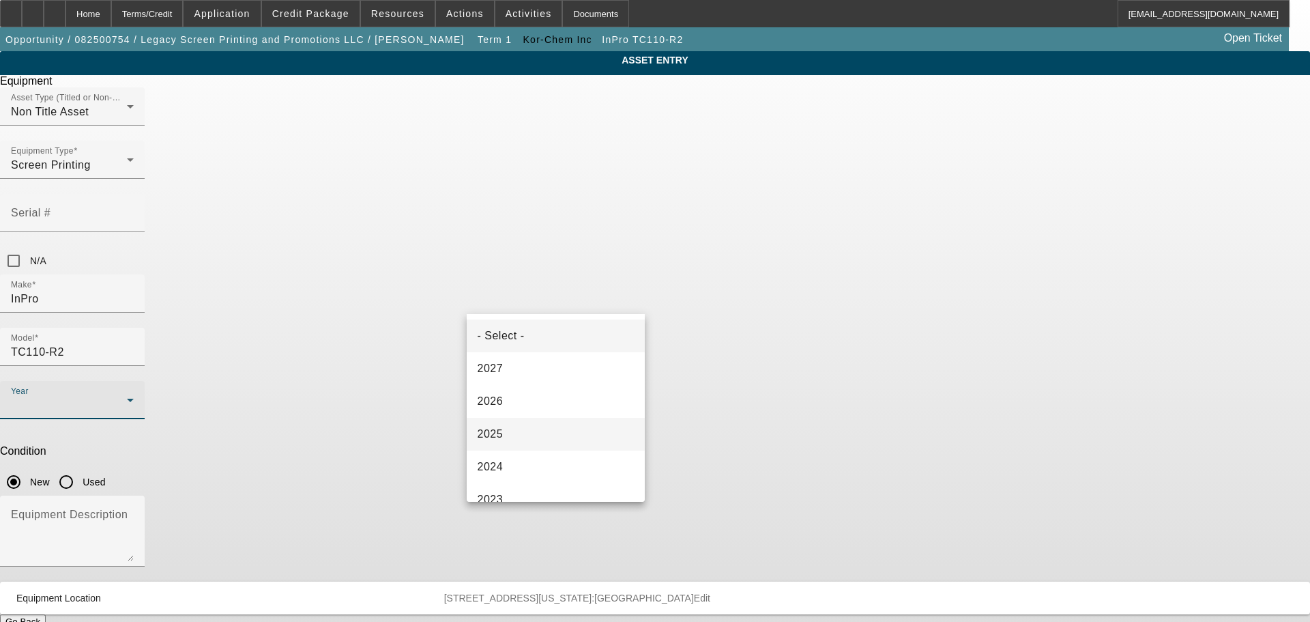
click at [538, 433] on mat-option "2025" at bounding box center [556, 434] width 179 height 33
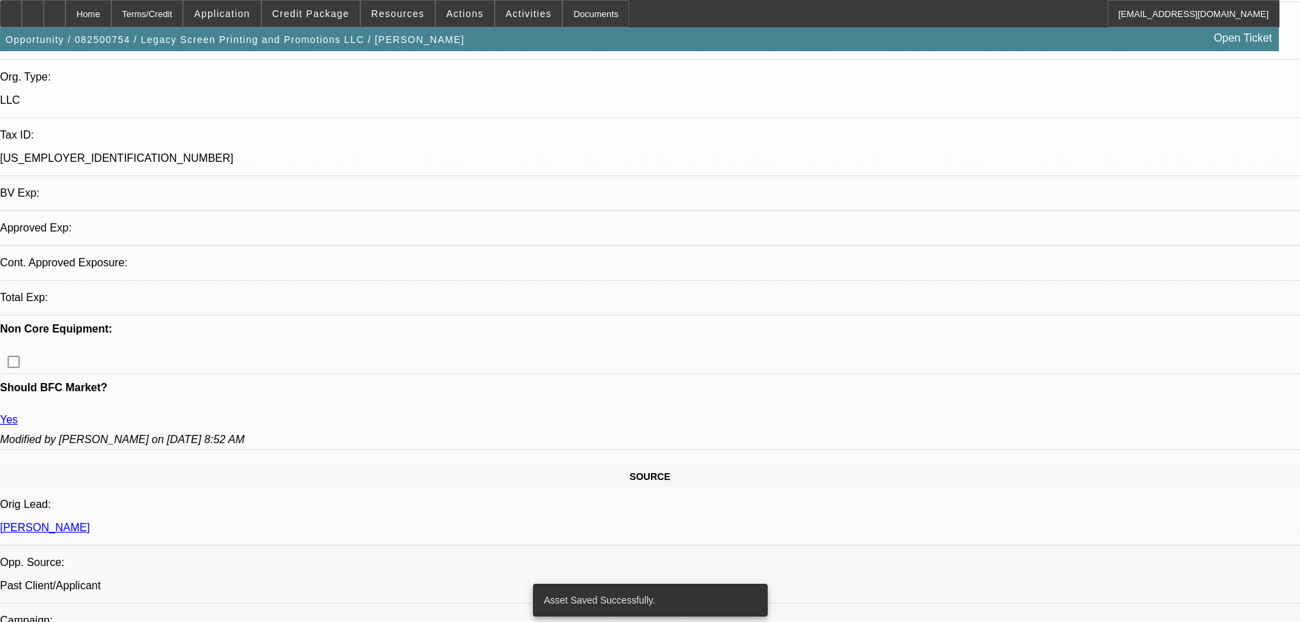
select select "0"
select select "2"
select select "0.1"
select select "4"
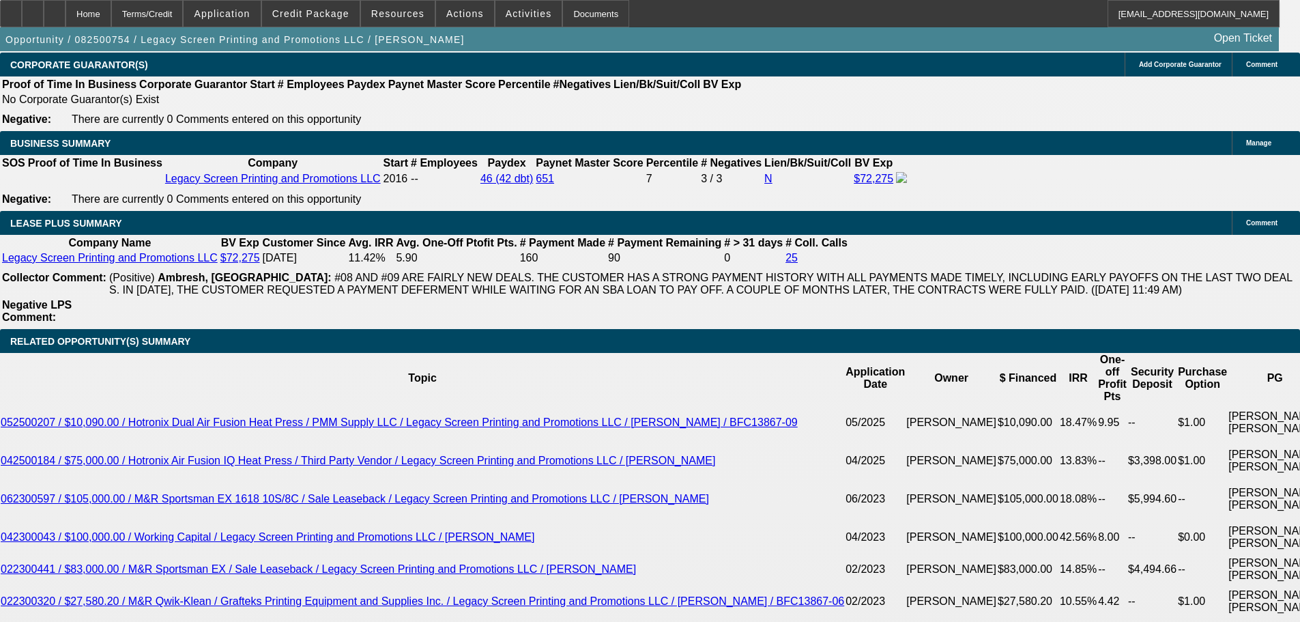
scroll to position [2449, 0]
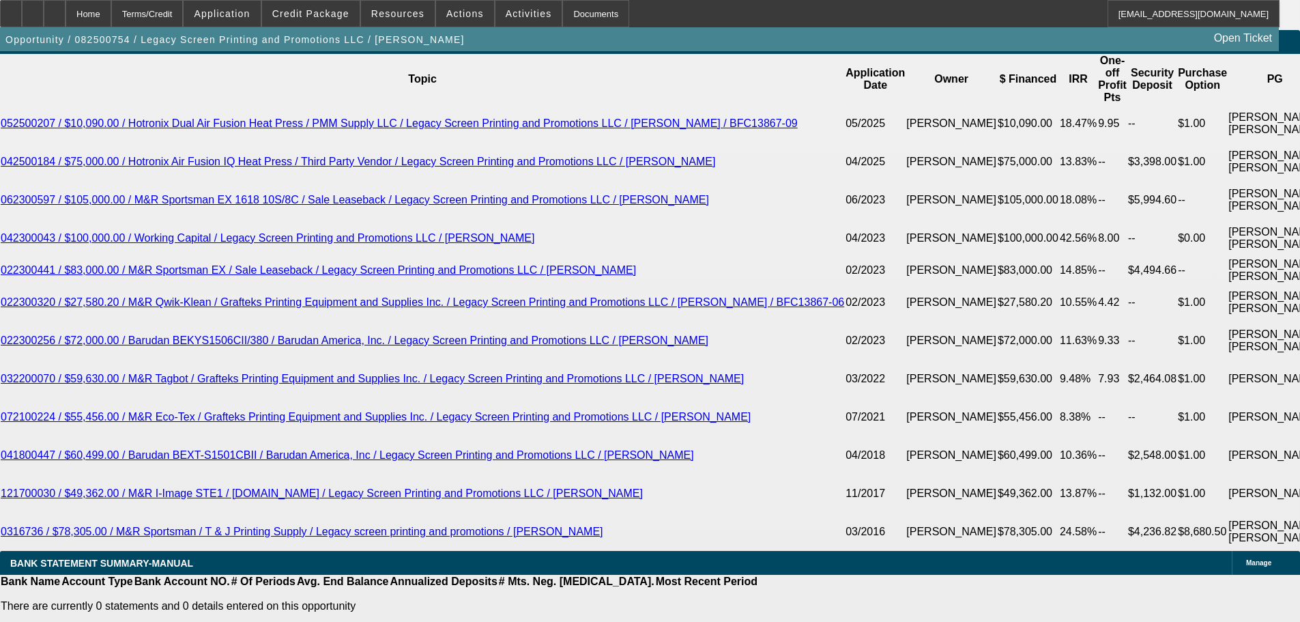
type input "$0.00"
type input "60"
type input "1"
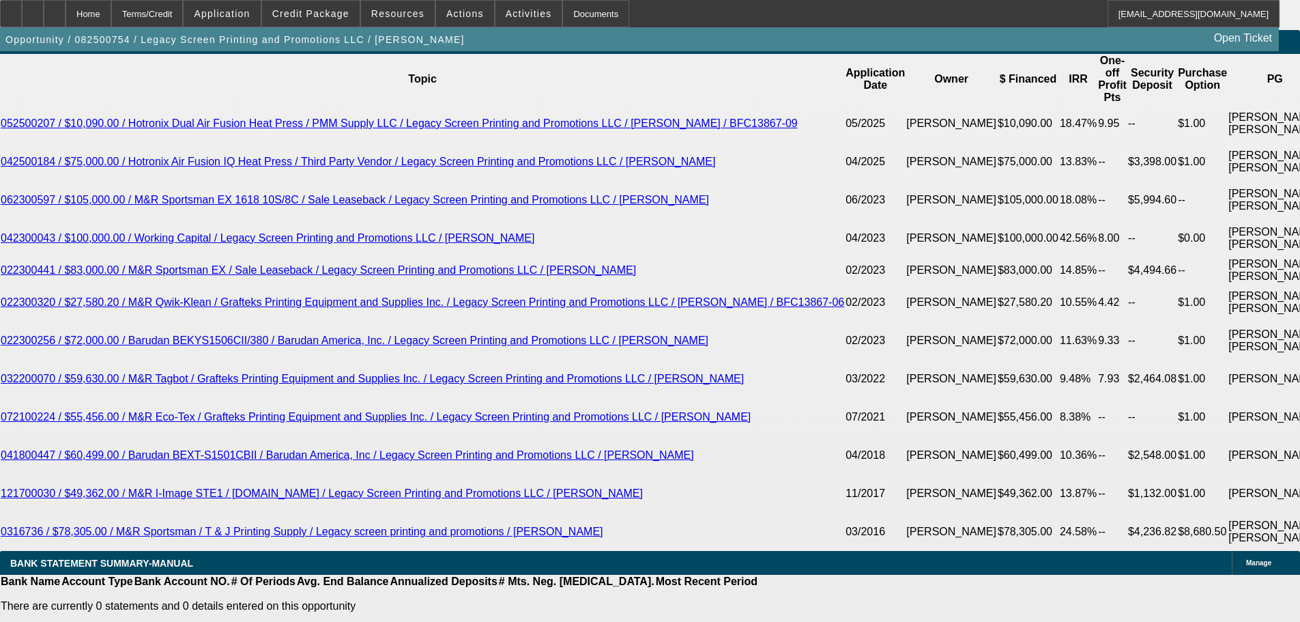
type input "$1,196.56"
type input "$598.28"
type input "12"
type input "$1,557.12"
type input "$778.56"
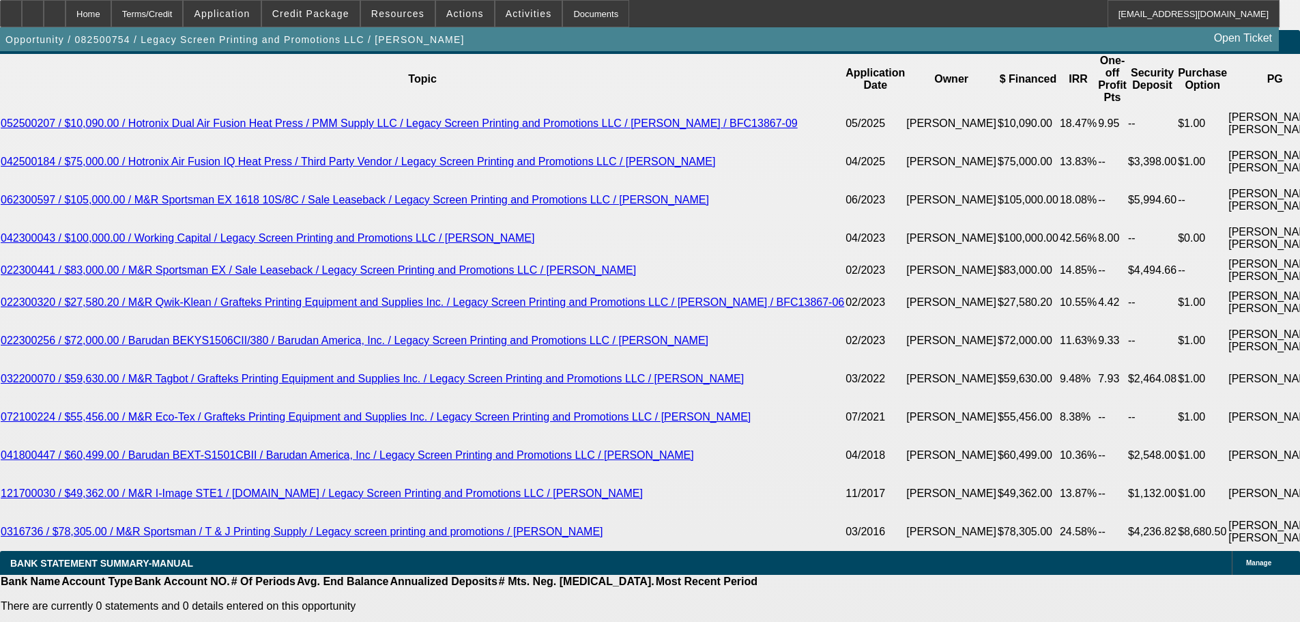
type input "12.9"
type input "$1,589.14"
type input "$794.57"
type input "12.9"
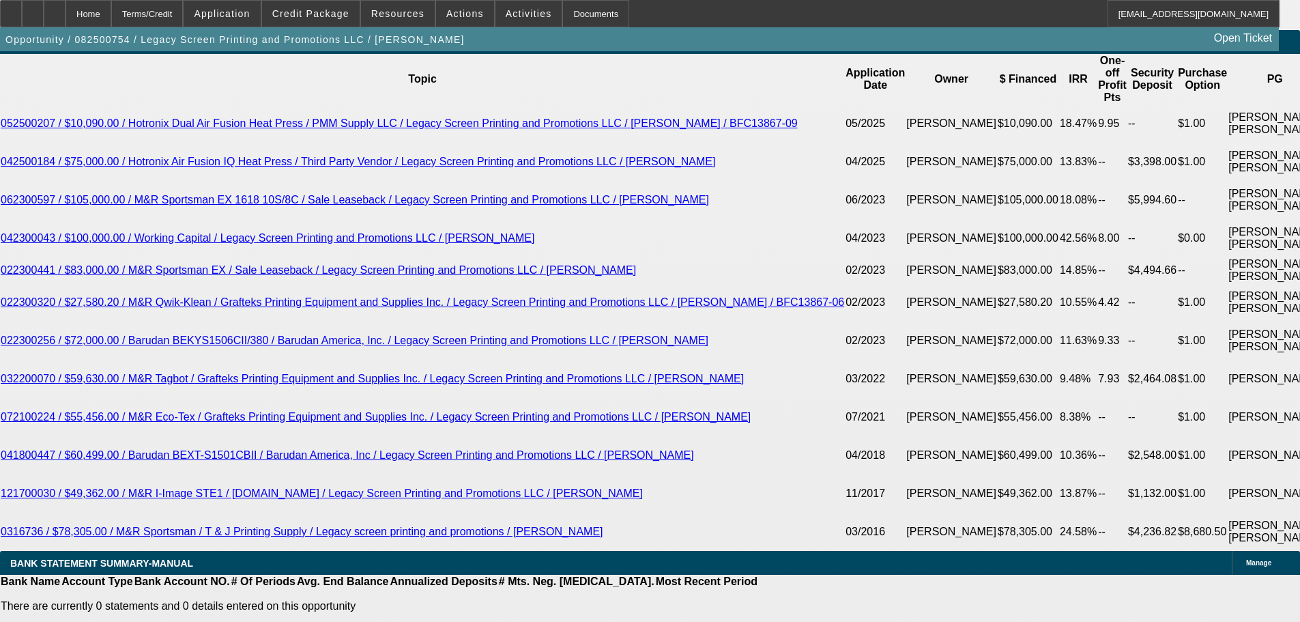
select select "0"
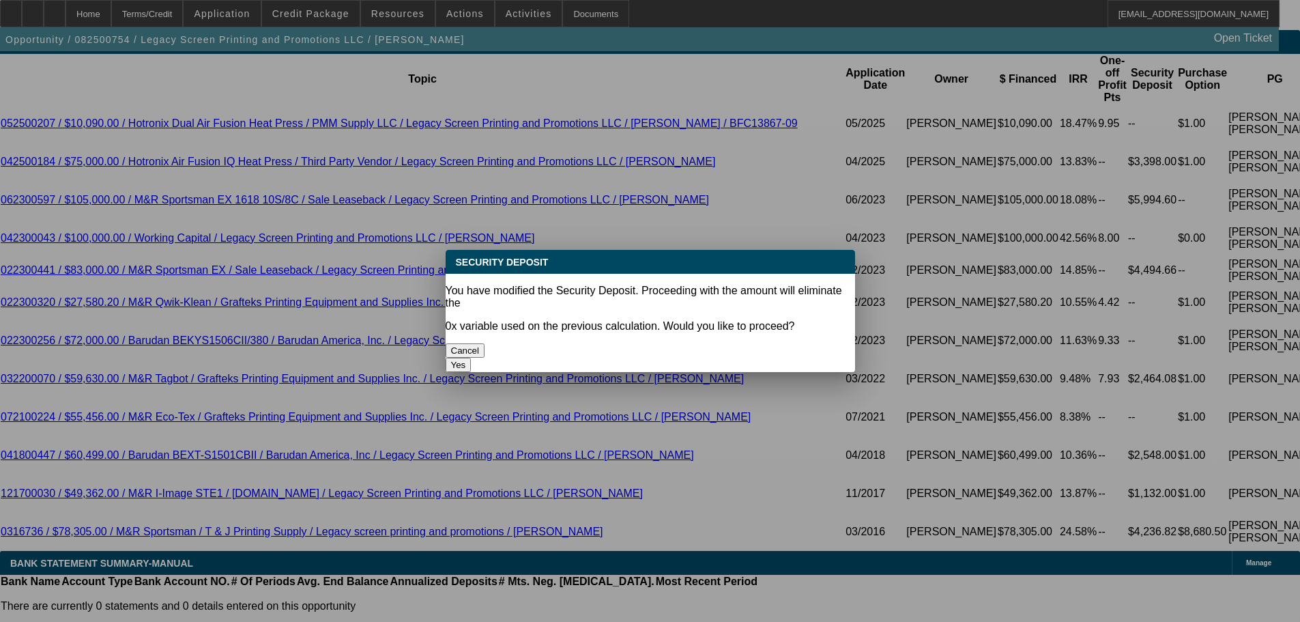
scroll to position [0, 0]
click at [471, 358] on button "Yes" at bounding box center [459, 365] width 26 height 14
type input "$0.00"
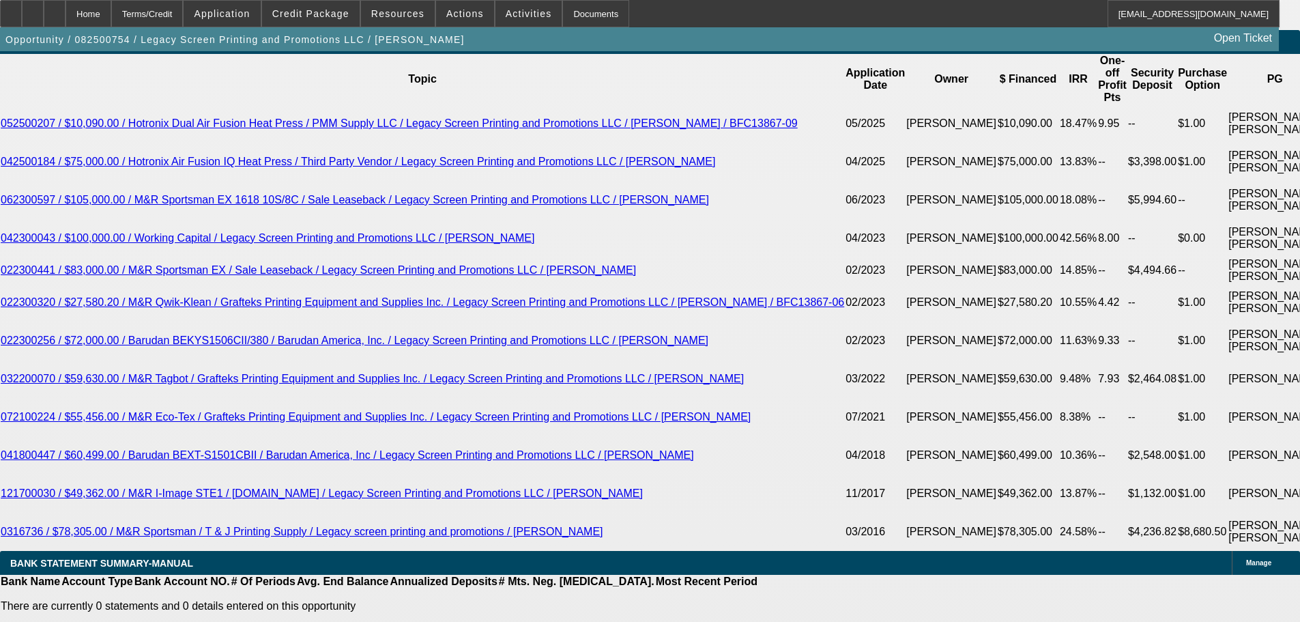
select select "1"
select select "0"
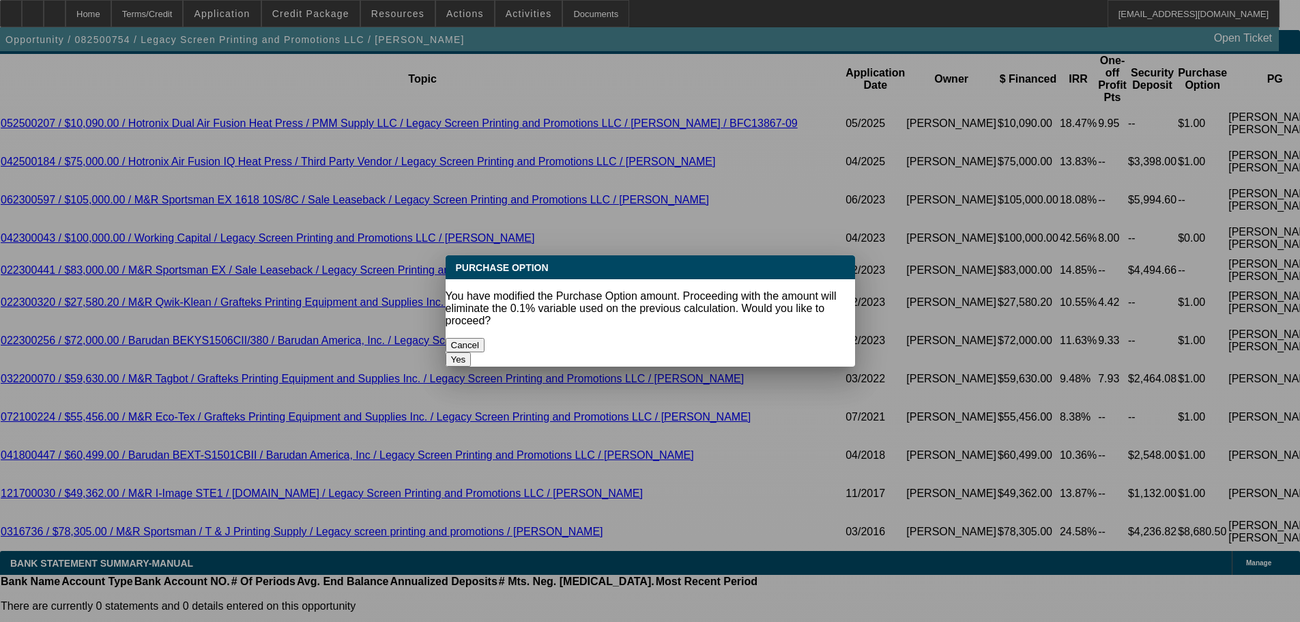
click at [471, 352] on button "Yes" at bounding box center [459, 359] width 26 height 14
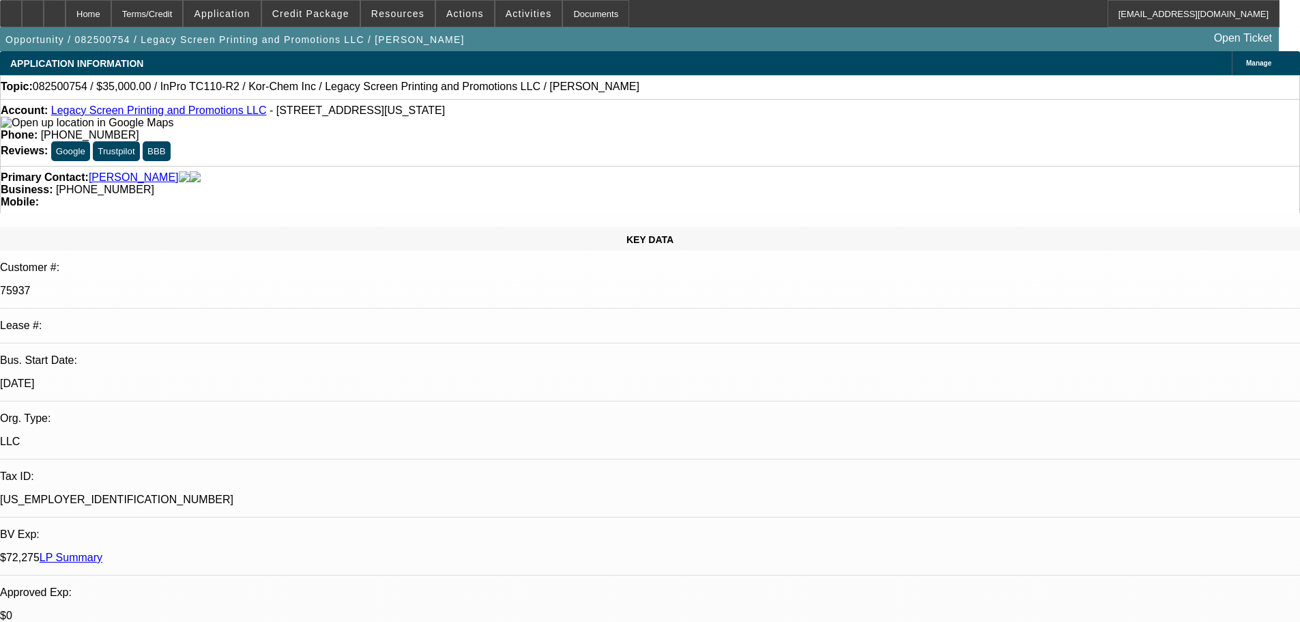
scroll to position [2449, 0]
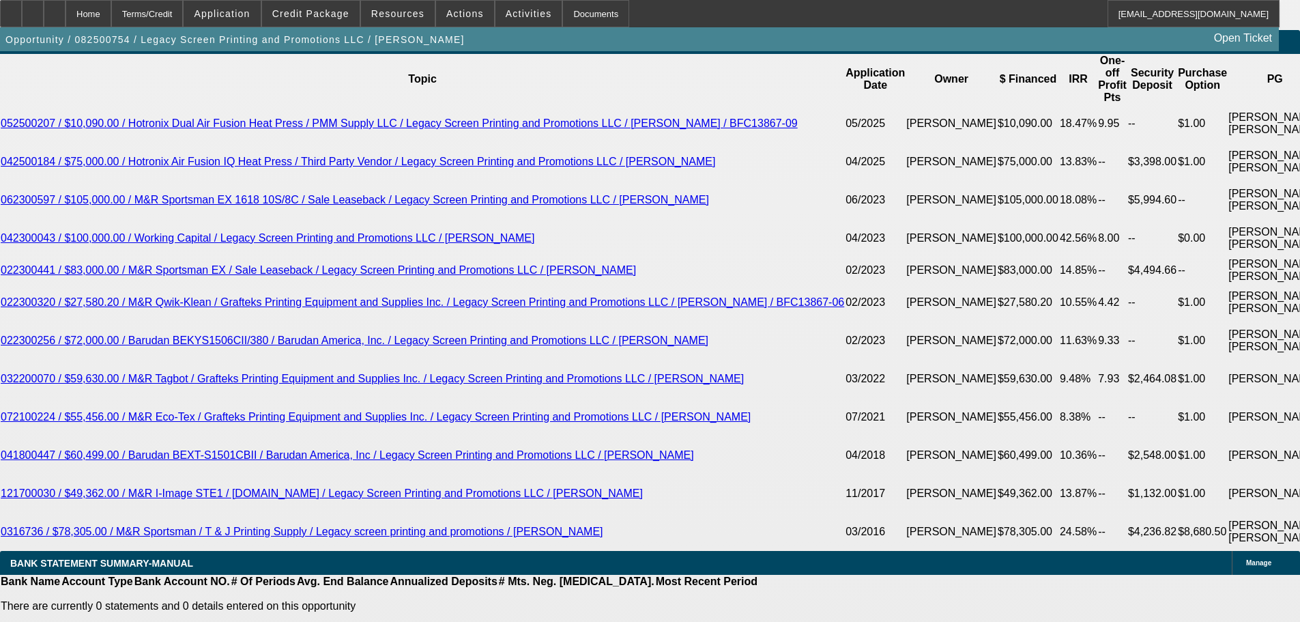
drag, startPoint x: 254, startPoint y: 474, endPoint x: 317, endPoint y: 473, distance: 62.1
type input "$1.00"
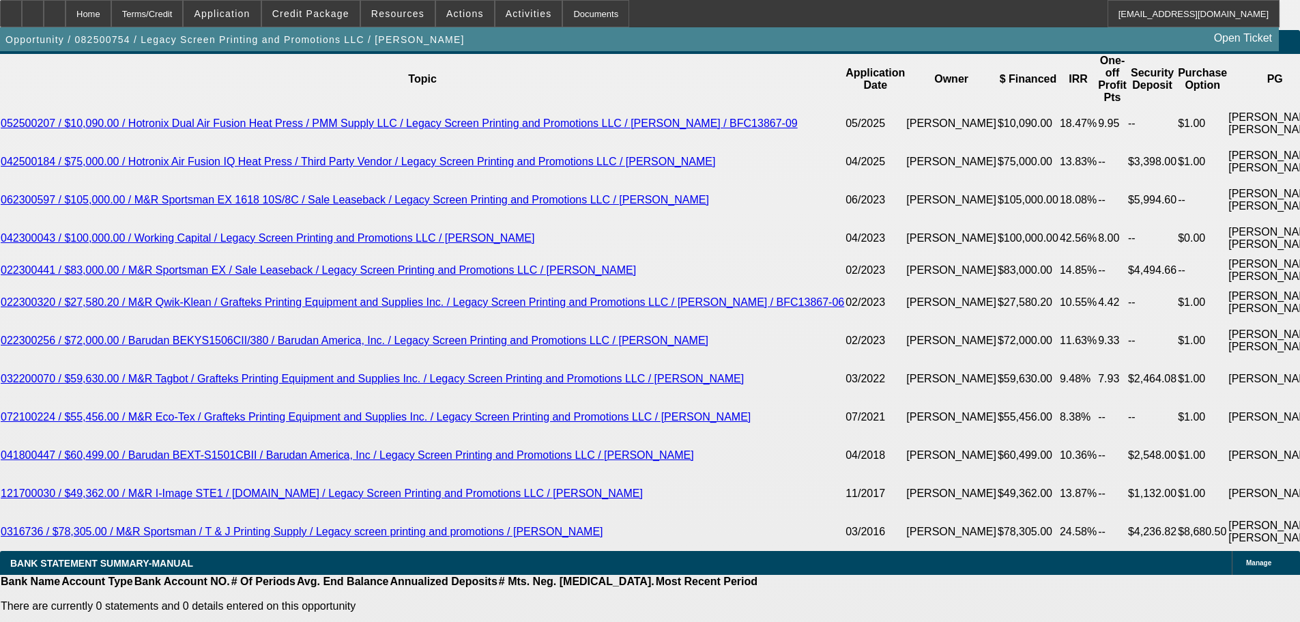
select select "2"
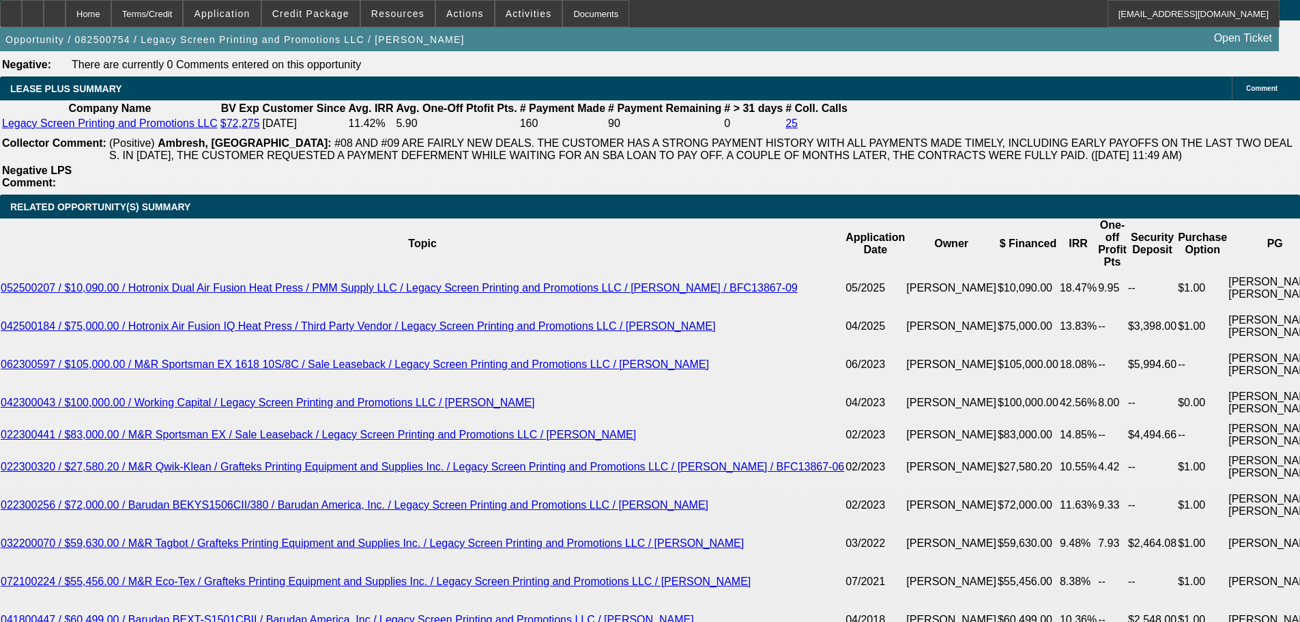
scroll to position [2245, 0]
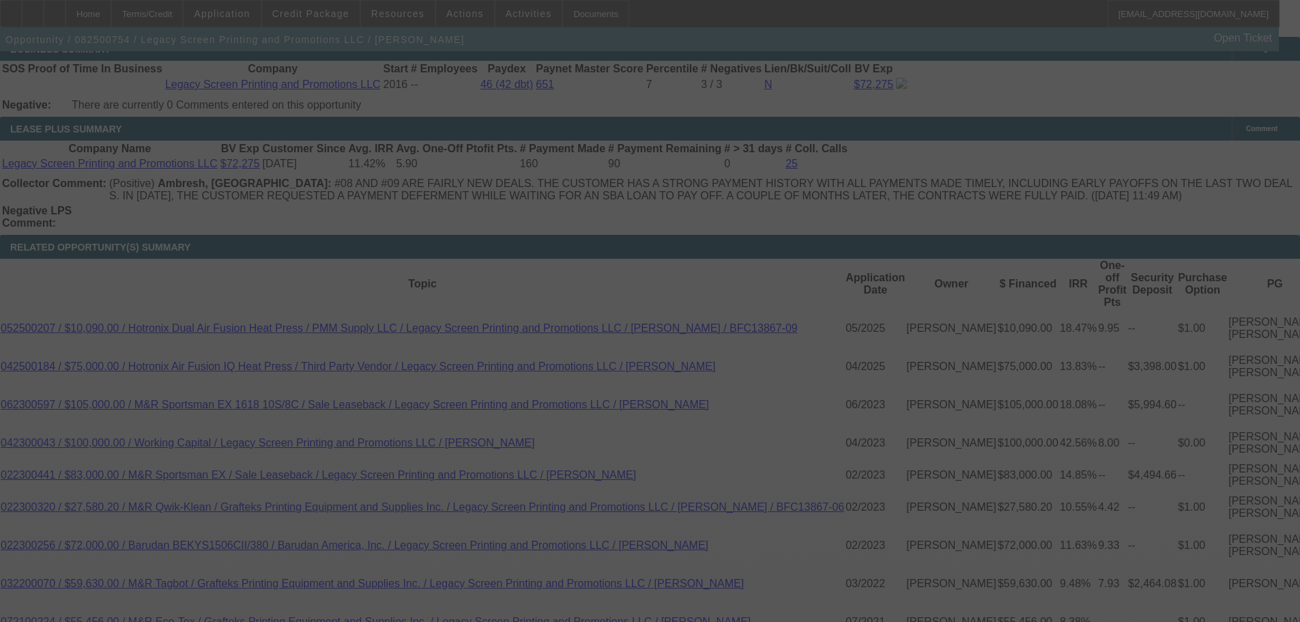
select select "0"
select select "2"
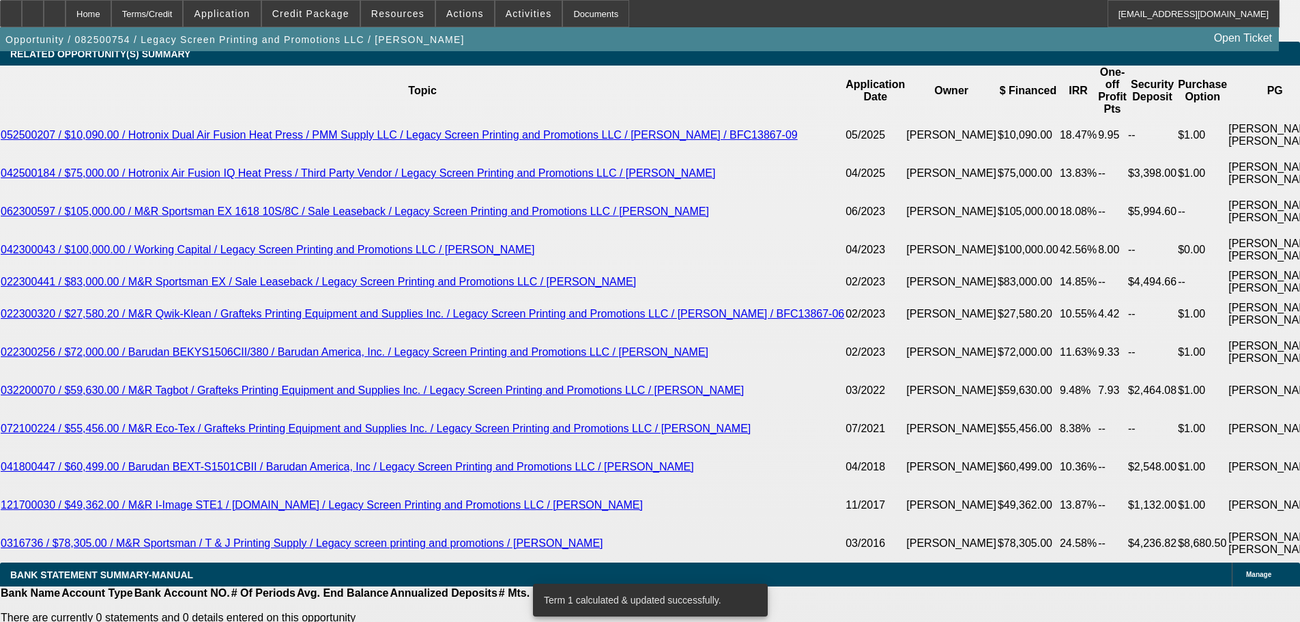
scroll to position [2449, 0]
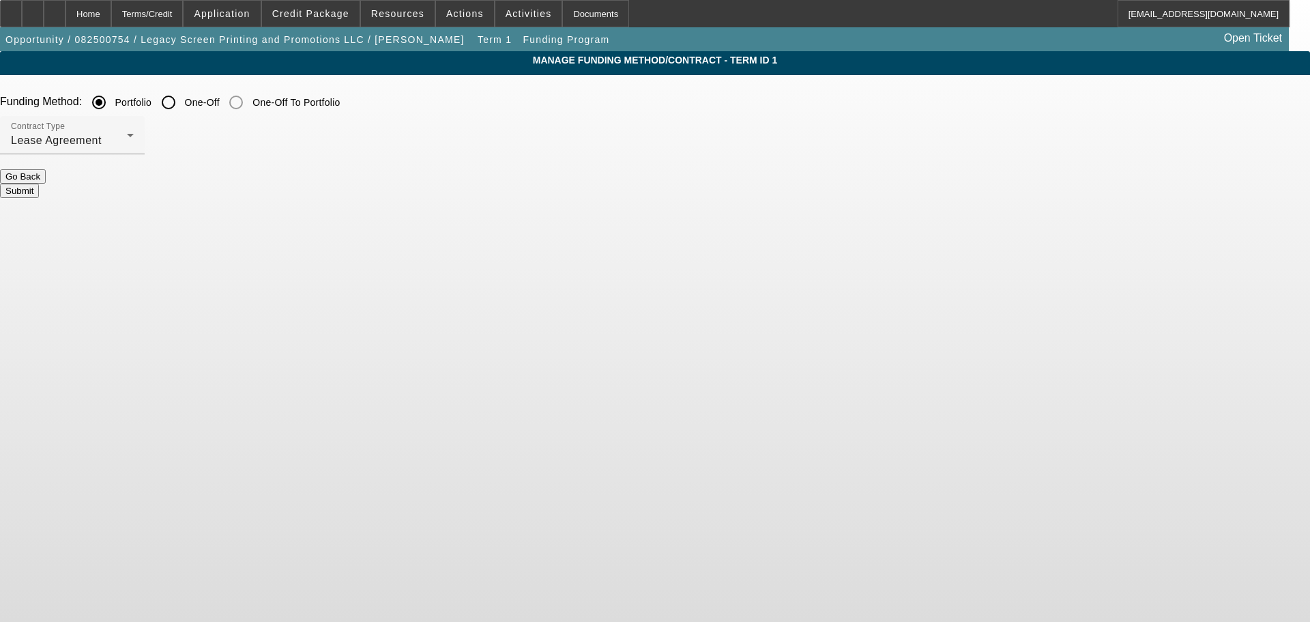
click at [182, 105] on input "One-Off" at bounding box center [168, 102] width 27 height 27
radio input "true"
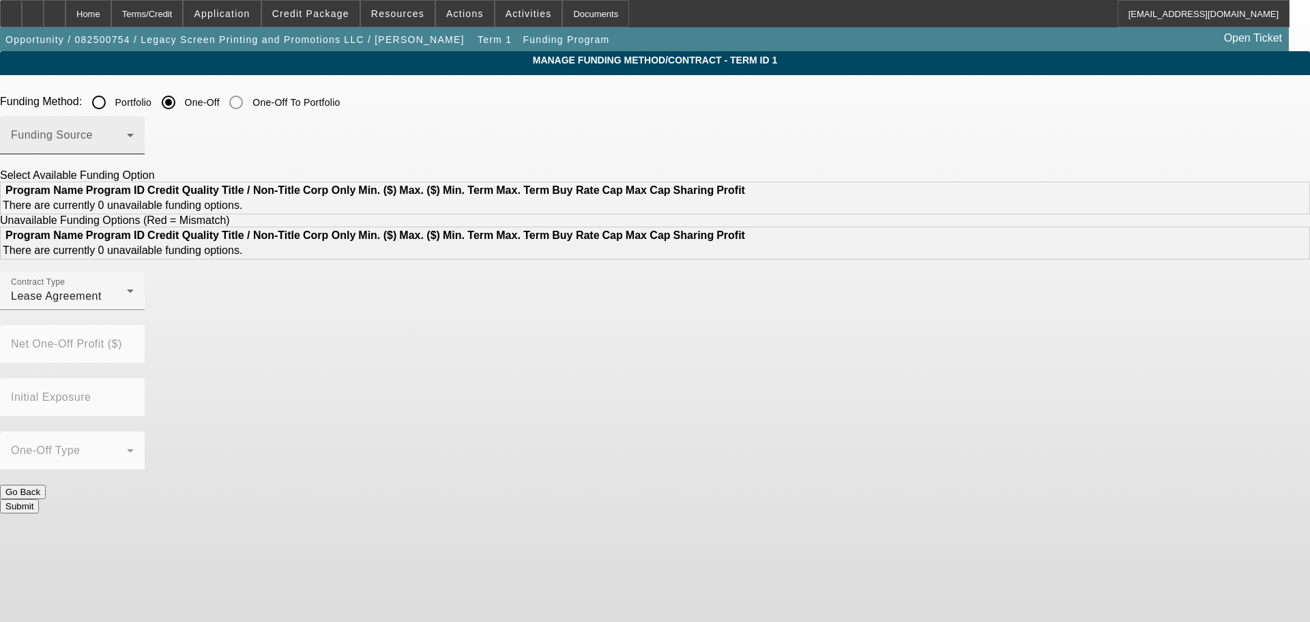
click at [134, 125] on div "Funding Source" at bounding box center [72, 135] width 123 height 38
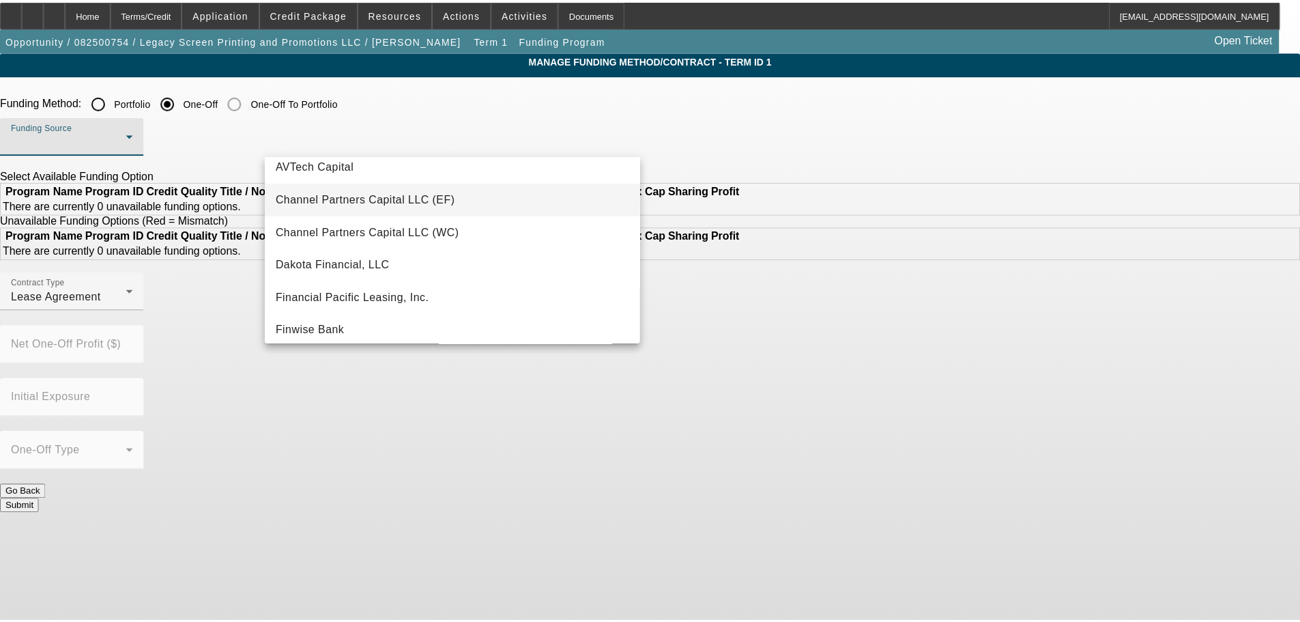
scroll to position [68, 0]
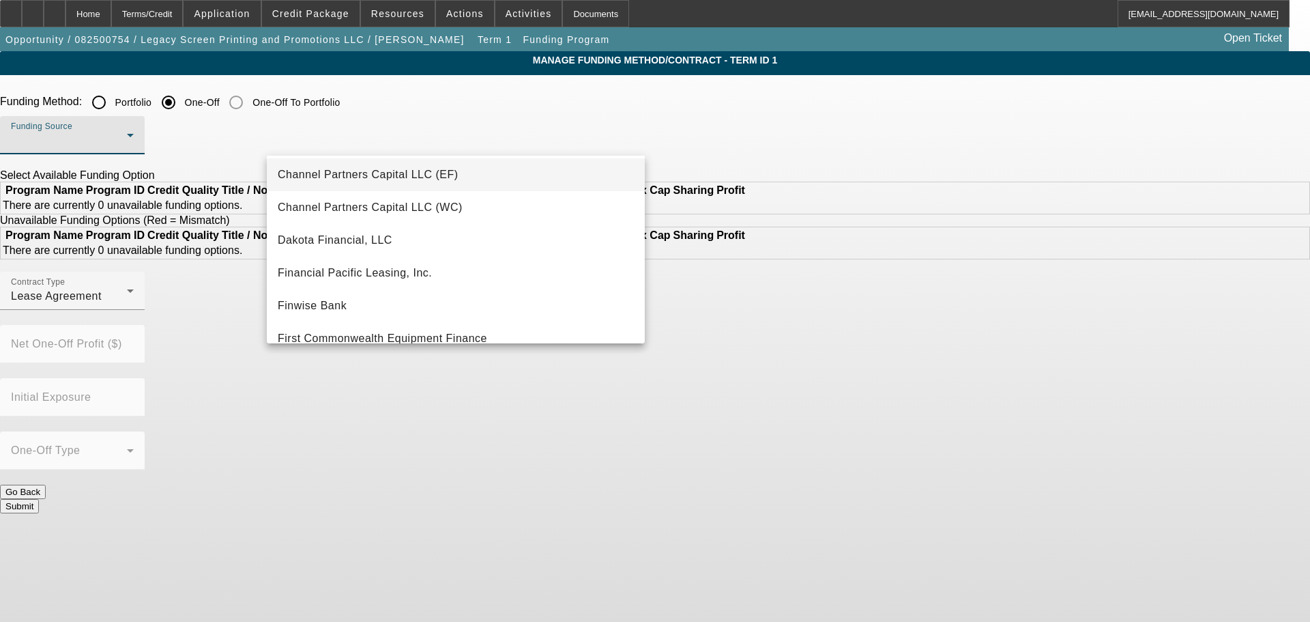
click at [406, 166] on span "Channel Partners Capital LLC (EF)" at bounding box center [368, 174] width 181 height 16
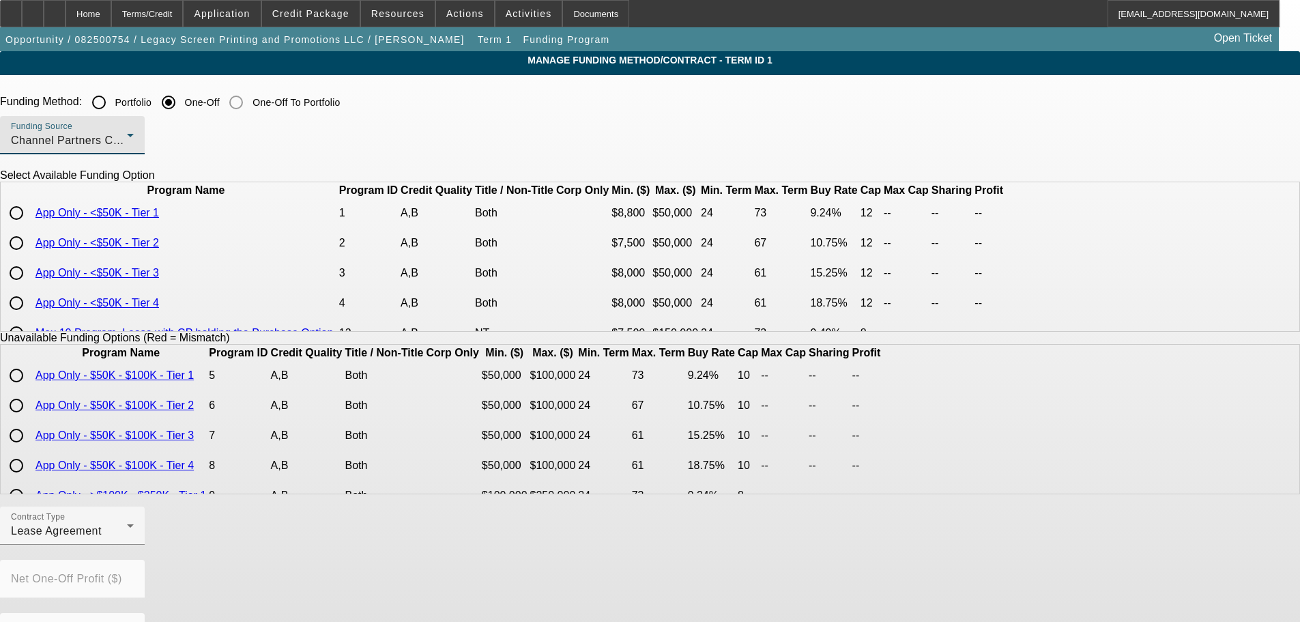
click at [30, 227] on input "radio" at bounding box center [16, 212] width 27 height 27
radio input "true"
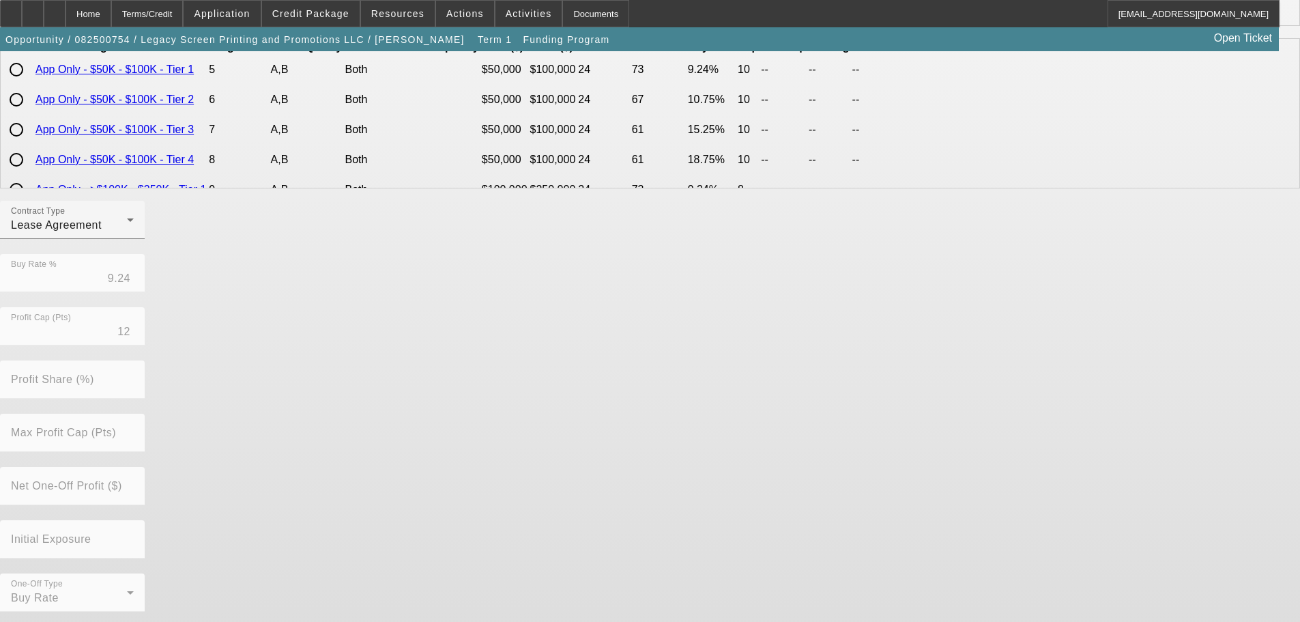
scroll to position [310, 0]
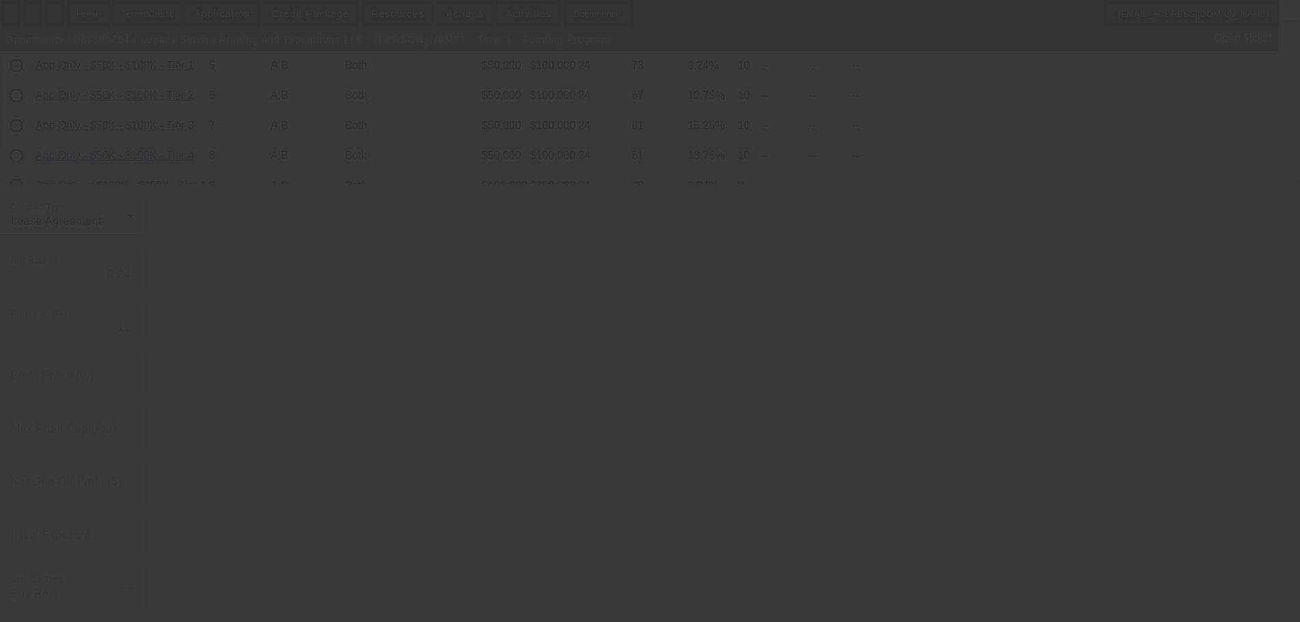
radio input "true"
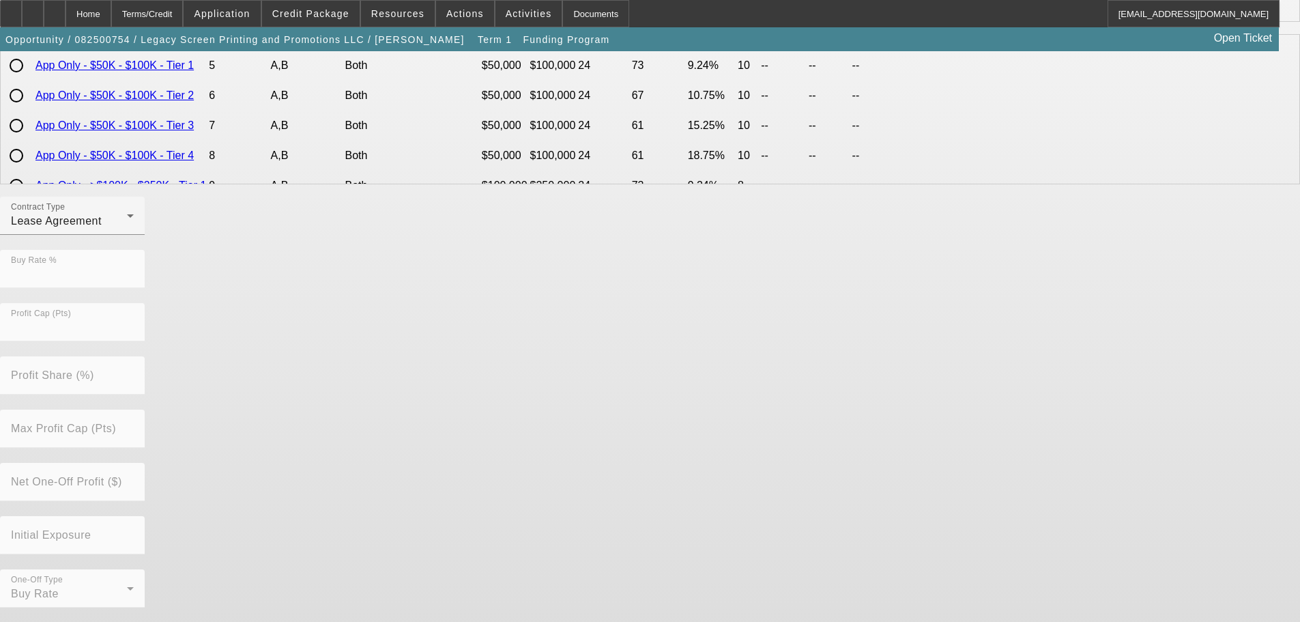
scroll to position [0, 0]
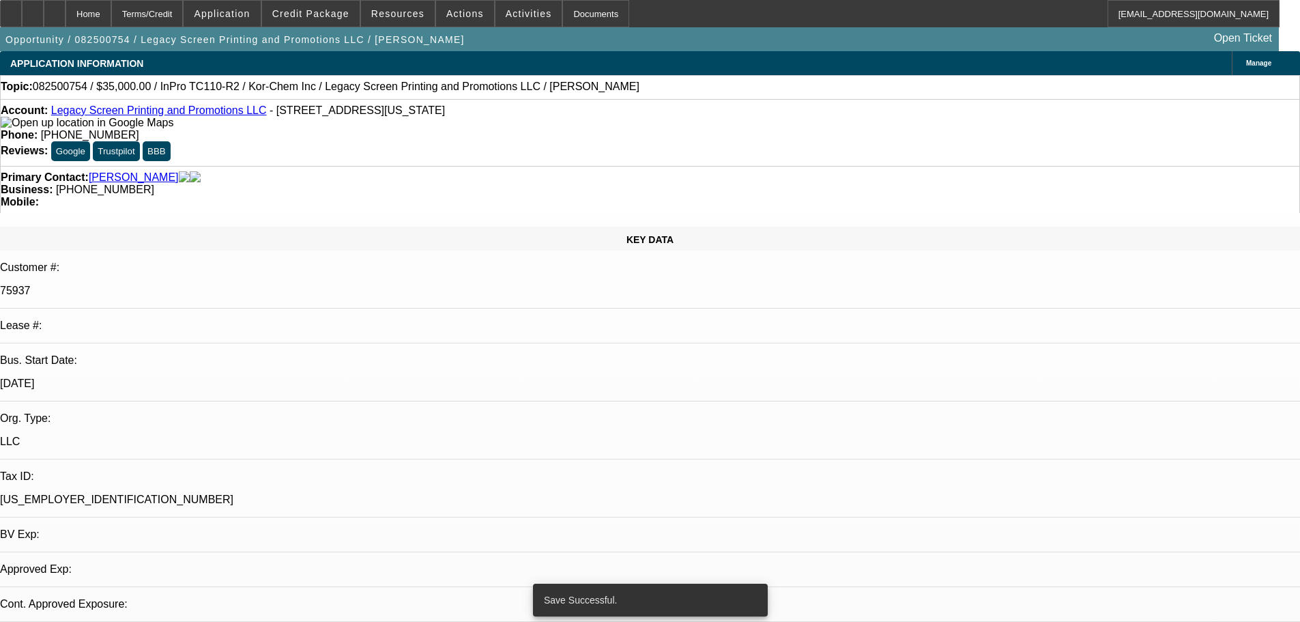
select select "0"
select select "2"
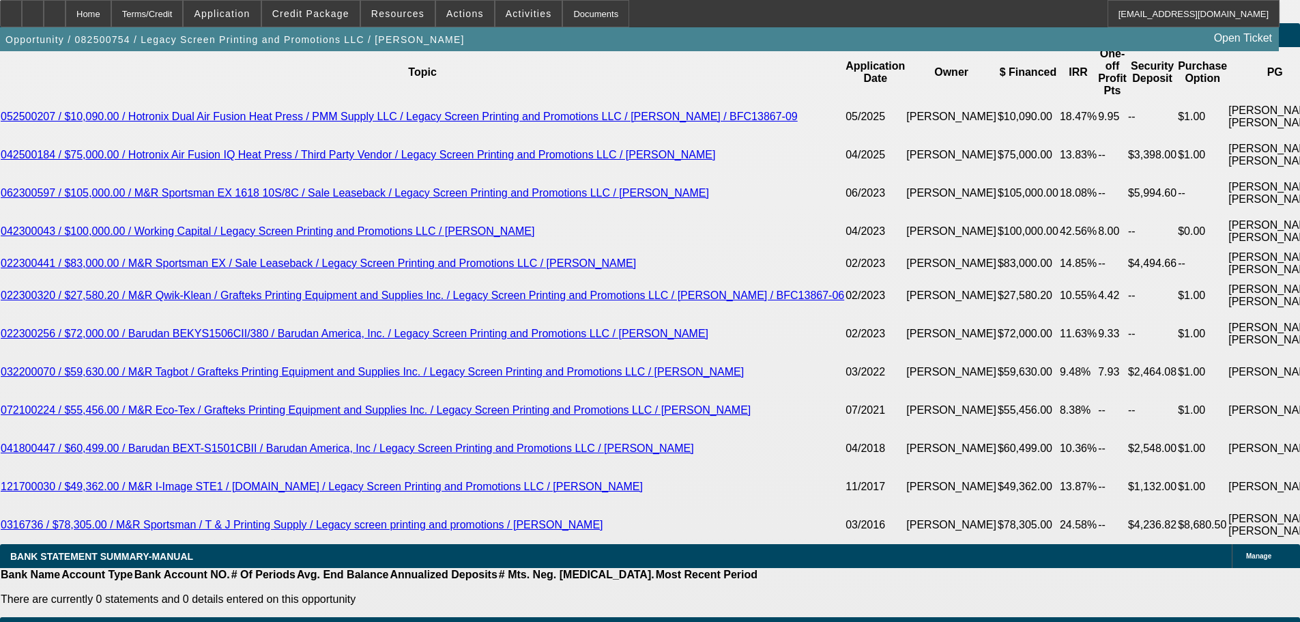
scroll to position [2593, 0]
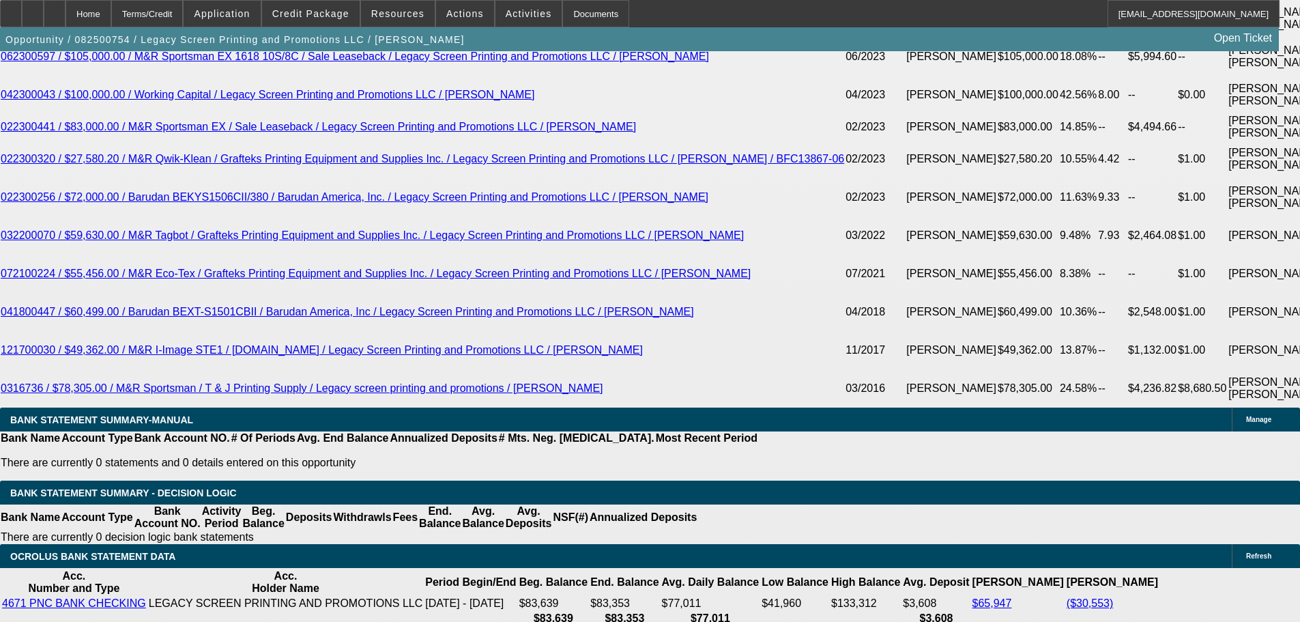
drag, startPoint x: 292, startPoint y: 226, endPoint x: 355, endPoint y: 228, distance: 62.8
type input "UNKNOWN"
type input "1"
type input "$598.28"
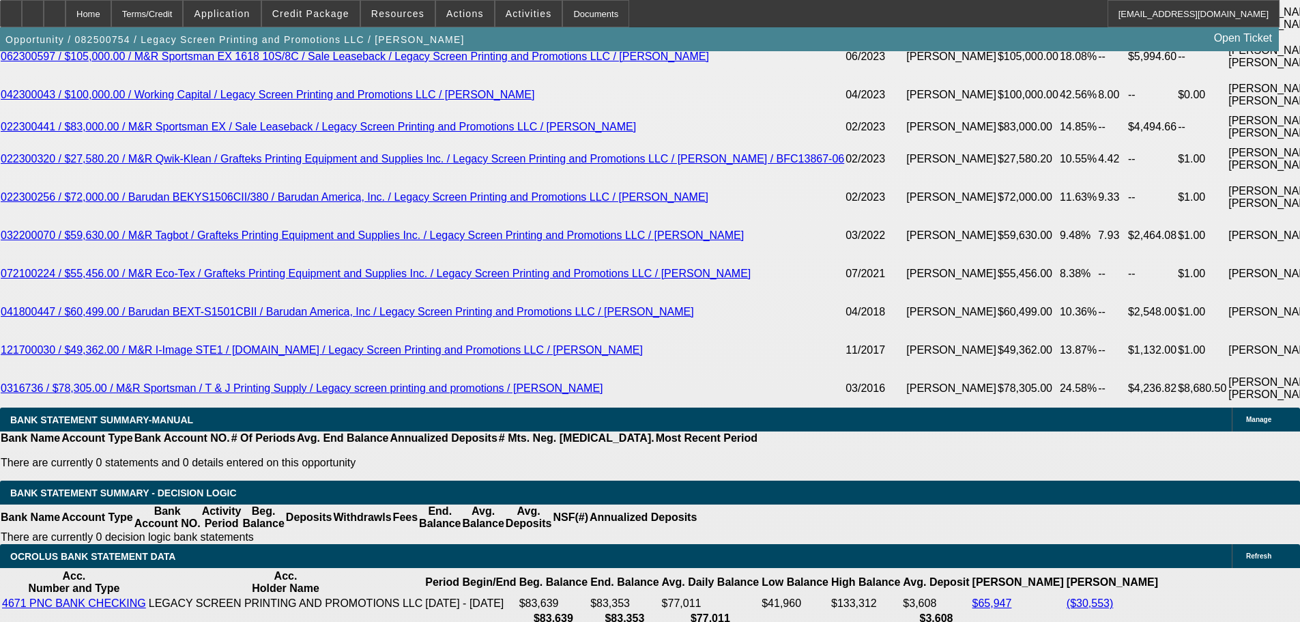
type input "11"
type input "$760.98"
type input "11.5"
type input "$769.74"
type input "11.5"
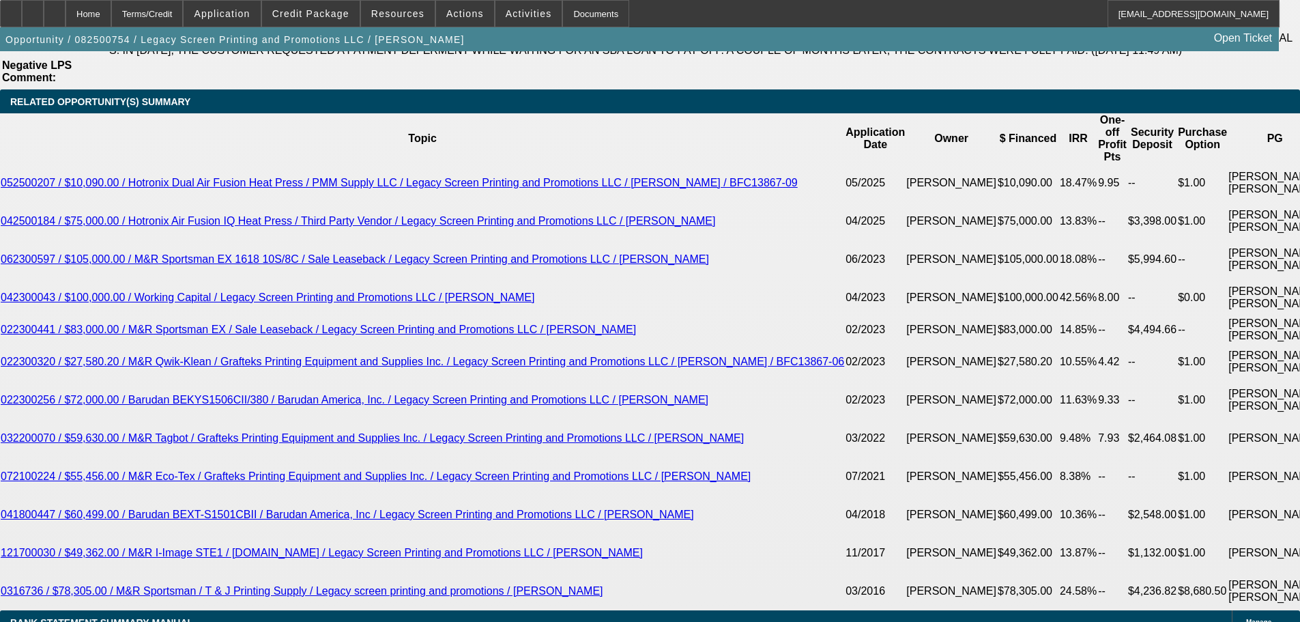
scroll to position [2388, 0]
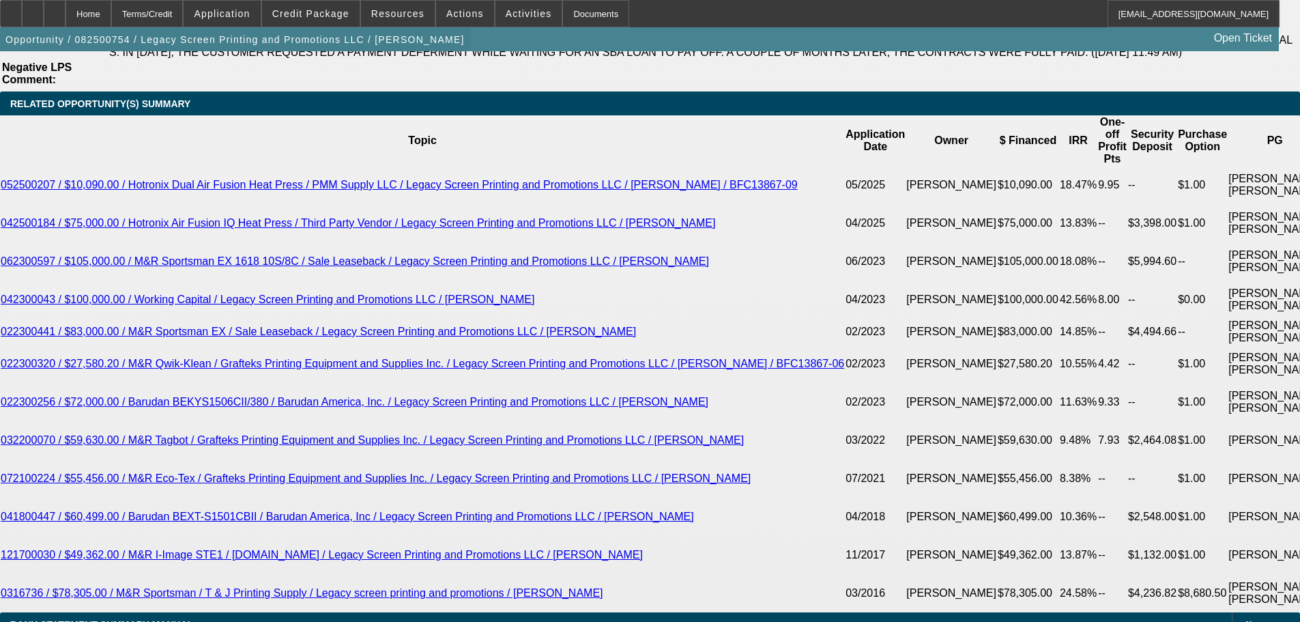
click at [206, 55] on span "button" at bounding box center [235, 39] width 470 height 33
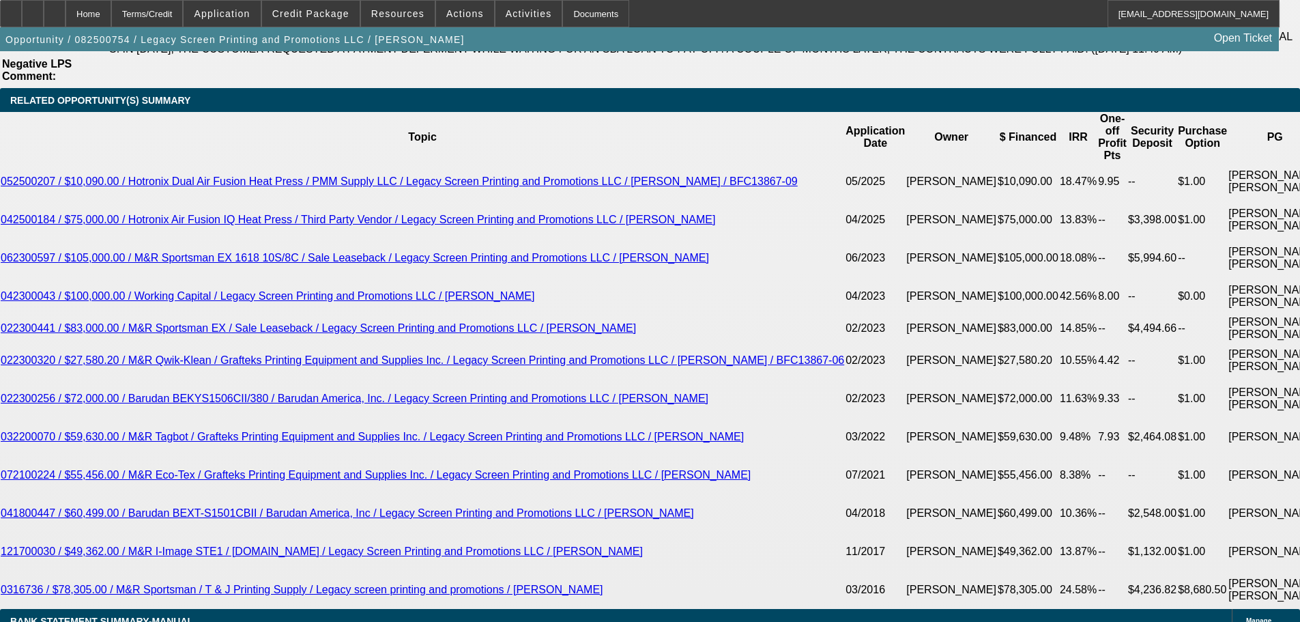
scroll to position [2252, 0]
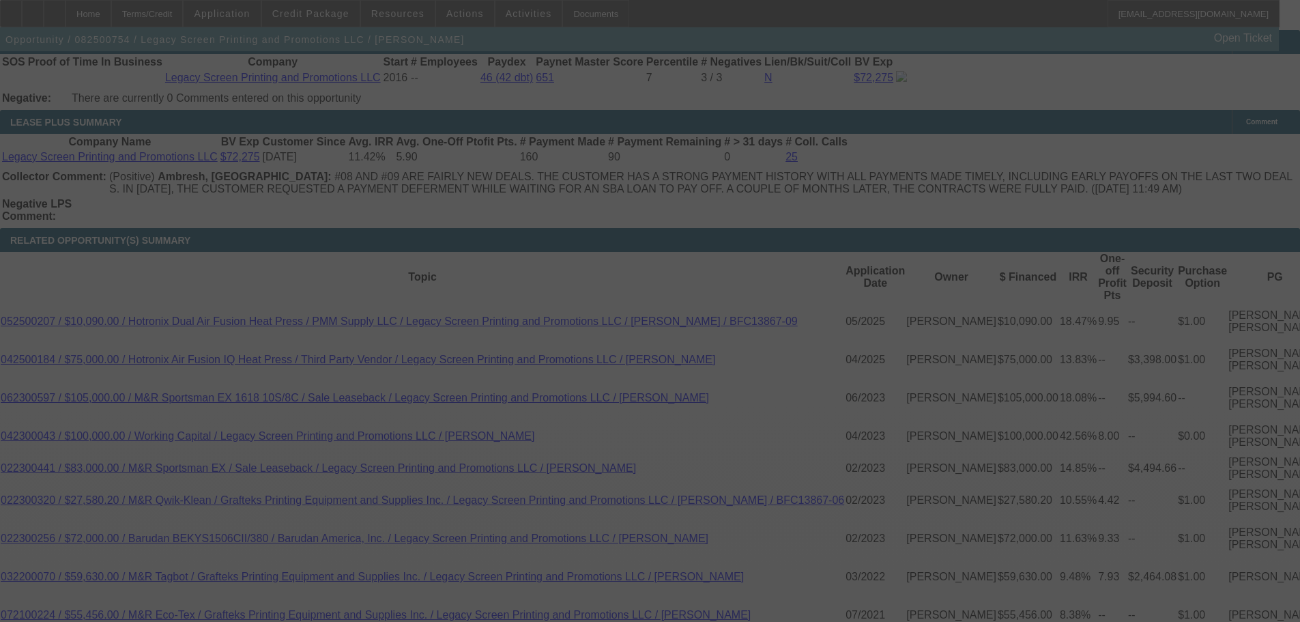
select select "0"
select select "2"
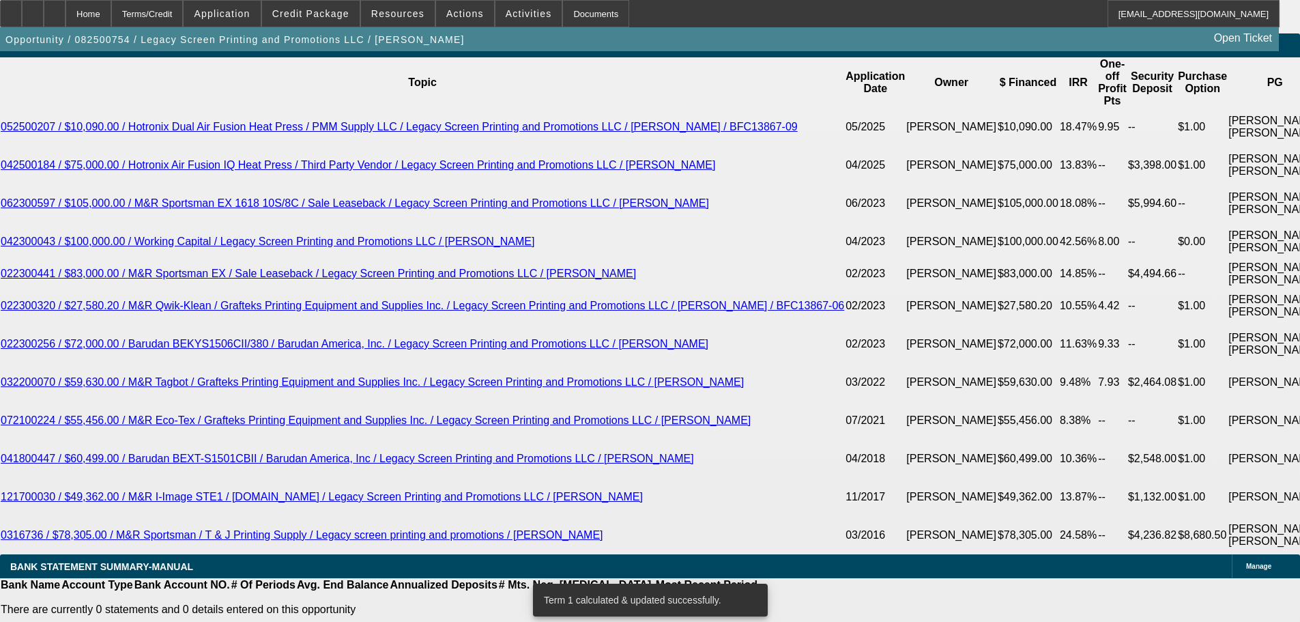
scroll to position [2524, 0]
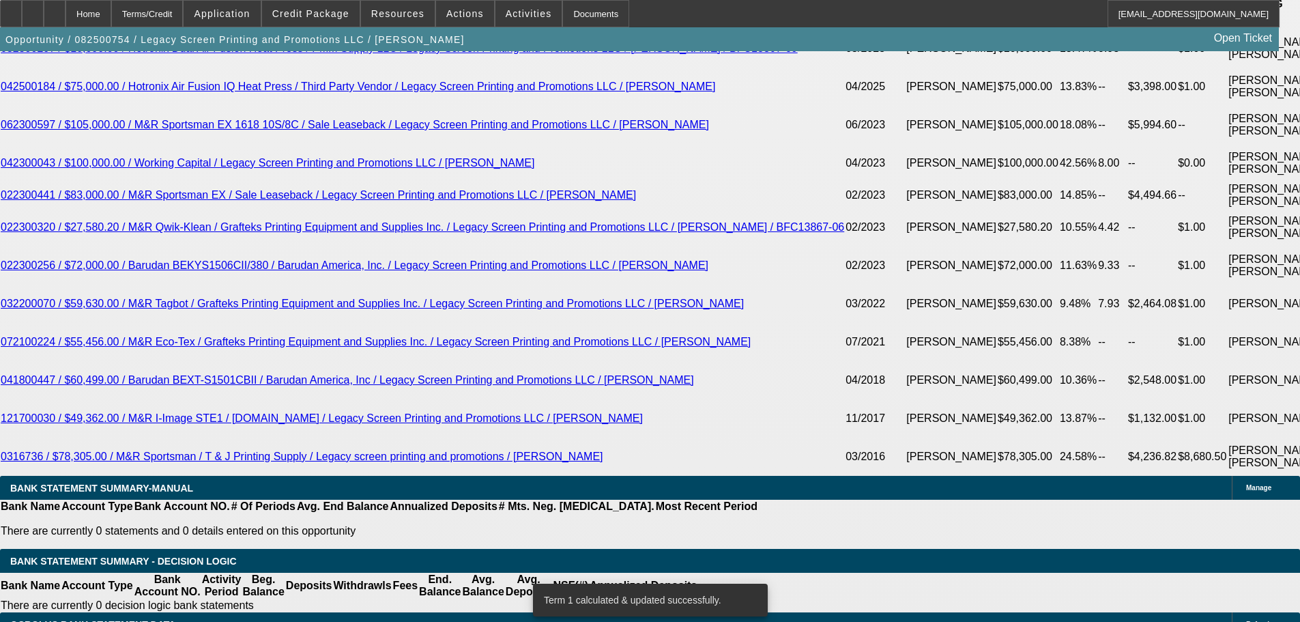
drag, startPoint x: 291, startPoint y: 300, endPoint x: 454, endPoint y: 286, distance: 163.7
type input "UNKNOWN"
type input "11"
type input "$760.98"
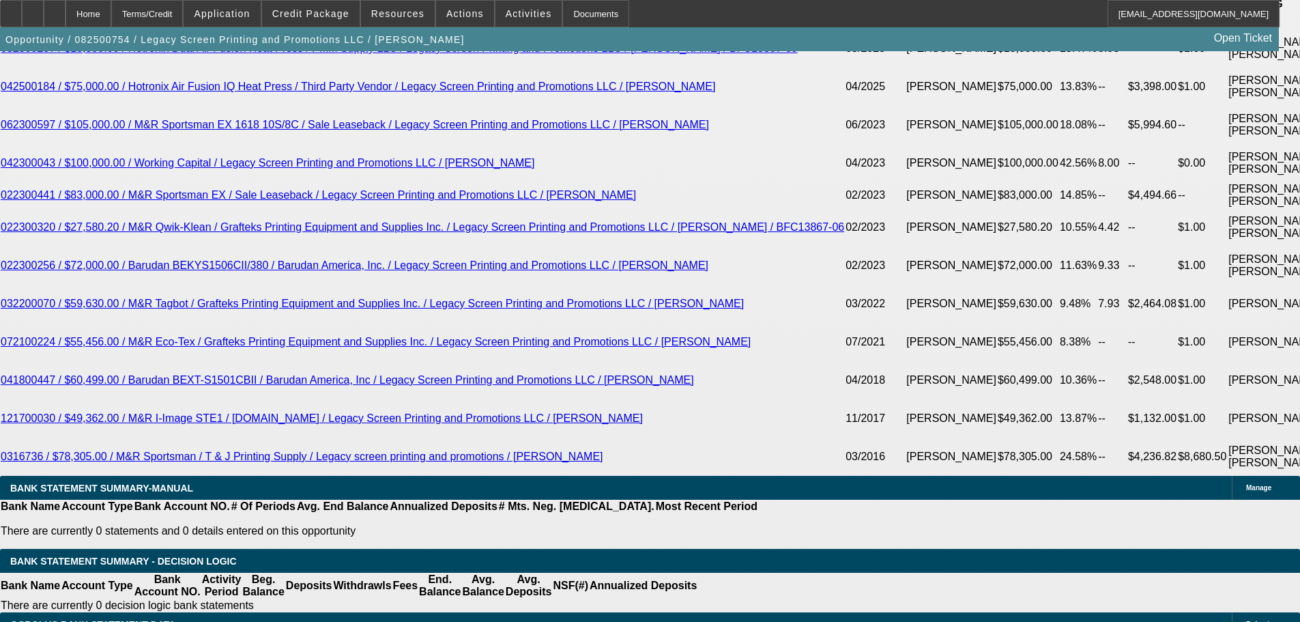
type input "11.9"
type input "$776.79"
type input "11.9"
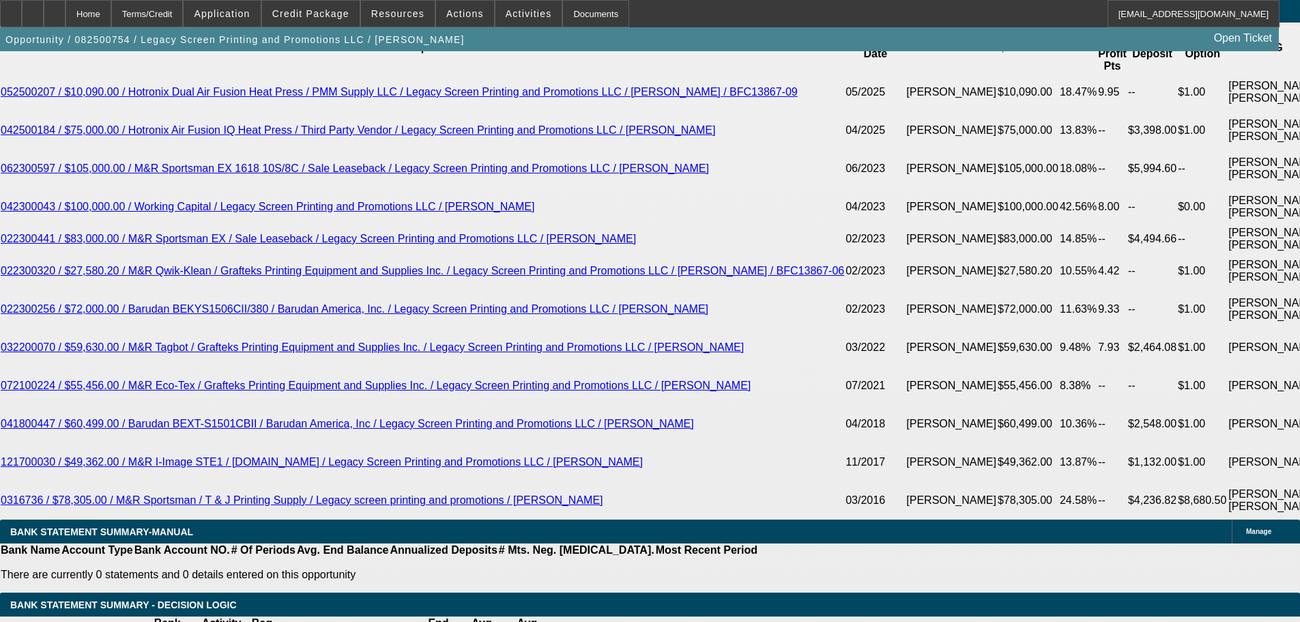
scroll to position [2252, 0]
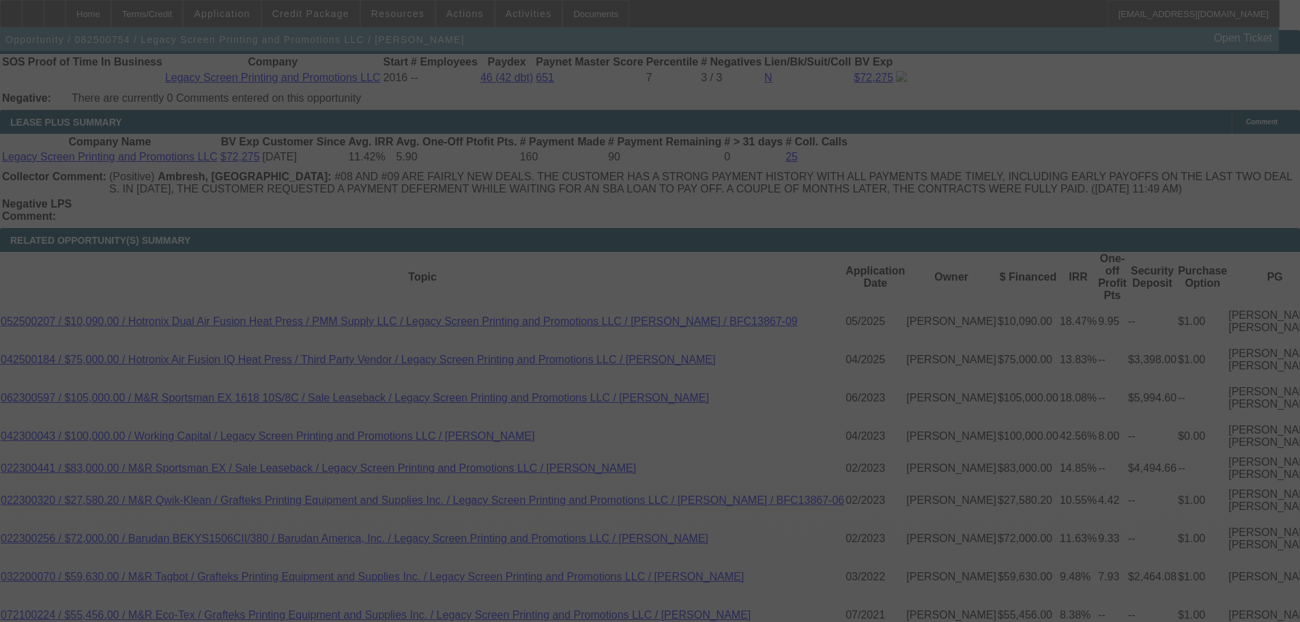
select select "0"
select select "2"
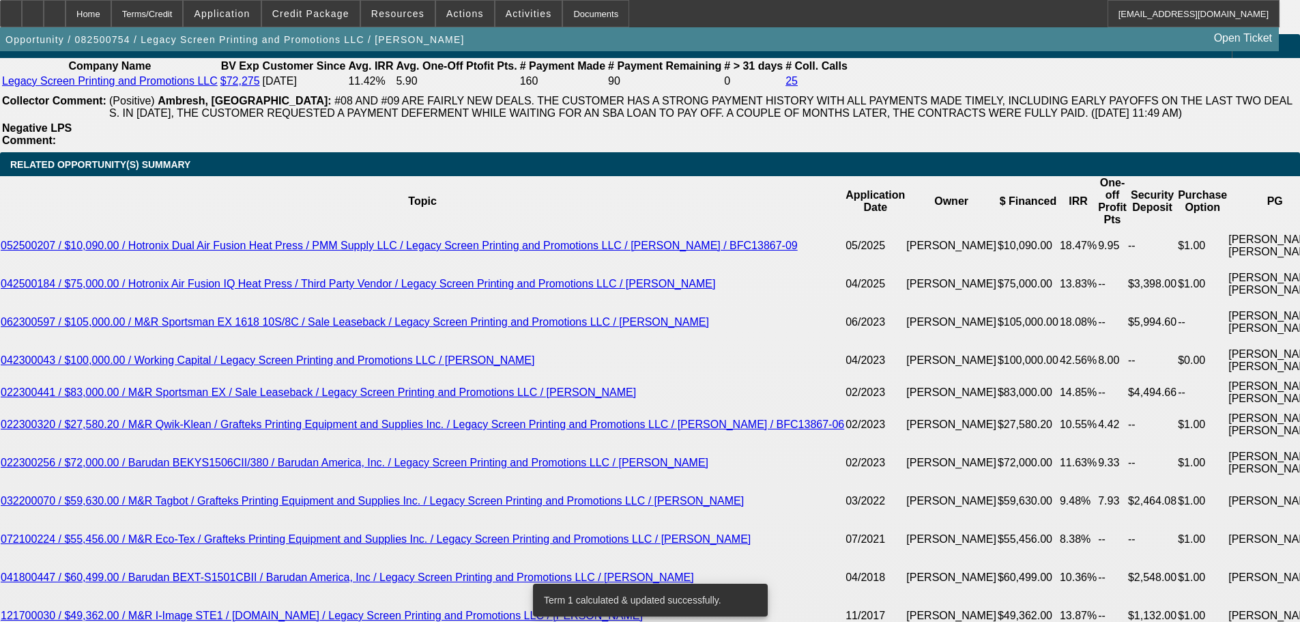
scroll to position [2456, 0]
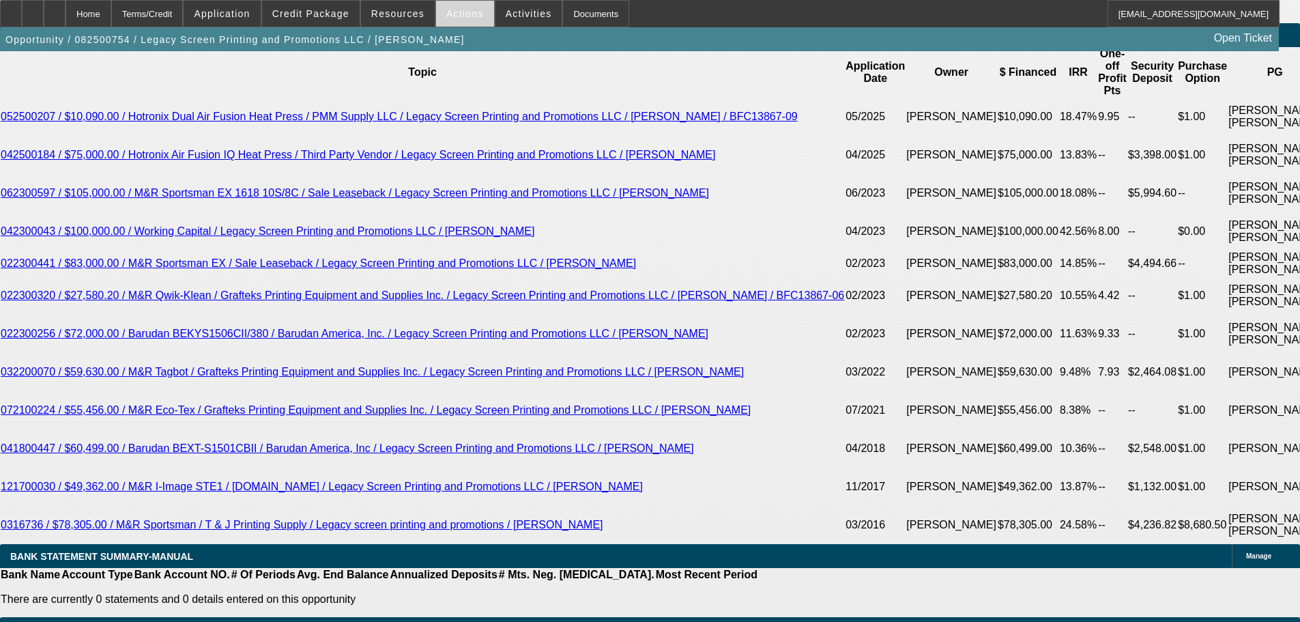
click at [449, 18] on span "Actions" at bounding box center [465, 13] width 38 height 11
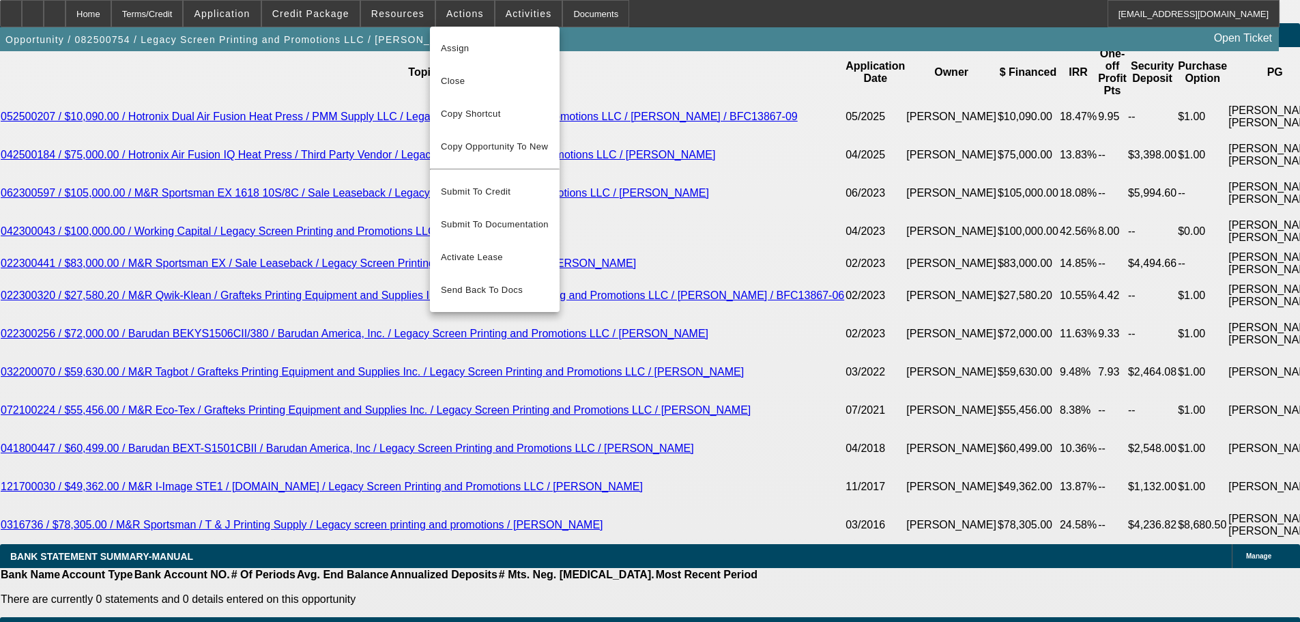
click at [501, 12] on div at bounding box center [650, 311] width 1300 height 622
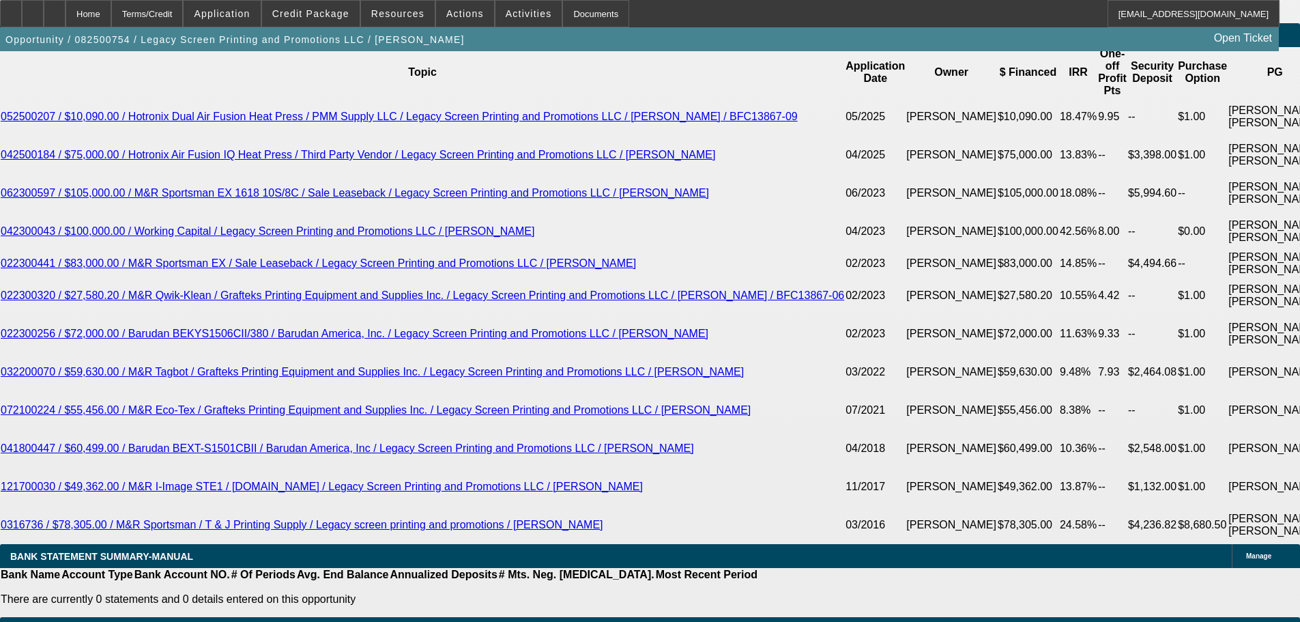
click at [506, 12] on span "Activities" at bounding box center [529, 13] width 46 height 11
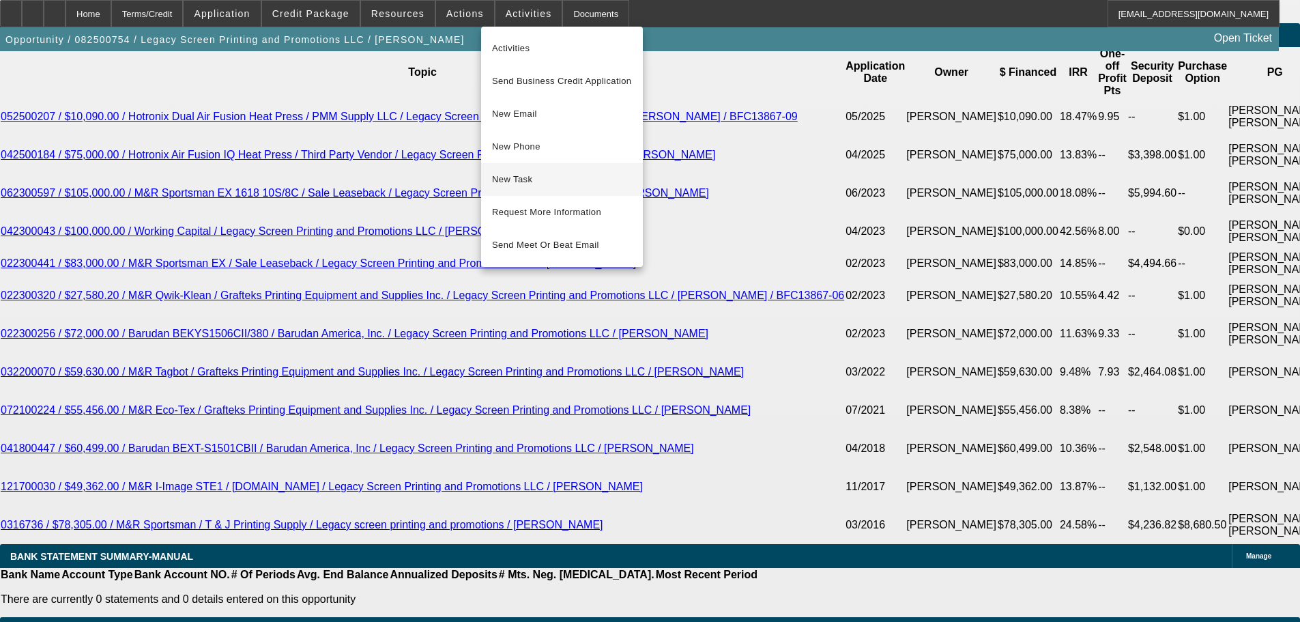
click at [537, 177] on span "New Task" at bounding box center [562, 179] width 140 height 16
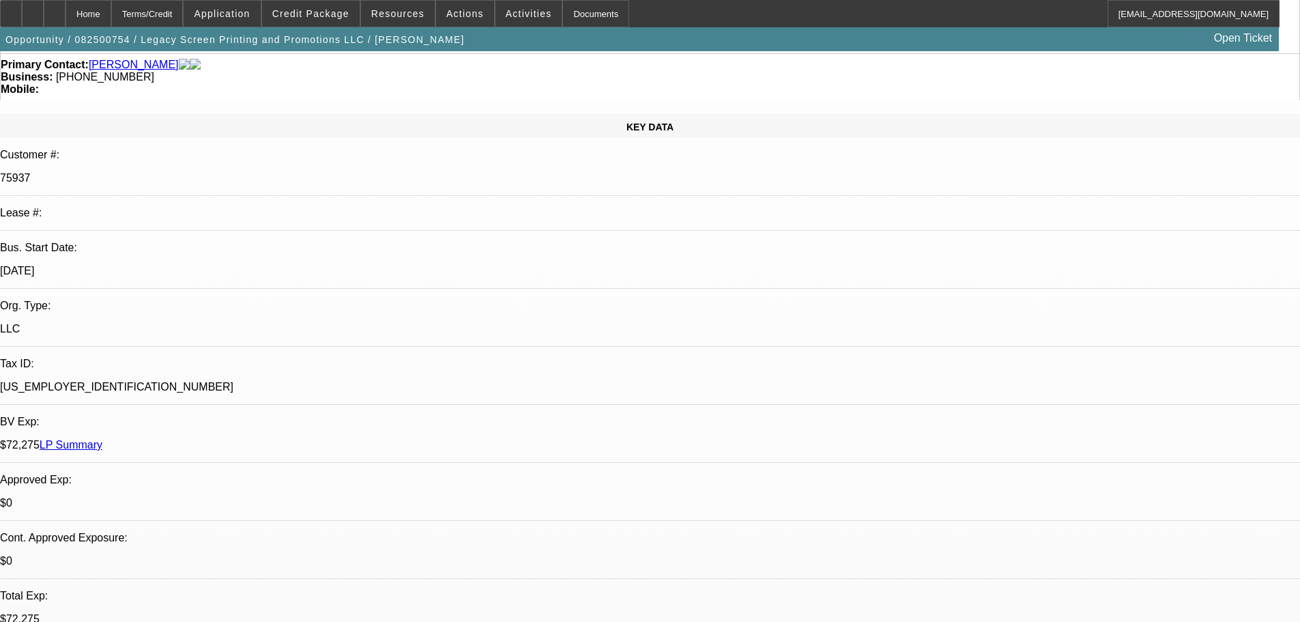
scroll to position [0, 0]
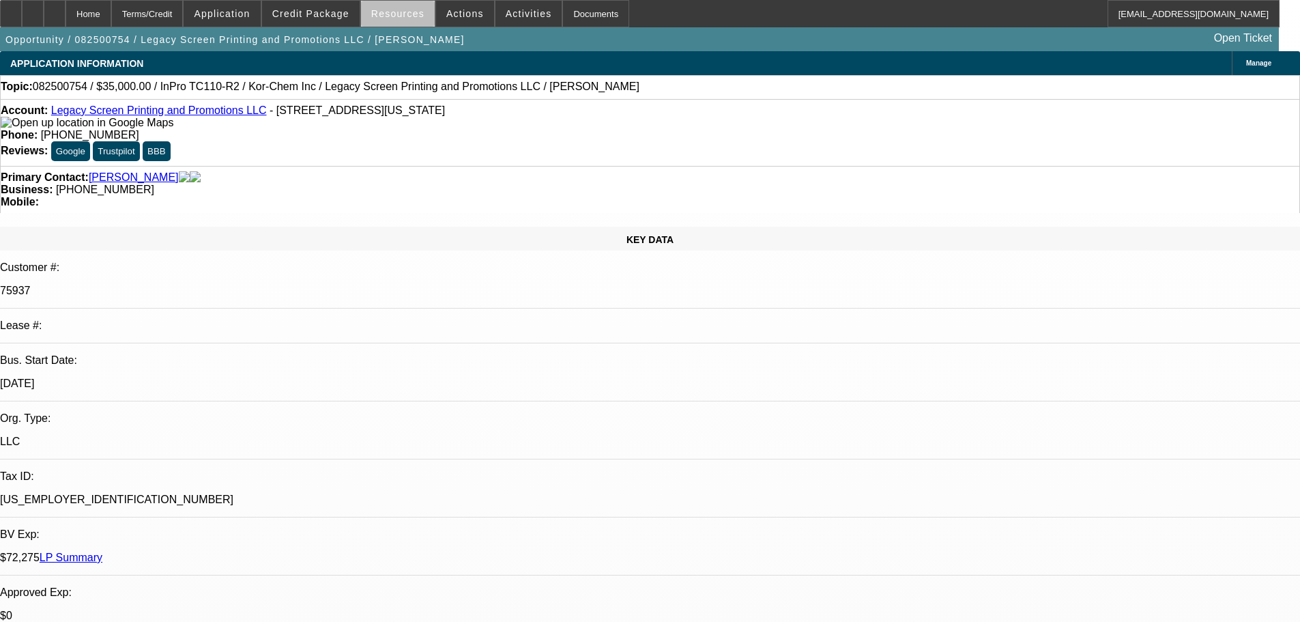
click at [427, 18] on span at bounding box center [398, 13] width 74 height 33
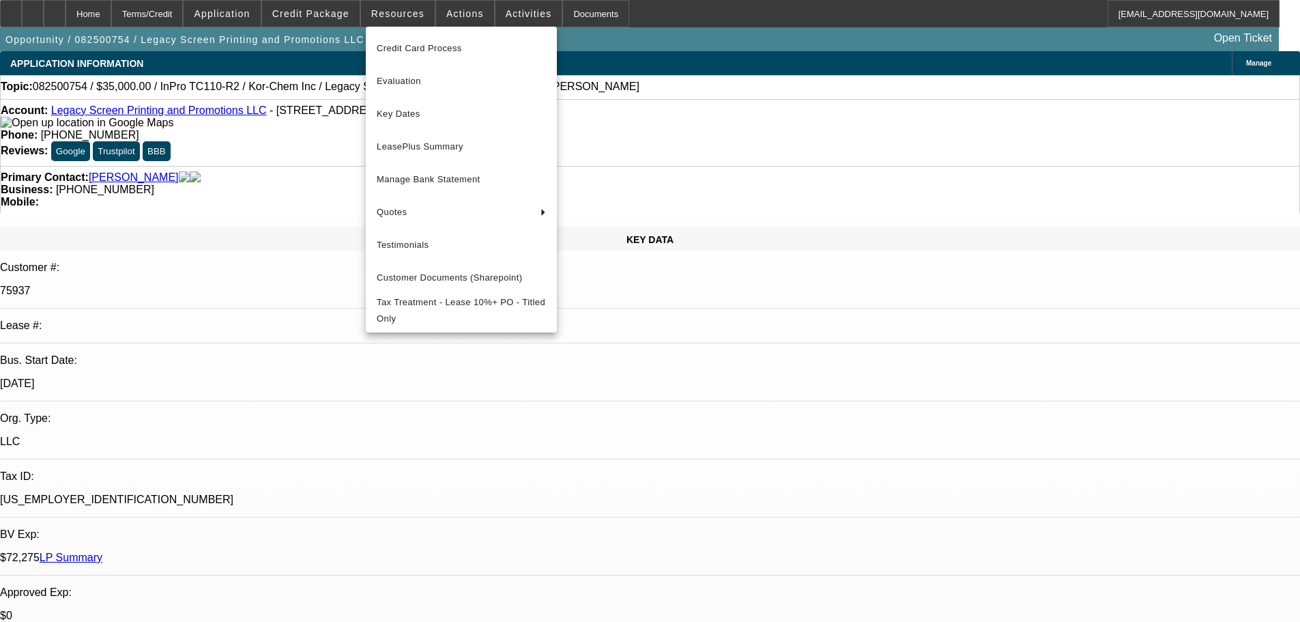
click at [456, 17] on div at bounding box center [650, 311] width 1300 height 622
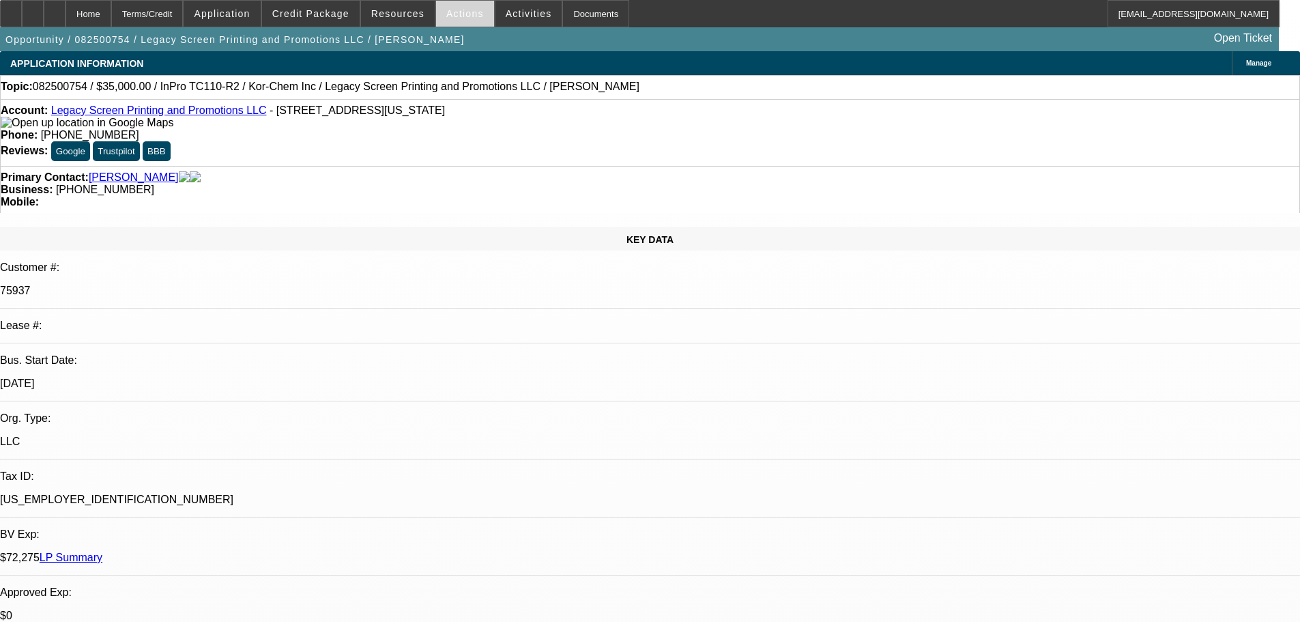
click at [456, 17] on span "Actions" at bounding box center [465, 13] width 38 height 11
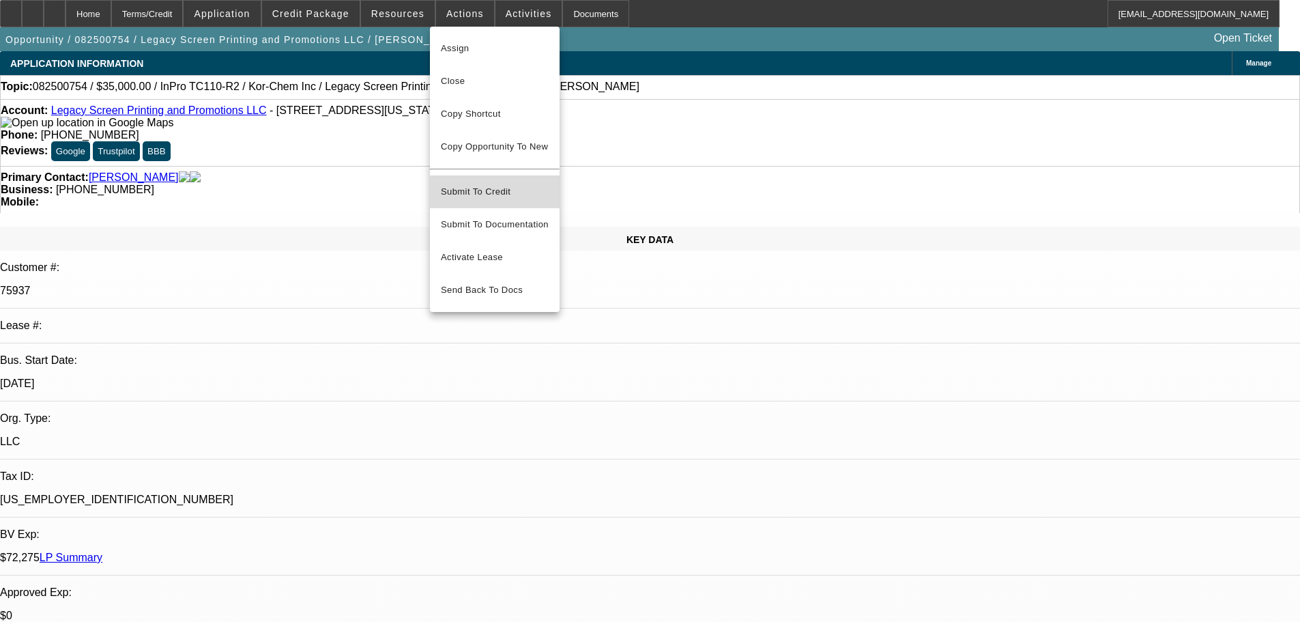
click at [515, 184] on span "Submit To Credit" at bounding box center [495, 192] width 108 height 16
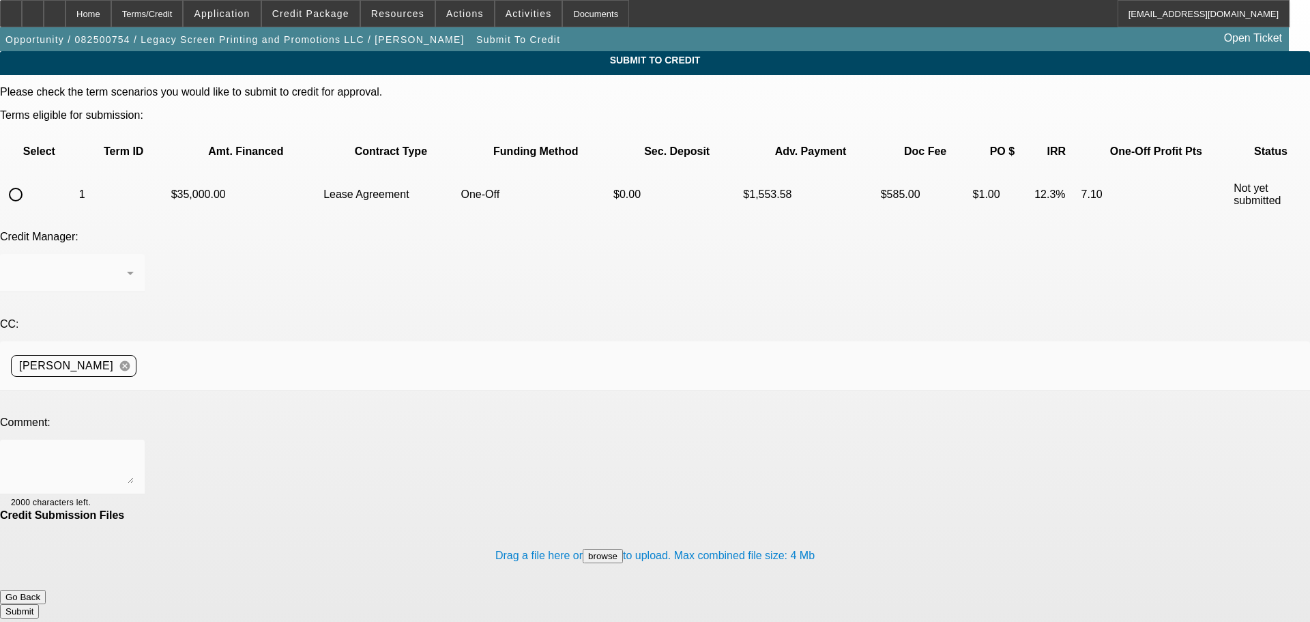
click at [29, 181] on input "radio" at bounding box center [15, 194] width 27 height 27
radio input "true"
click at [134, 450] on textarea at bounding box center [72, 466] width 123 height 33
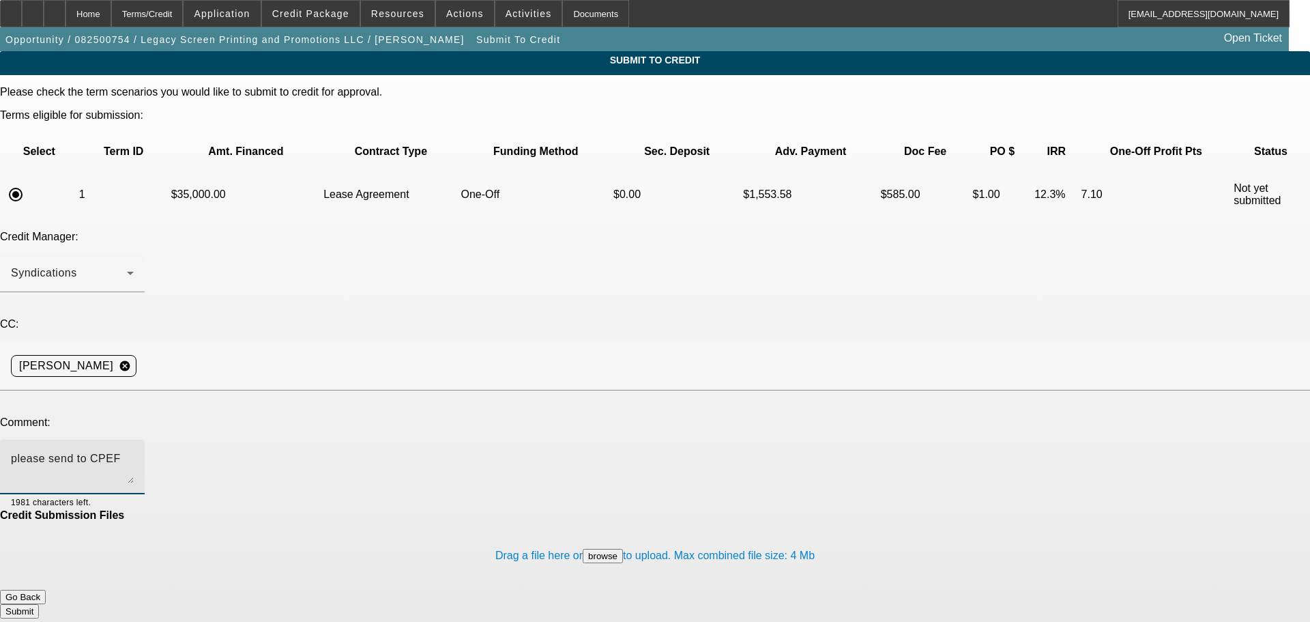
type textarea "please send to CPEF"
click at [39, 604] on button "Submit" at bounding box center [19, 611] width 39 height 14
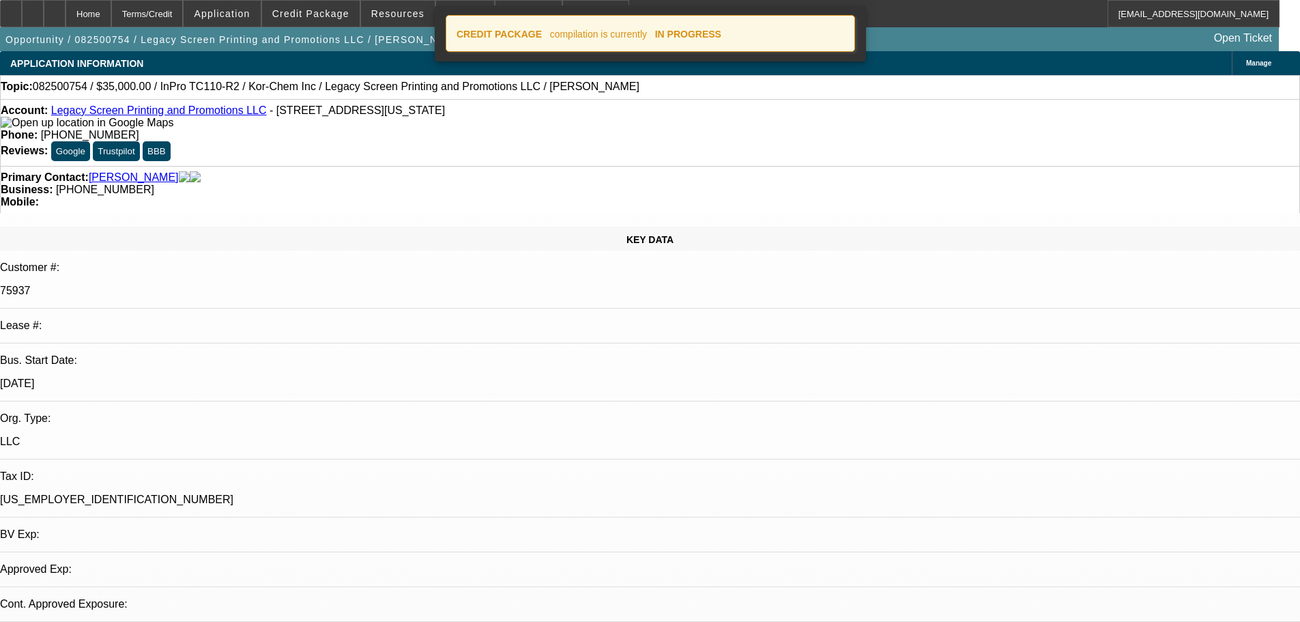
select select "0"
select select "2"
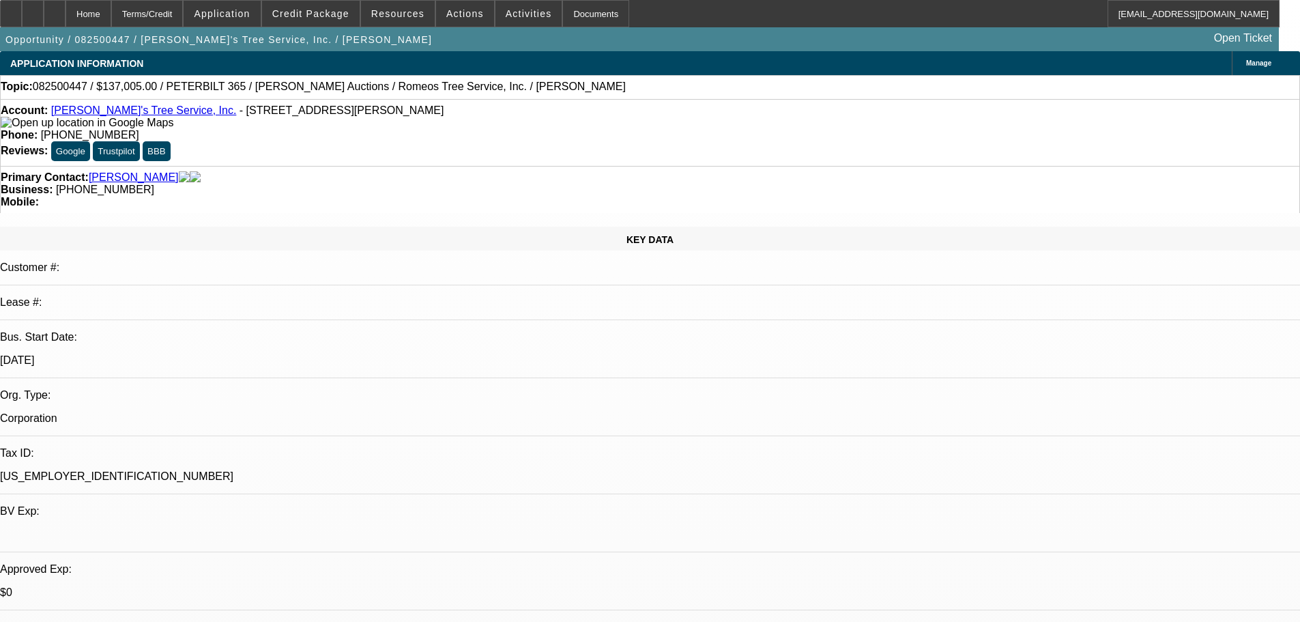
select select "0"
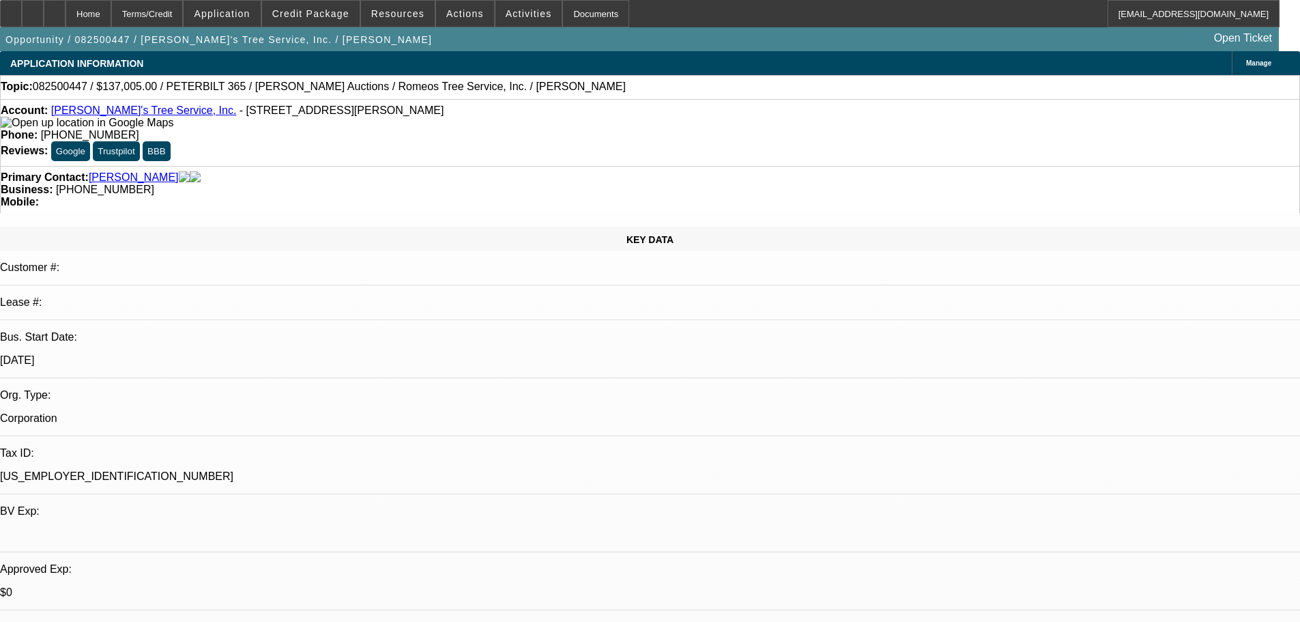
select select "0"
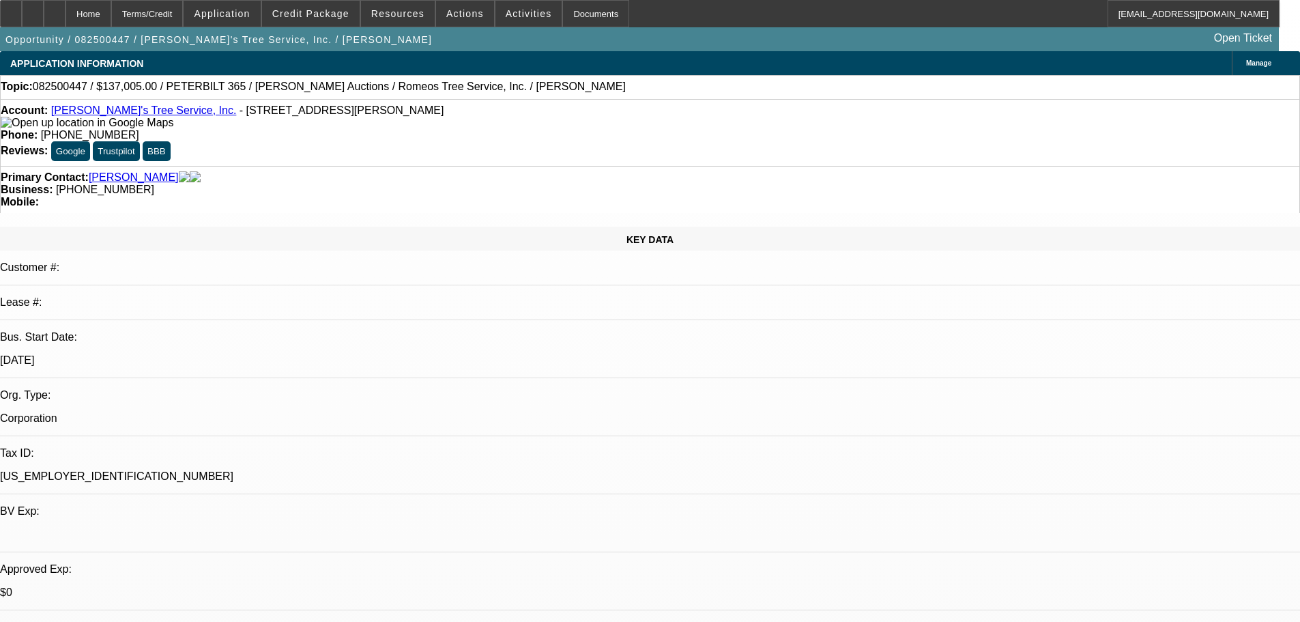
select select "0"
select select "1"
select select "3"
select select "6"
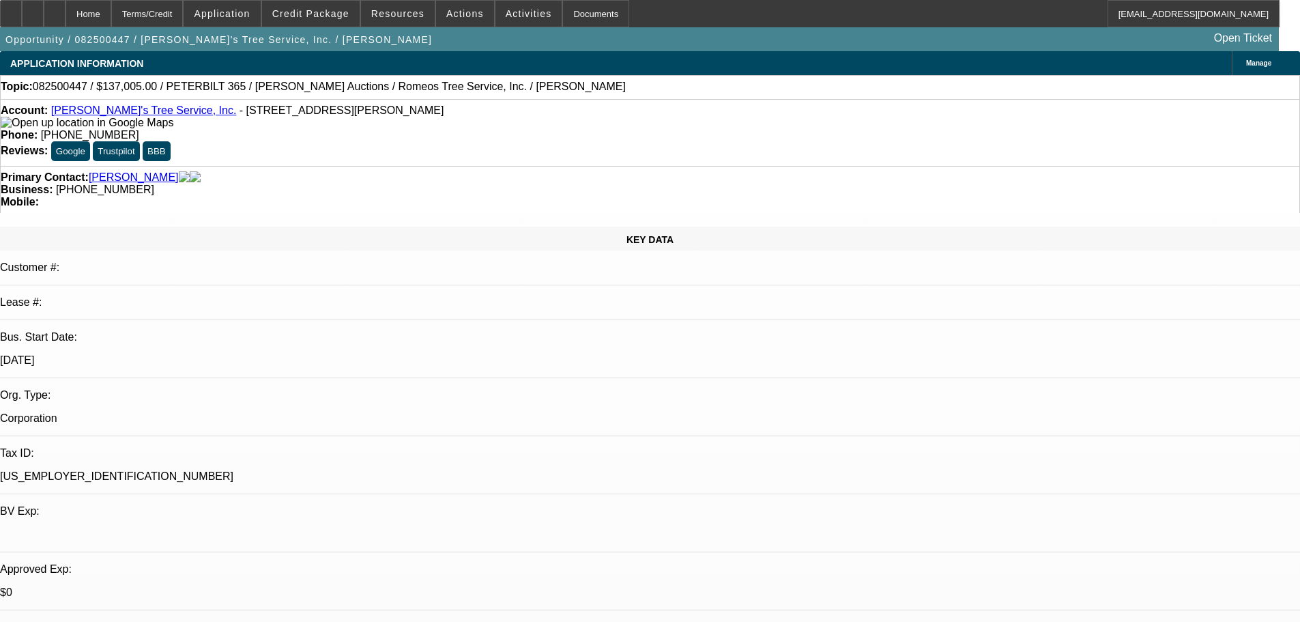
select select "1"
select select "3"
select select "6"
select select "1"
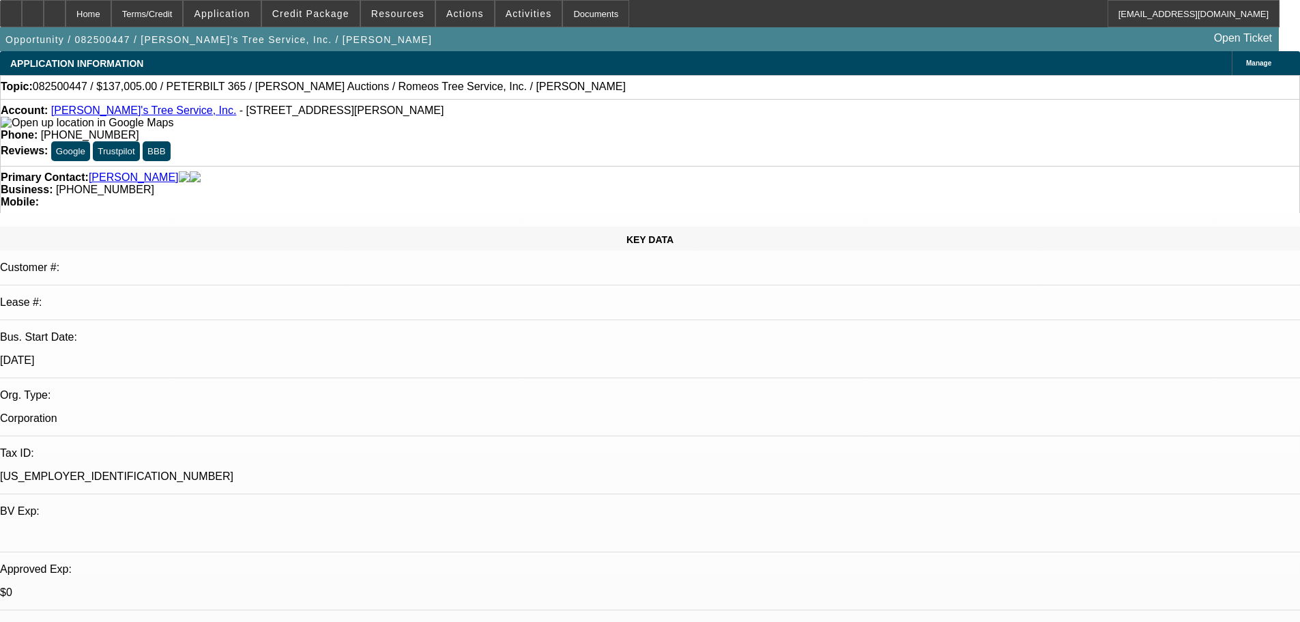
select select "6"
select select "1"
select select "3"
select select "6"
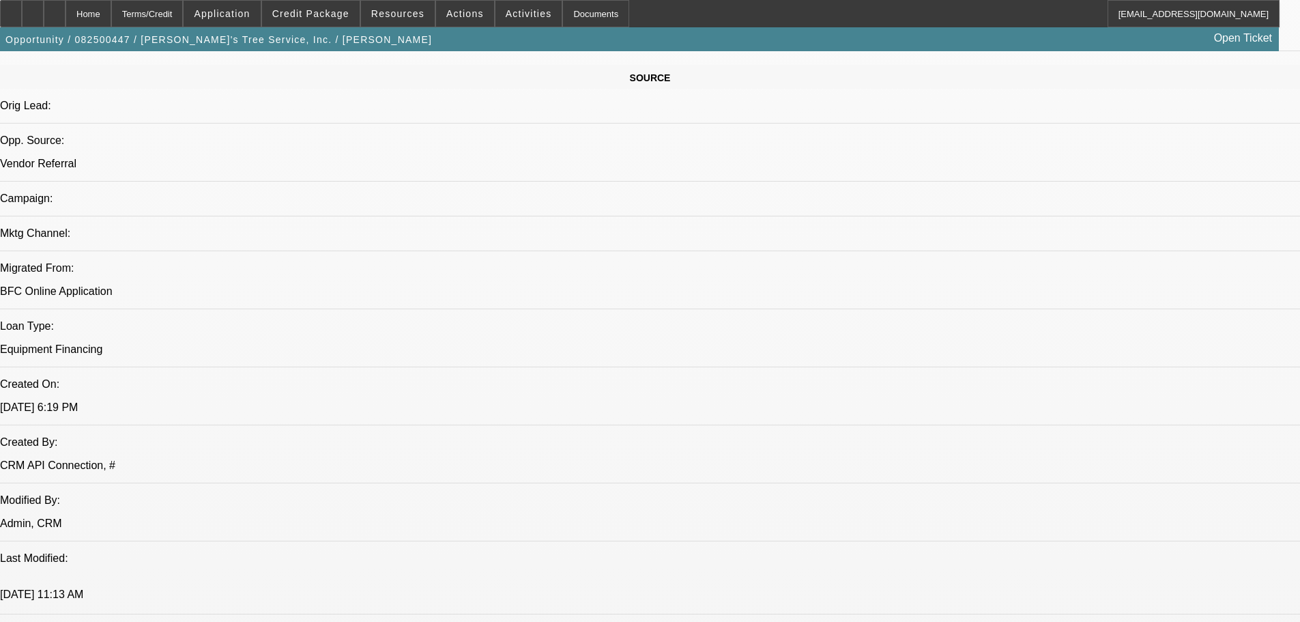
scroll to position [819, 0]
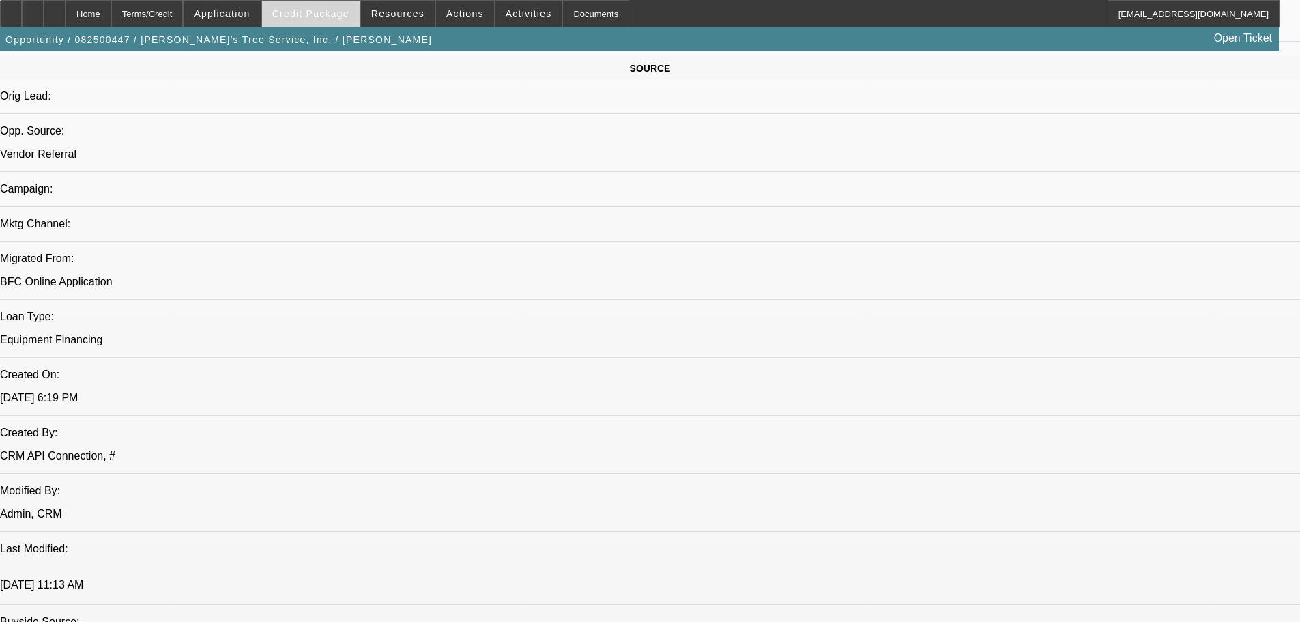
click at [340, 12] on span "Credit Package" at bounding box center [310, 13] width 77 height 11
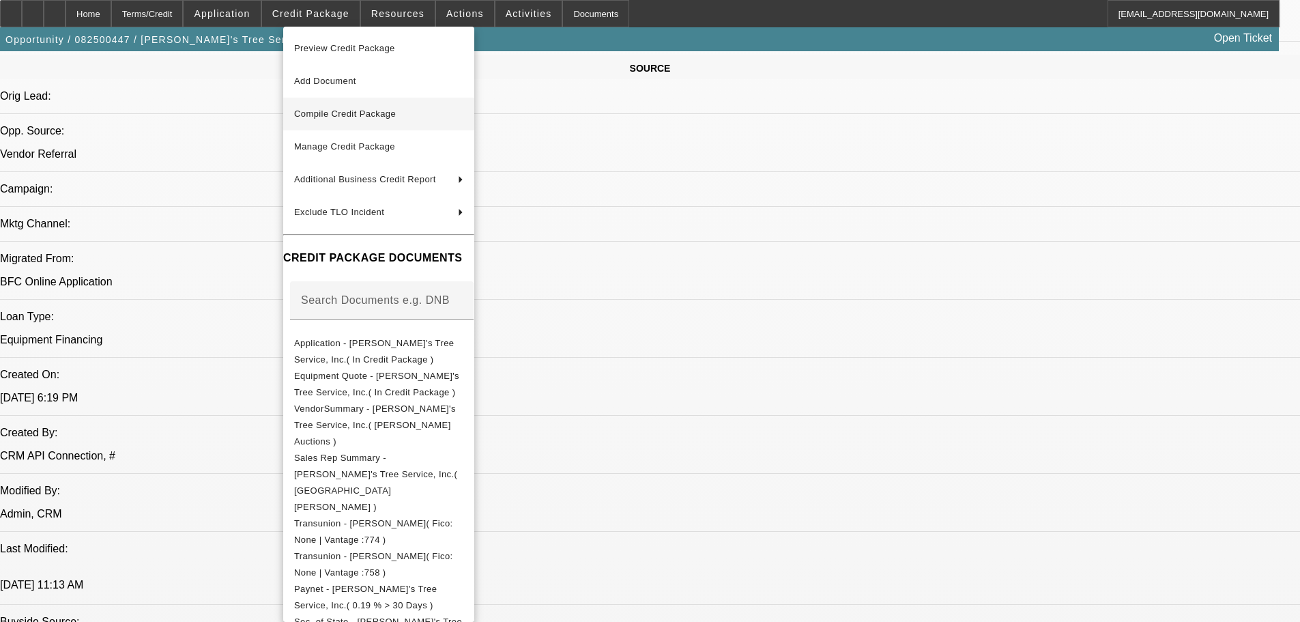
click at [362, 113] on span "Compile Credit Package" at bounding box center [345, 113] width 102 height 10
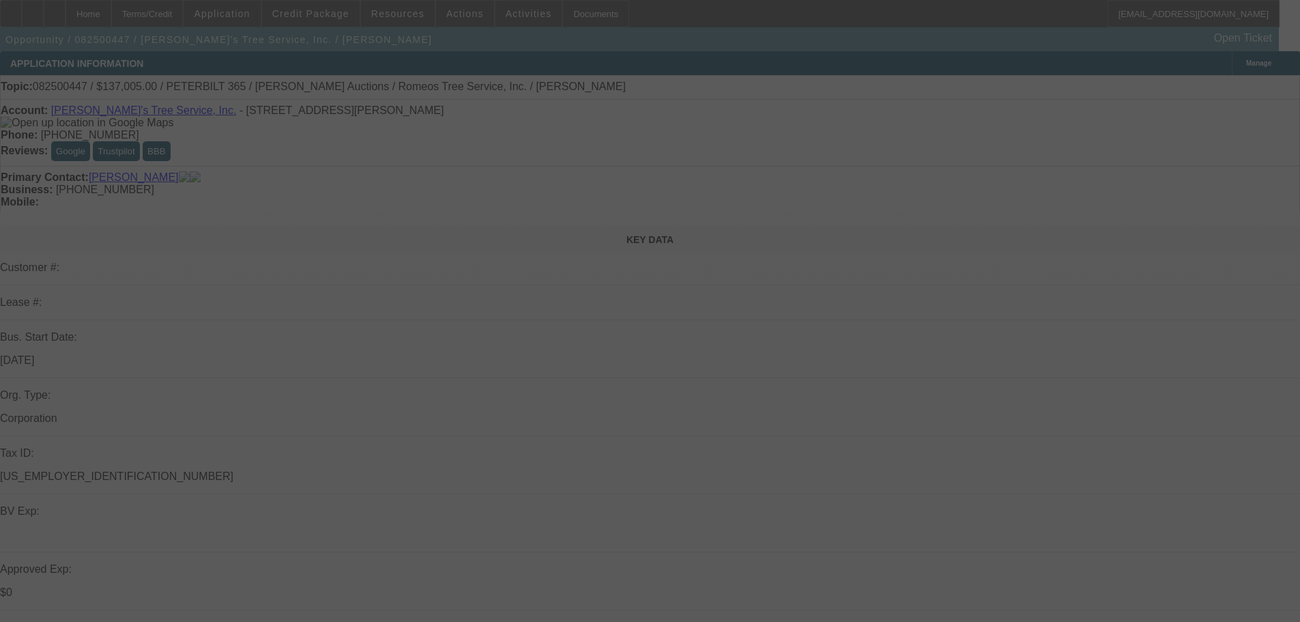
select select "0"
select select "3"
select select "0"
select select "6"
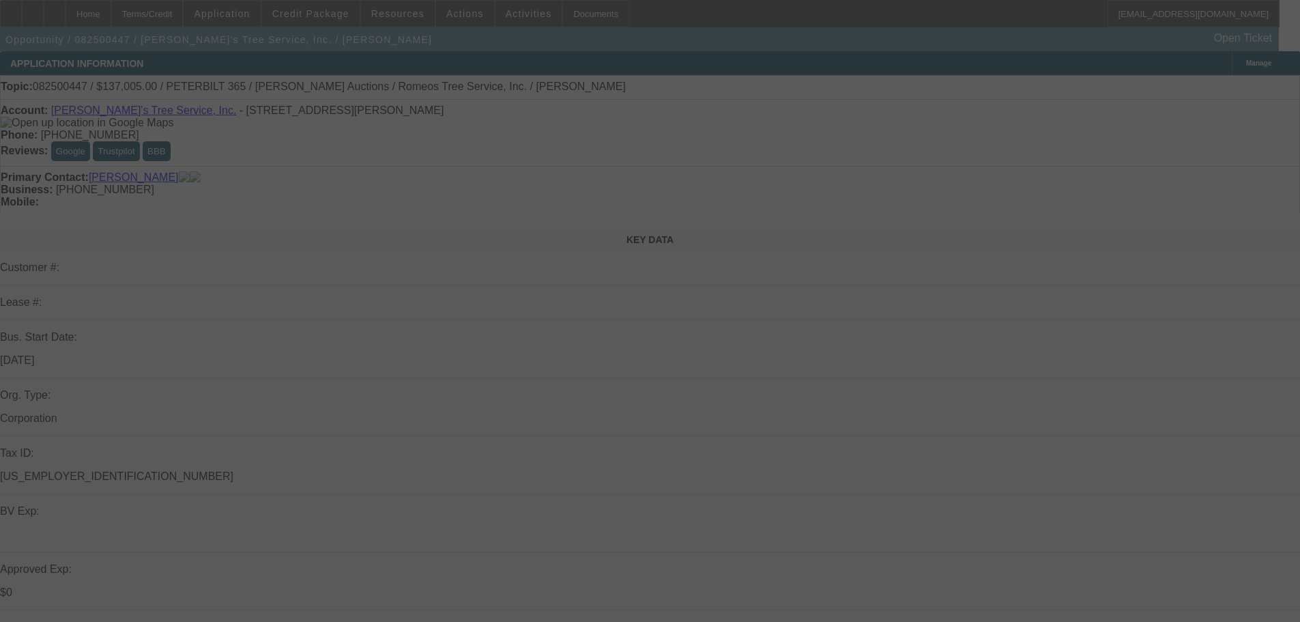
select select "0"
select select "3"
select select "0"
select select "6"
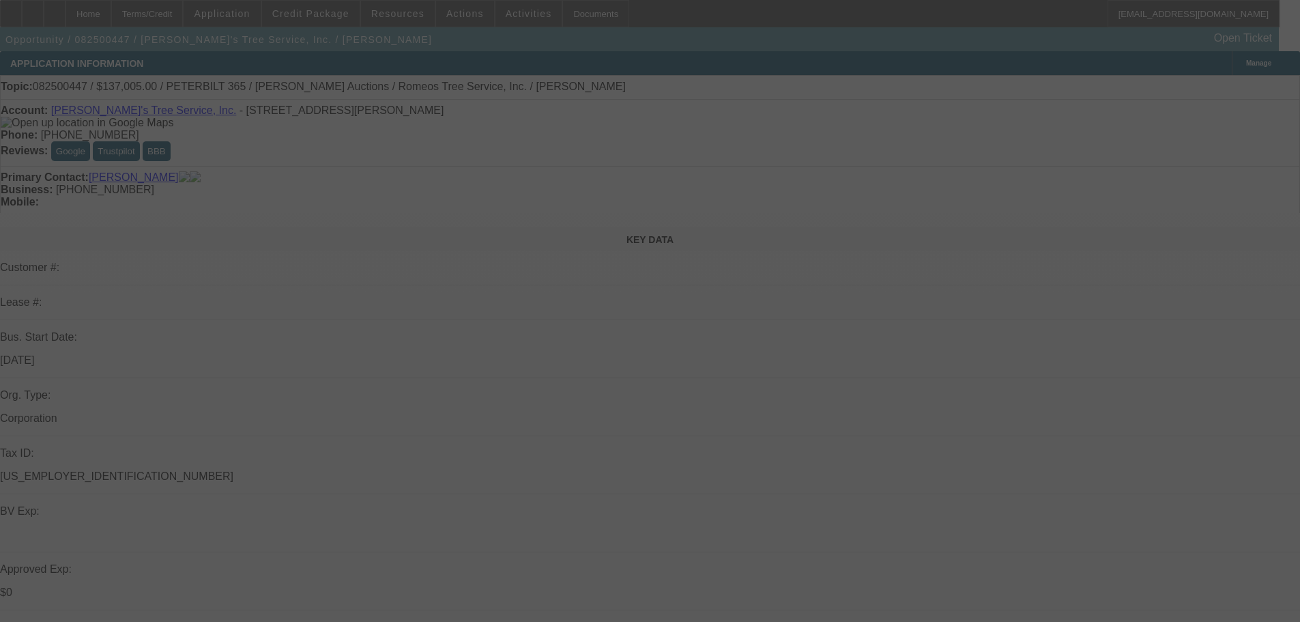
select select "0"
select select "6"
select select "0"
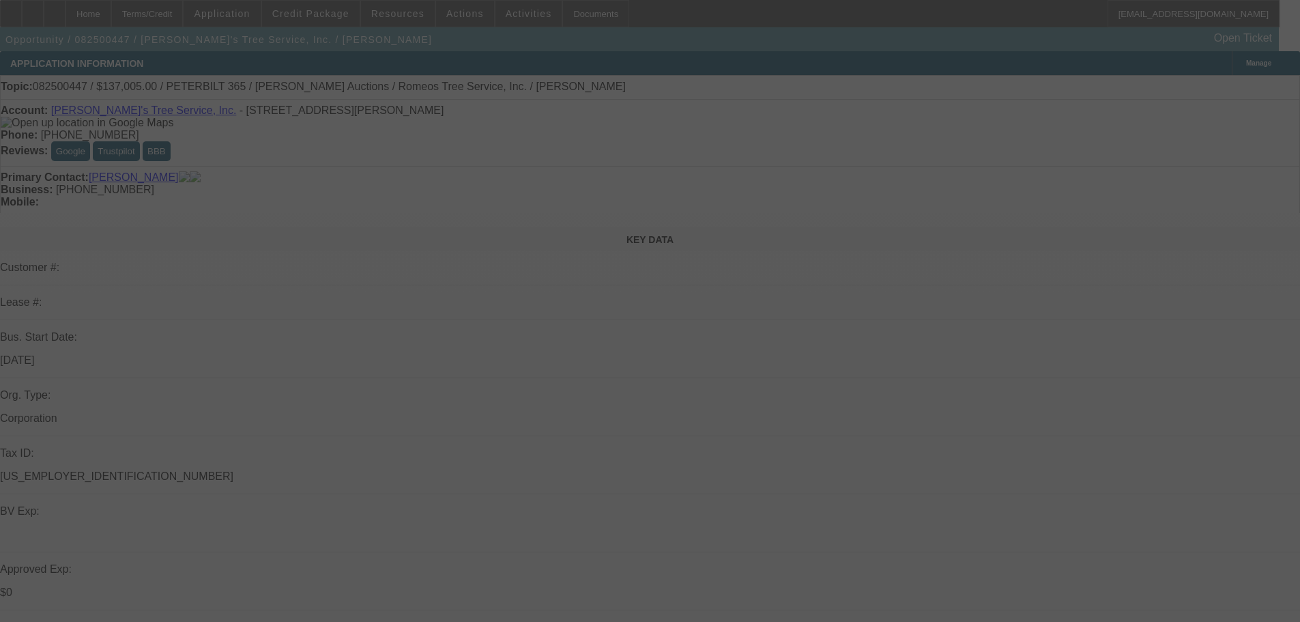
select select "0"
select select "3"
select select "0"
select select "6"
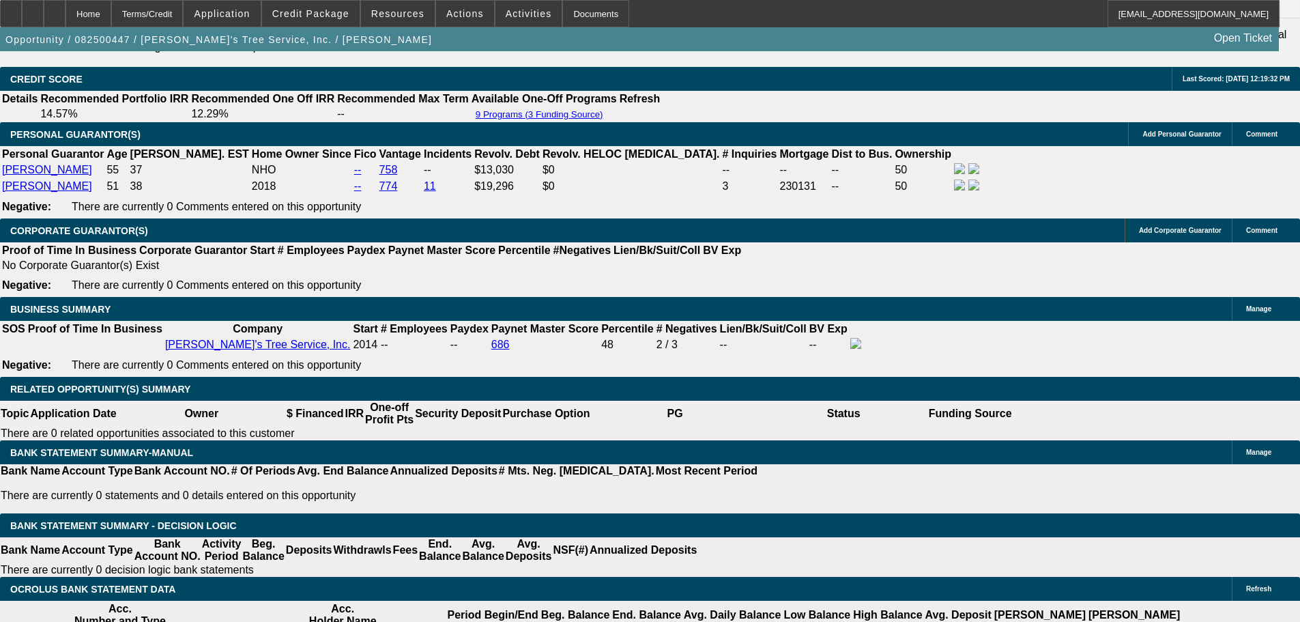
scroll to position [2047, 0]
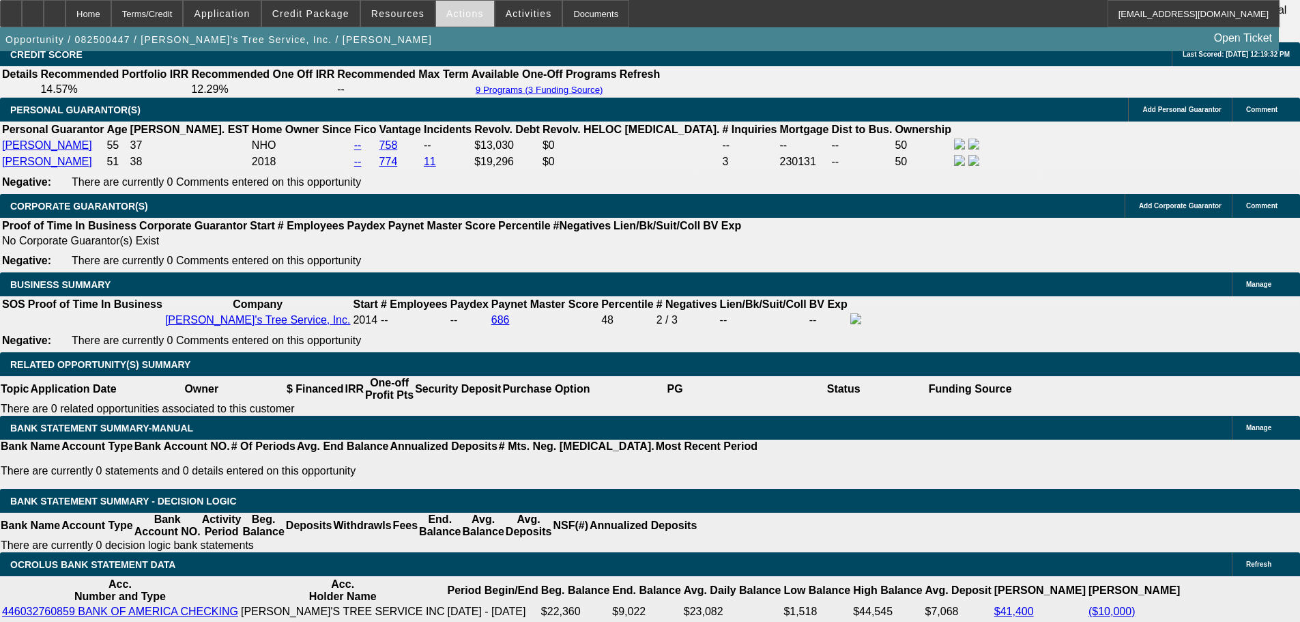
click at [450, 10] on span "Actions" at bounding box center [465, 13] width 38 height 11
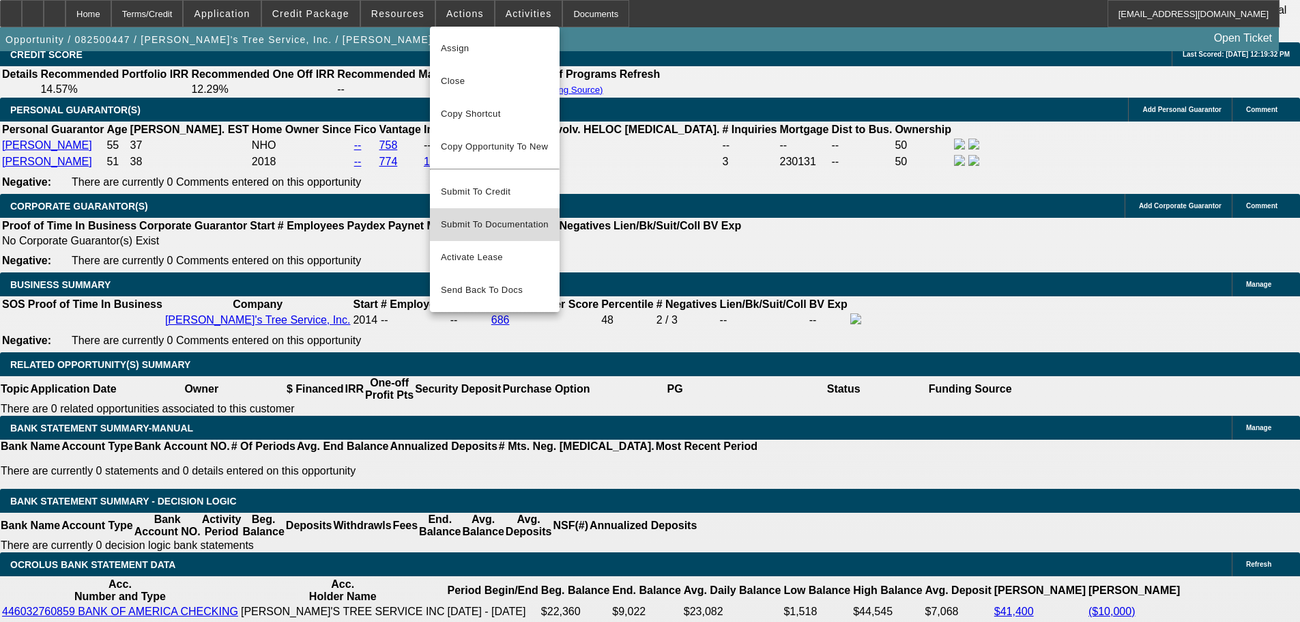
click at [488, 216] on span "Submit To Documentation" at bounding box center [495, 224] width 108 height 16
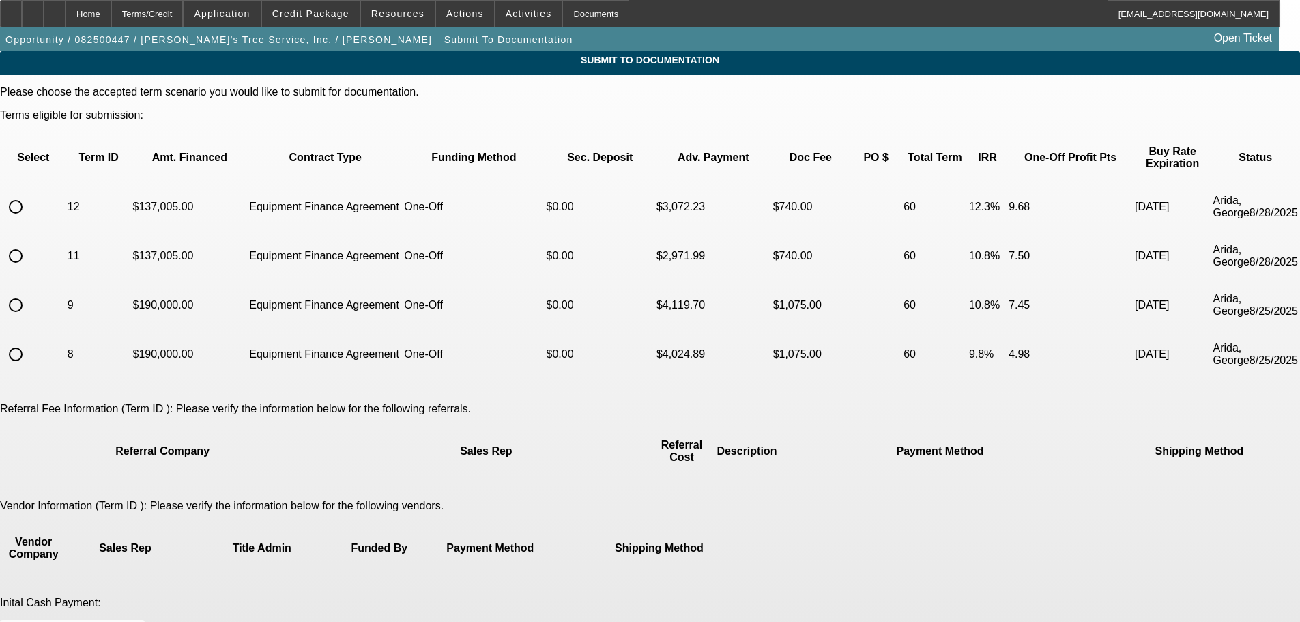
click at [29, 193] on input "radio" at bounding box center [15, 206] width 27 height 27
radio input "true"
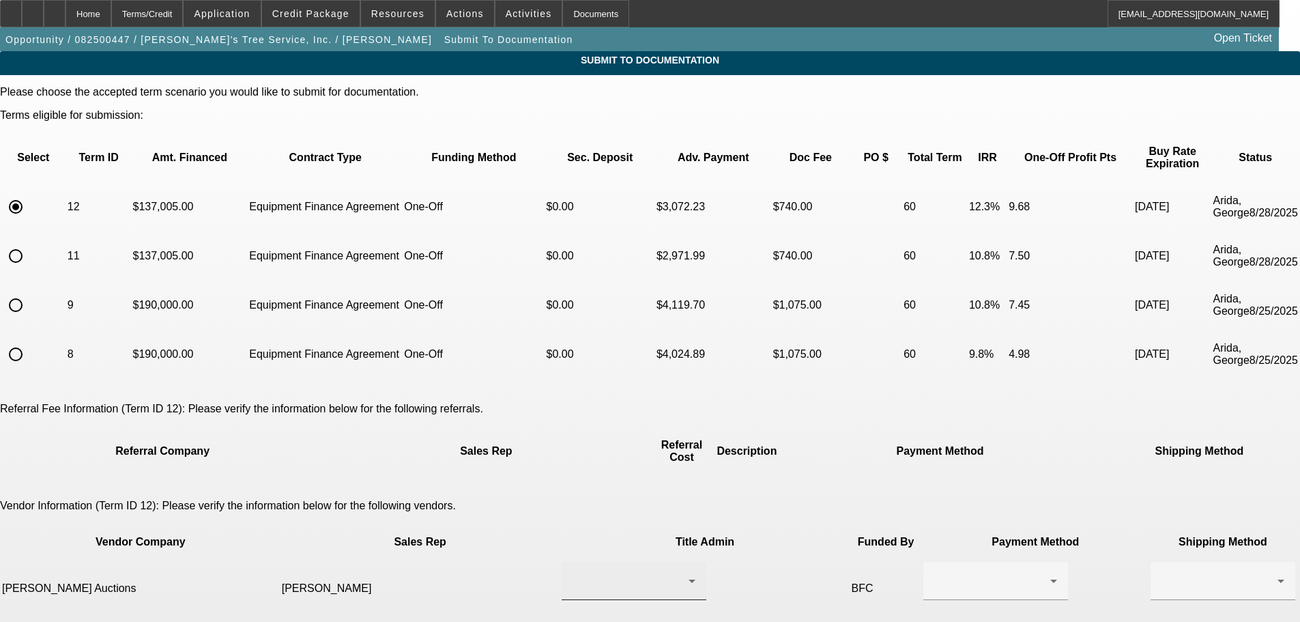
click at [586, 562] on div at bounding box center [633, 581] width 123 height 38
click at [597, 570] on span "- Create New Contact -" at bounding box center [577, 569] width 119 height 16
click at [604, 562] on div "- Create New Contact -" at bounding box center [633, 581] width 123 height 38
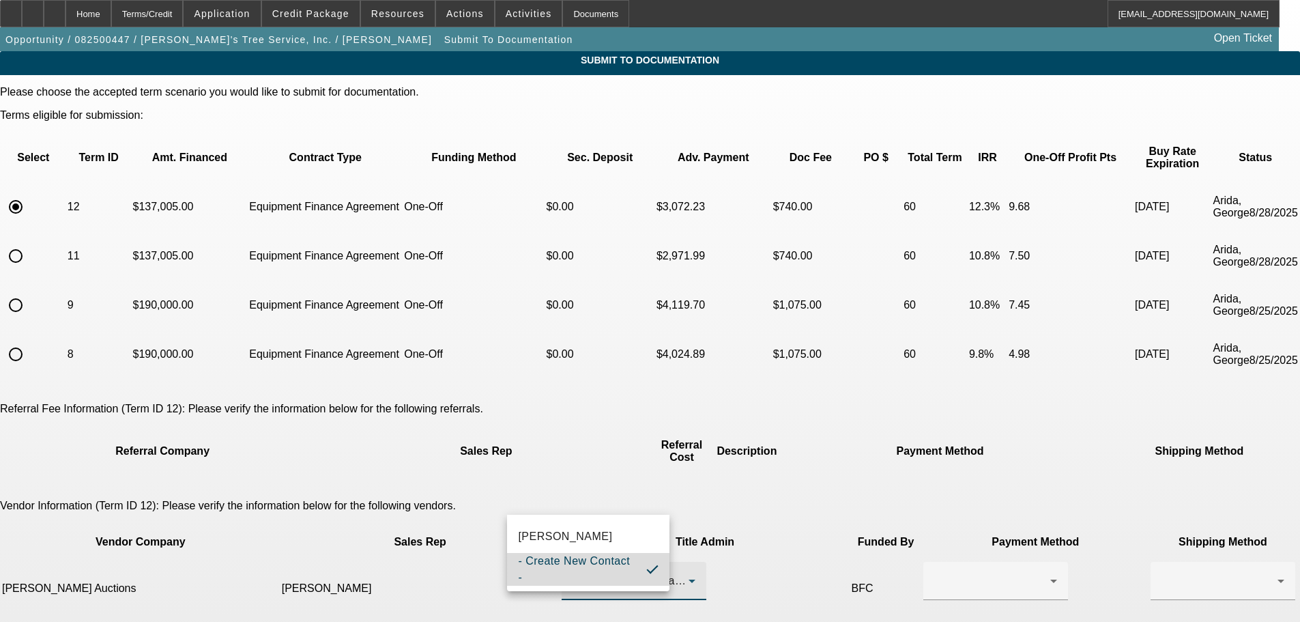
click at [611, 561] on span "- Create New Contact -" at bounding box center [576, 569] width 117 height 33
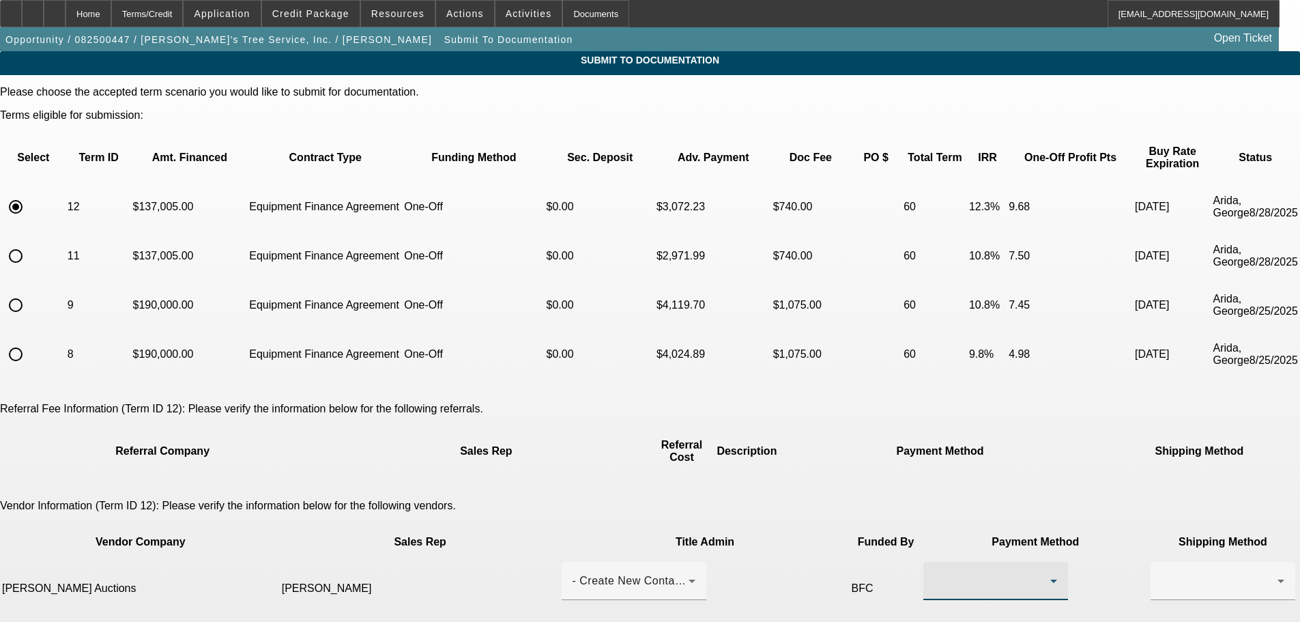
click at [934, 572] on div at bounding box center [992, 580] width 116 height 16
click at [774, 416] on span "Wire Transfer" at bounding box center [765, 421] width 70 height 16
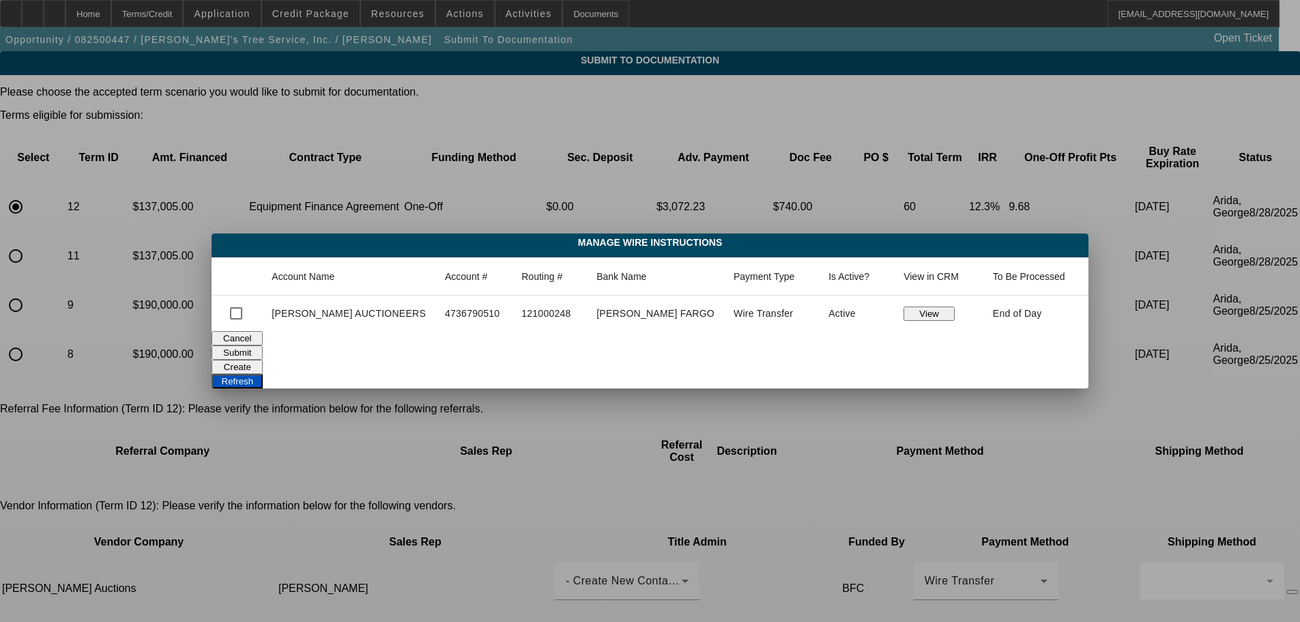
click at [263, 345] on button "Submit" at bounding box center [237, 352] width 51 height 14
click at [250, 316] on input "checkbox" at bounding box center [235, 313] width 27 height 27
checkbox input "true"
click at [263, 347] on button "Submit" at bounding box center [237, 352] width 51 height 14
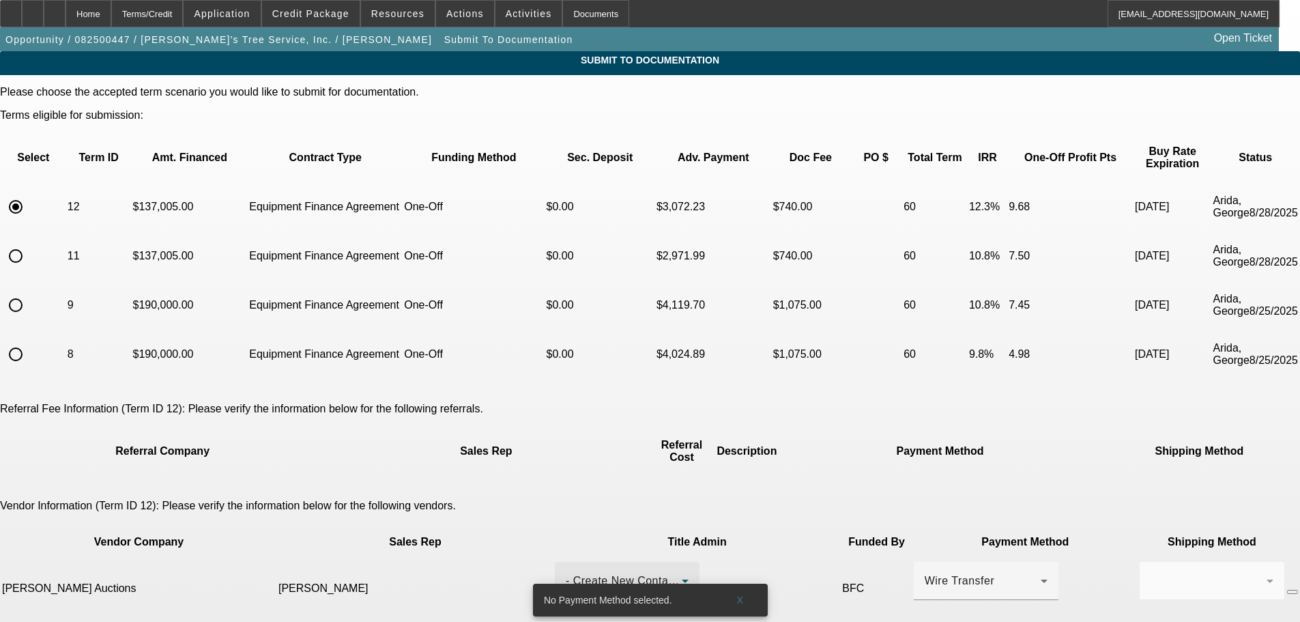
click at [566, 572] on div "- Create New Contact -" at bounding box center [624, 580] width 116 height 16
click at [533, 531] on span "[PERSON_NAME]" at bounding box center [549, 536] width 94 height 16
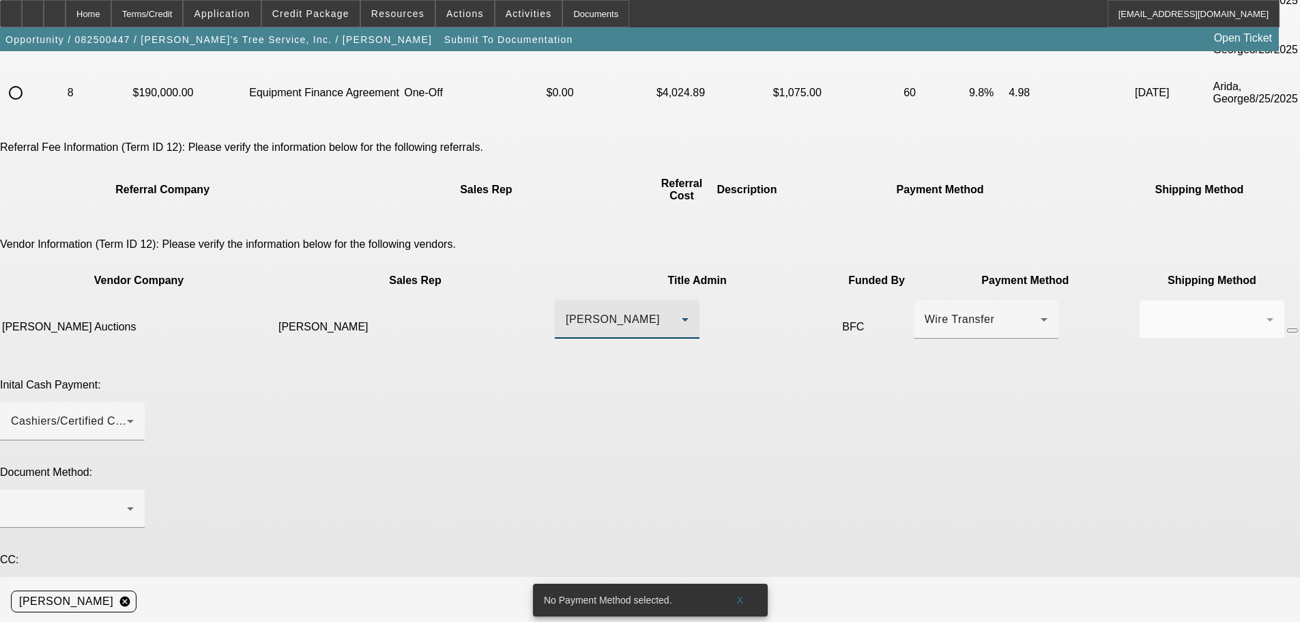
scroll to position [273, 0]
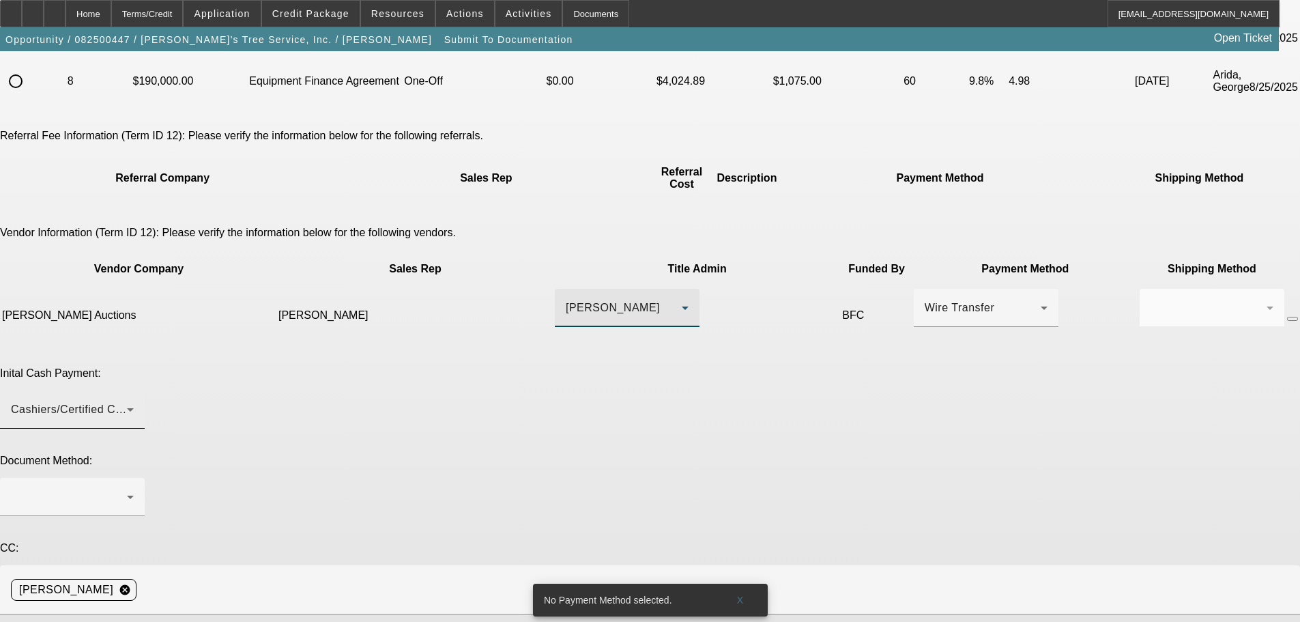
click at [127, 401] on div "Cashiers/Certified Check" at bounding box center [69, 409] width 116 height 16
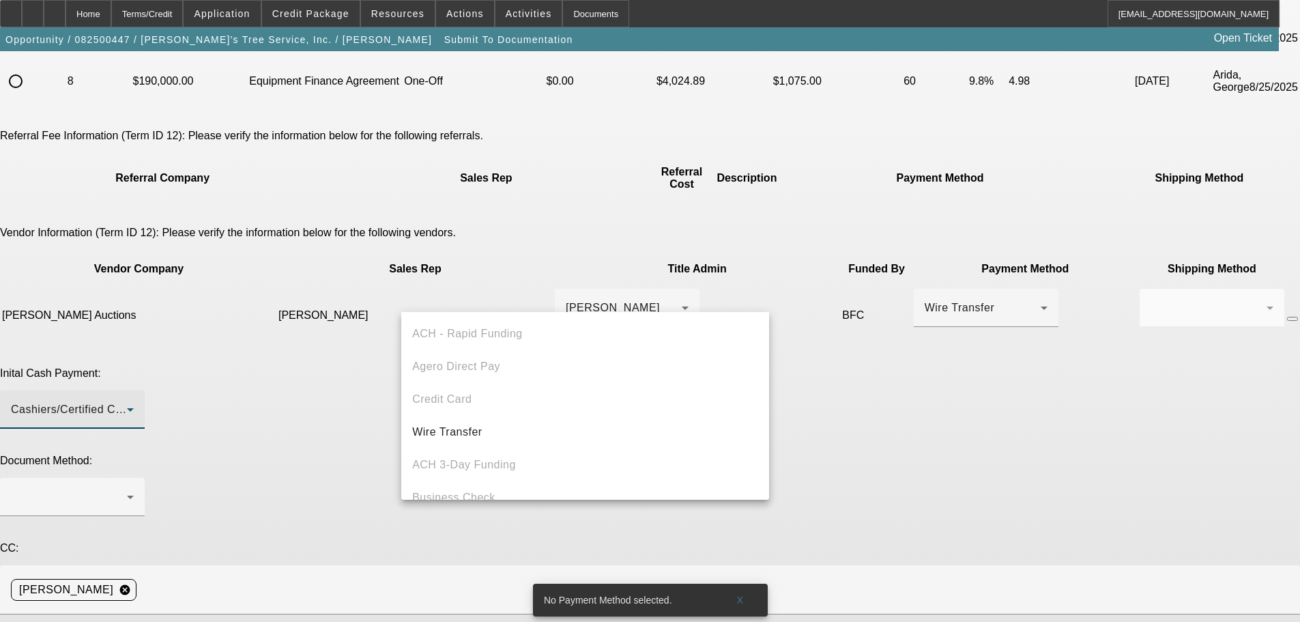
scroll to position [47, 0]
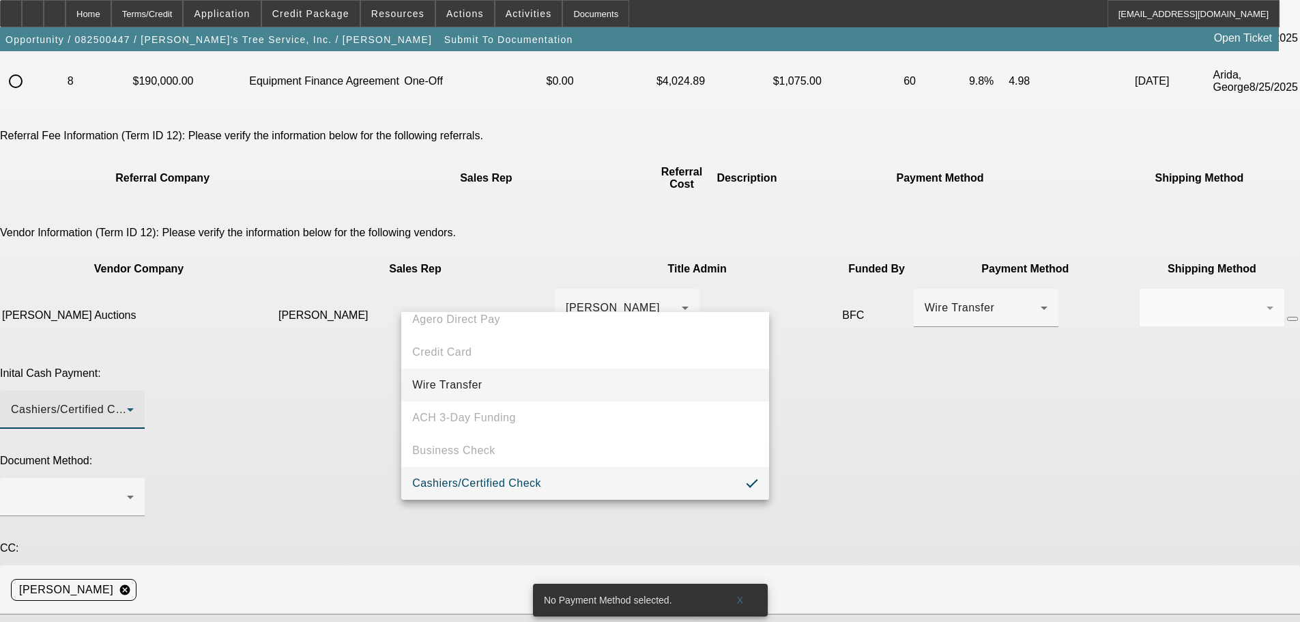
click at [476, 380] on span "Wire Transfer" at bounding box center [447, 385] width 70 height 16
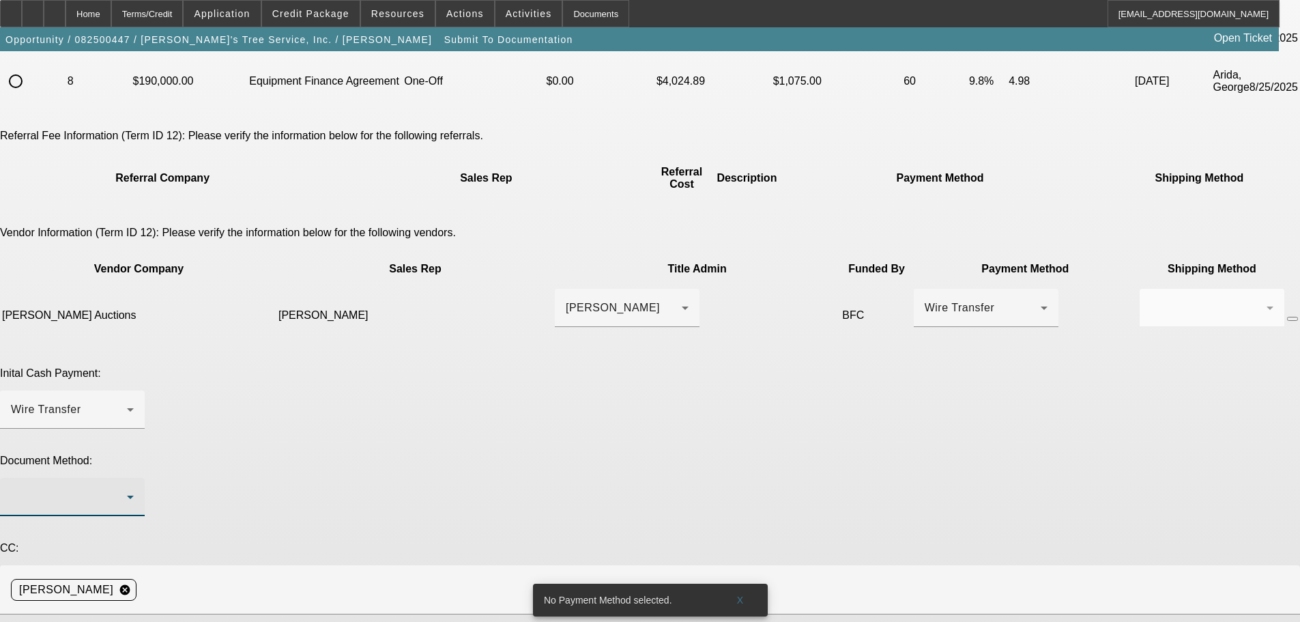
click at [127, 489] on div at bounding box center [69, 497] width 116 height 16
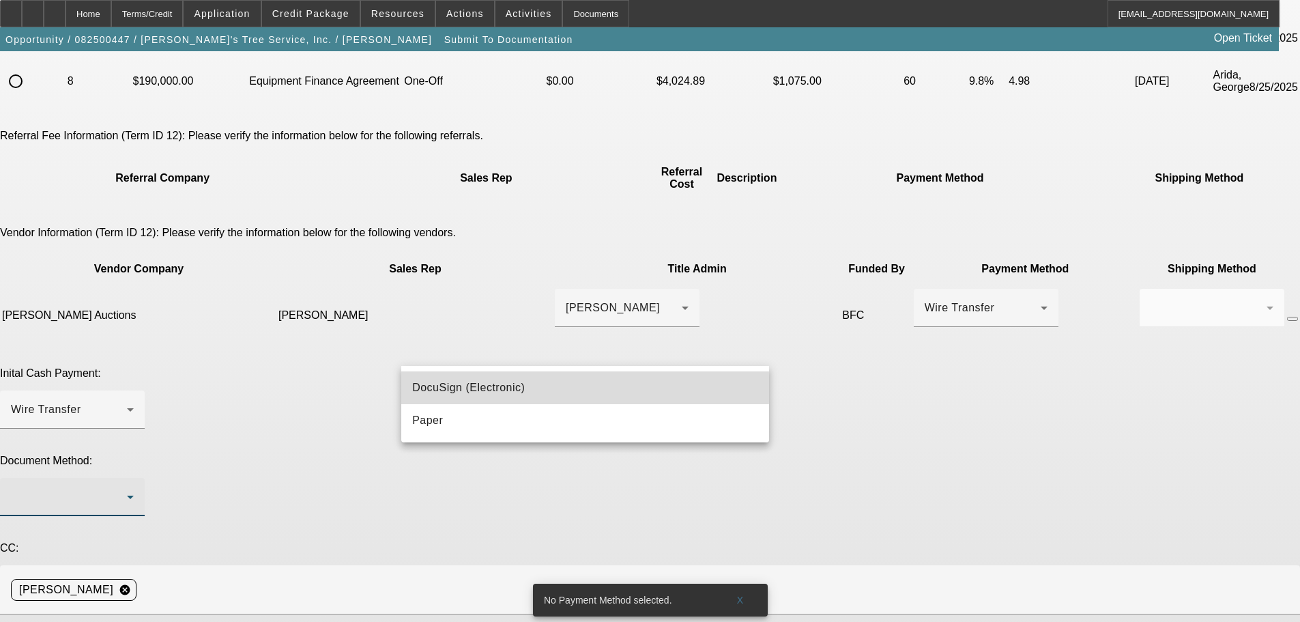
click at [470, 382] on span "DocuSign (Electronic)" at bounding box center [468, 387] width 113 height 16
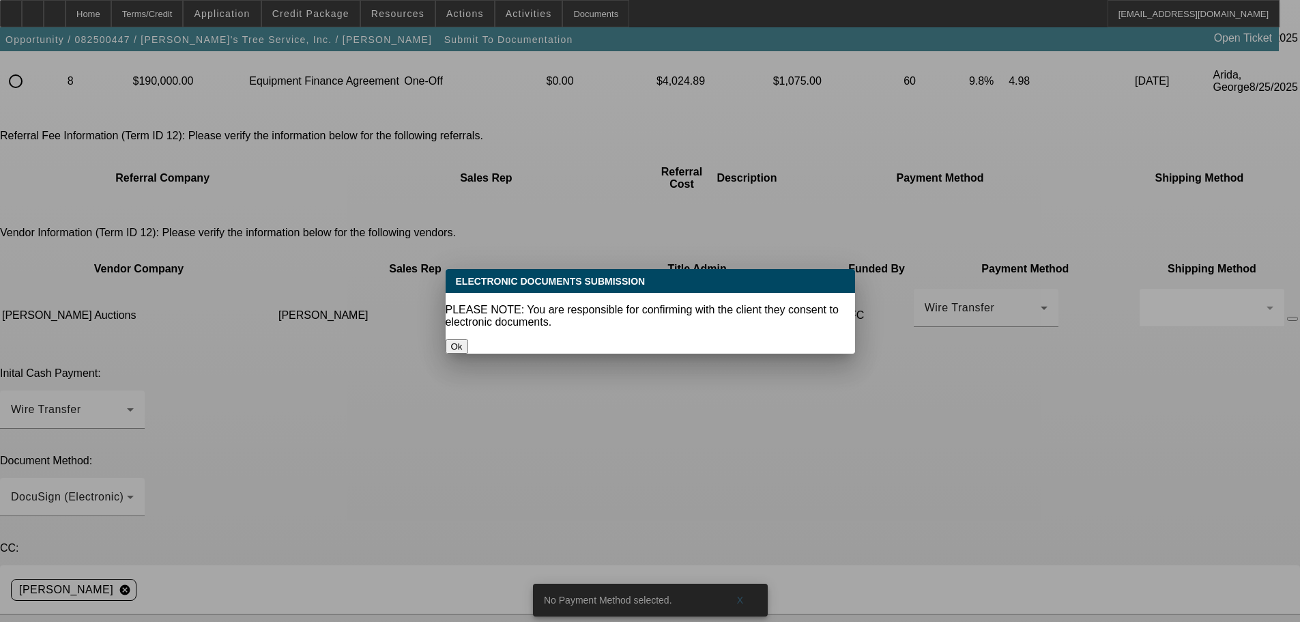
click at [468, 339] on button "Ok" at bounding box center [457, 346] width 23 height 14
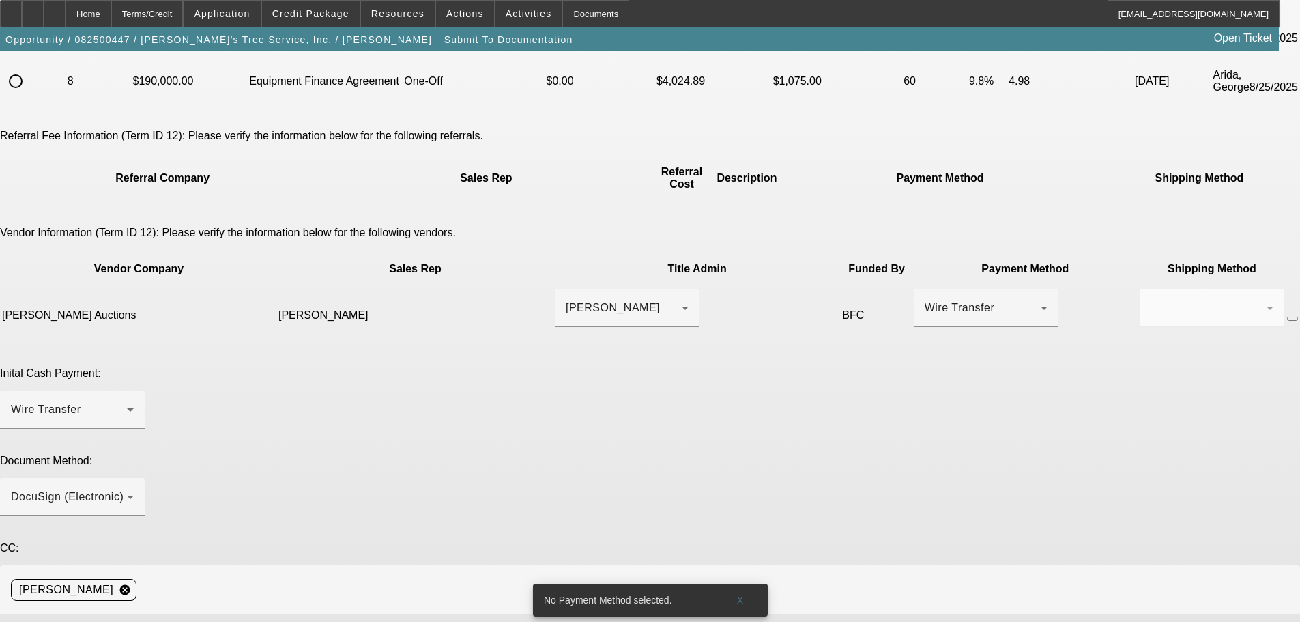
type textarea "Best # to reach Romeo 240 455 8474"
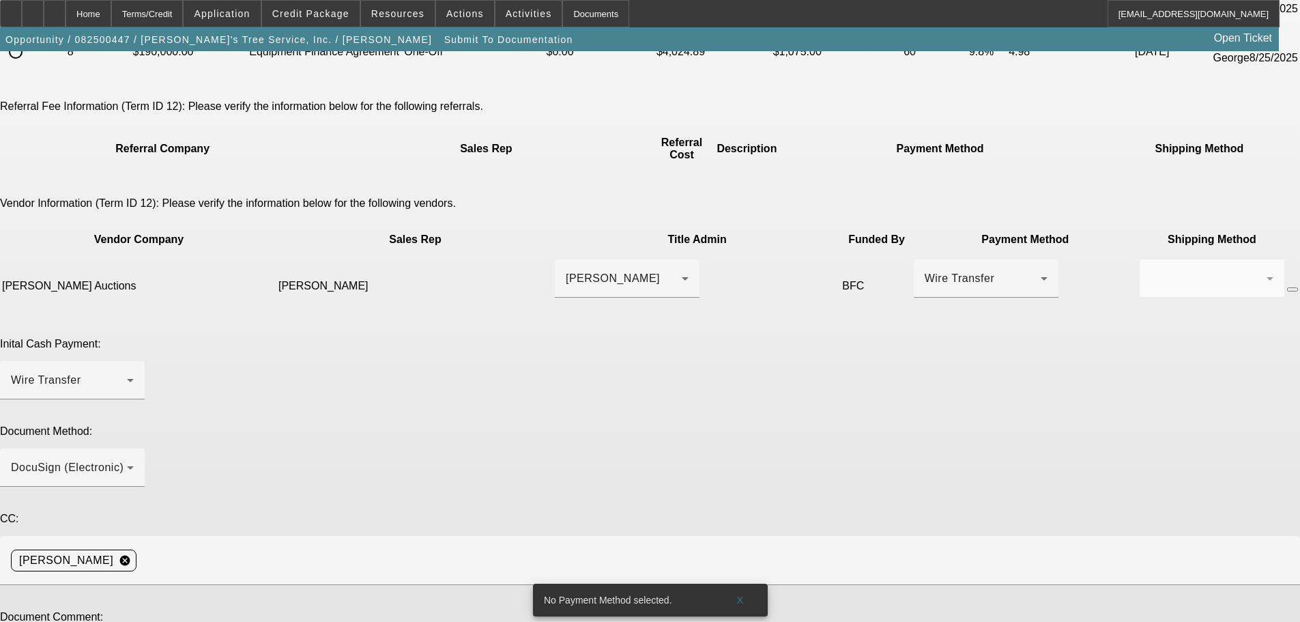
scroll to position [319, 0]
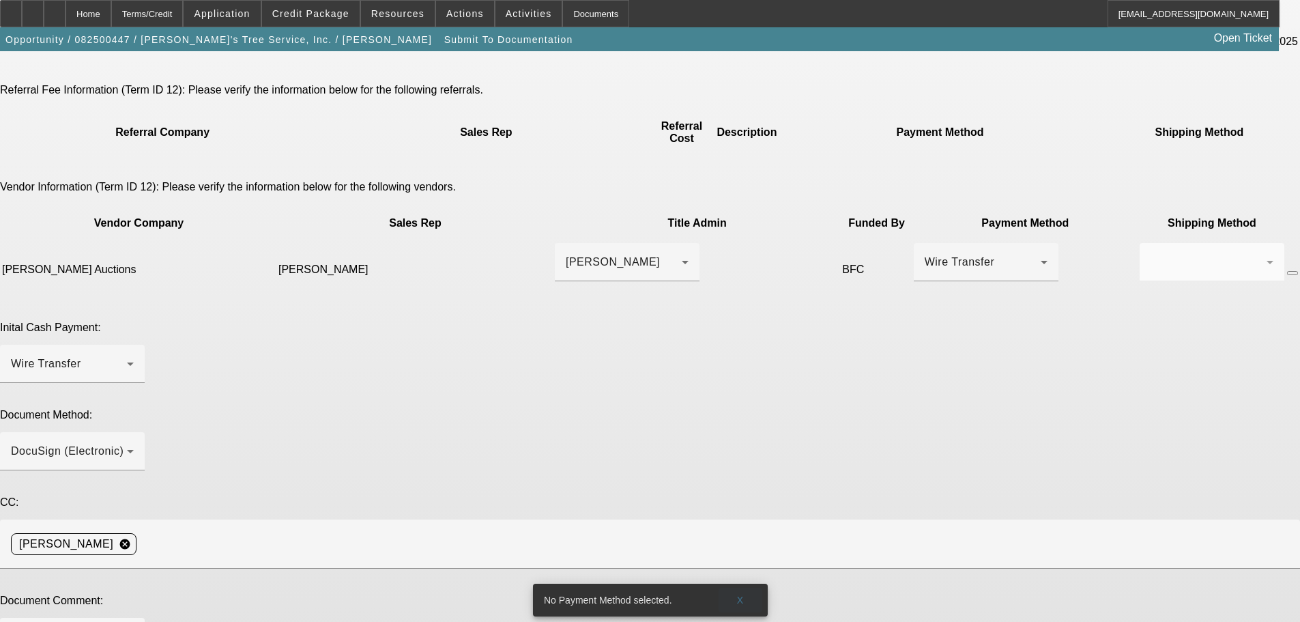
type textarea "raised rate"
click at [740, 594] on span "X" at bounding box center [740, 599] width 8 height 11
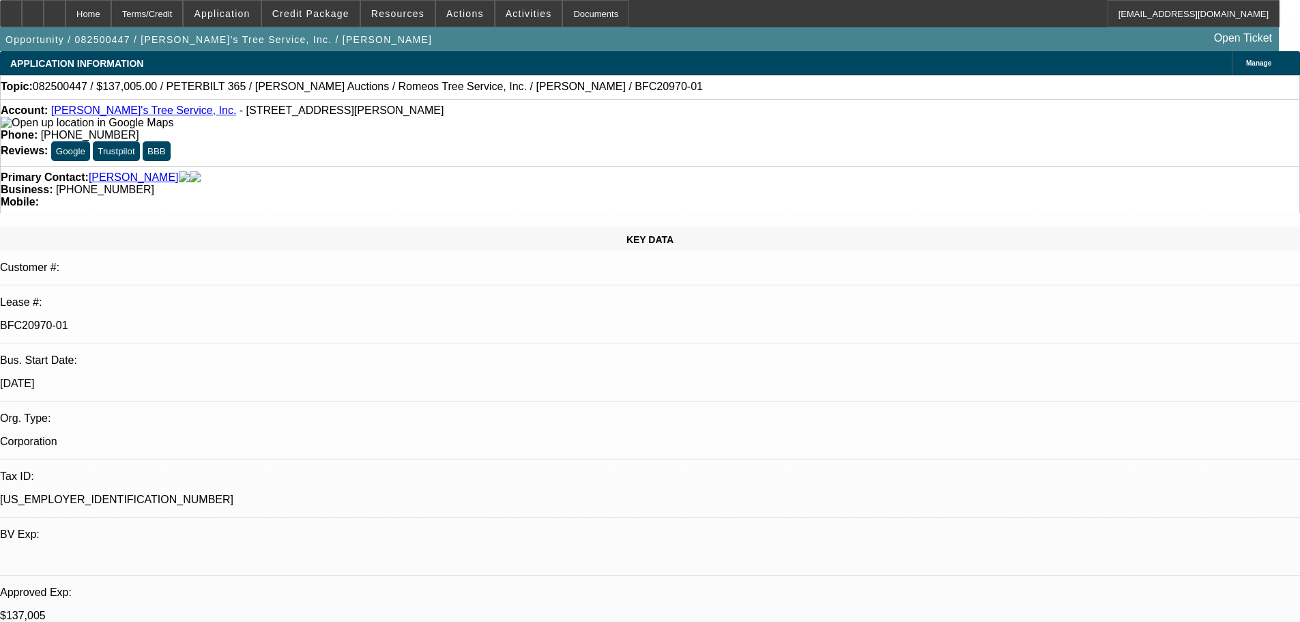
select select "0"
select select "3"
select select "0"
select select "6"
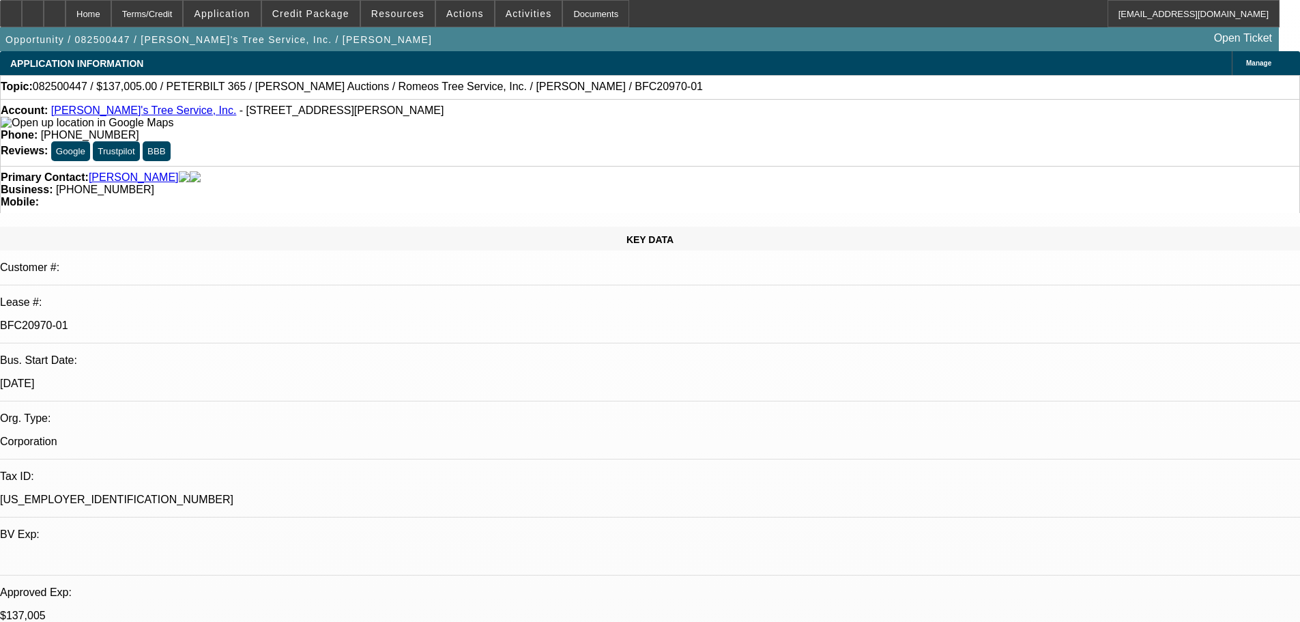
select select "0"
select select "3"
select select "0"
select select "6"
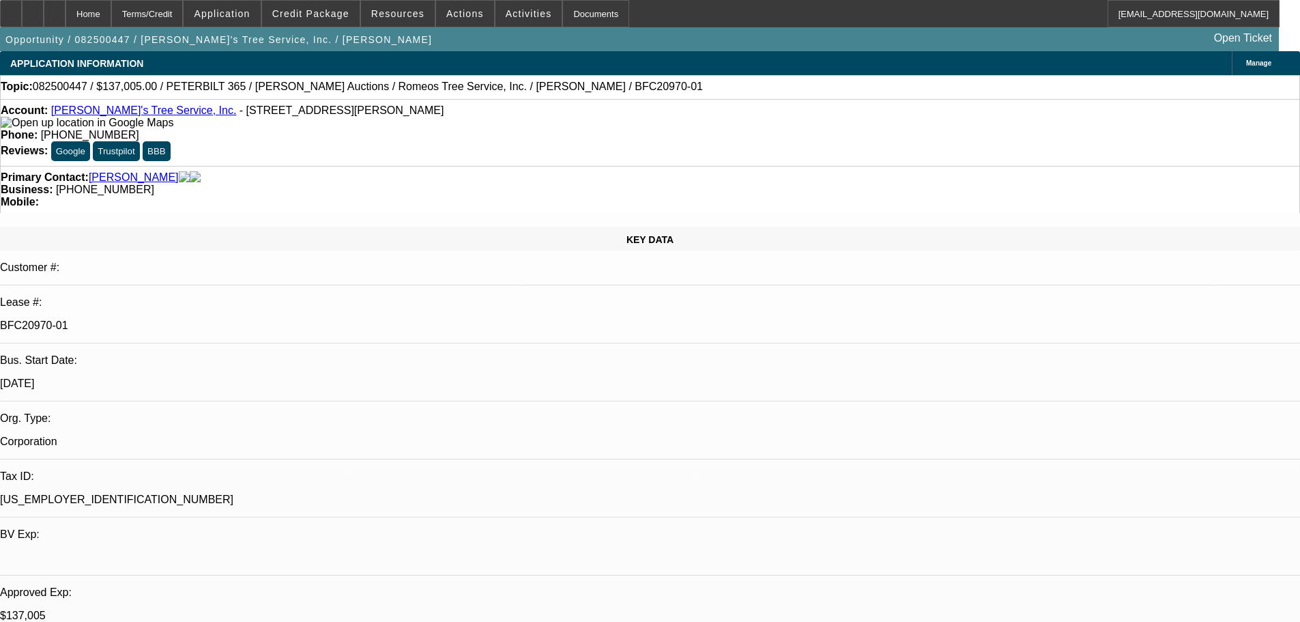
select select "0"
select select "6"
select select "0"
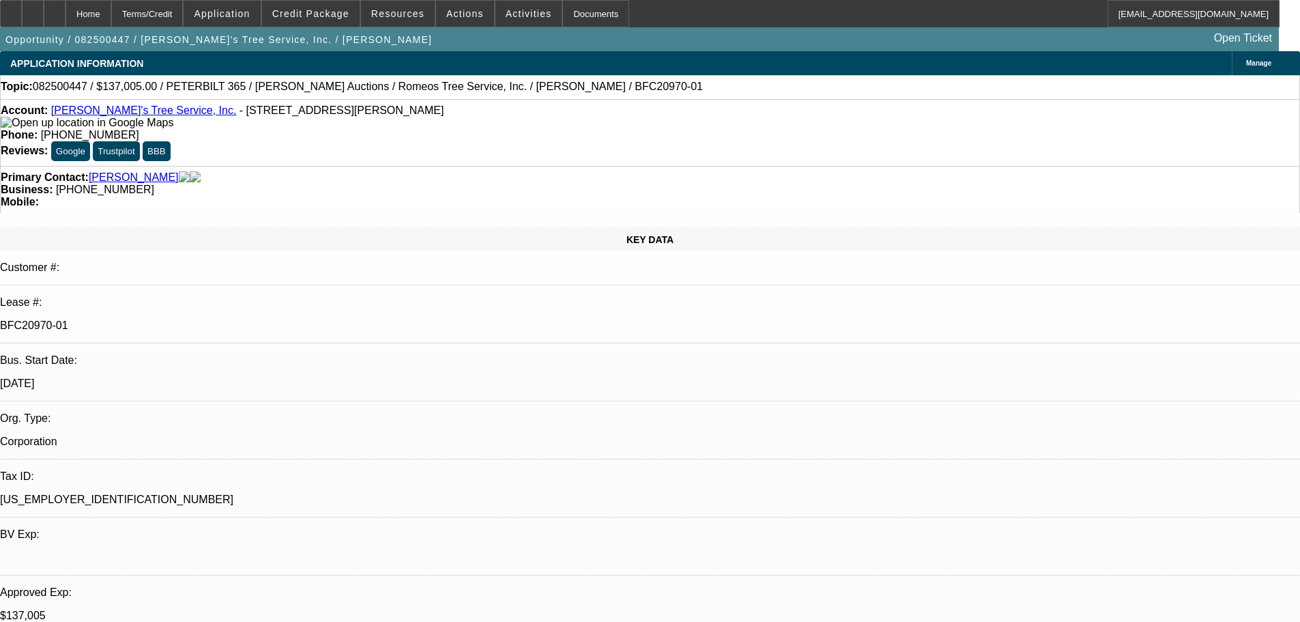
select select "0"
select select "3"
select select "0"
select select "6"
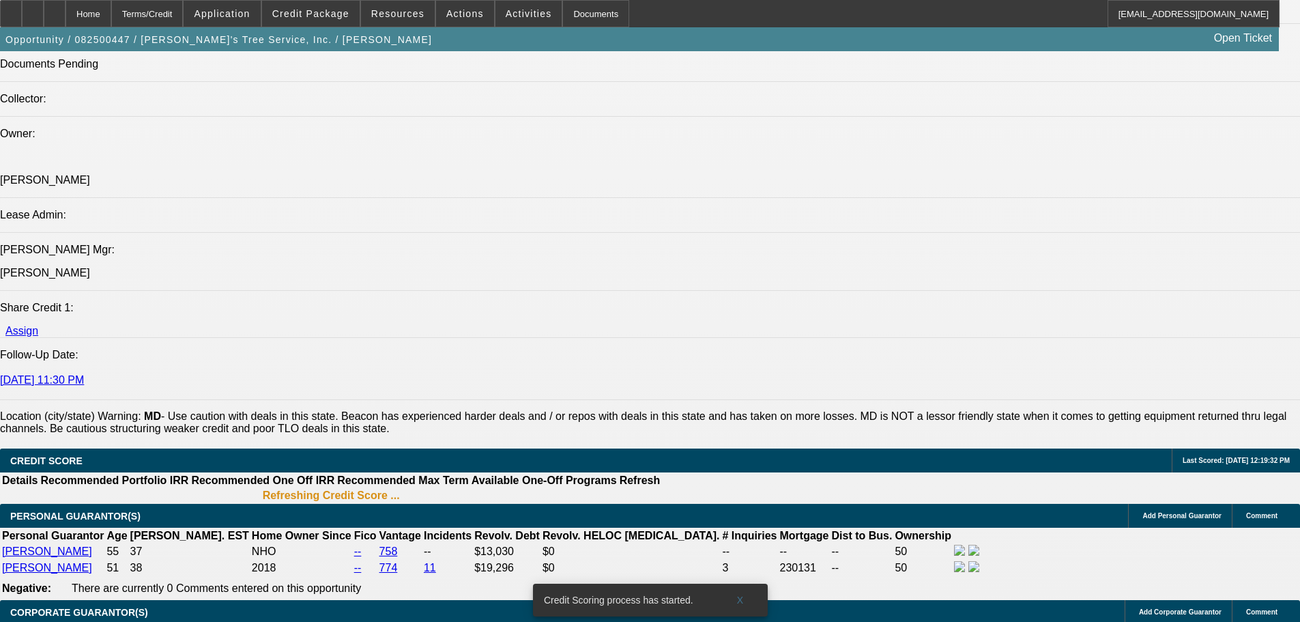
scroll to position [1255, 0]
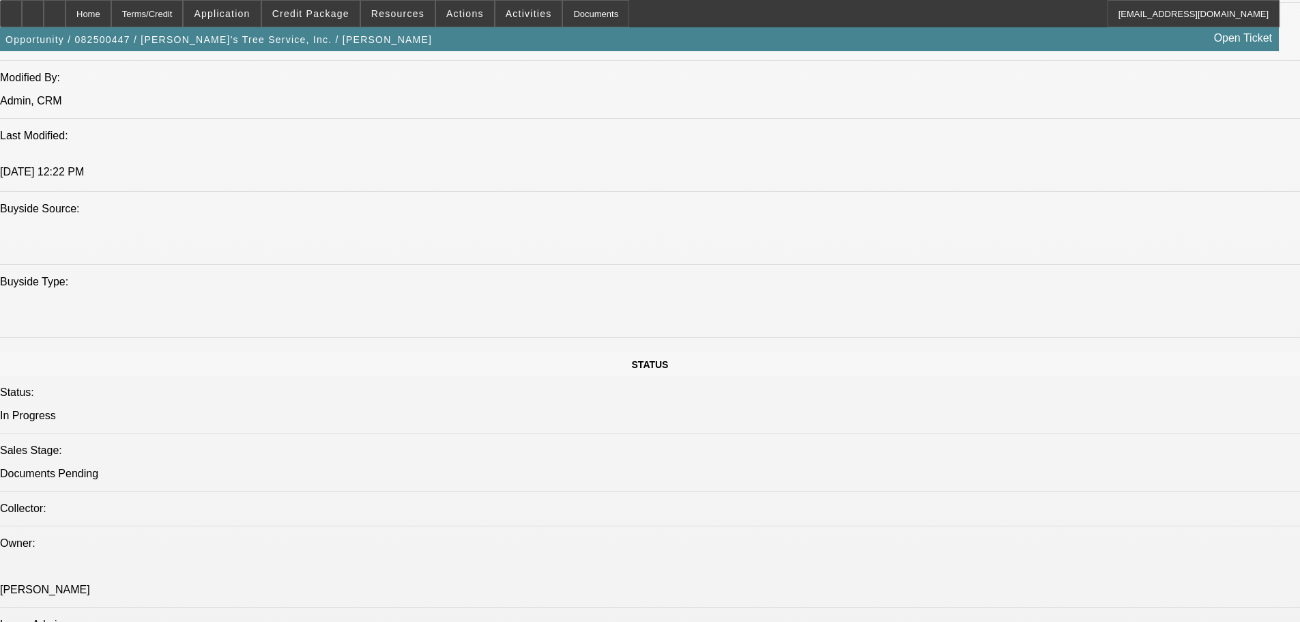
scroll to position [1249, 0]
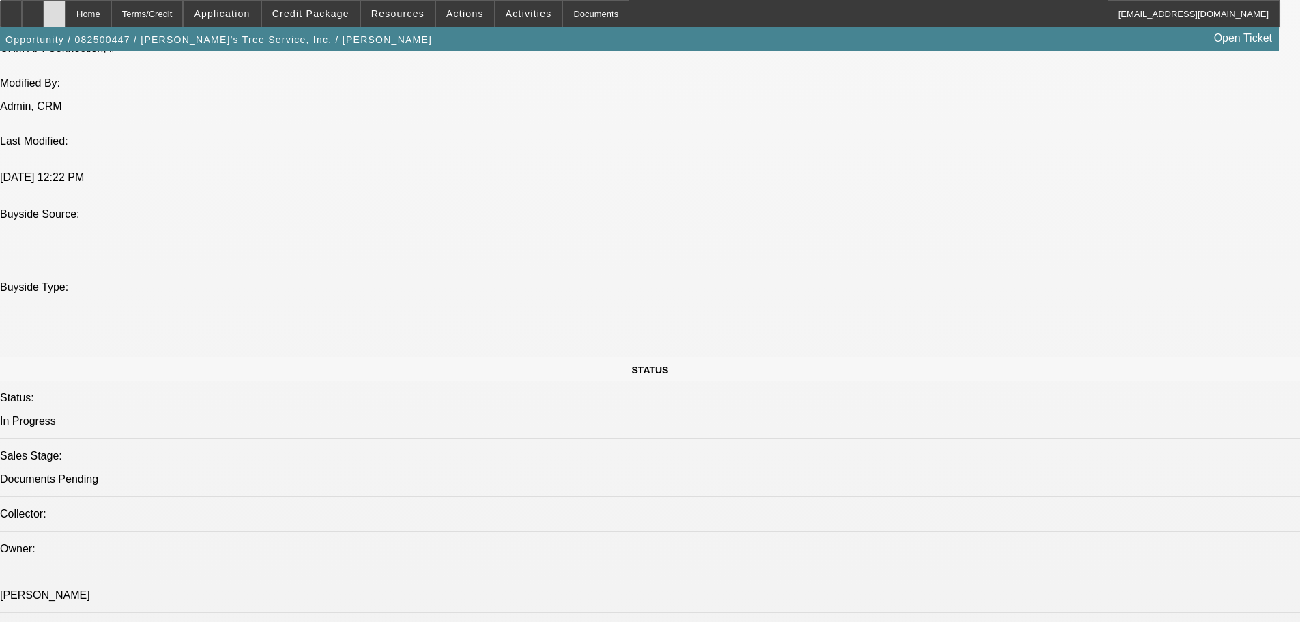
click at [55, 9] on icon at bounding box center [55, 9] width 0 height 0
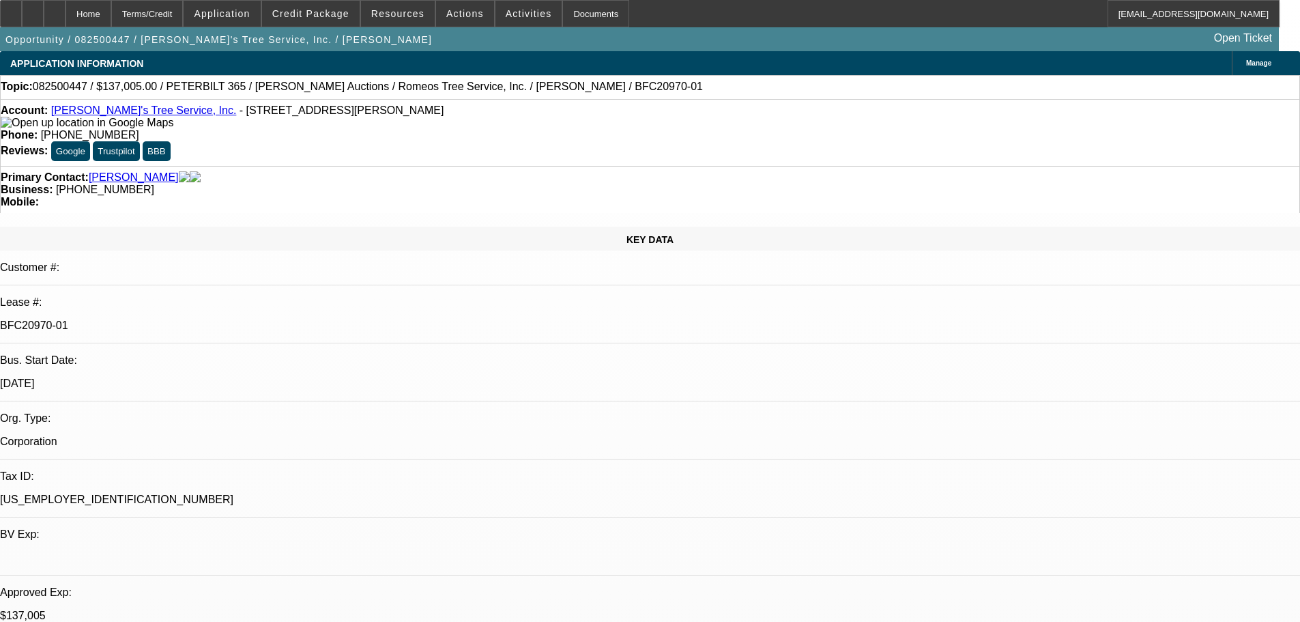
select select "0"
select select "3"
select select "0"
select select "6"
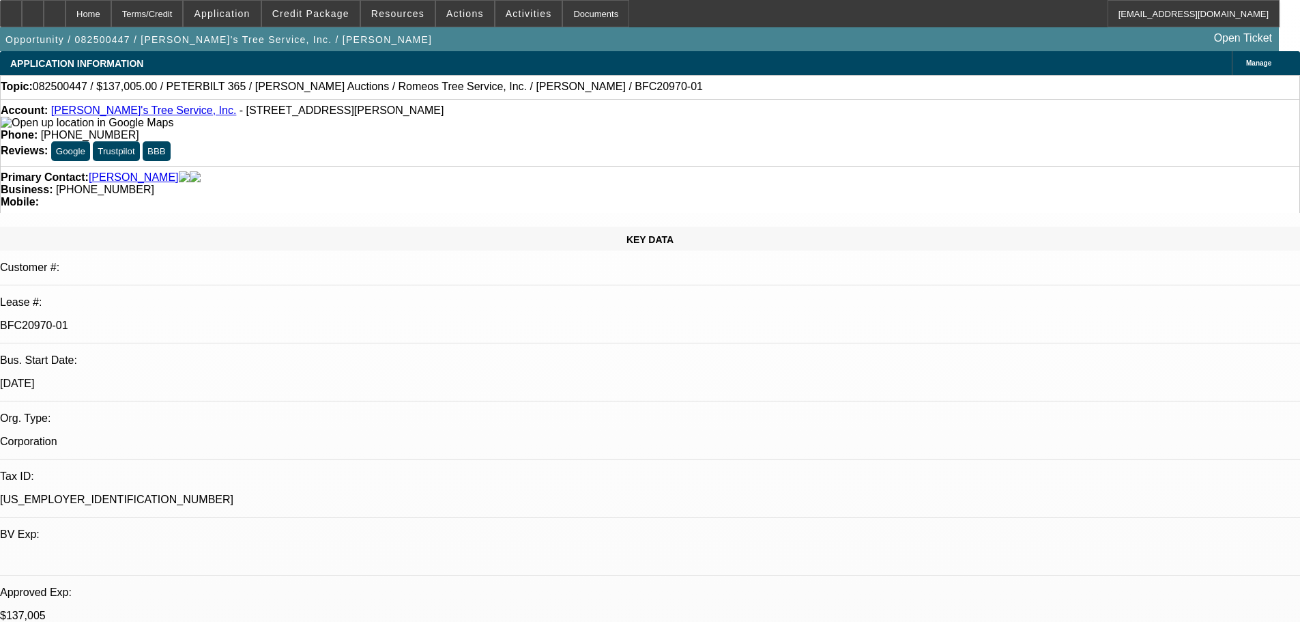
select select "0"
select select "3"
select select "0"
select select "6"
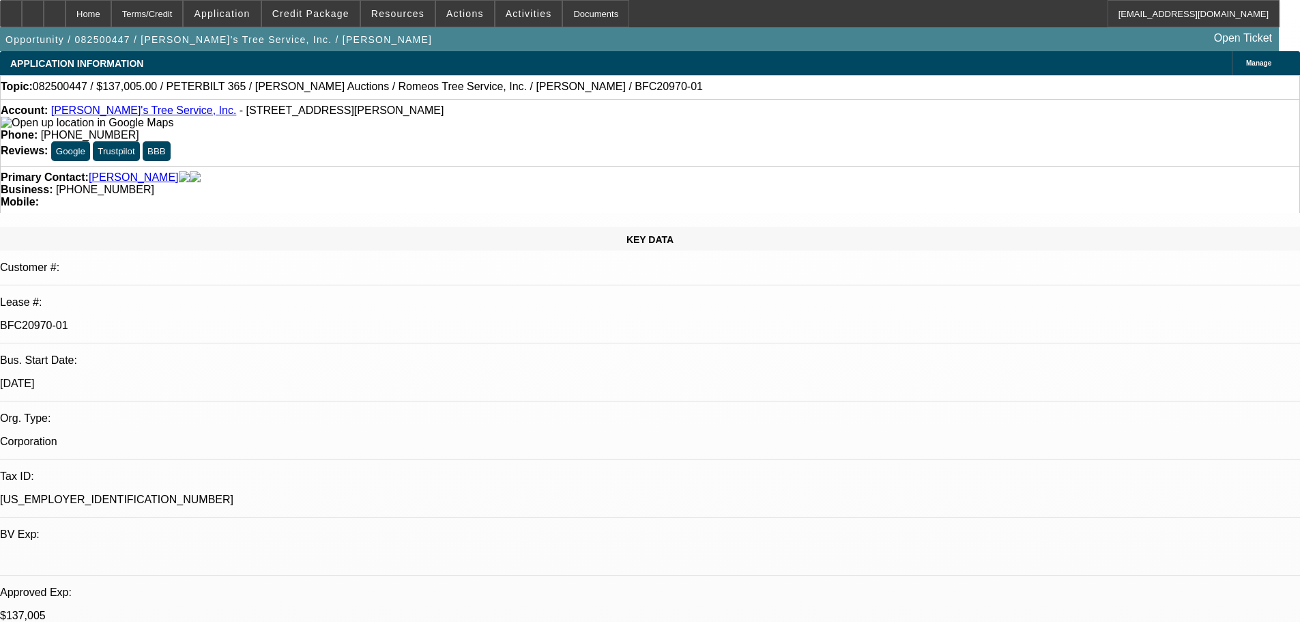
select select "0"
select select "6"
select select "0"
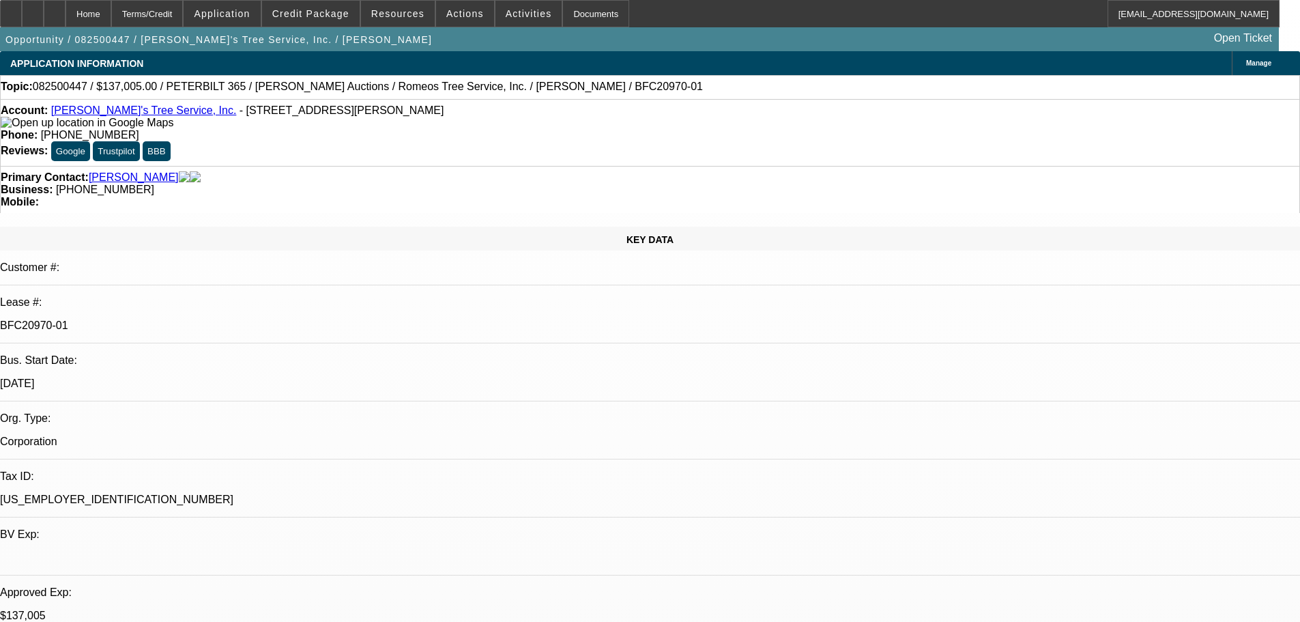
select select "0"
select select "3"
select select "0"
select select "6"
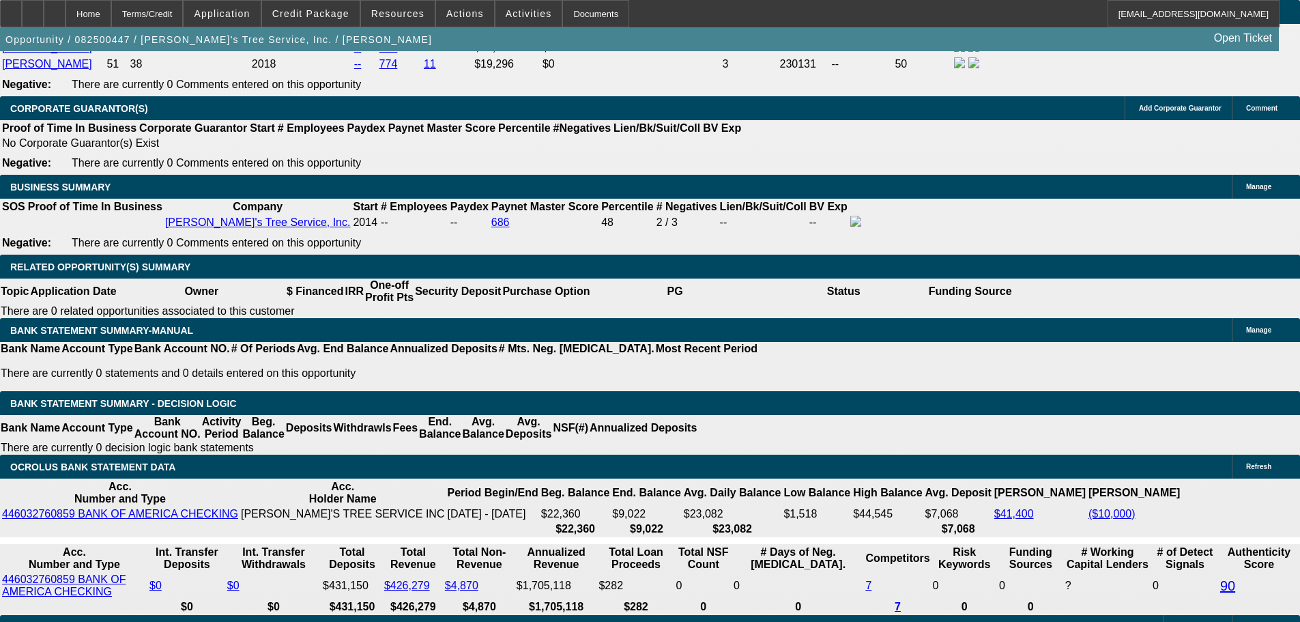
scroll to position [2172, 0]
